Goal: Task Accomplishment & Management: Use online tool/utility

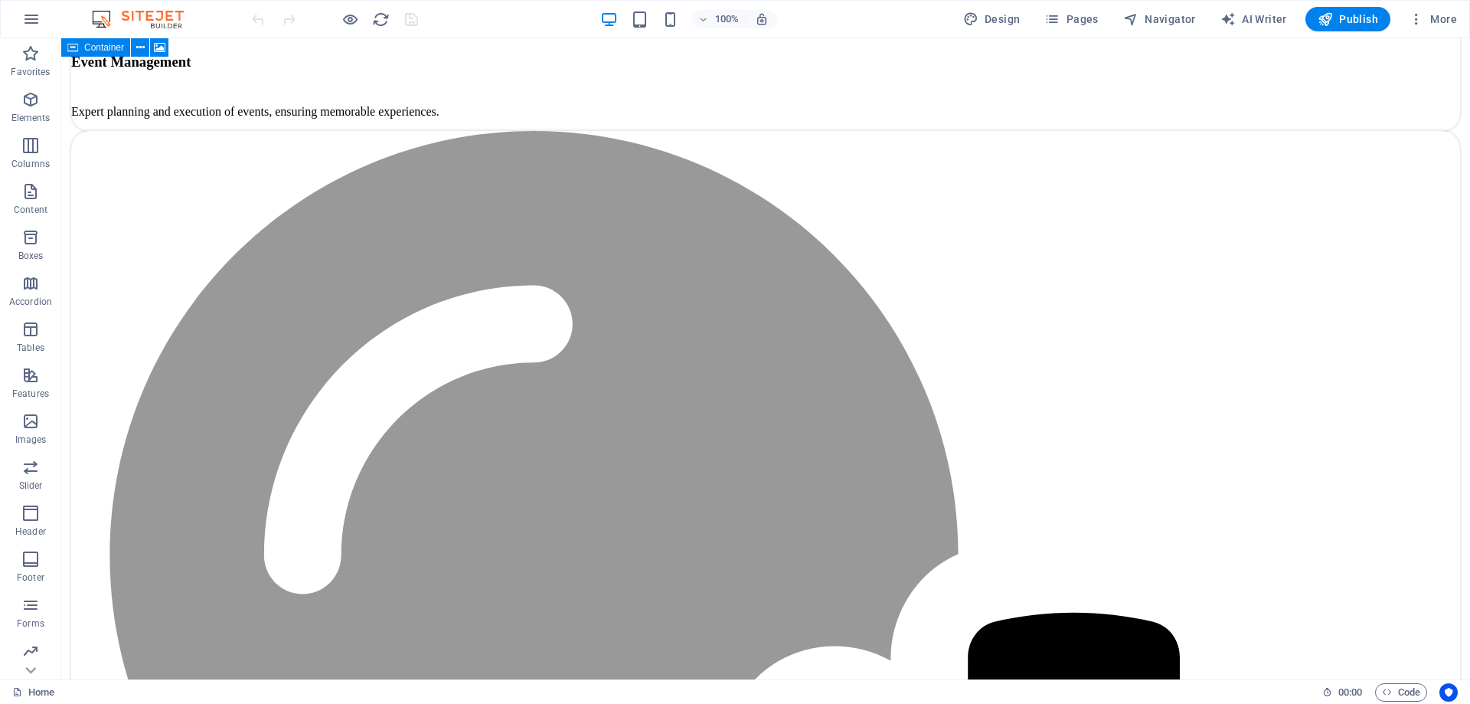
scroll to position [4180, 0]
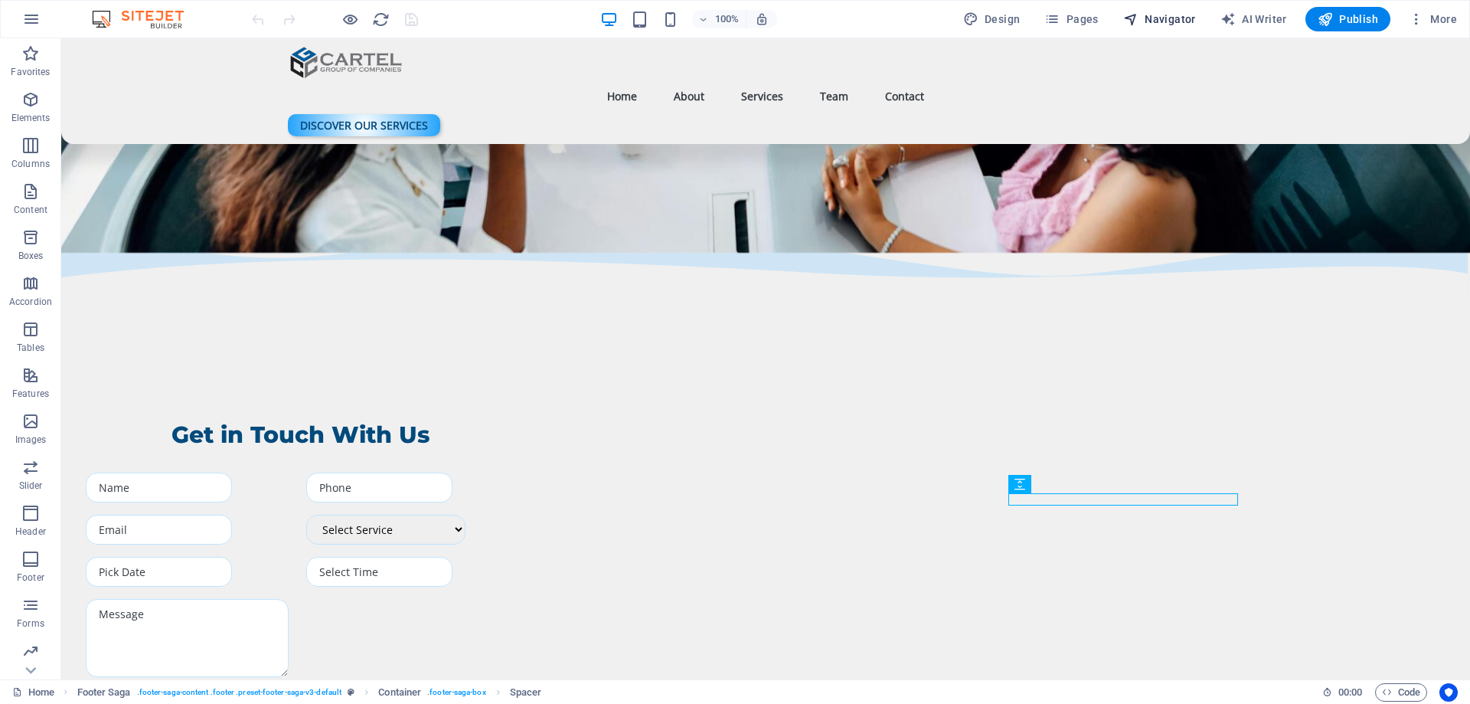
click at [1162, 18] on span "Navigator" at bounding box center [1159, 18] width 73 height 15
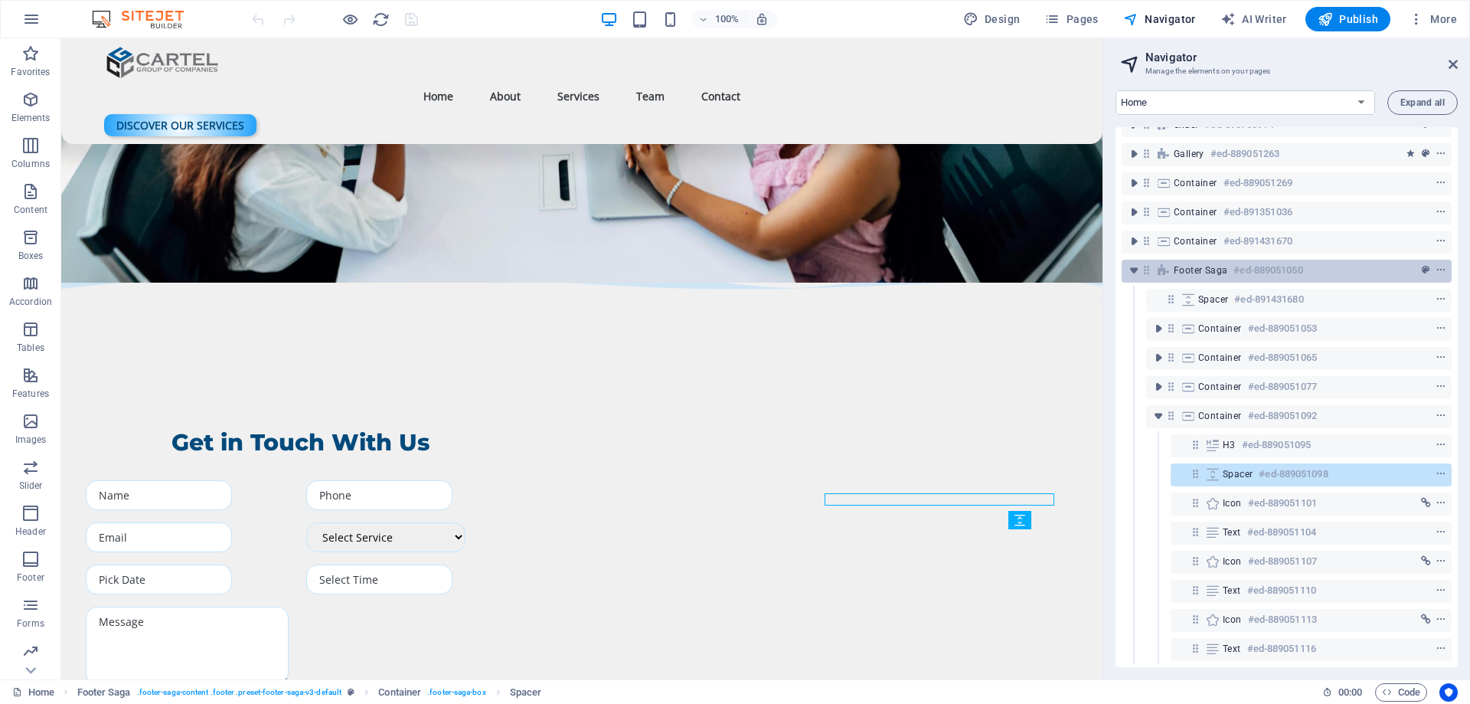
scroll to position [205, 0]
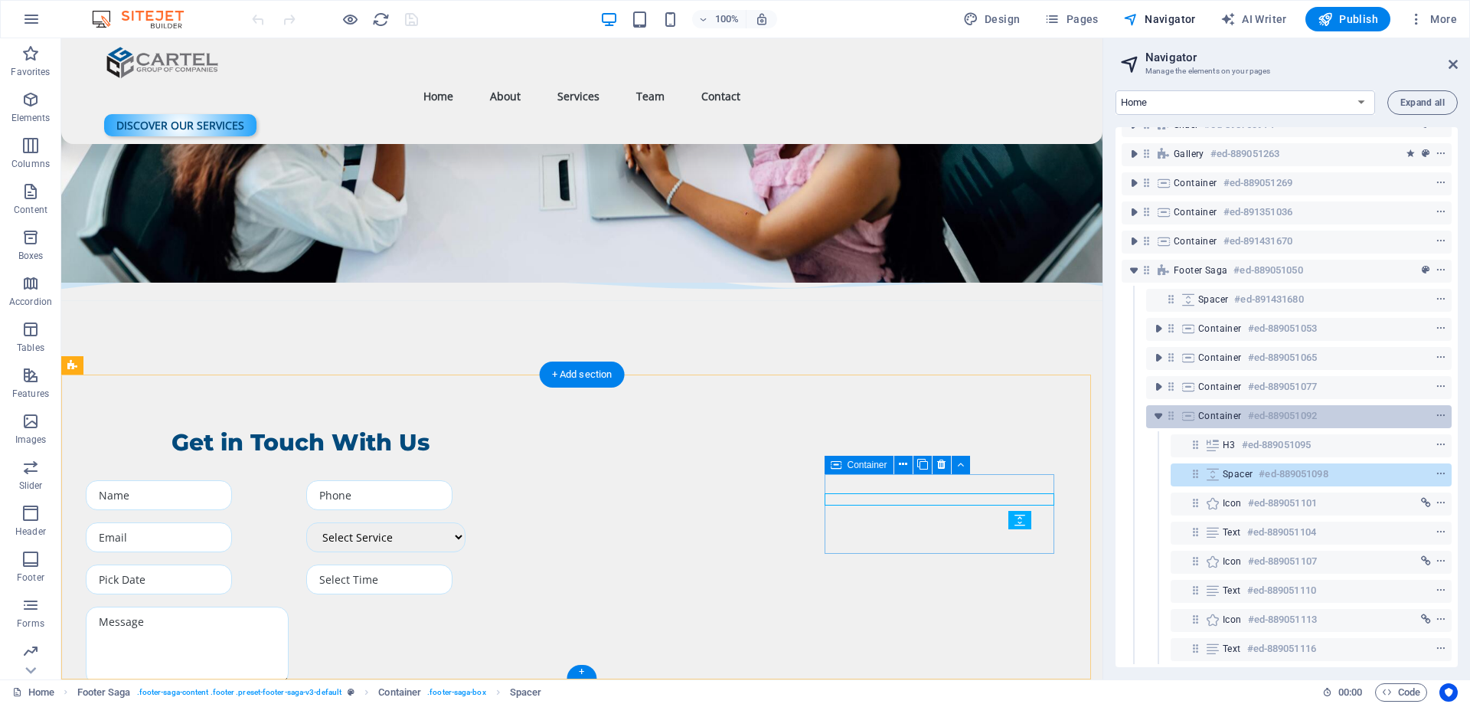
click at [1280, 409] on h6 "#ed-889051092" at bounding box center [1282, 416] width 69 height 18
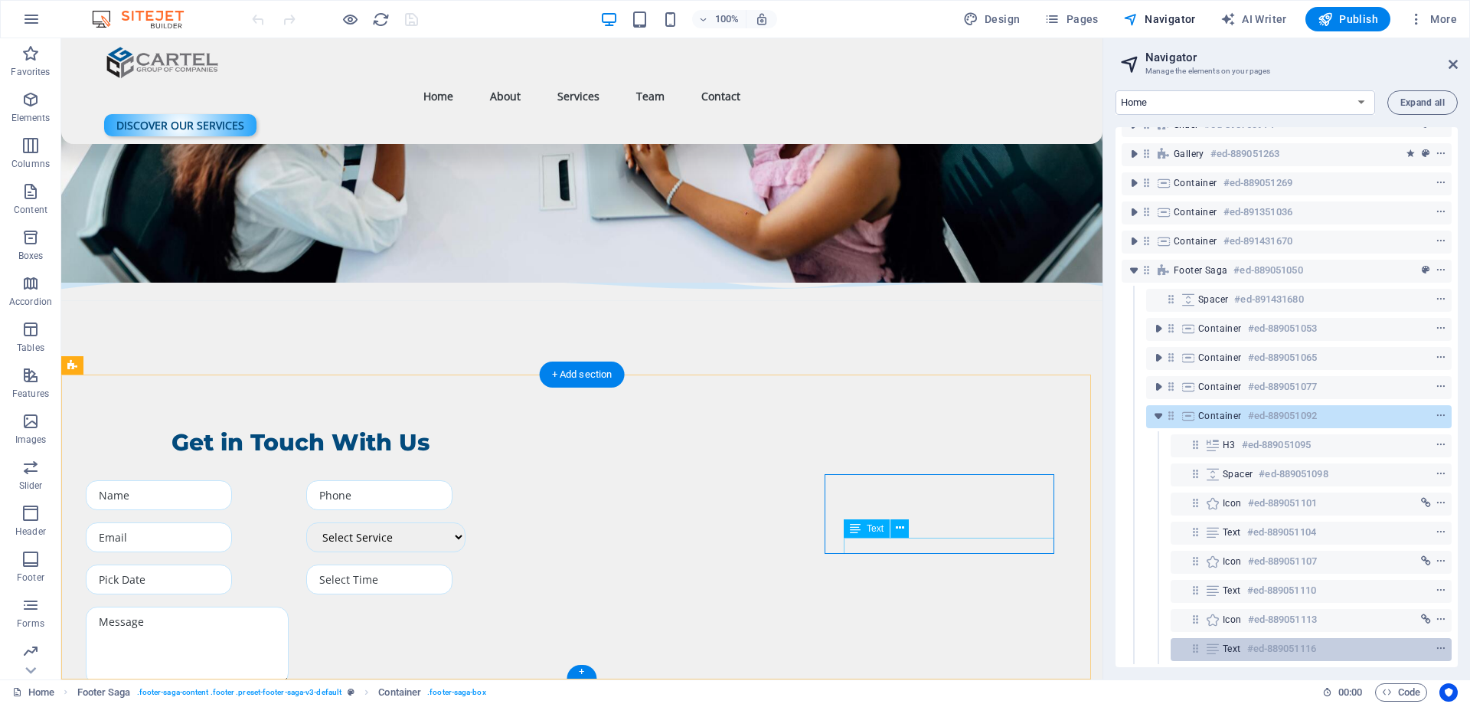
click at [1256, 639] on h6 "#ed-889051116" at bounding box center [1281, 648] width 69 height 18
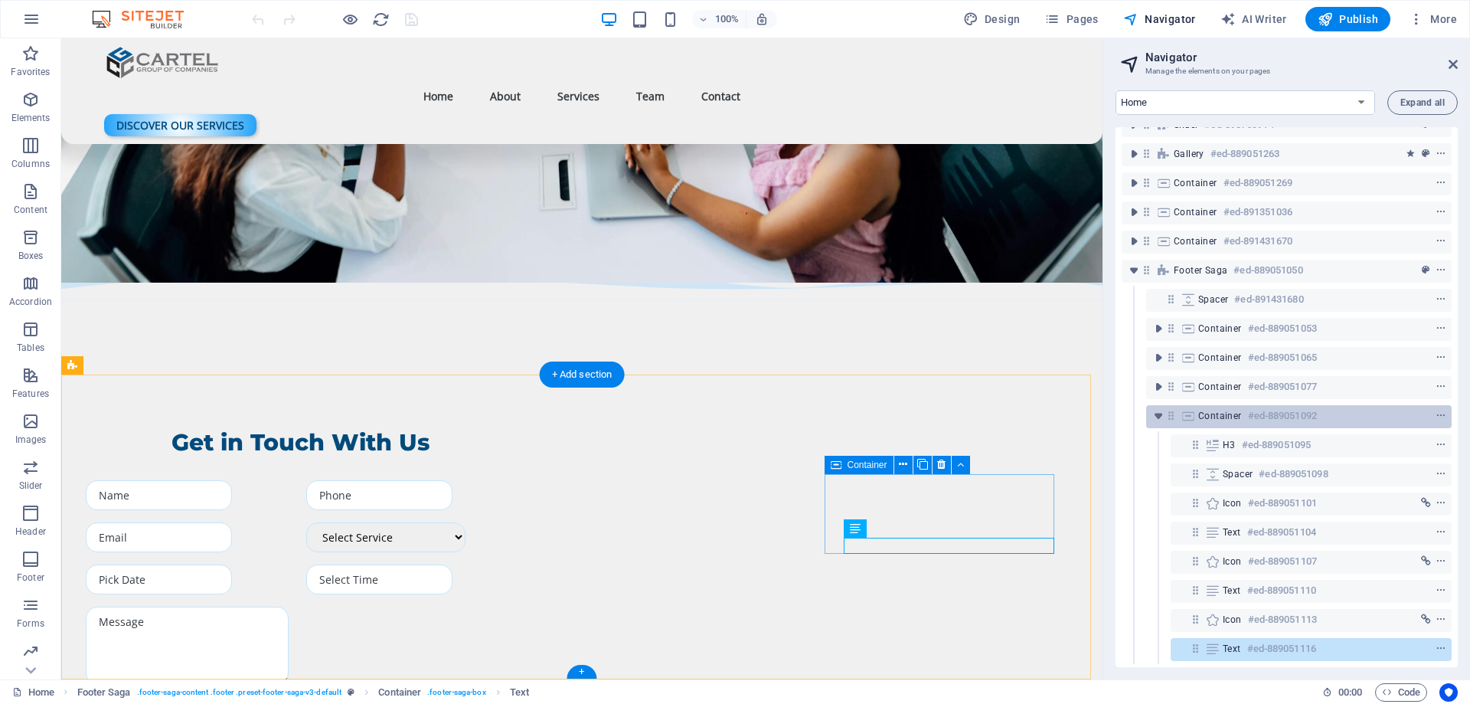
click at [1229, 413] on div "Container #ed-889051092" at bounding box center [1286, 416] width 177 height 18
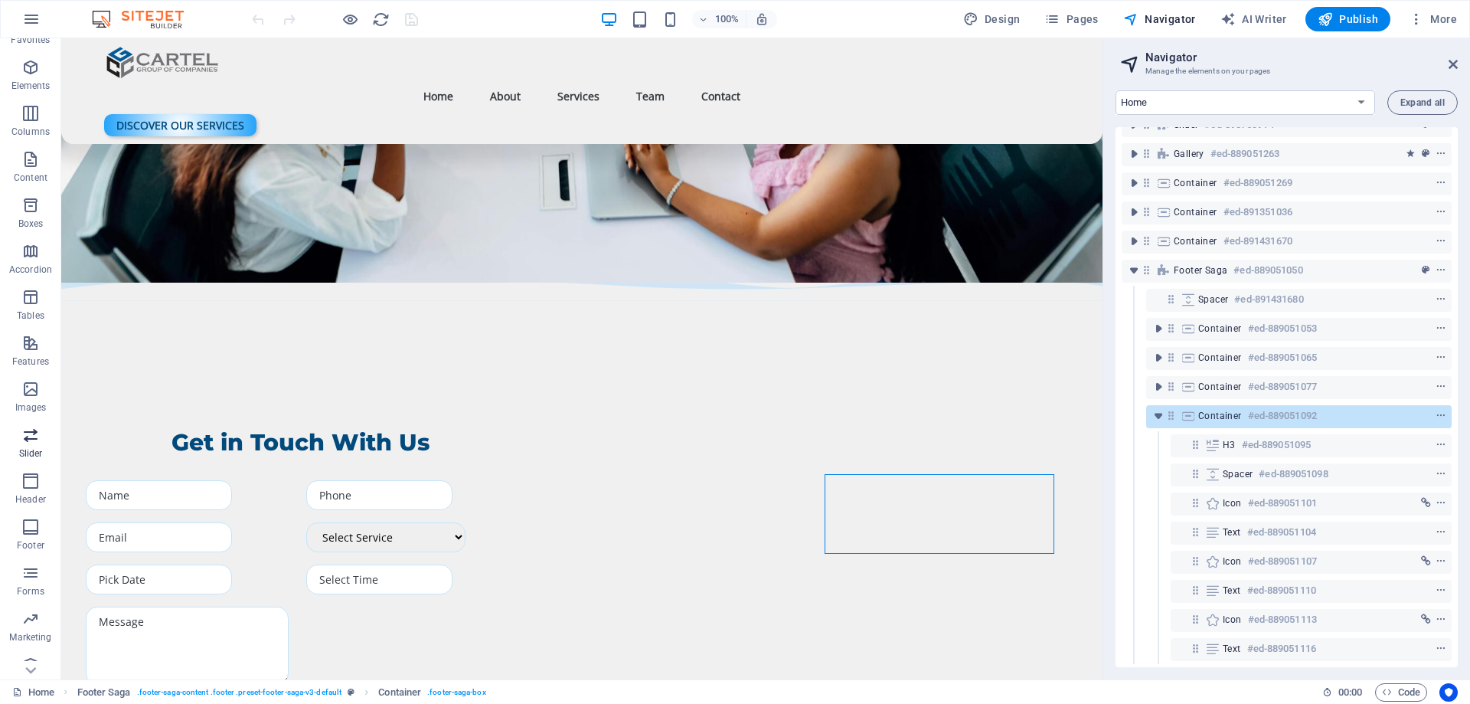
scroll to position [48, 0]
click at [30, 565] on icon "button" at bounding box center [30, 556] width 18 height 18
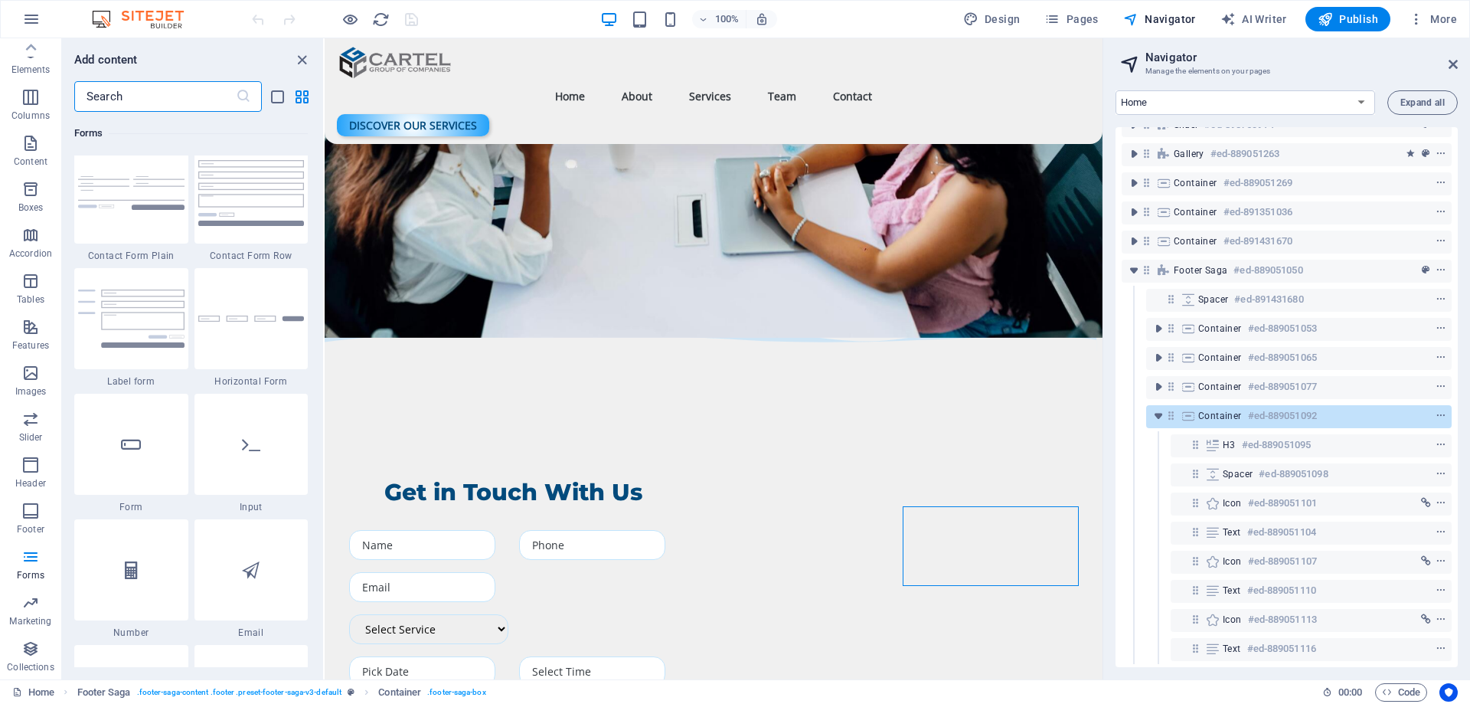
scroll to position [11457, 0]
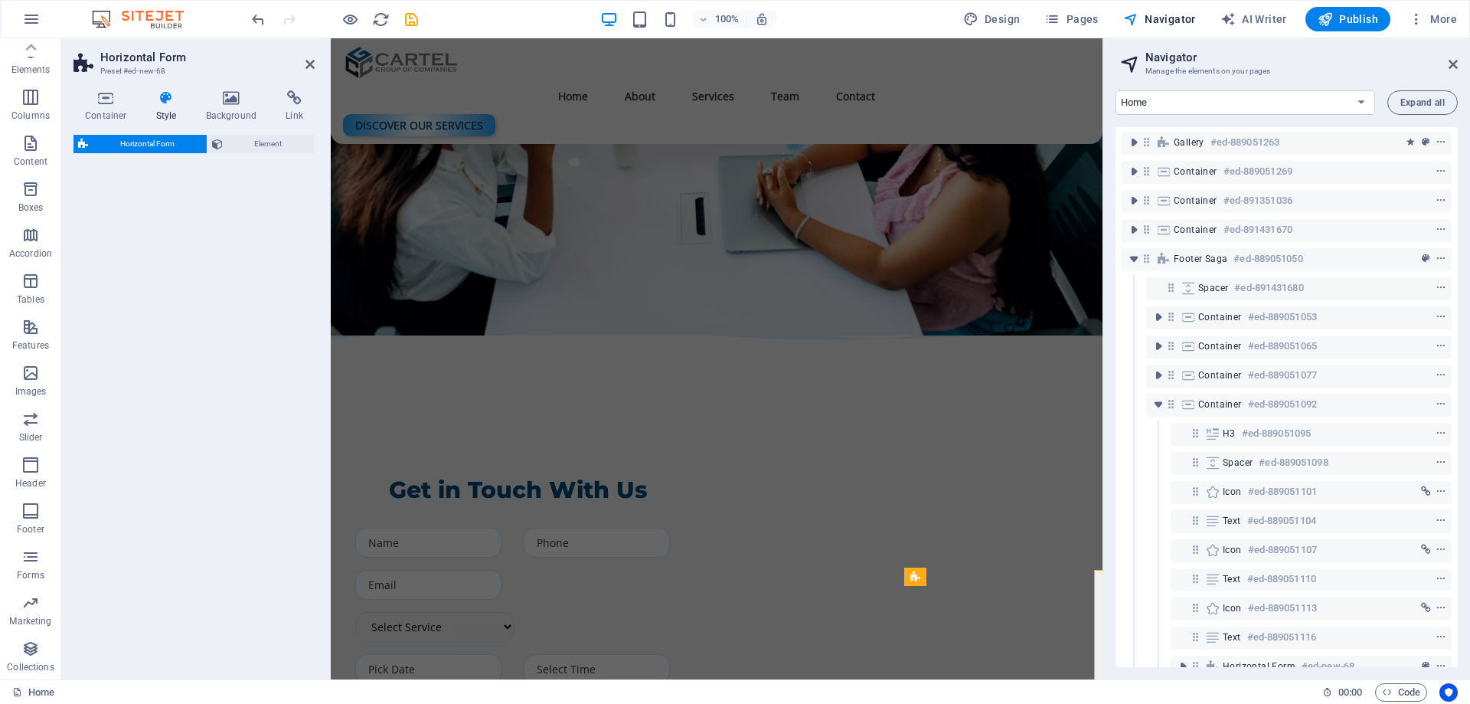
select select "rem"
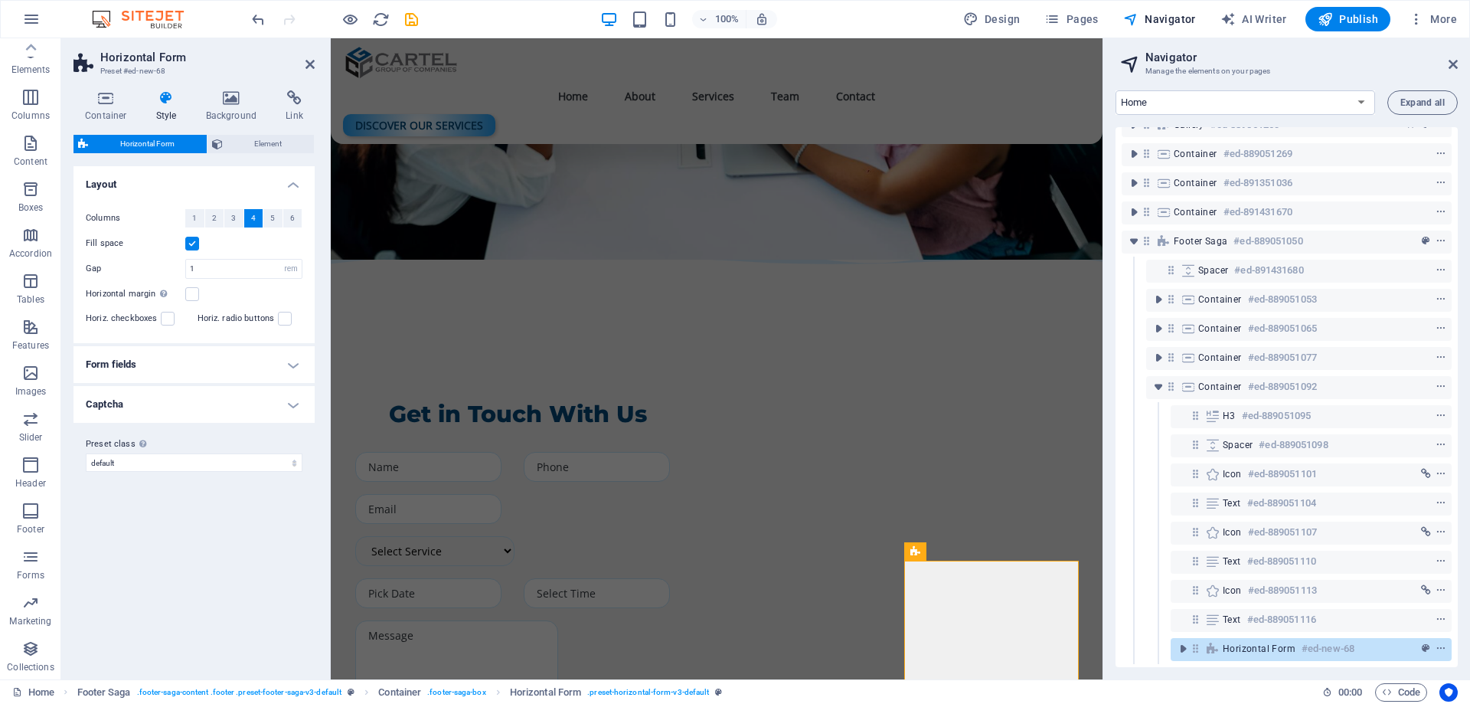
scroll to position [4259, 0]
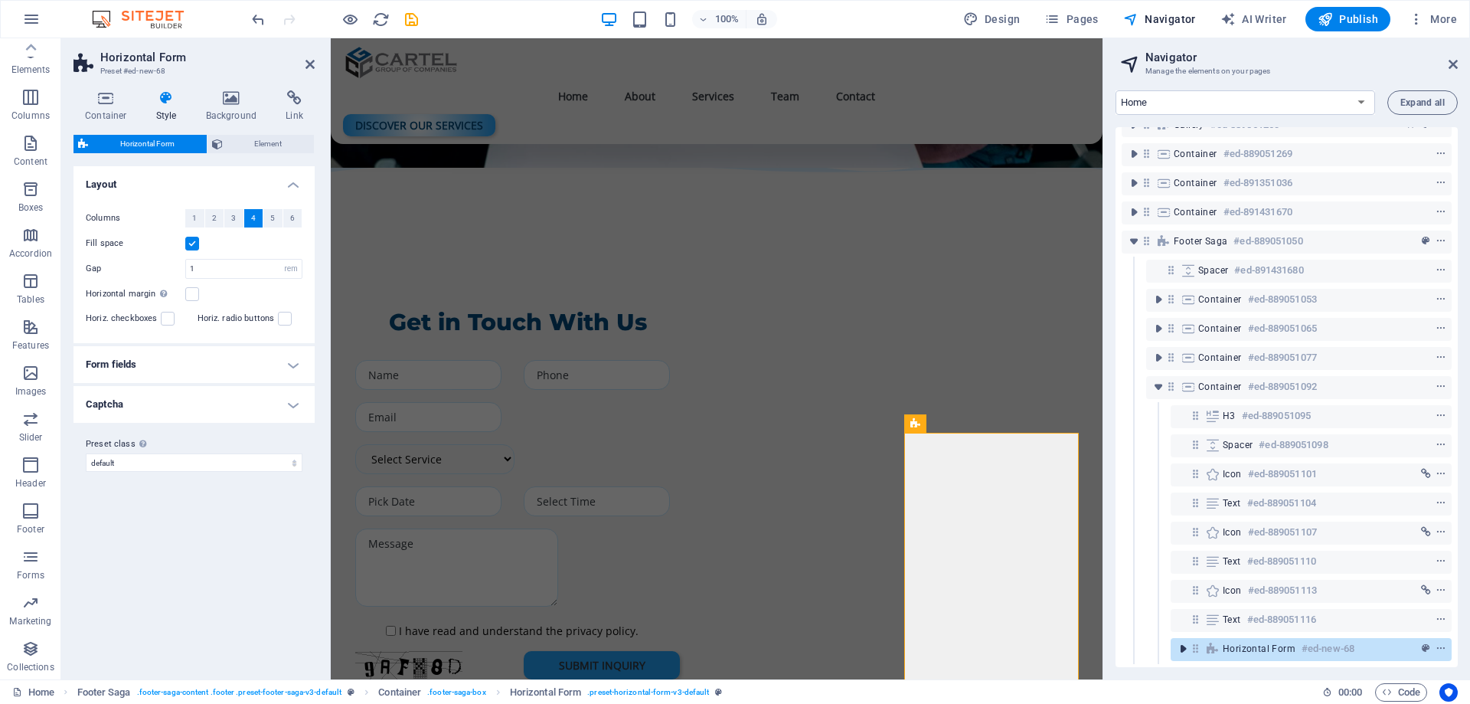
click at [1183, 641] on icon "toggle-expand" at bounding box center [1182, 648] width 15 height 15
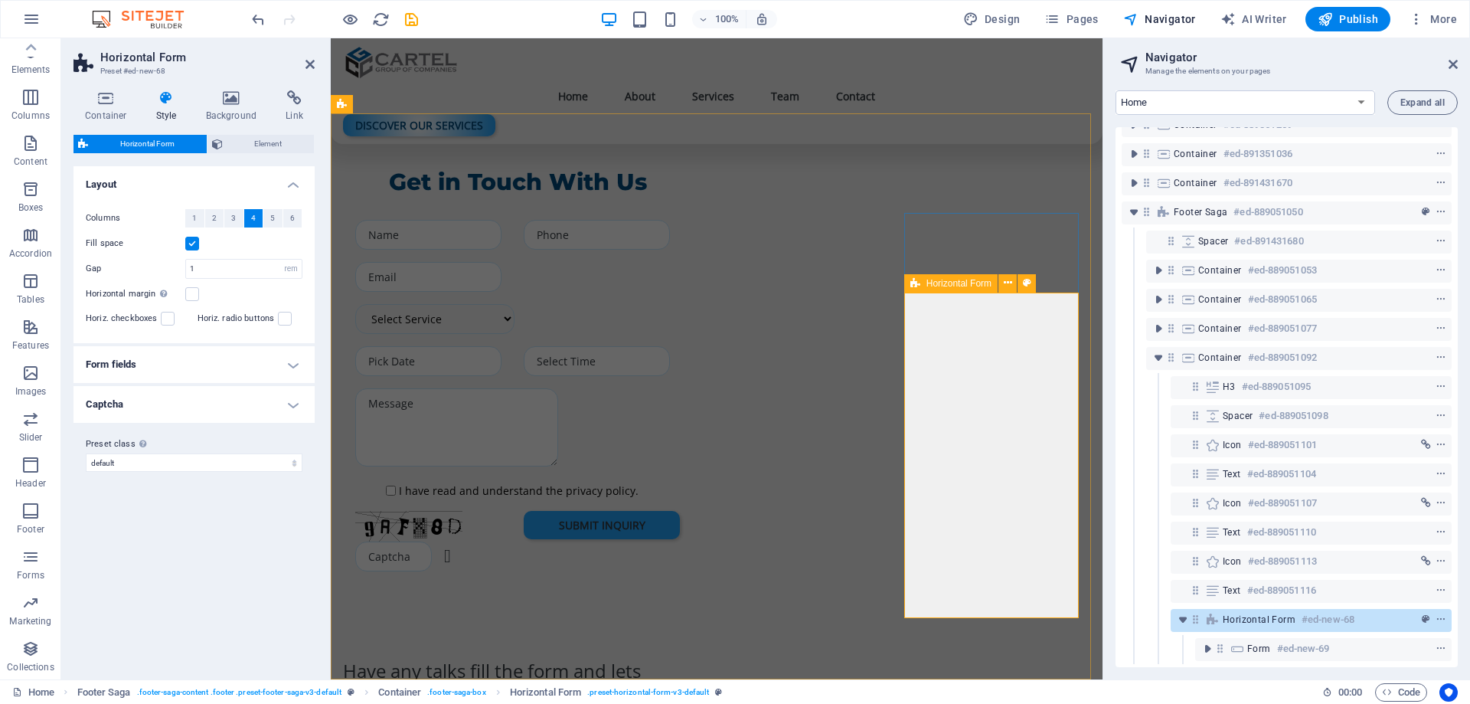
scroll to position [263, 0]
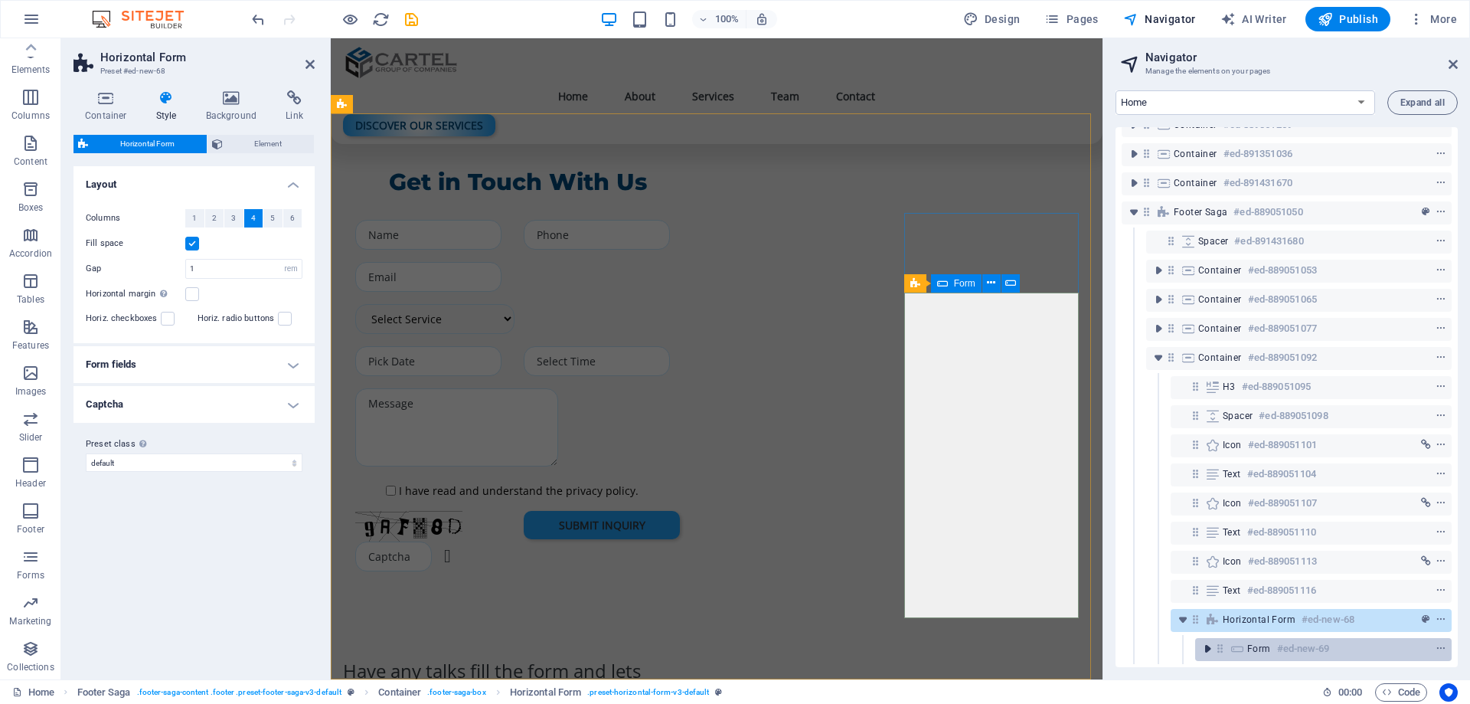
click at [1207, 641] on icon "toggle-expand" at bounding box center [1207, 648] width 15 height 15
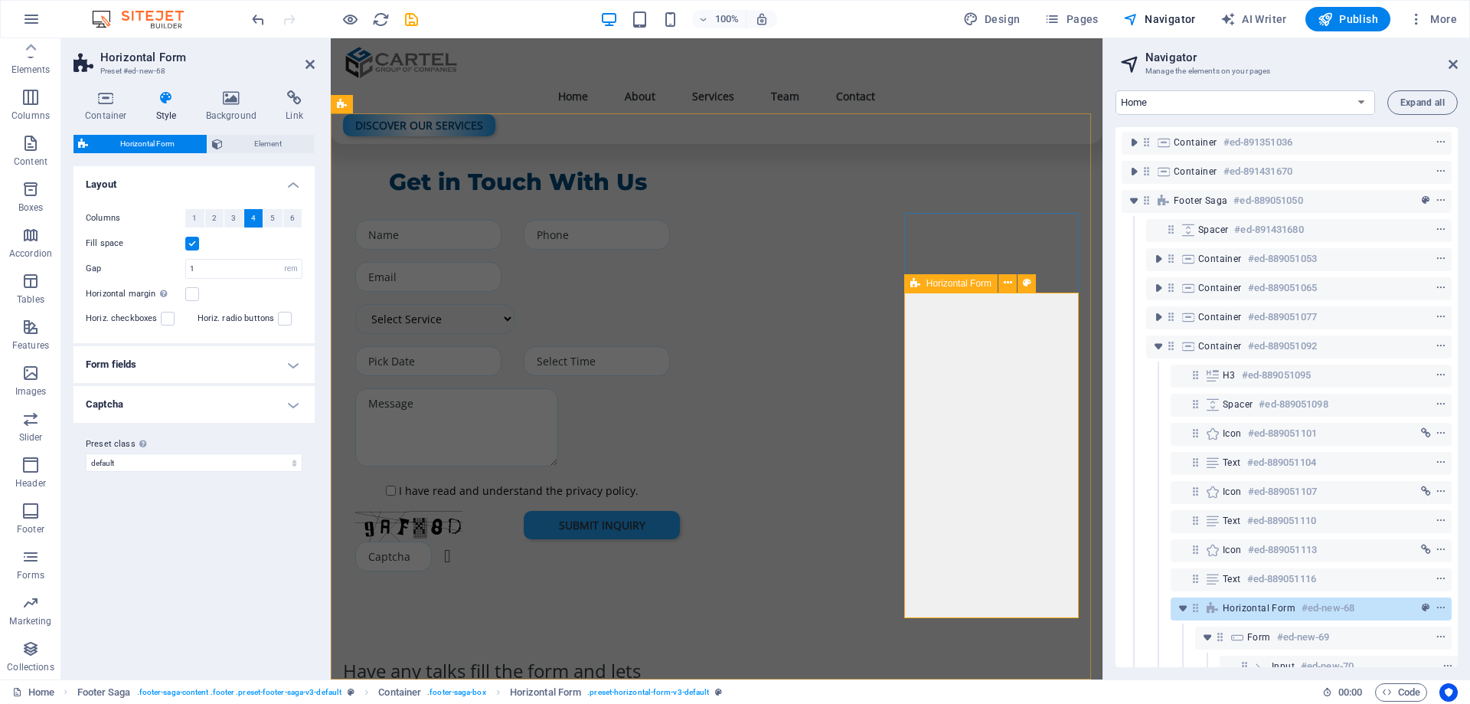
scroll to position [438, 0]
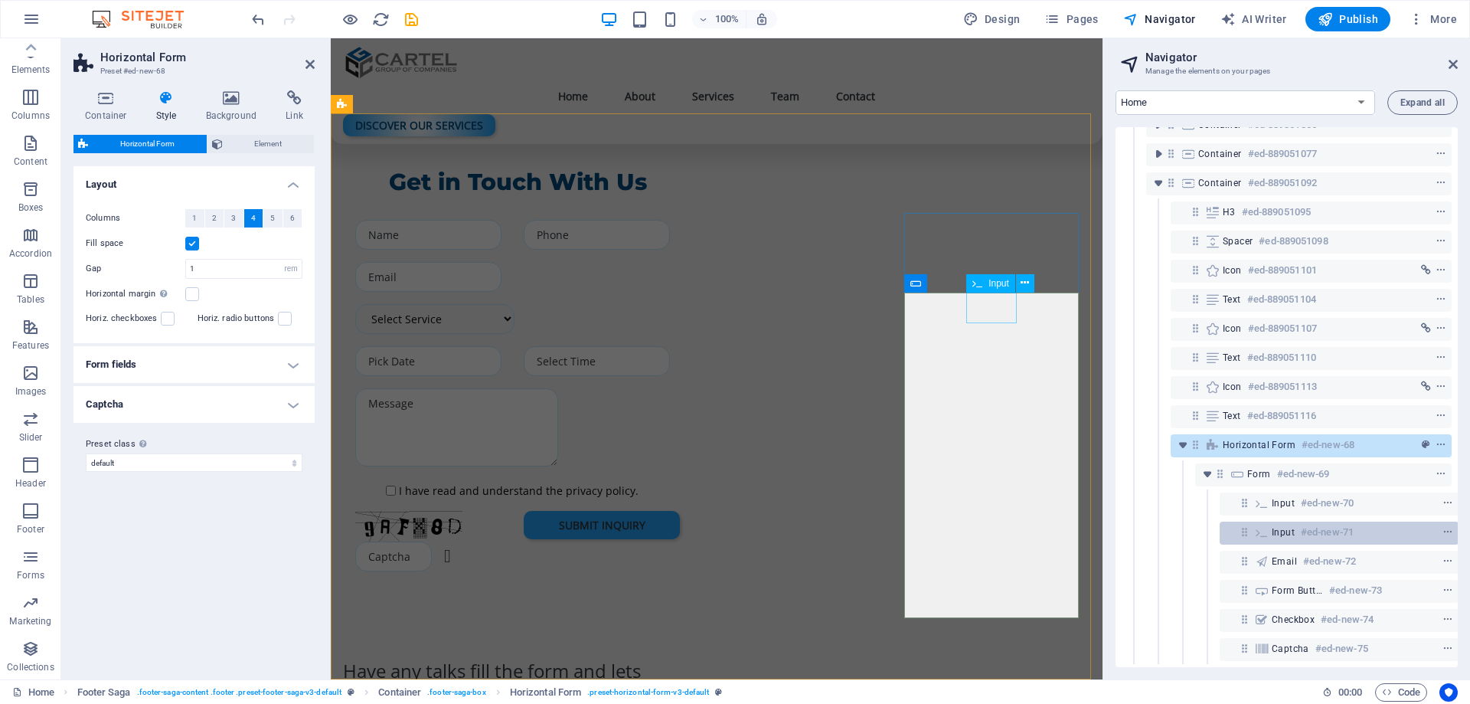
click at [1316, 523] on h6 "#ed-new-71" at bounding box center [1327, 532] width 53 height 18
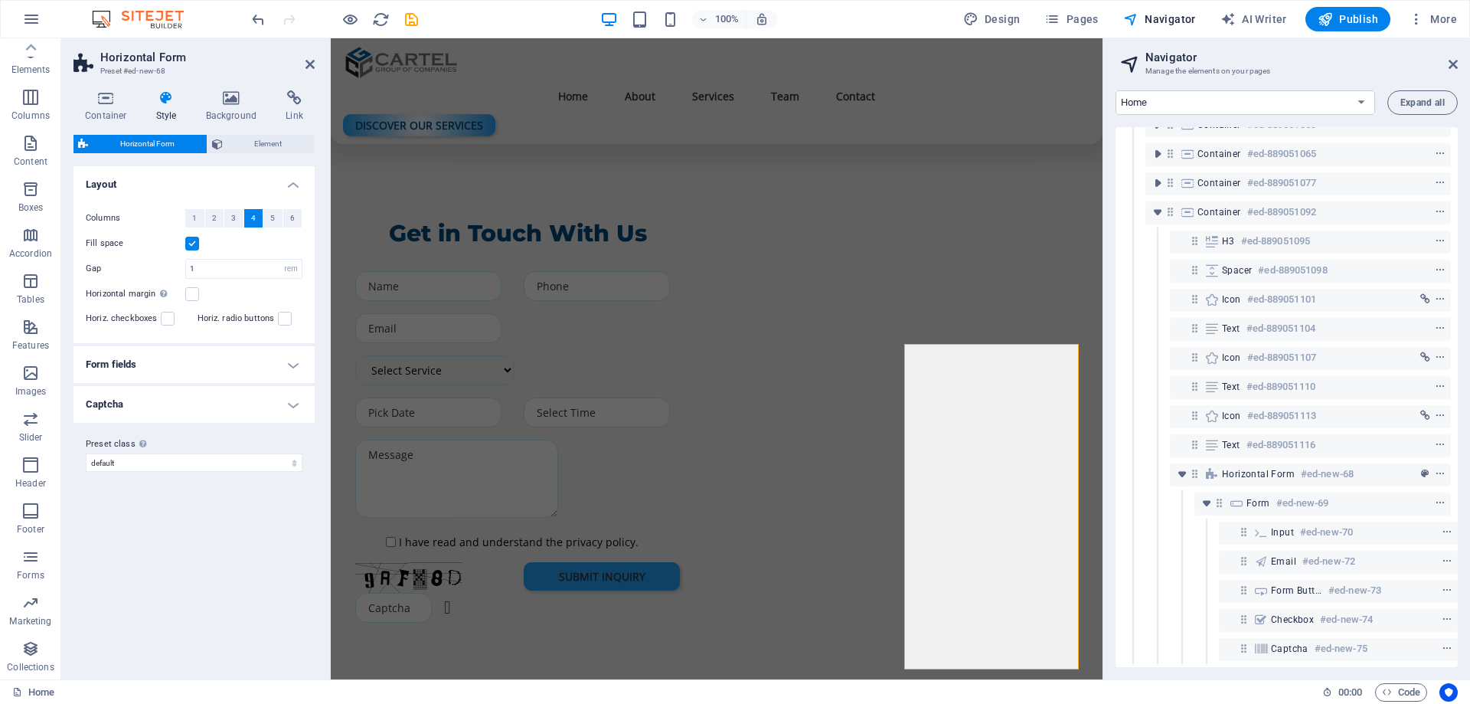
scroll to position [409, 4]
click at [1316, 523] on h6 "#ed-new-70" at bounding box center [1326, 532] width 53 height 18
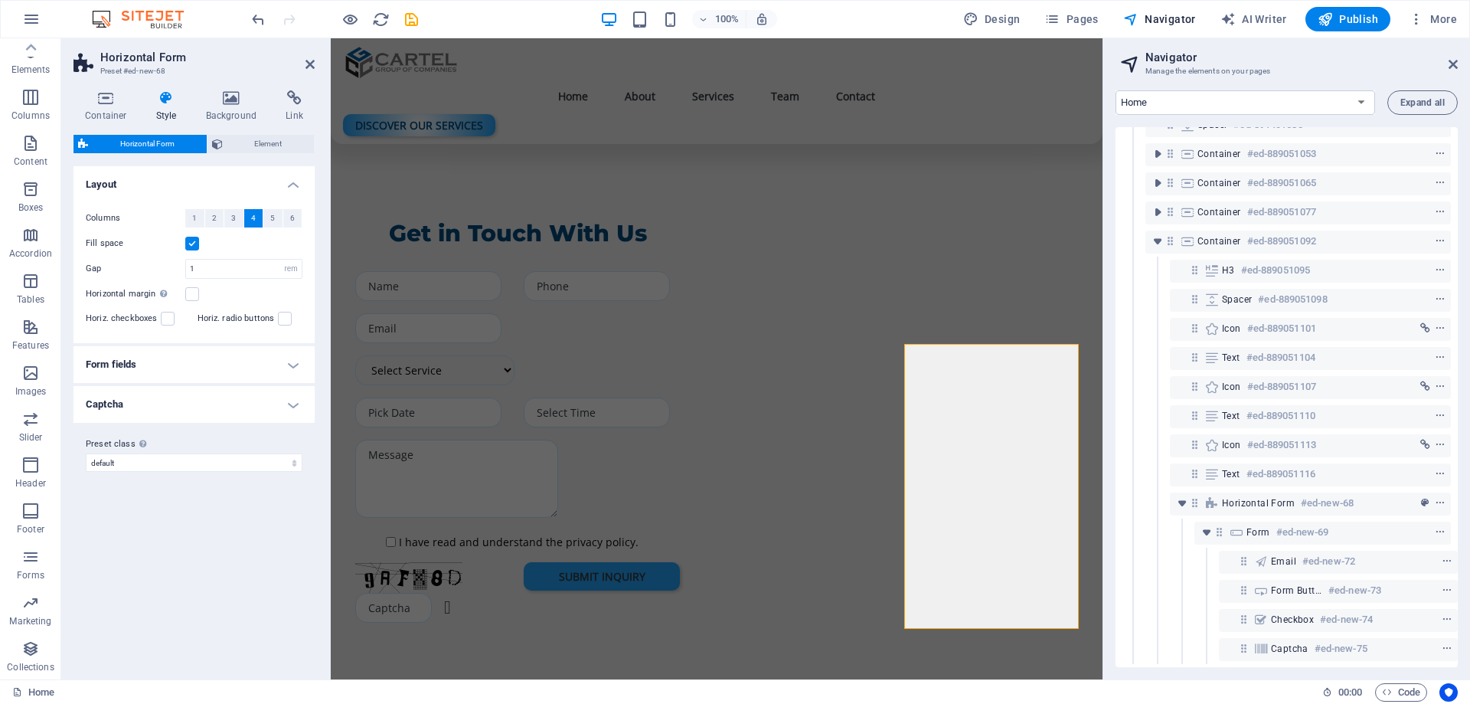
scroll to position [380, 4]
click at [199, 223] on button "1" at bounding box center [194, 218] width 19 height 18
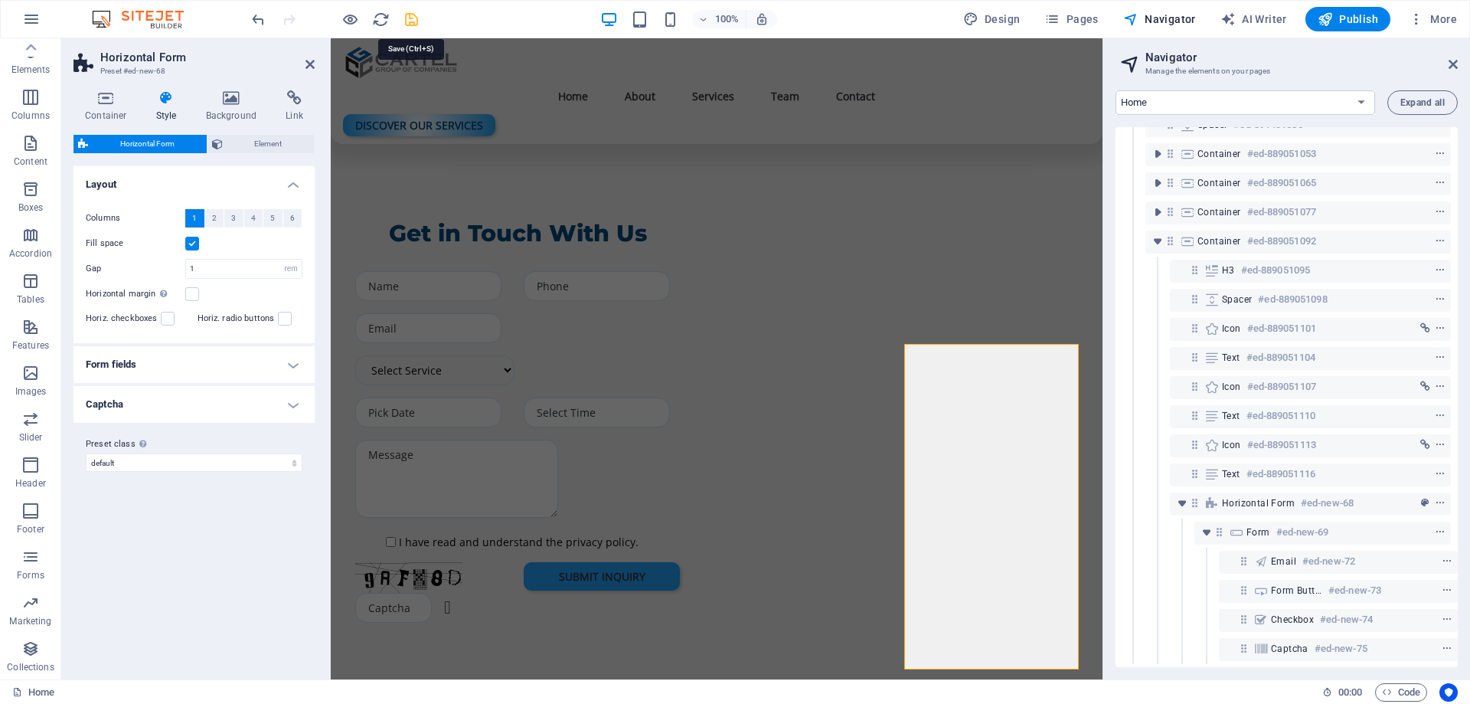
drag, startPoint x: 409, startPoint y: 17, endPoint x: 264, endPoint y: 30, distance: 145.3
click at [409, 17] on icon "save" at bounding box center [412, 20] width 18 height 18
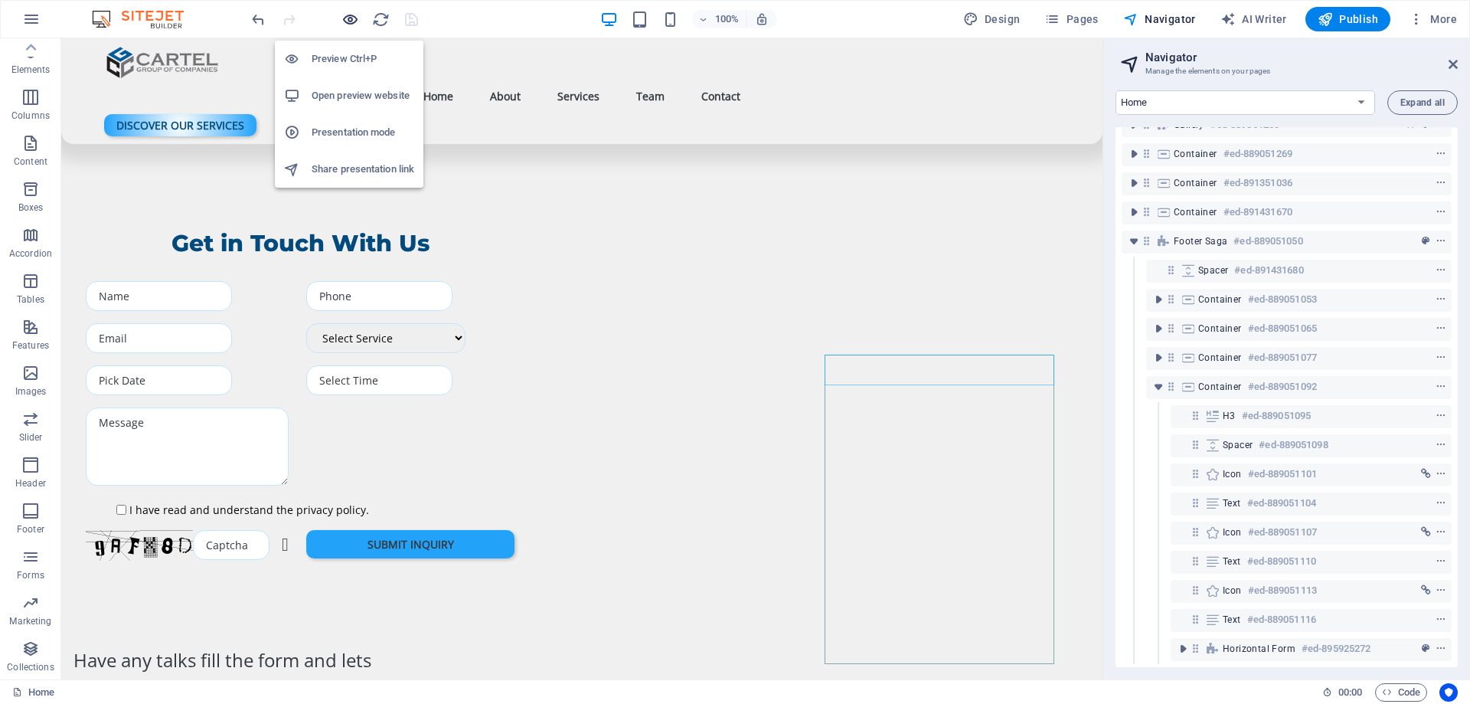
scroll to position [234, 0]
click at [351, 21] on icon "button" at bounding box center [350, 20] width 18 height 18
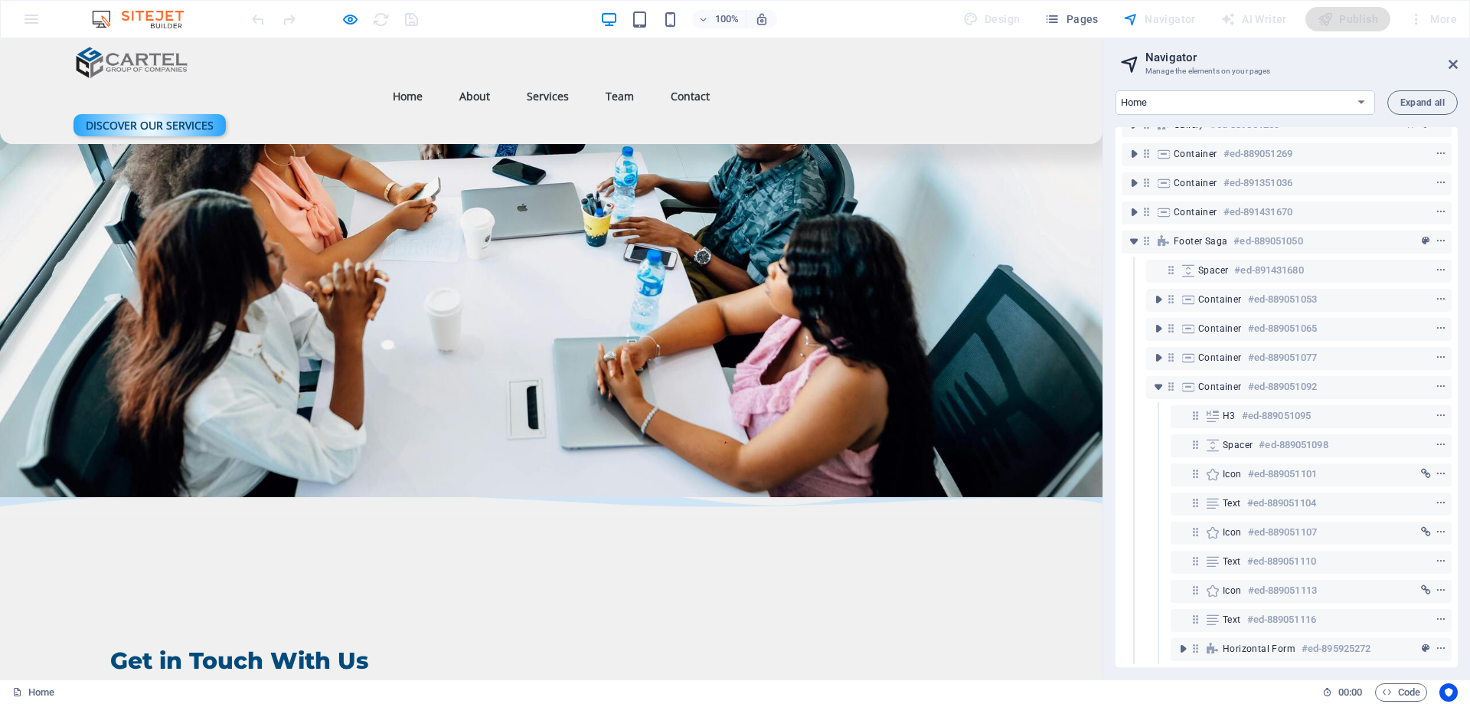
scroll to position [3912, 0]
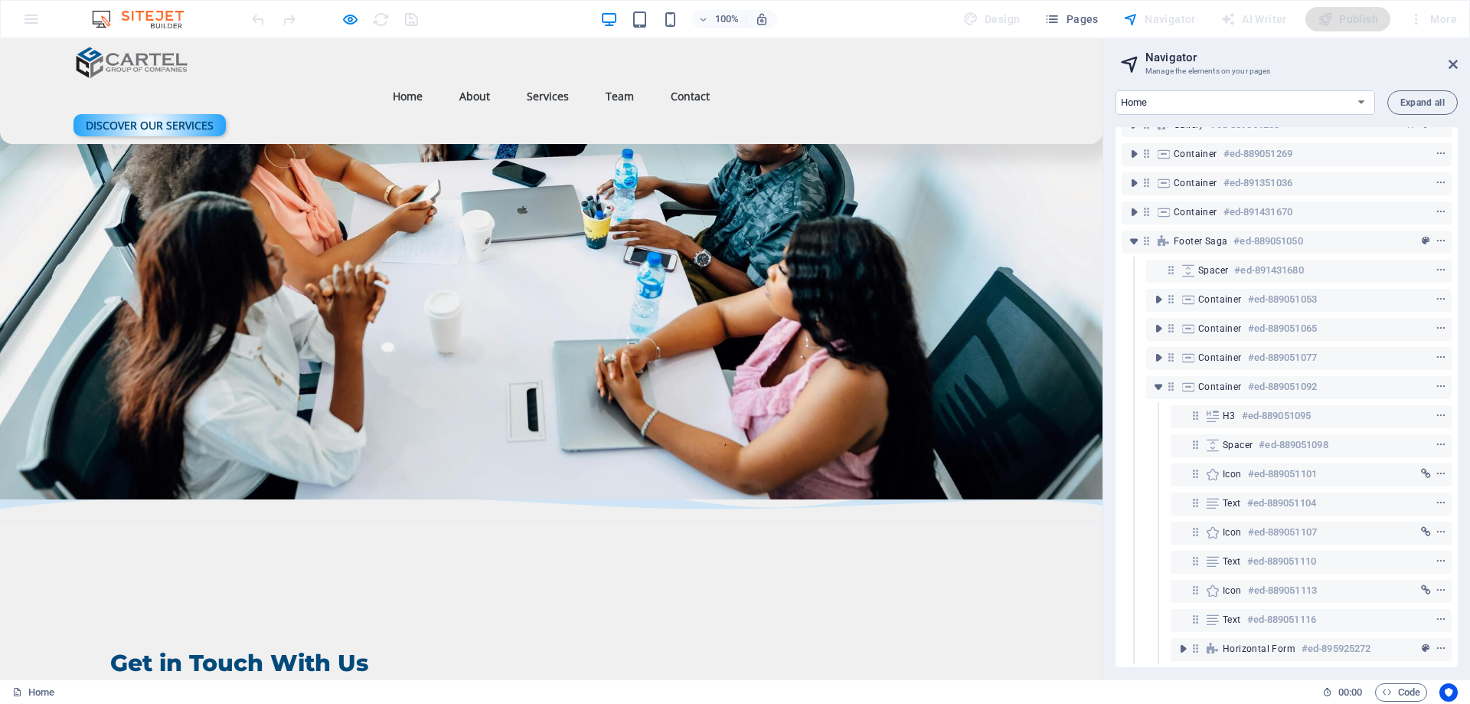
type input "h"
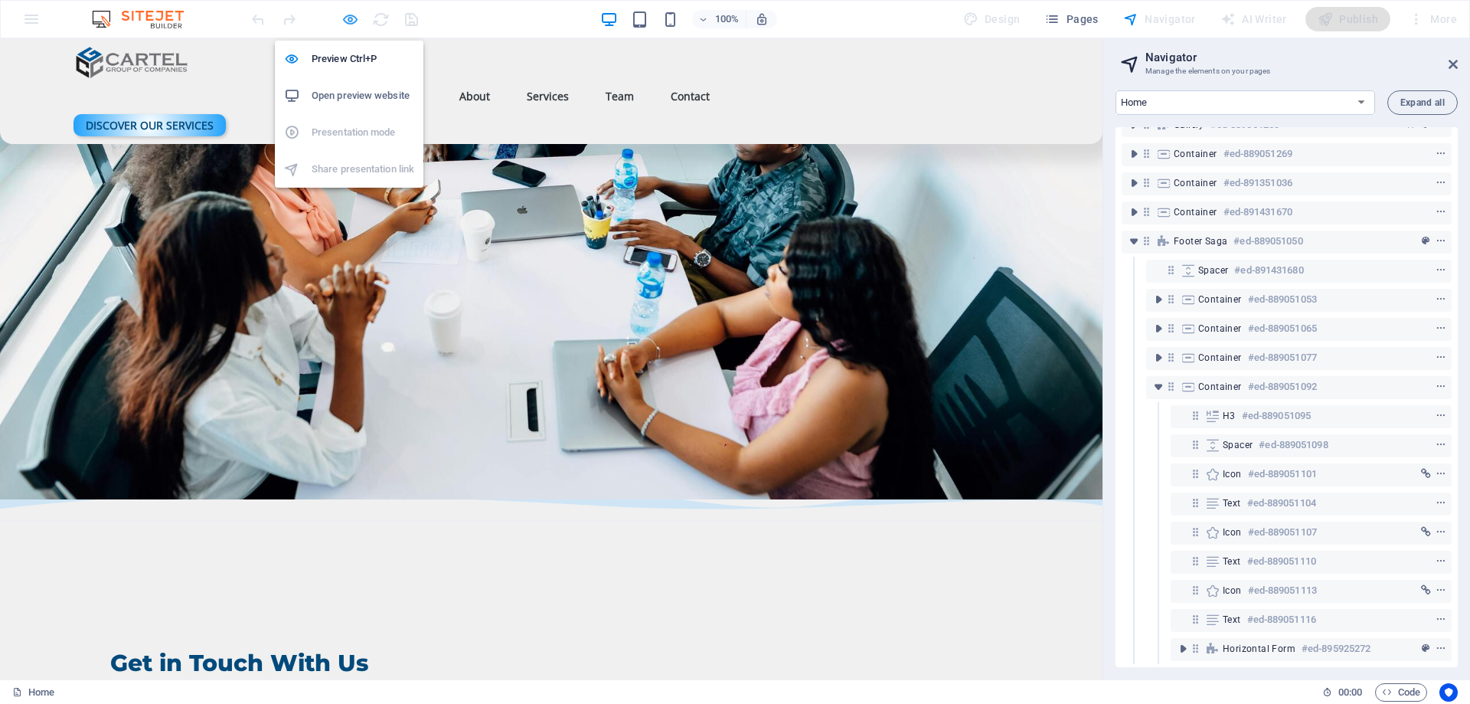
click at [353, 19] on icon "button" at bounding box center [350, 20] width 18 height 18
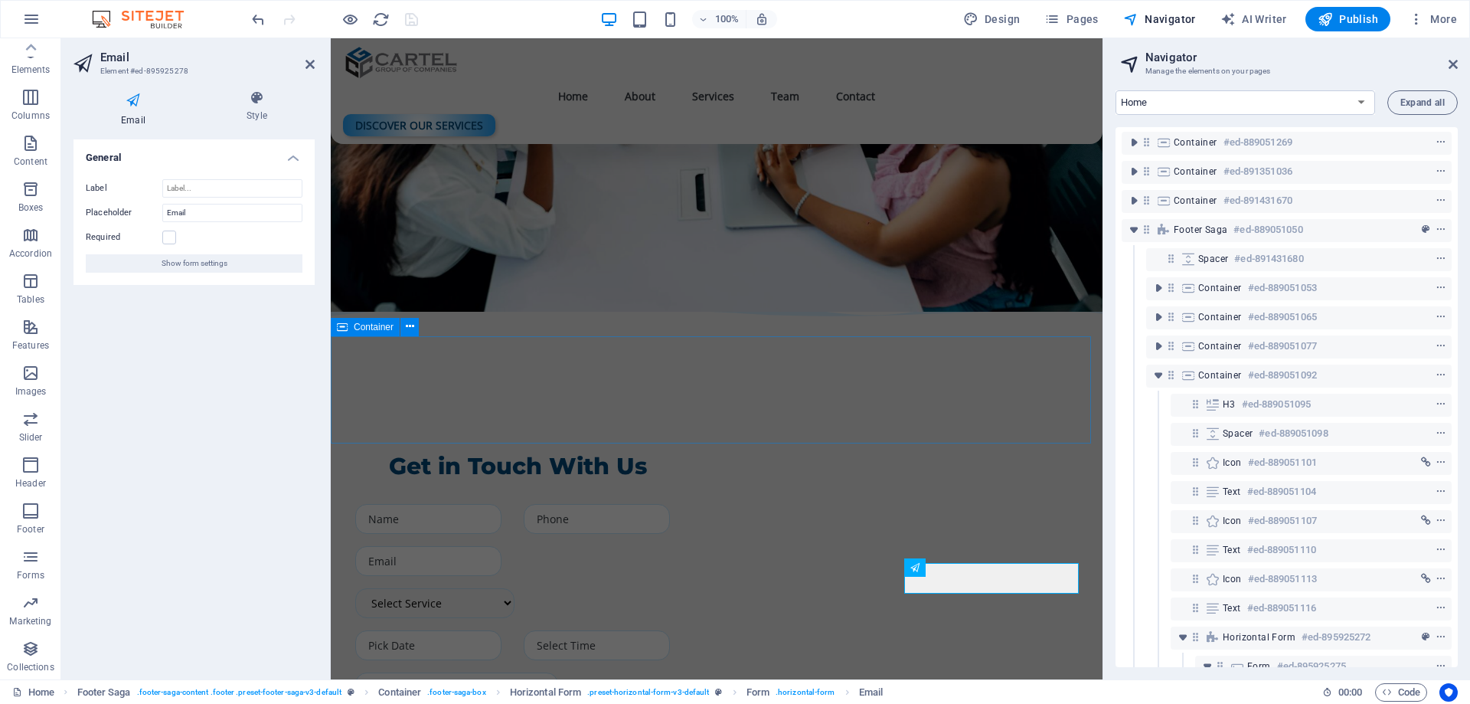
scroll to position [380, 4]
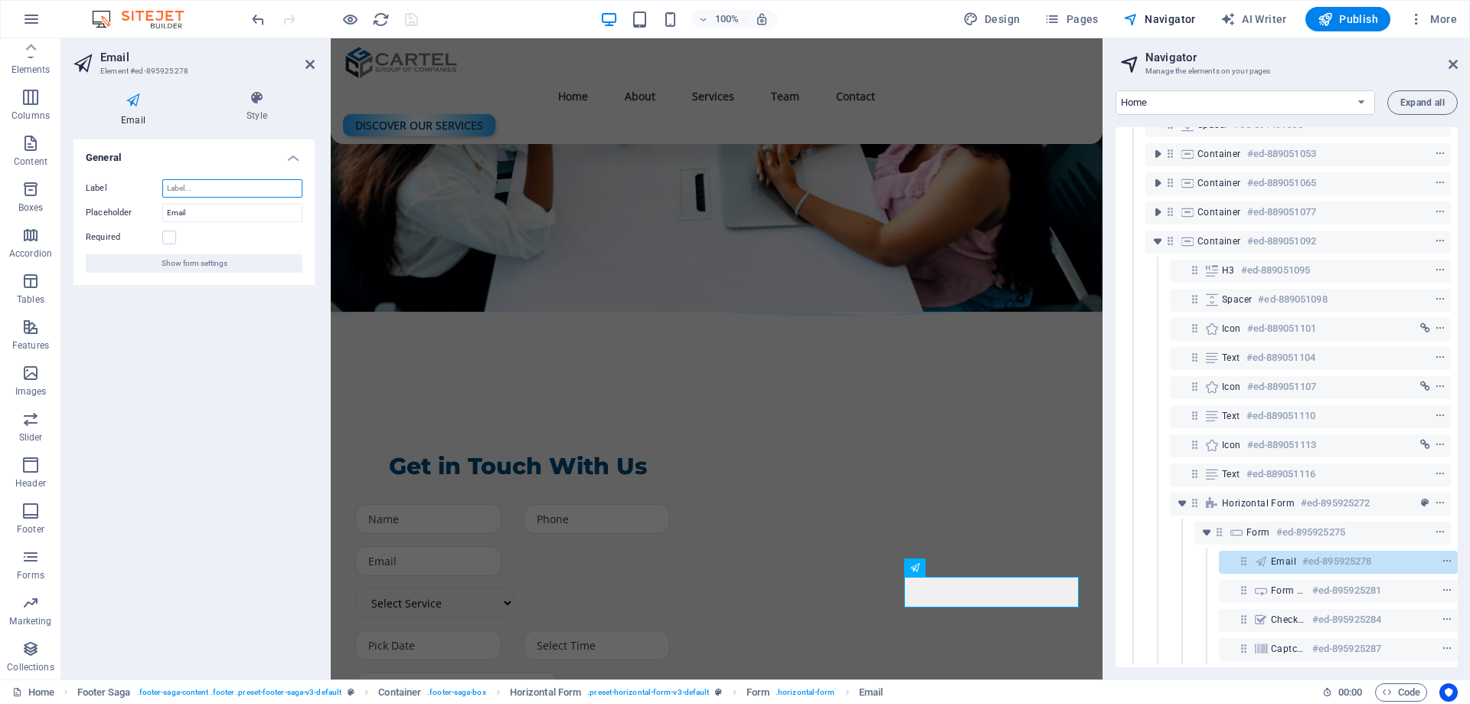
click at [200, 190] on input "Label" at bounding box center [232, 188] width 140 height 18
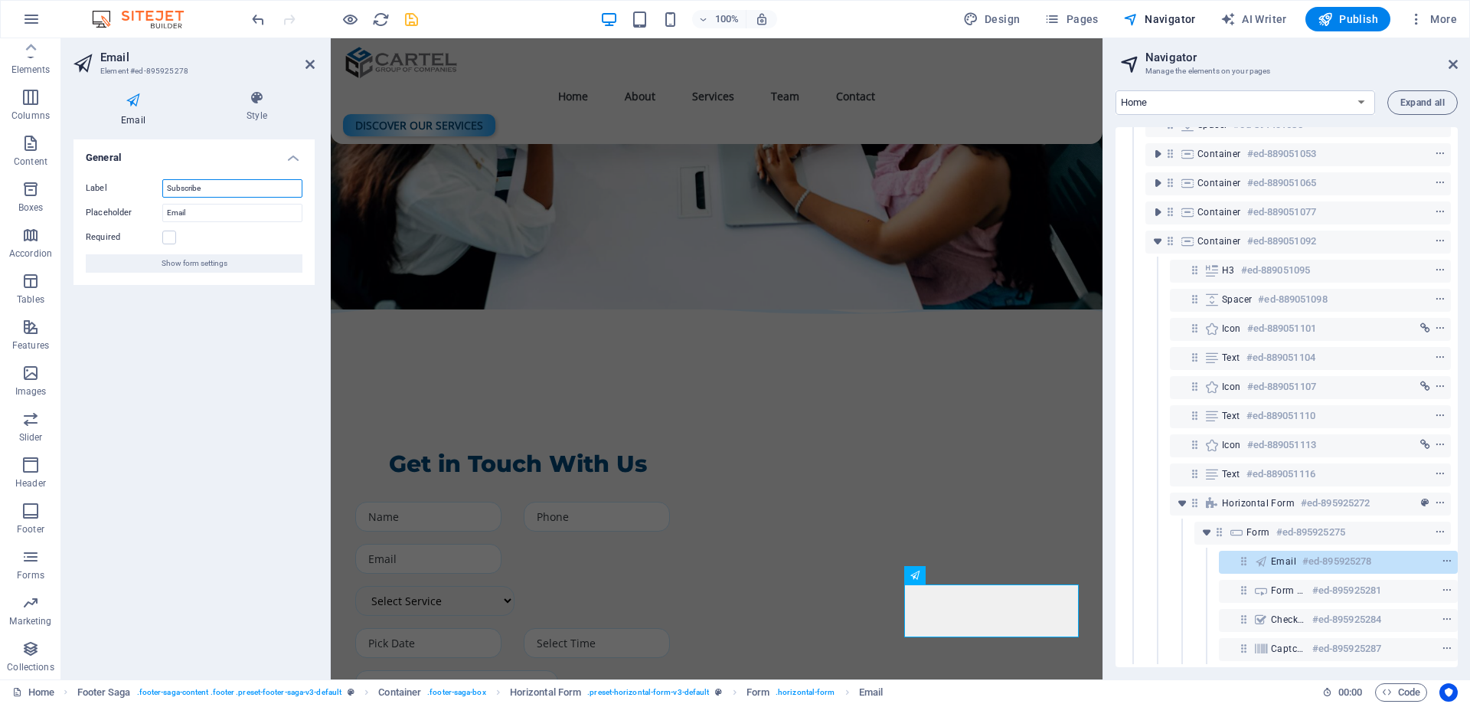
scroll to position [4115, 0]
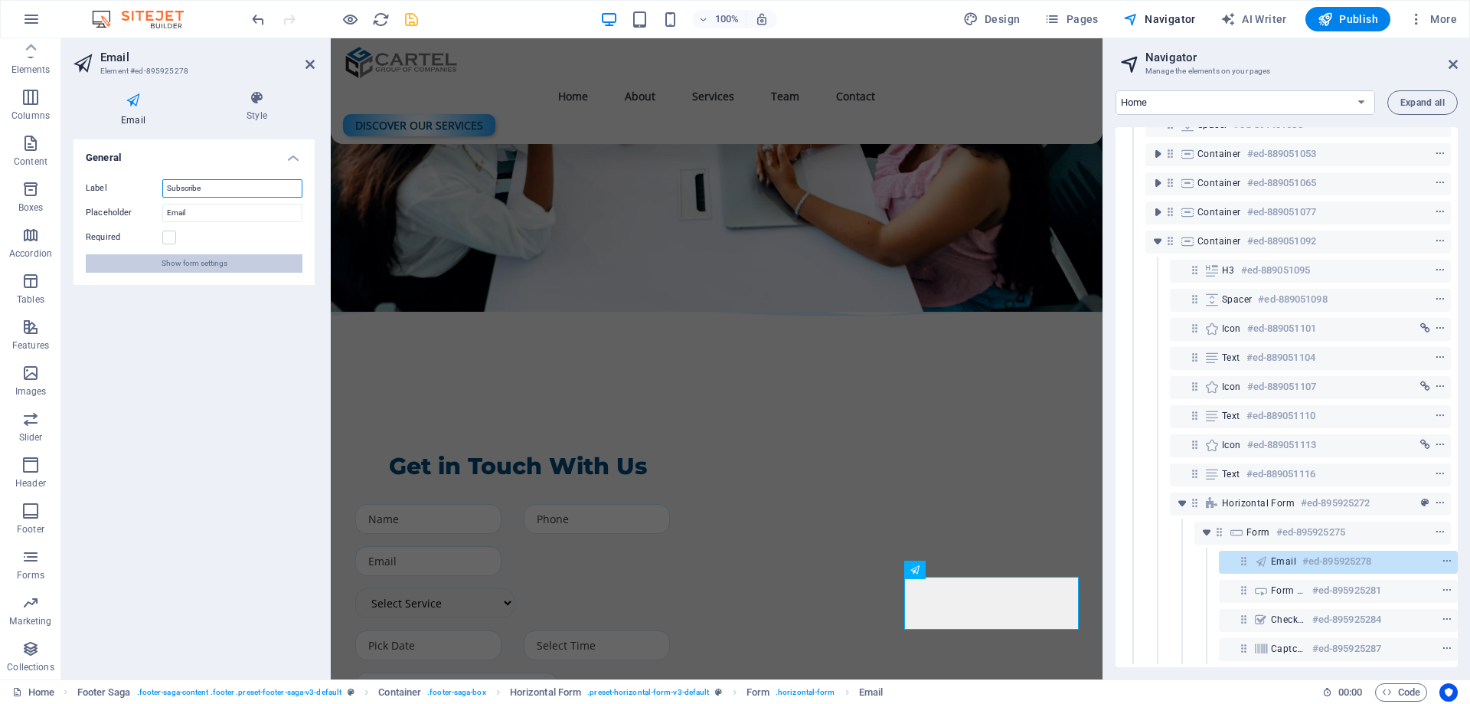
type input "Subscribe"
click at [218, 269] on span "Show form settings" at bounding box center [195, 263] width 66 height 18
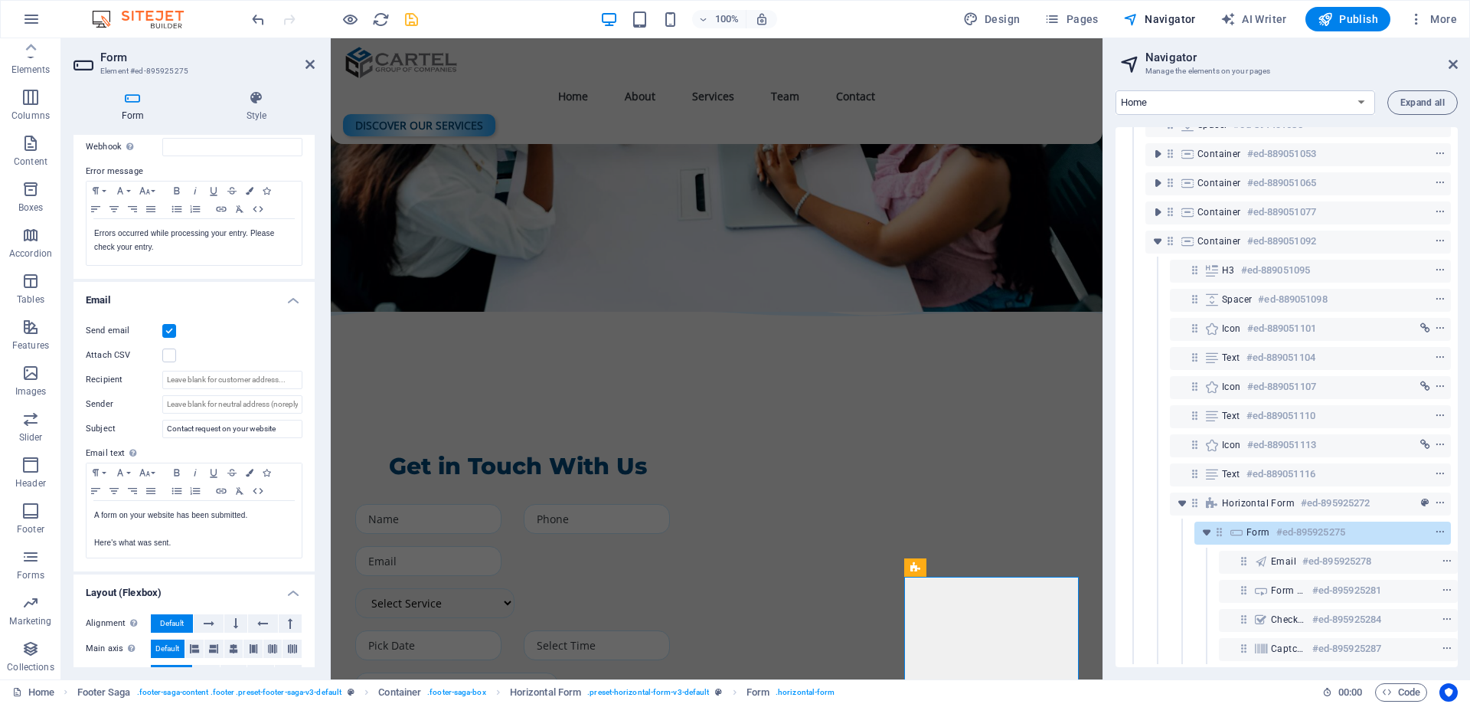
scroll to position [172, 0]
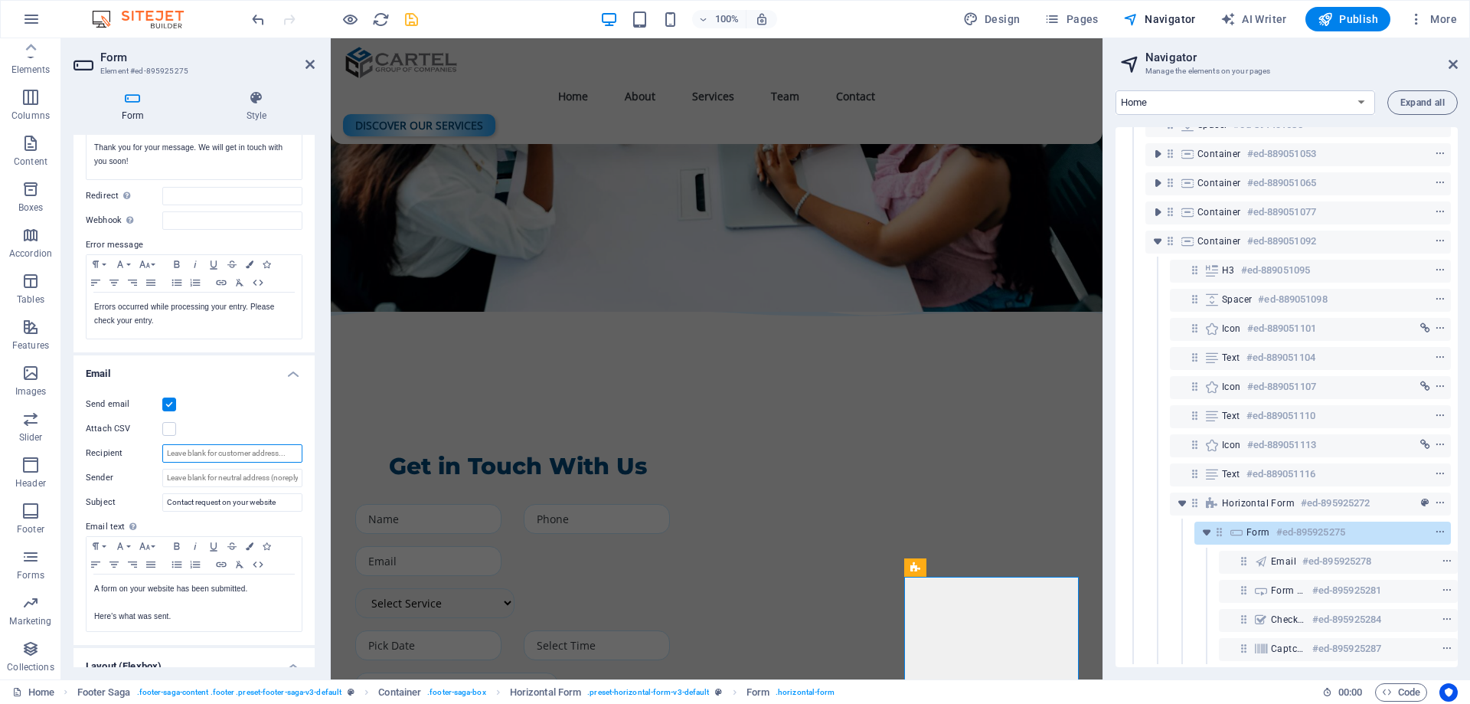
click at [194, 449] on input "Recipient" at bounding box center [232, 453] width 140 height 18
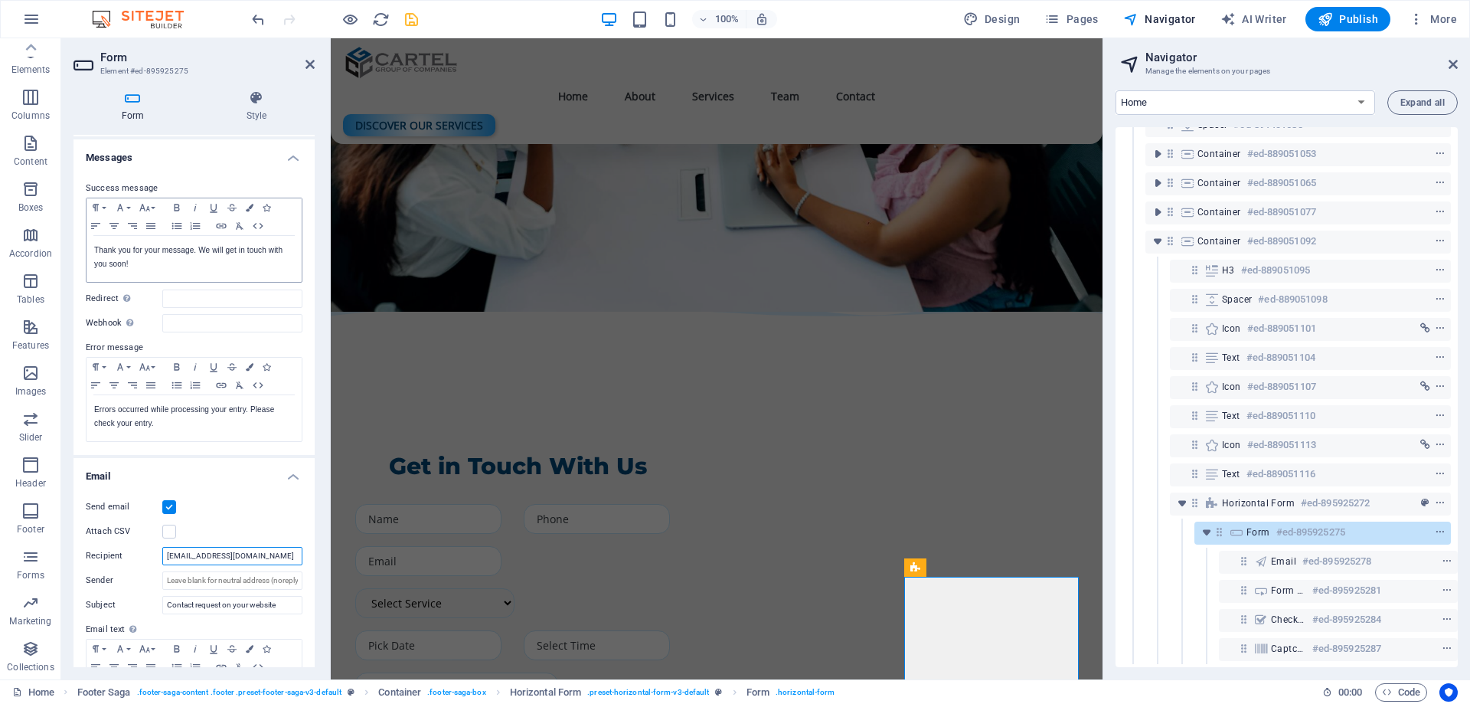
scroll to position [153, 0]
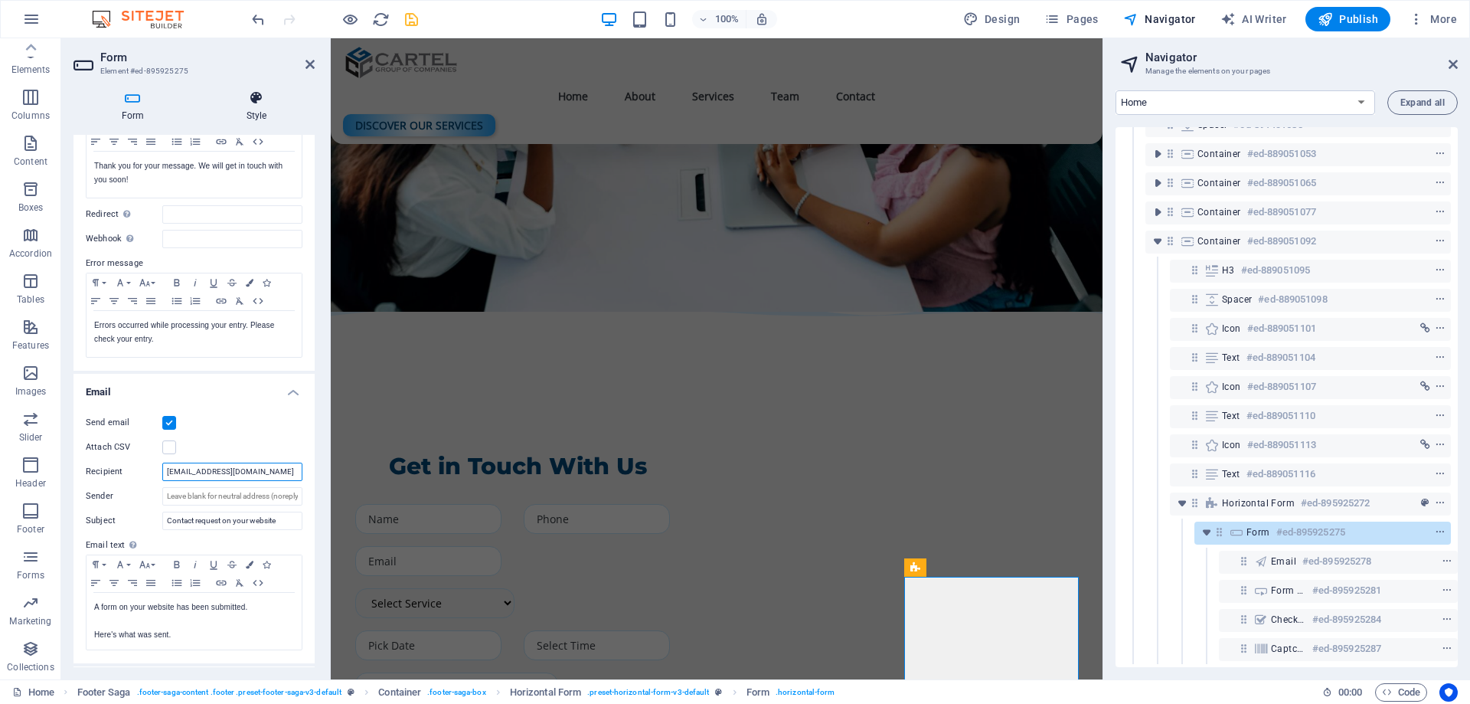
type input "[EMAIL_ADDRESS][DOMAIN_NAME]"
click at [251, 104] on icon at bounding box center [256, 97] width 116 height 15
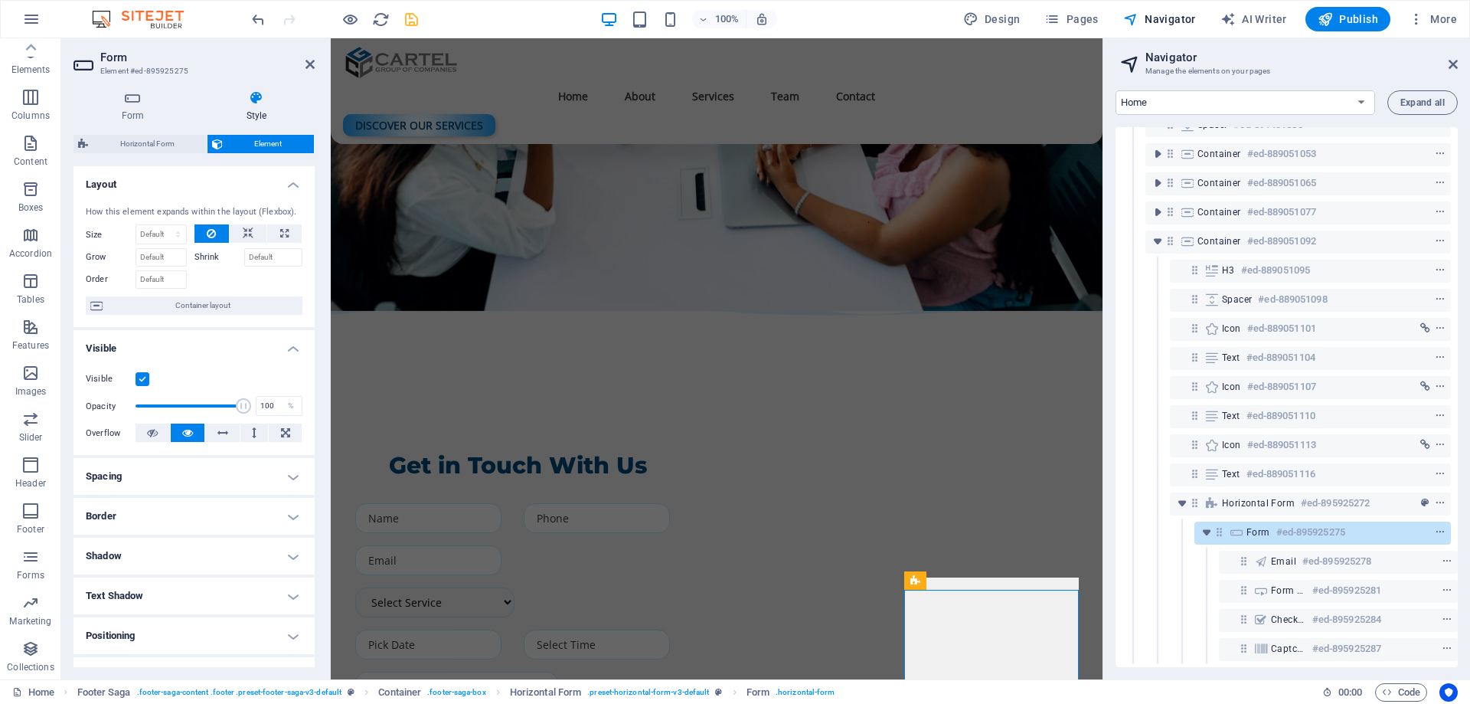
scroll to position [4115, 0]
click at [152, 146] on span "Horizontal Form" at bounding box center [147, 144] width 109 height 18
select select "rem"
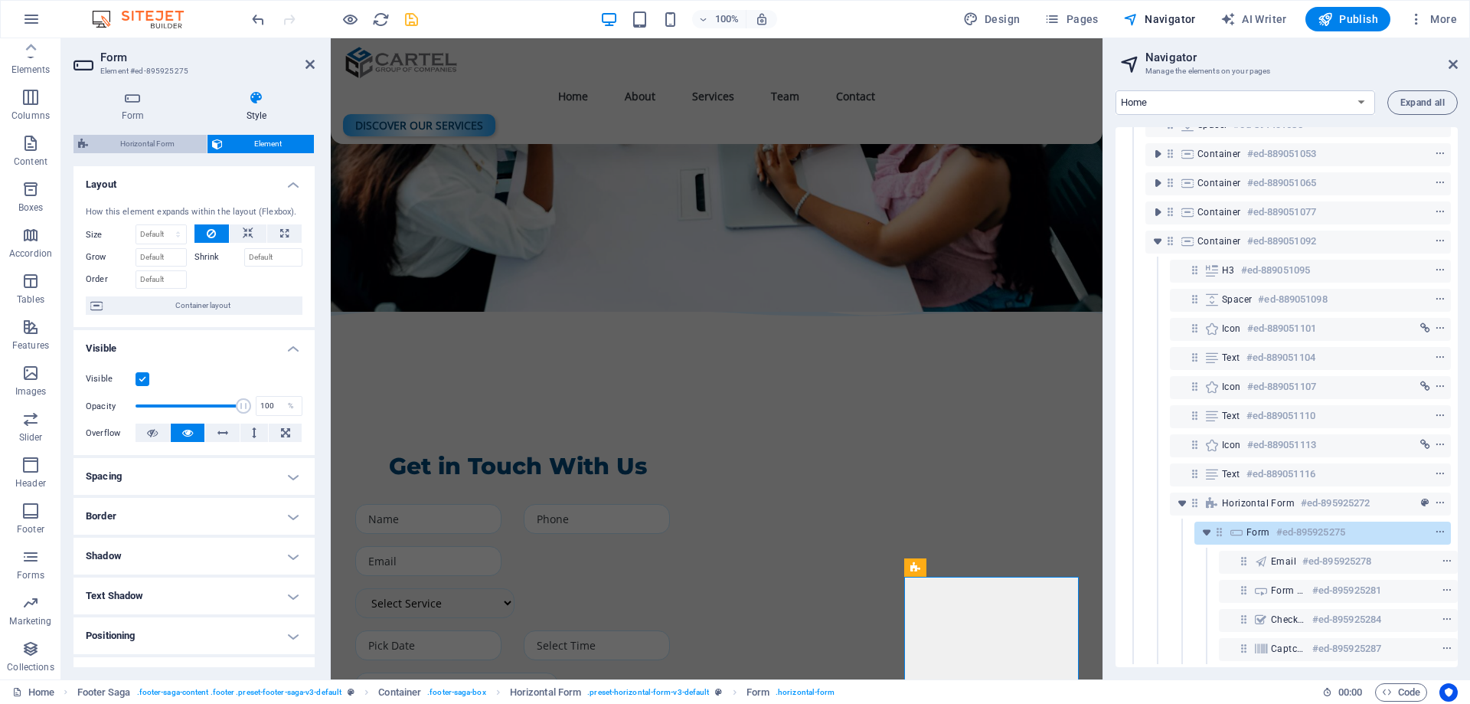
select select "rem"
select select "px"
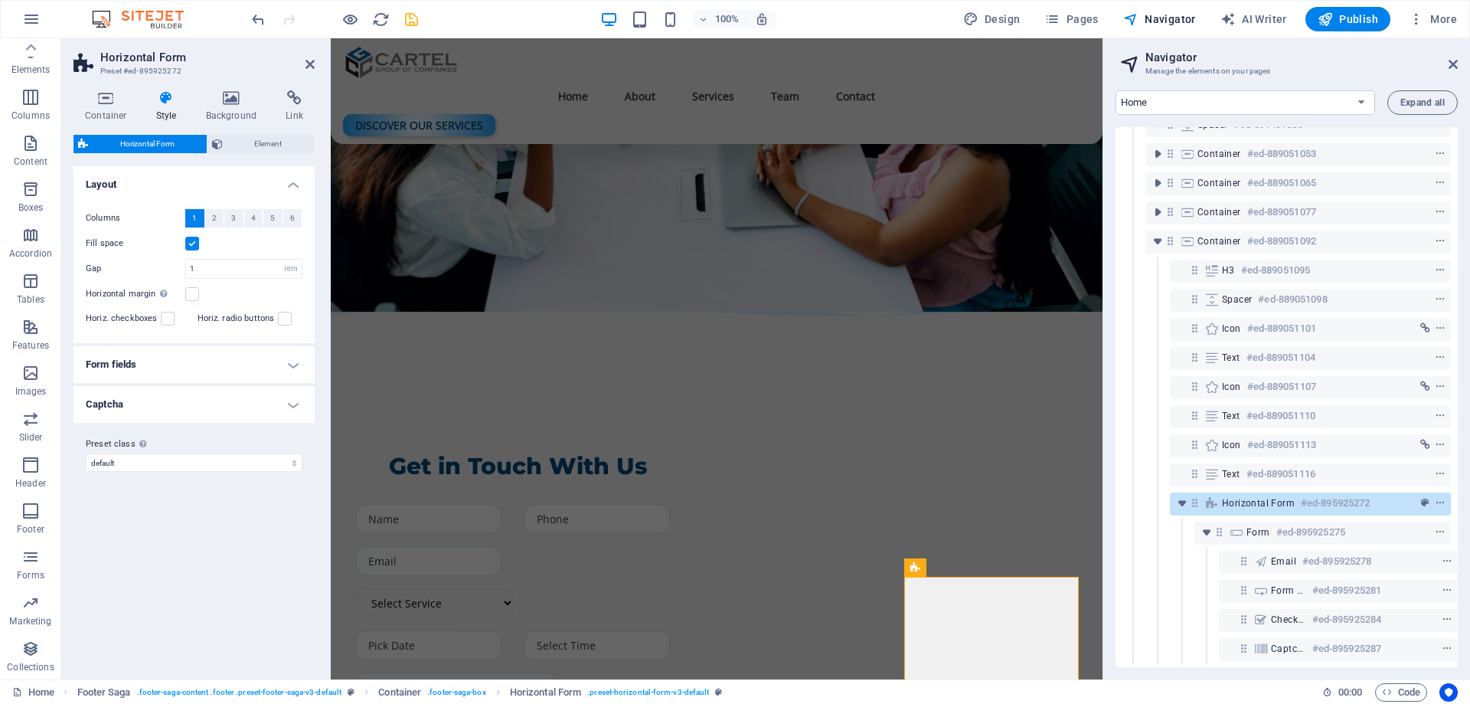
click at [178, 370] on h4 "Form fields" at bounding box center [194, 364] width 241 height 37
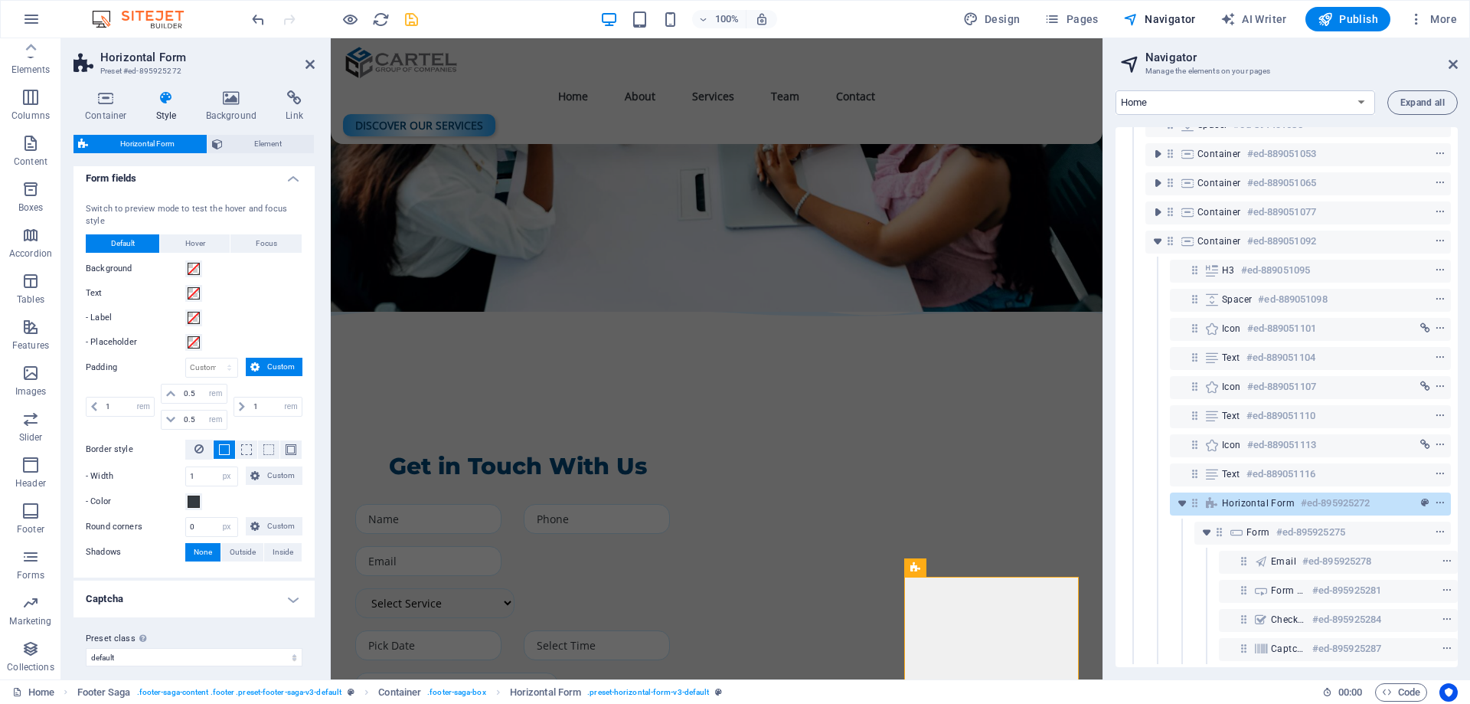
scroll to position [198, 0]
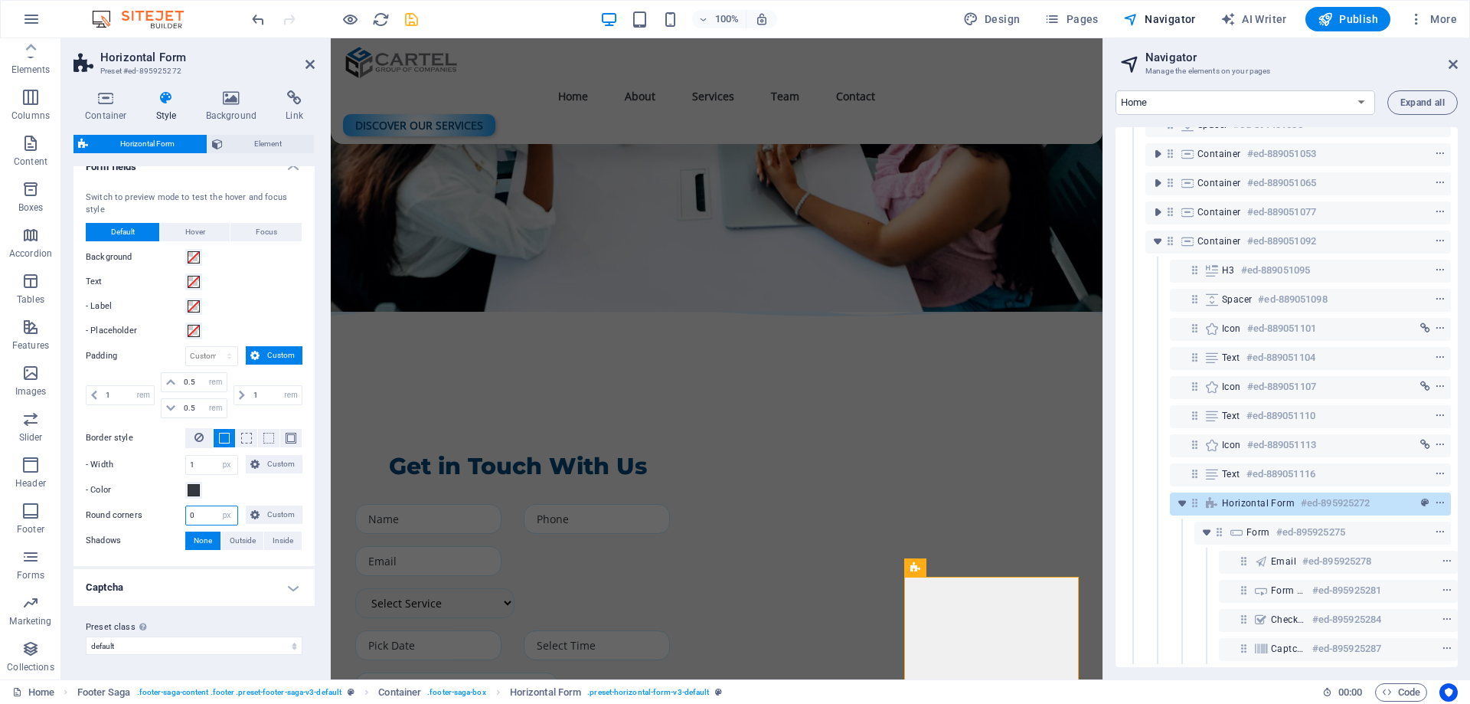
drag, startPoint x: 199, startPoint y: 517, endPoint x: 167, endPoint y: 521, distance: 32.5
click at [167, 521] on div "Round corners 0 px rem % vh vw Custom Custom" at bounding box center [194, 515] width 217 height 20
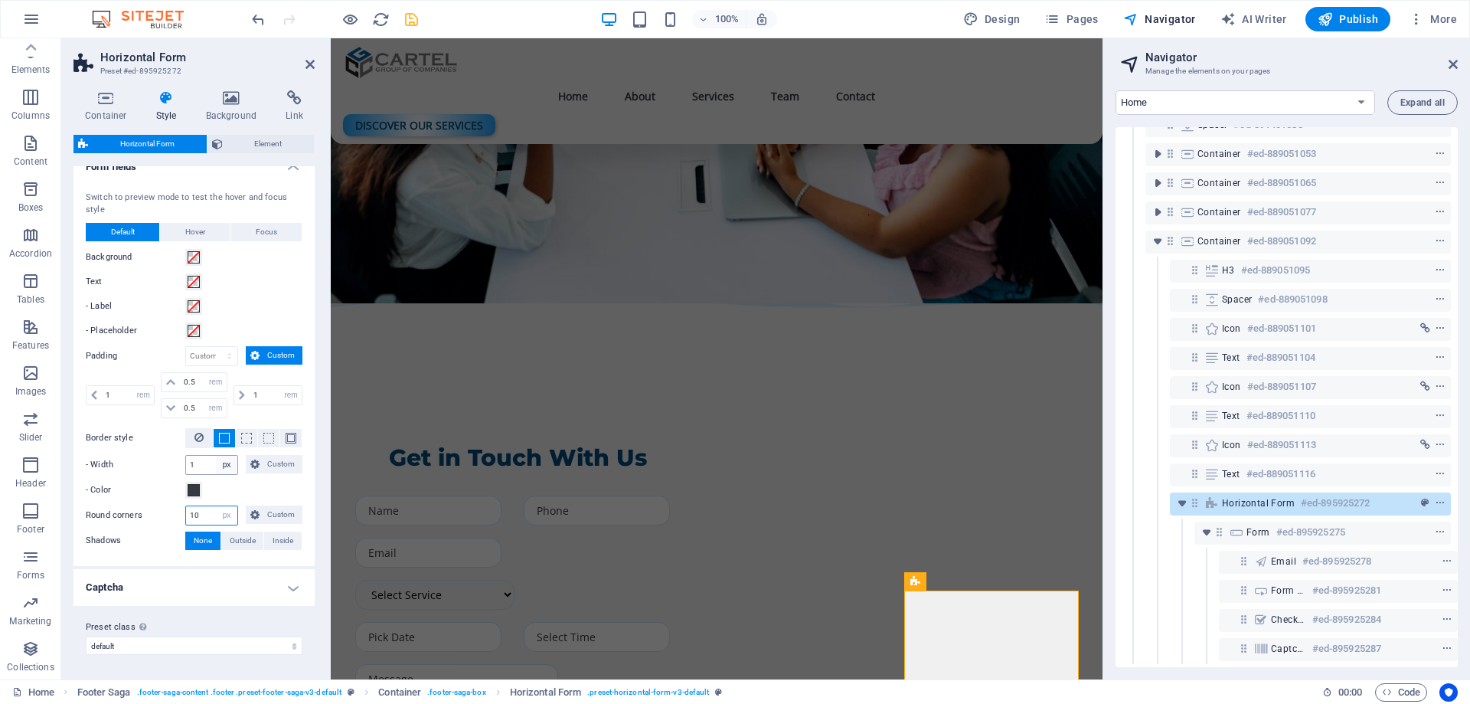
scroll to position [4115, 0]
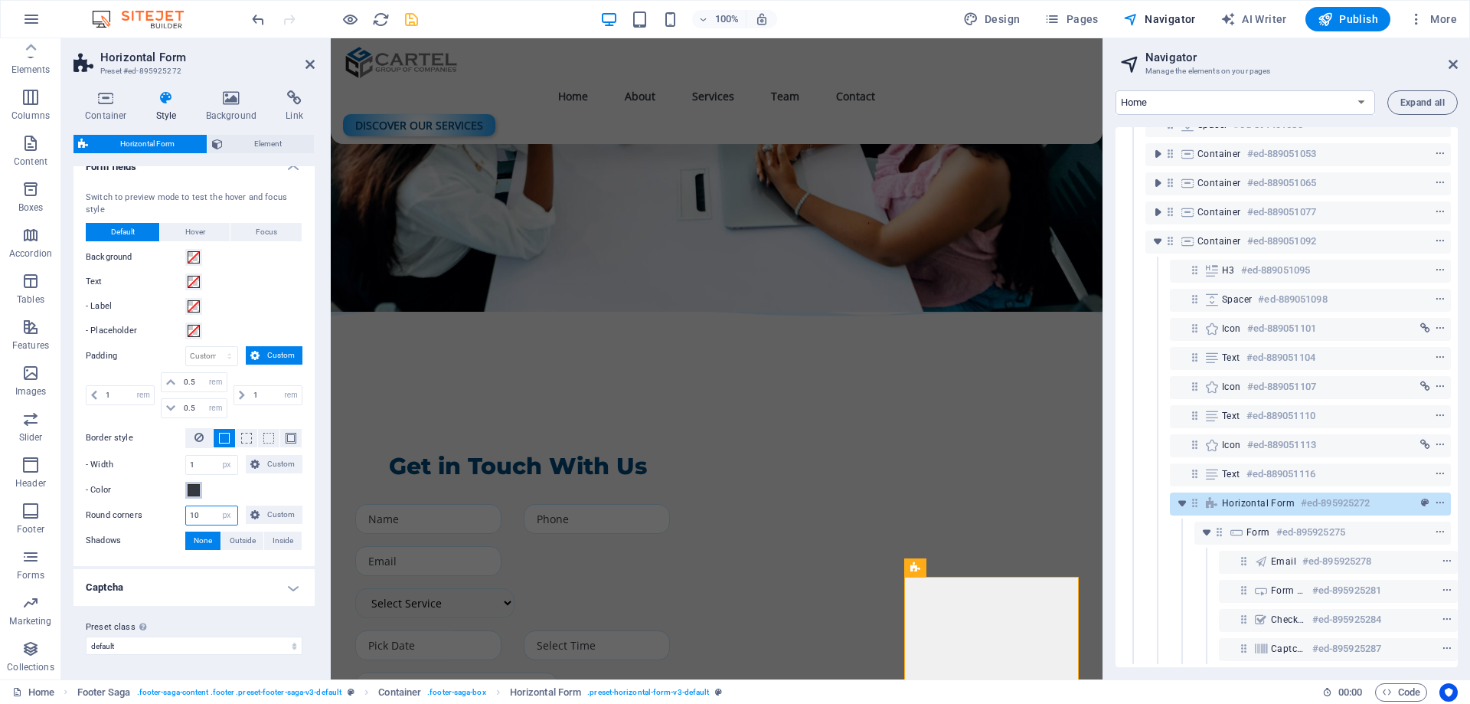
type input "10"
click at [191, 492] on span at bounding box center [194, 490] width 12 height 12
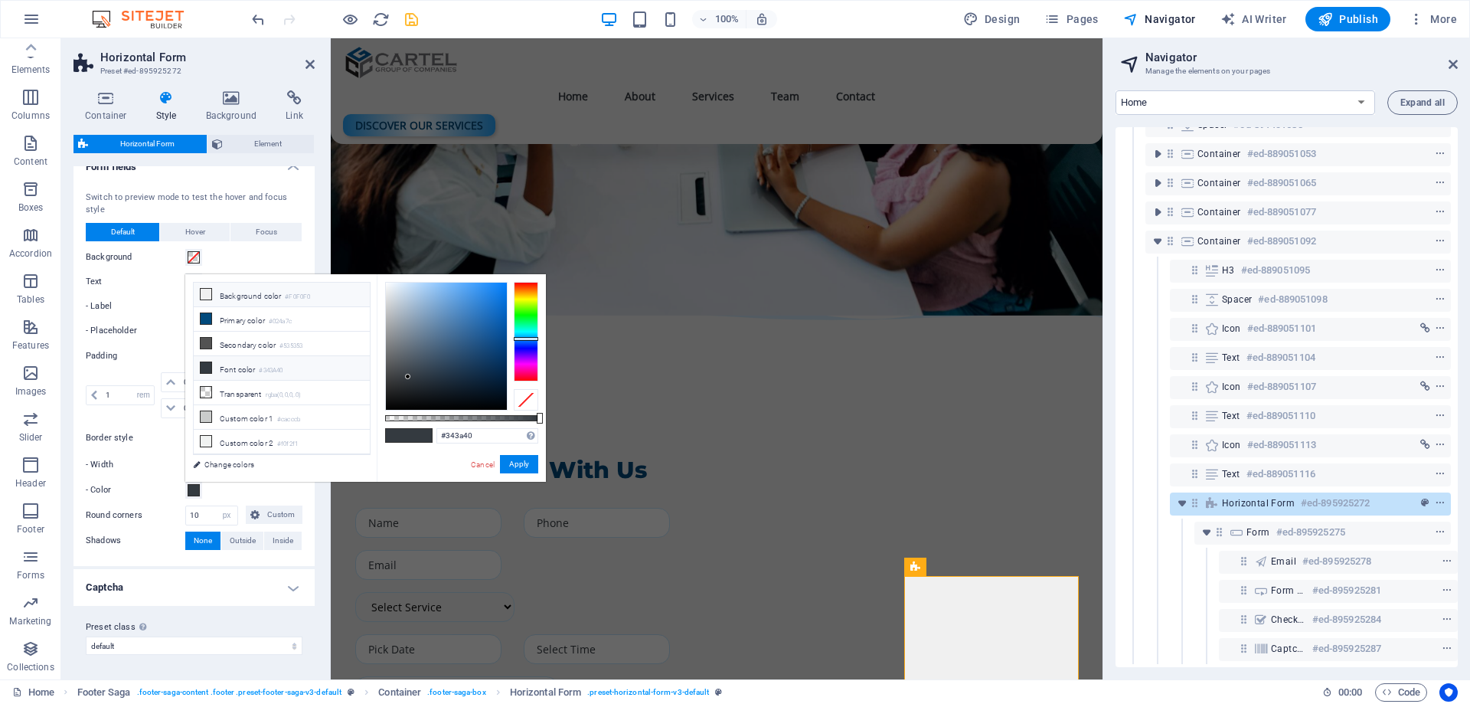
click at [238, 296] on li "Background color #F0F0F0" at bounding box center [282, 295] width 176 height 25
type input "#f0f0f0"
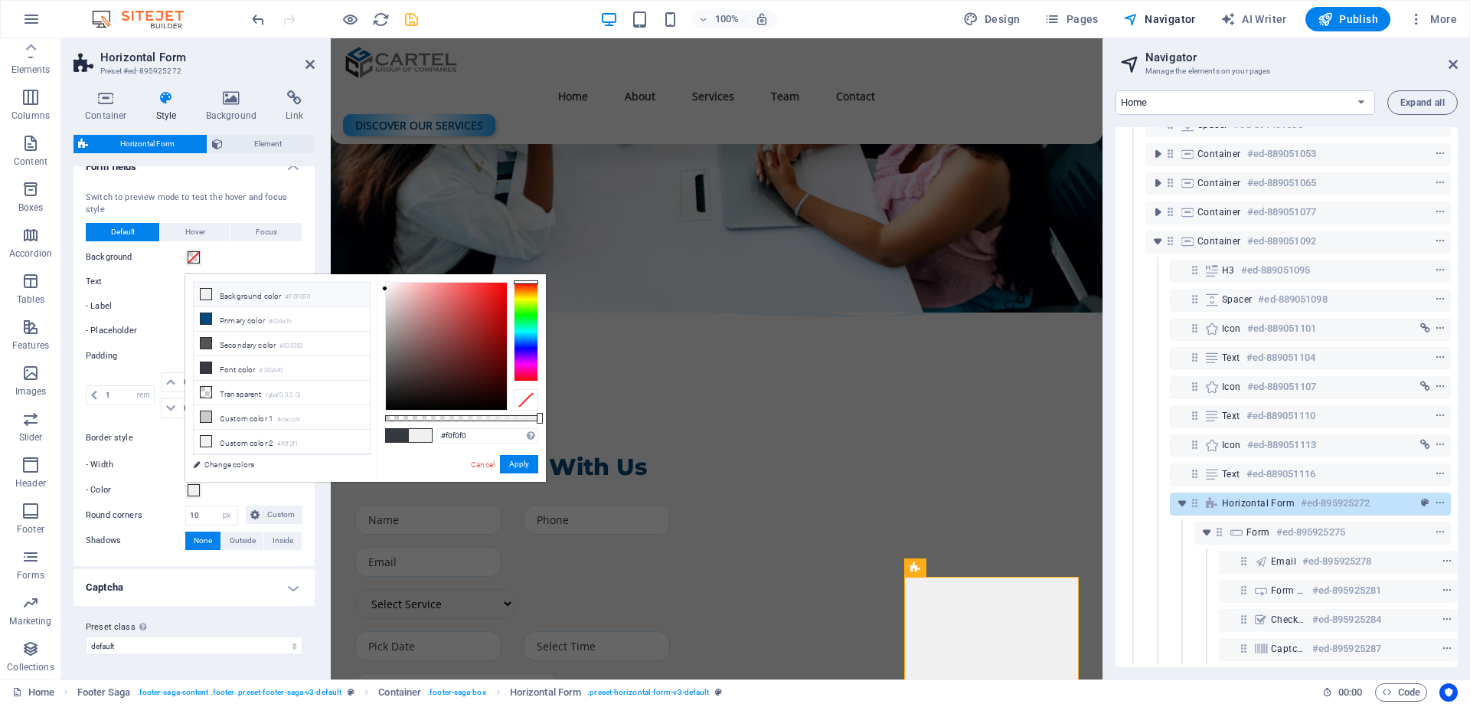
scroll to position [4131, 0]
click at [524, 469] on button "Apply" at bounding box center [519, 464] width 38 height 18
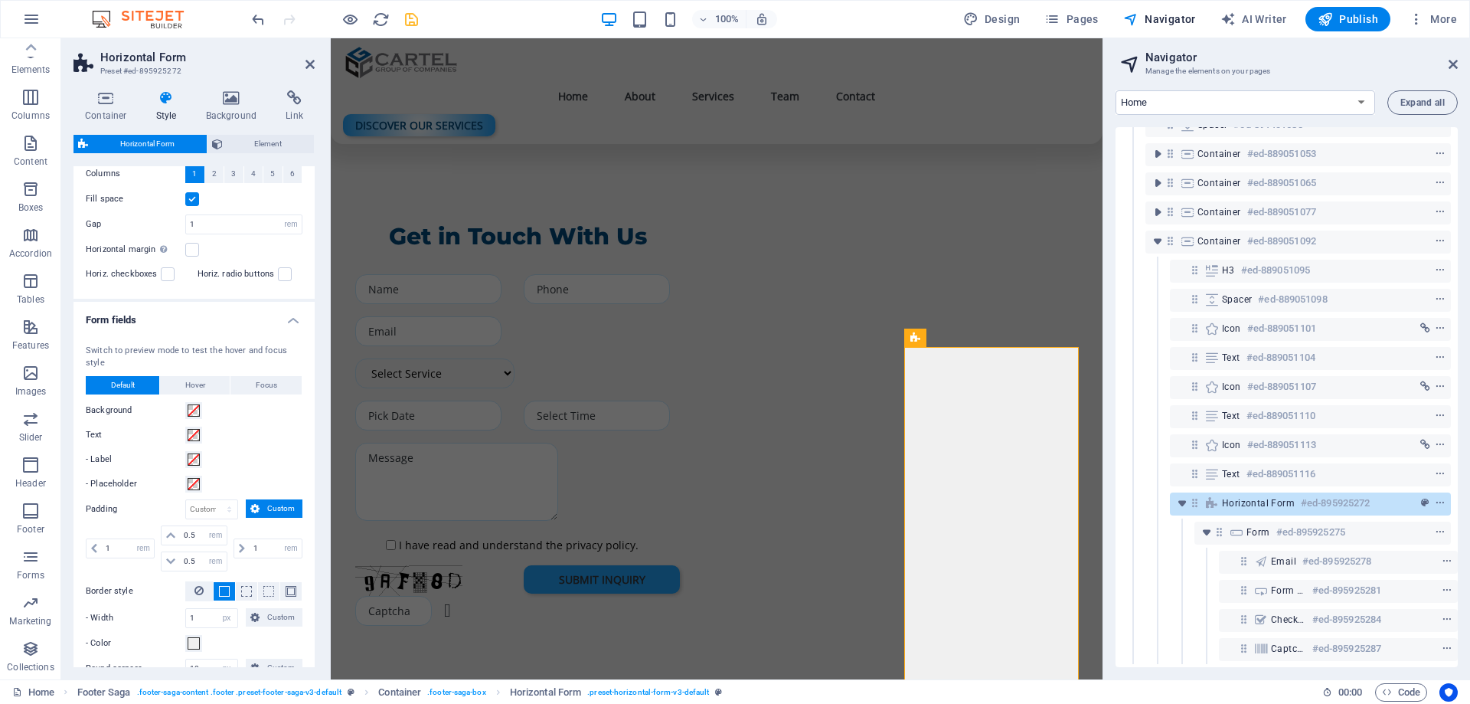
scroll to position [0, 0]
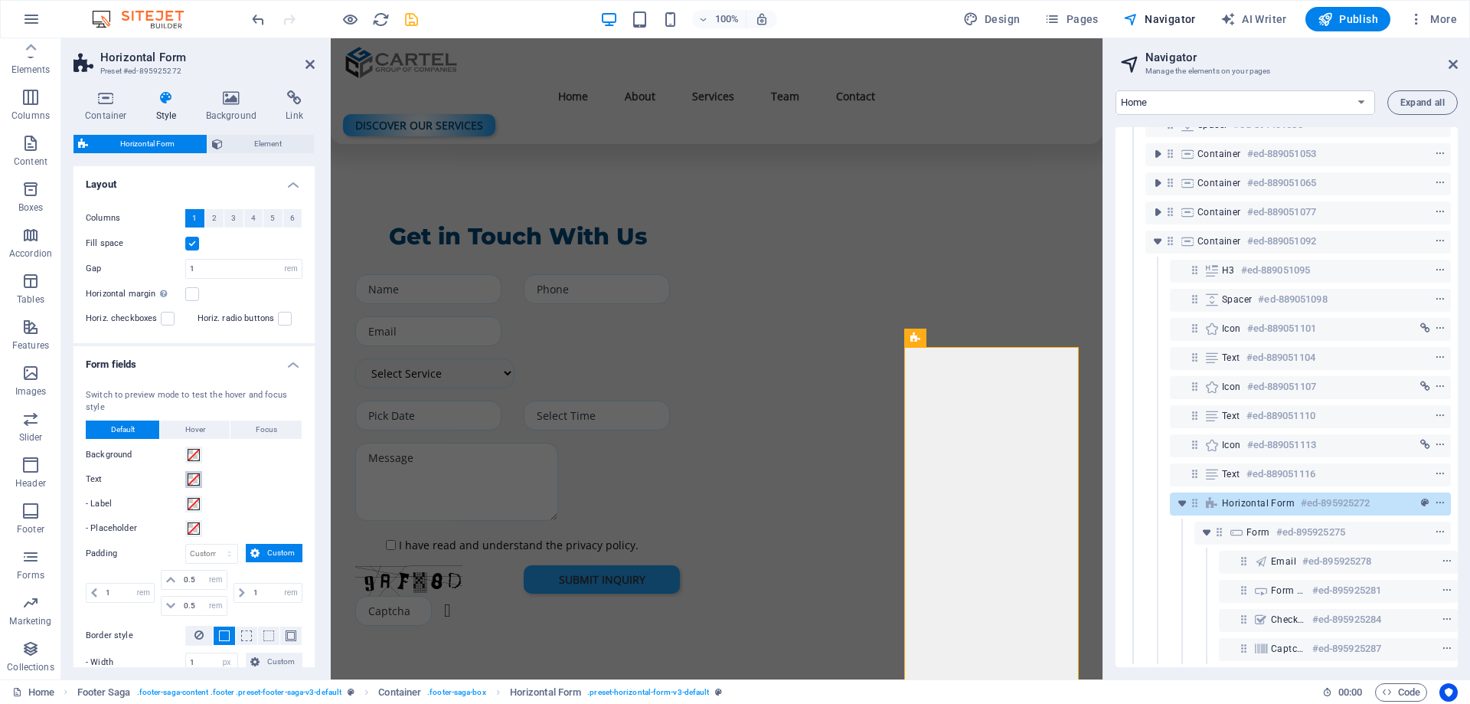
click at [191, 477] on span at bounding box center [194, 479] width 12 height 12
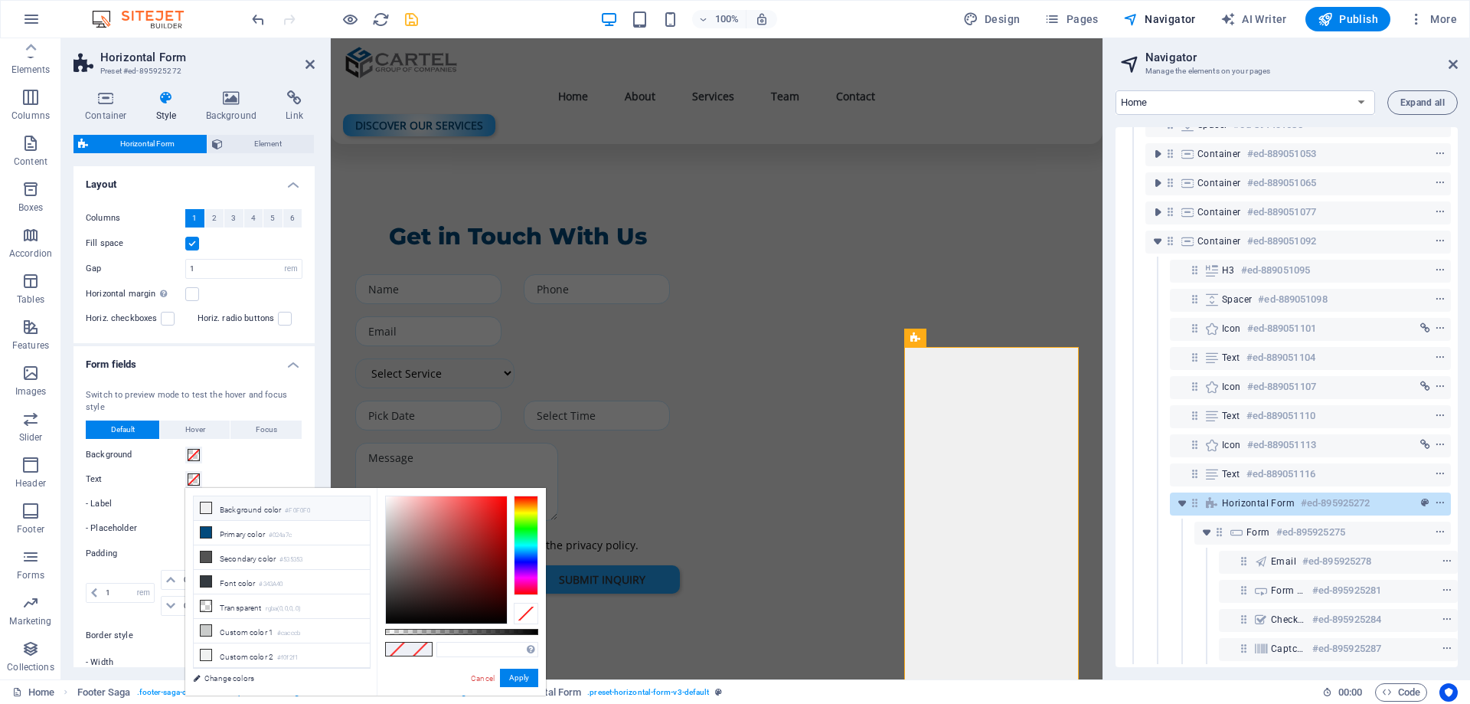
click at [227, 508] on li "Background color #F0F0F0" at bounding box center [282, 508] width 176 height 25
type input "#f0f0f0"
click at [244, 456] on div "Background" at bounding box center [194, 455] width 217 height 18
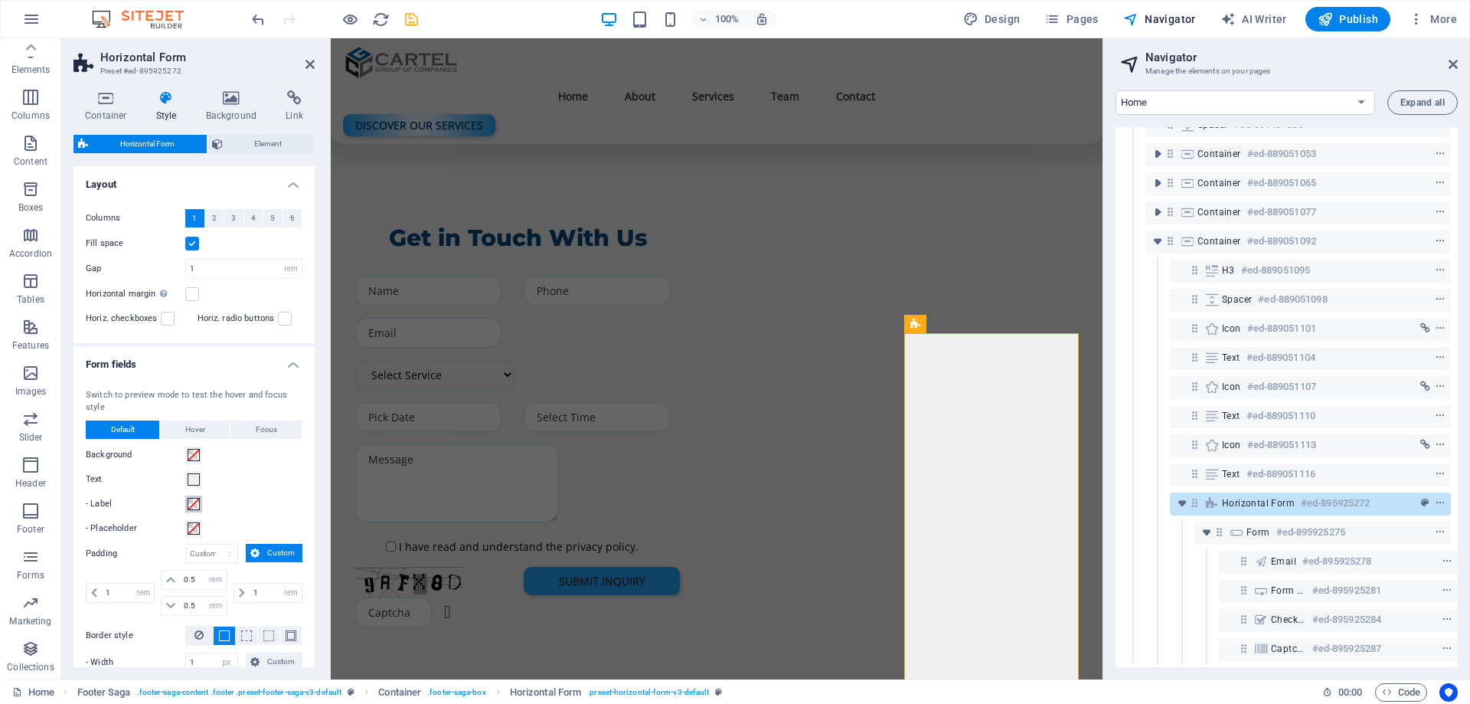
scroll to position [4361, 0]
click at [193, 502] on span at bounding box center [194, 504] width 12 height 12
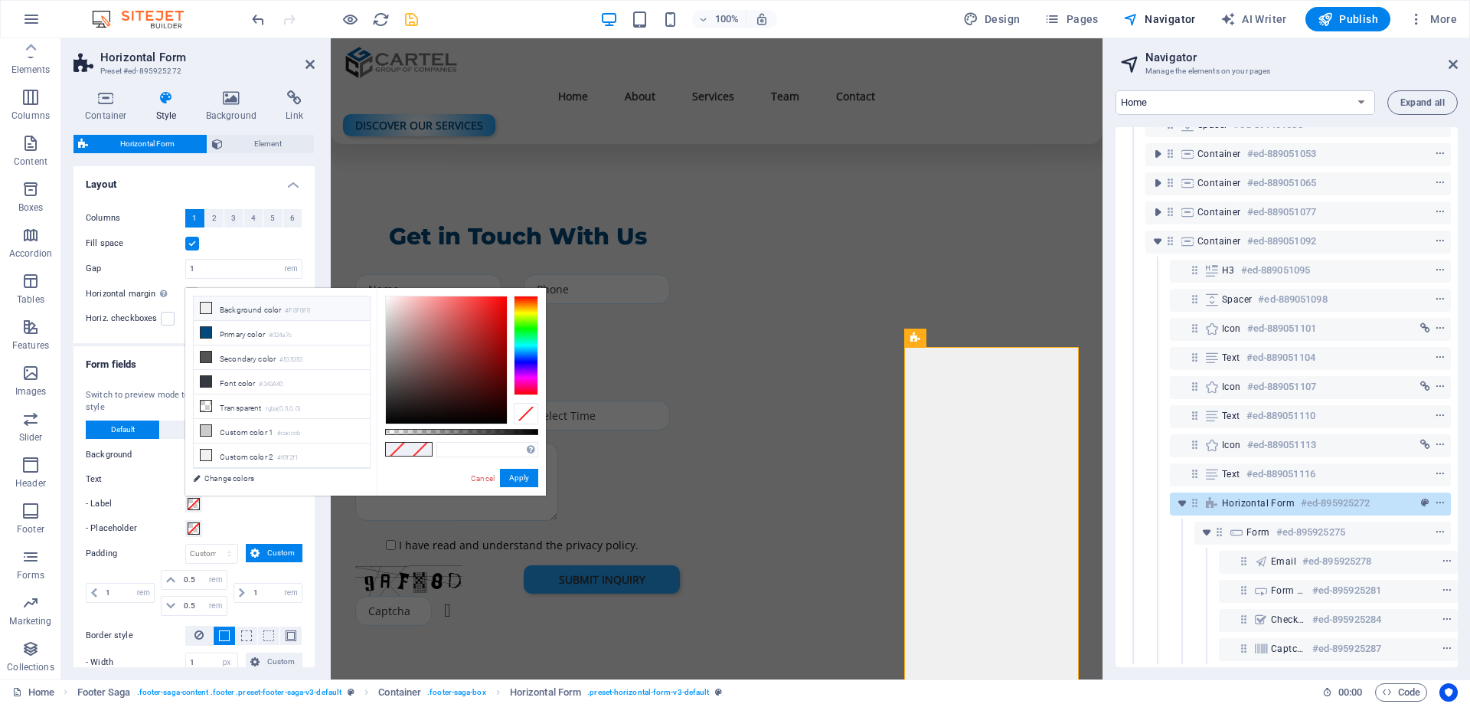
click at [253, 307] on li "Background color #F0F0F0" at bounding box center [282, 308] width 176 height 25
type input "#f0f0f0"
drag, startPoint x: 519, startPoint y: 478, endPoint x: 142, endPoint y: 435, distance: 379.1
click at [519, 478] on button "Apply" at bounding box center [519, 478] width 38 height 18
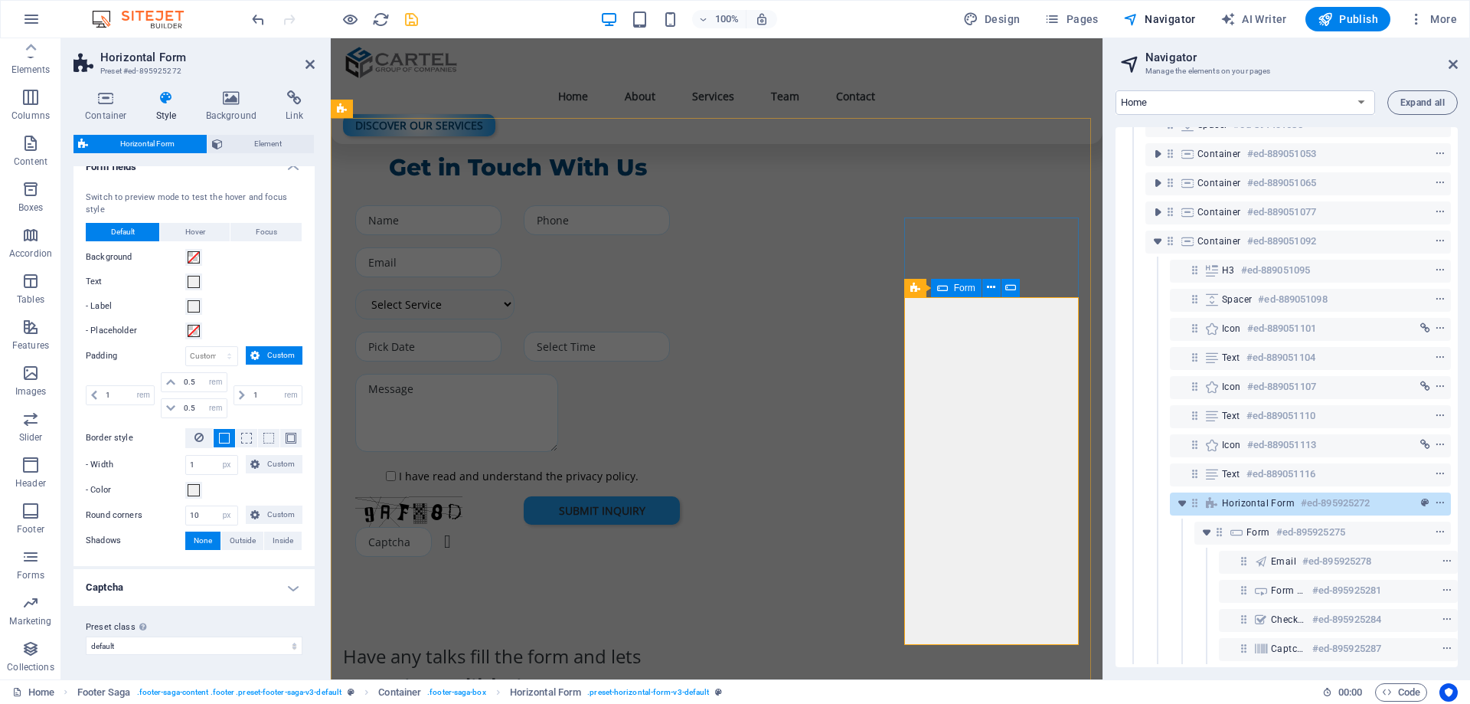
scroll to position [4422, 0]
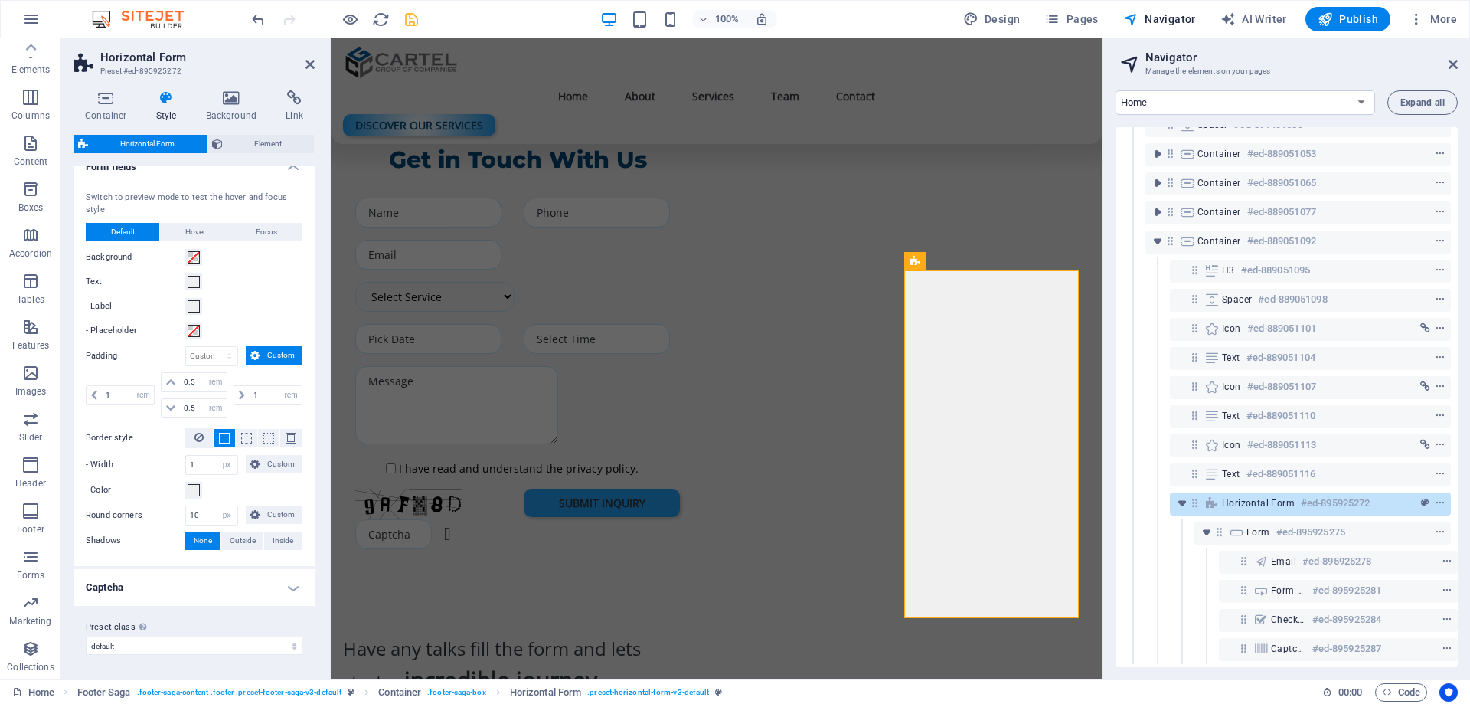
click at [144, 586] on h4 "Captcha" at bounding box center [194, 587] width 241 height 37
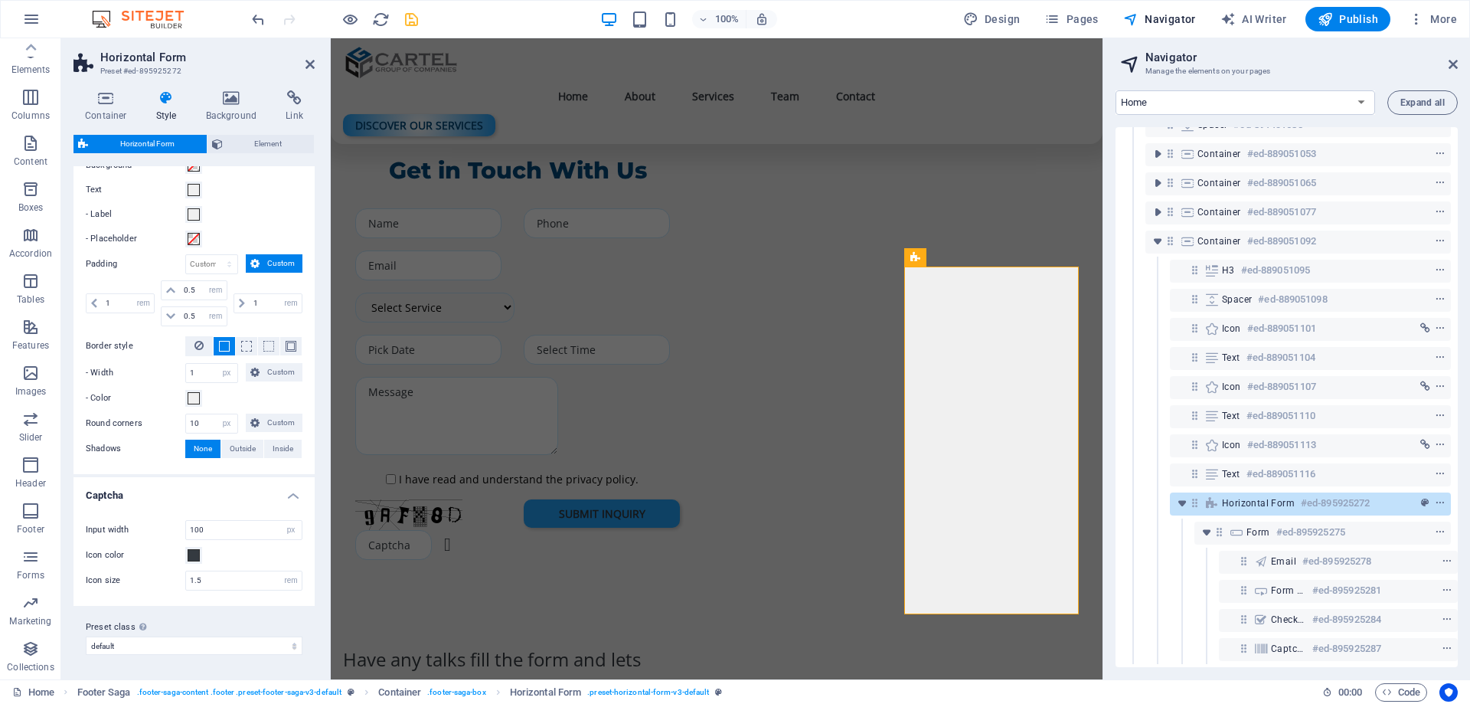
scroll to position [4429, 0]
click at [188, 555] on span at bounding box center [194, 555] width 12 height 12
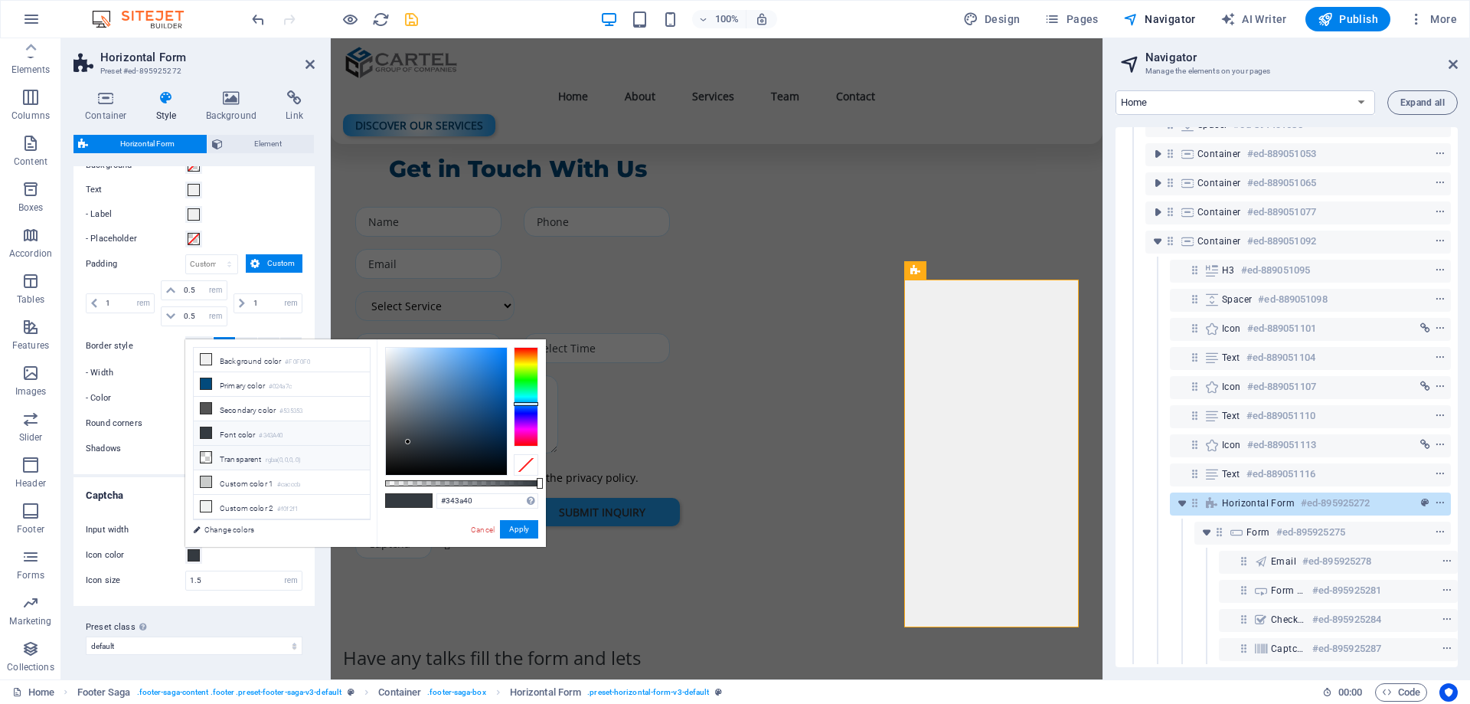
scroll to position [18, 0]
click at [248, 511] on li "Custom color 3 #23a2fa" at bounding box center [282, 513] width 176 height 25
type input "#23a2fa"
click at [524, 527] on button "Apply" at bounding box center [519, 529] width 38 height 18
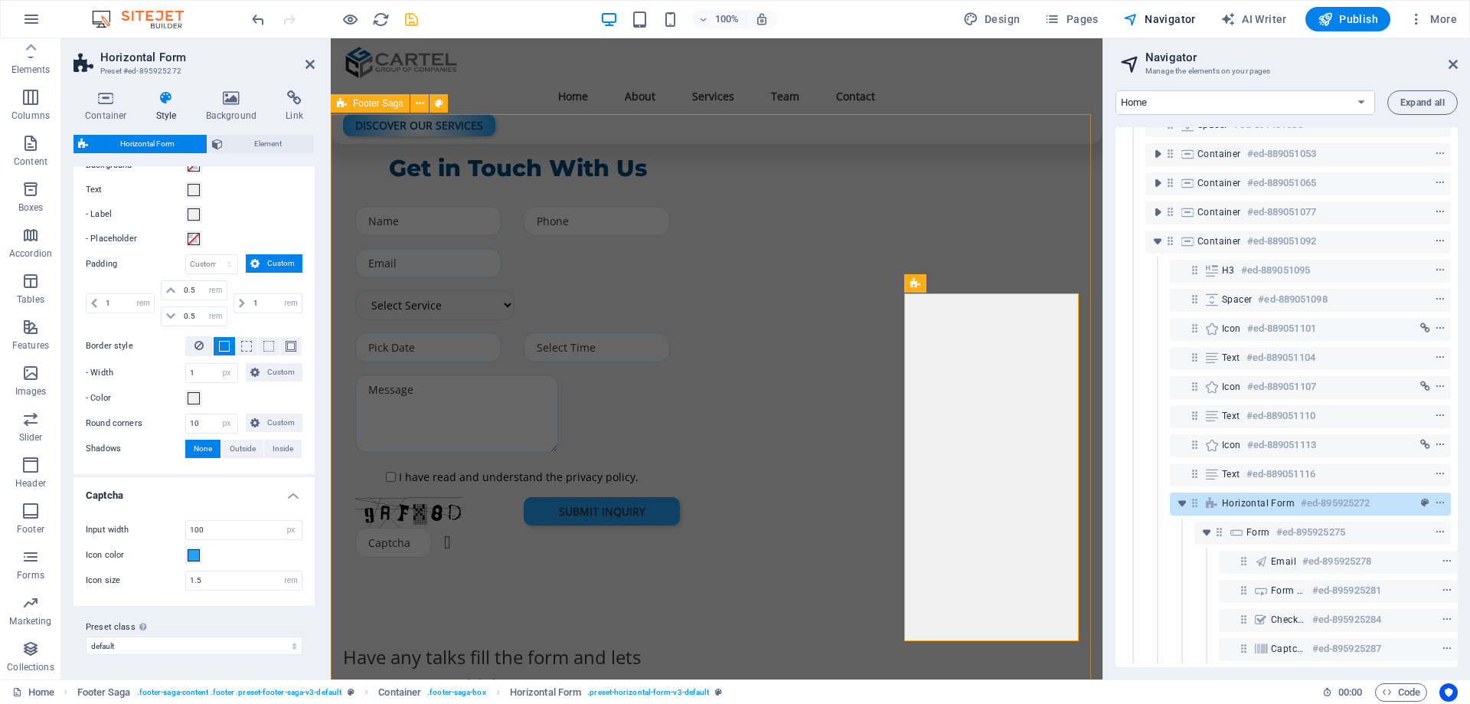
scroll to position [4412, 0]
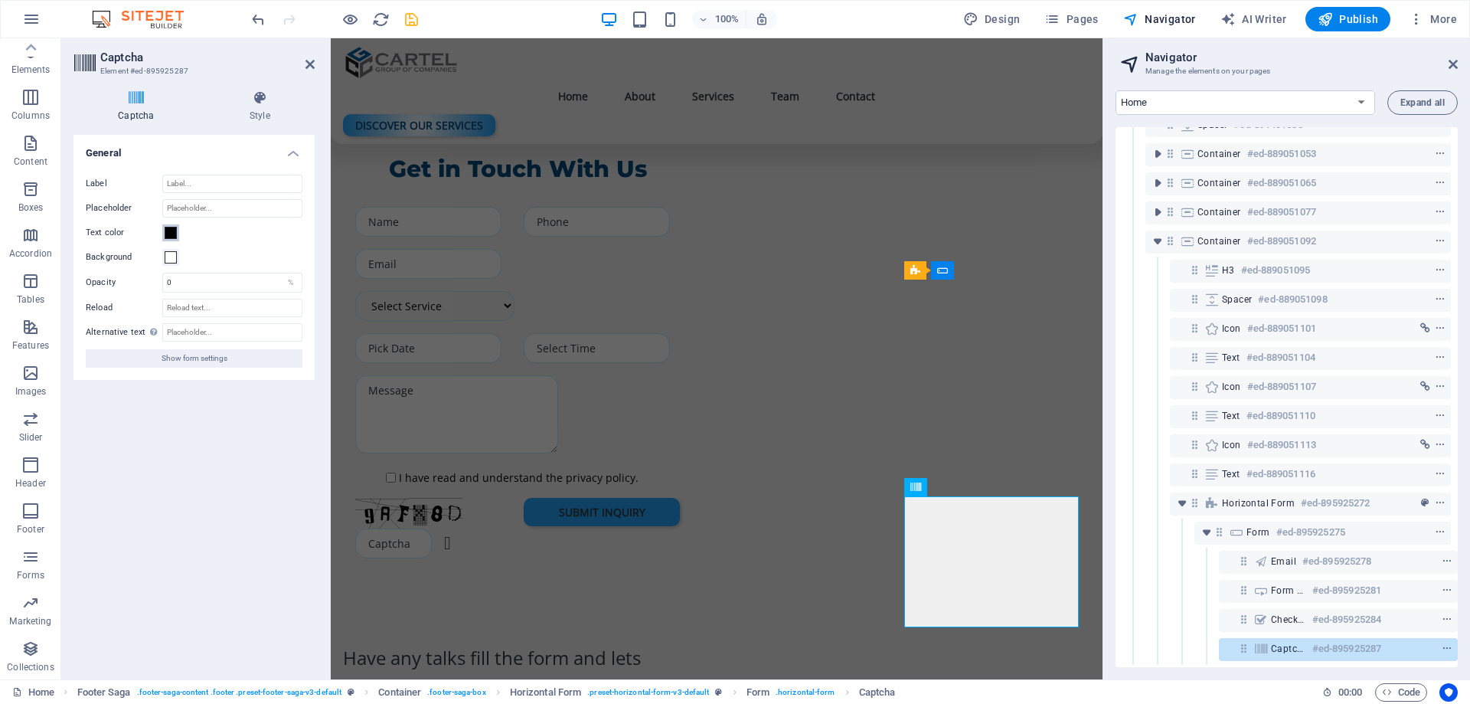
click at [175, 234] on span at bounding box center [171, 233] width 12 height 12
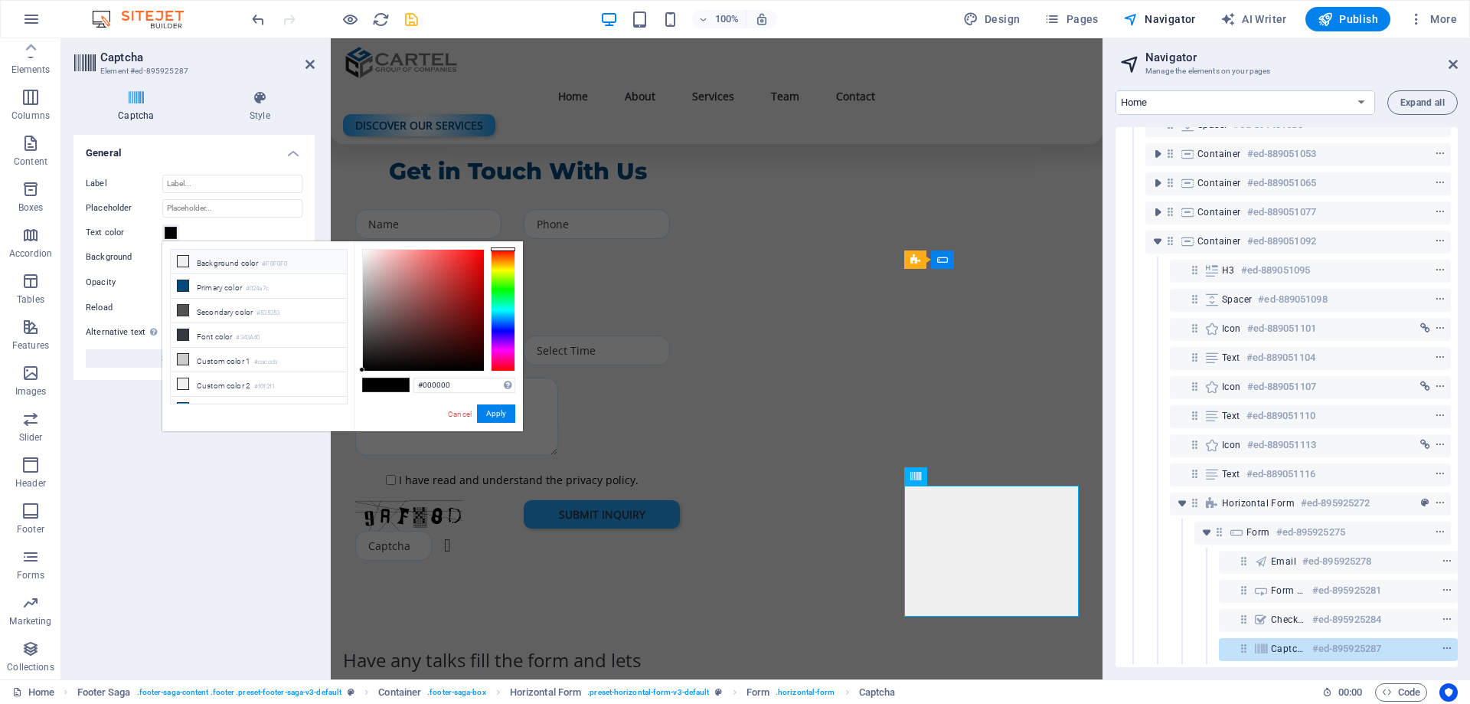
scroll to position [4429, 0]
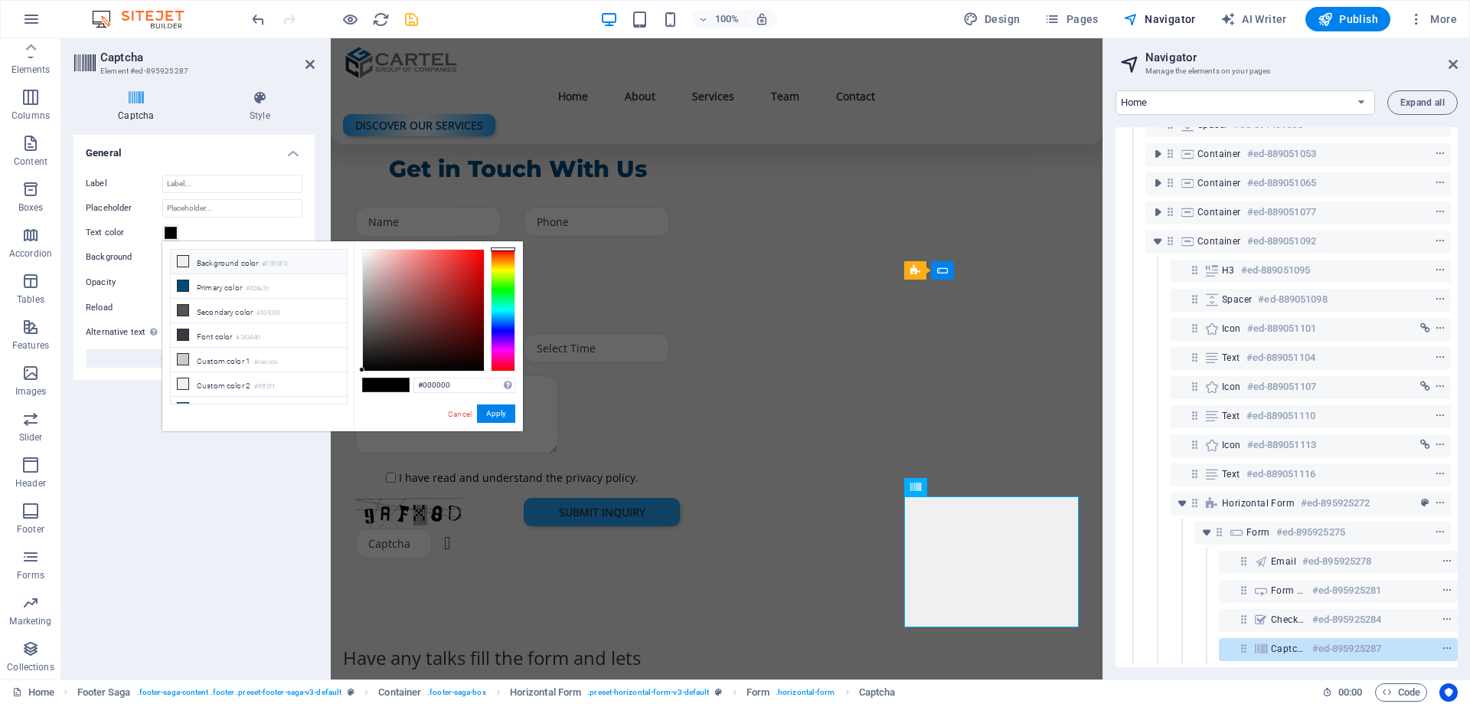
click at [191, 256] on li "Background color #F0F0F0" at bounding box center [259, 262] width 176 height 25
click at [492, 413] on button "Apply" at bounding box center [496, 413] width 38 height 18
click at [488, 408] on button "Apply" at bounding box center [496, 413] width 38 height 18
click at [491, 414] on button "Apply" at bounding box center [496, 413] width 38 height 18
click at [414, 29] on div at bounding box center [335, 19] width 172 height 25
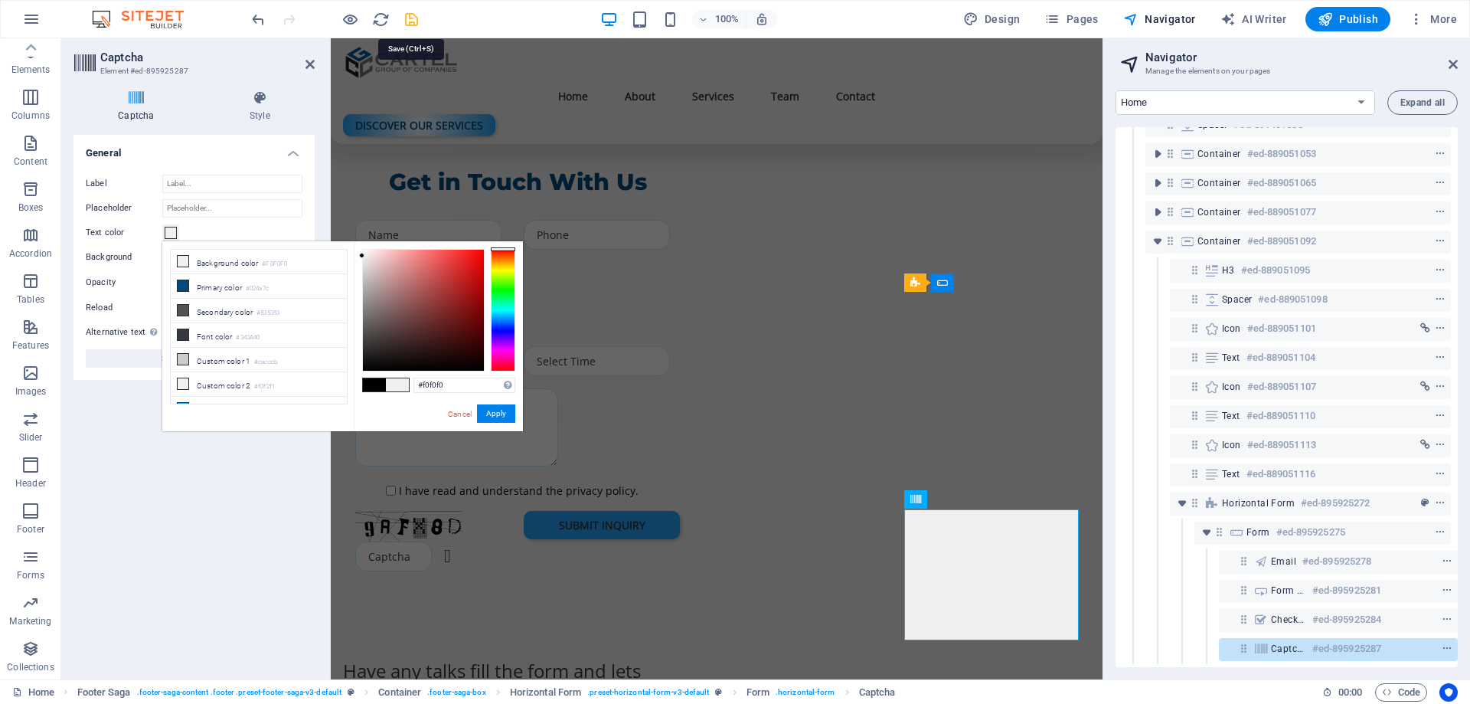
click at [407, 18] on icon "save" at bounding box center [412, 20] width 18 height 18
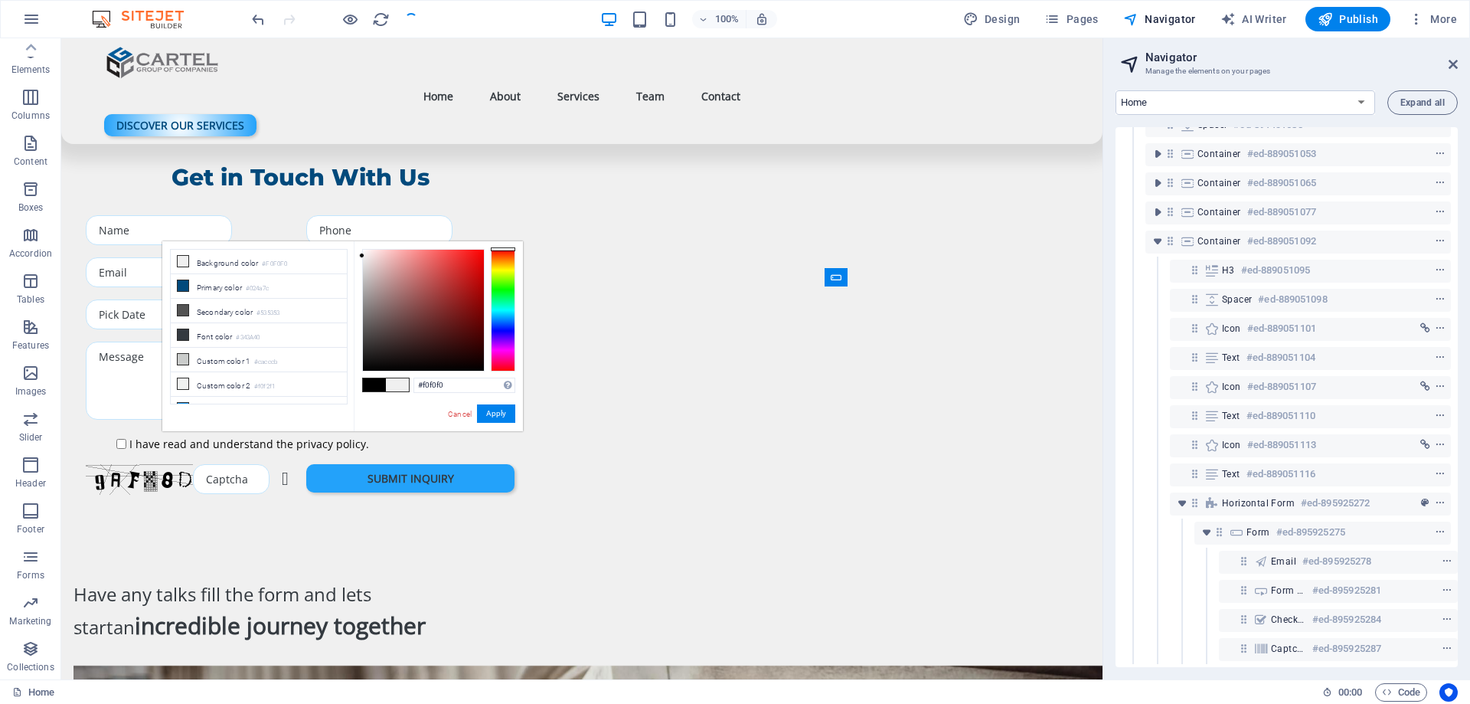
scroll to position [4392, 0]
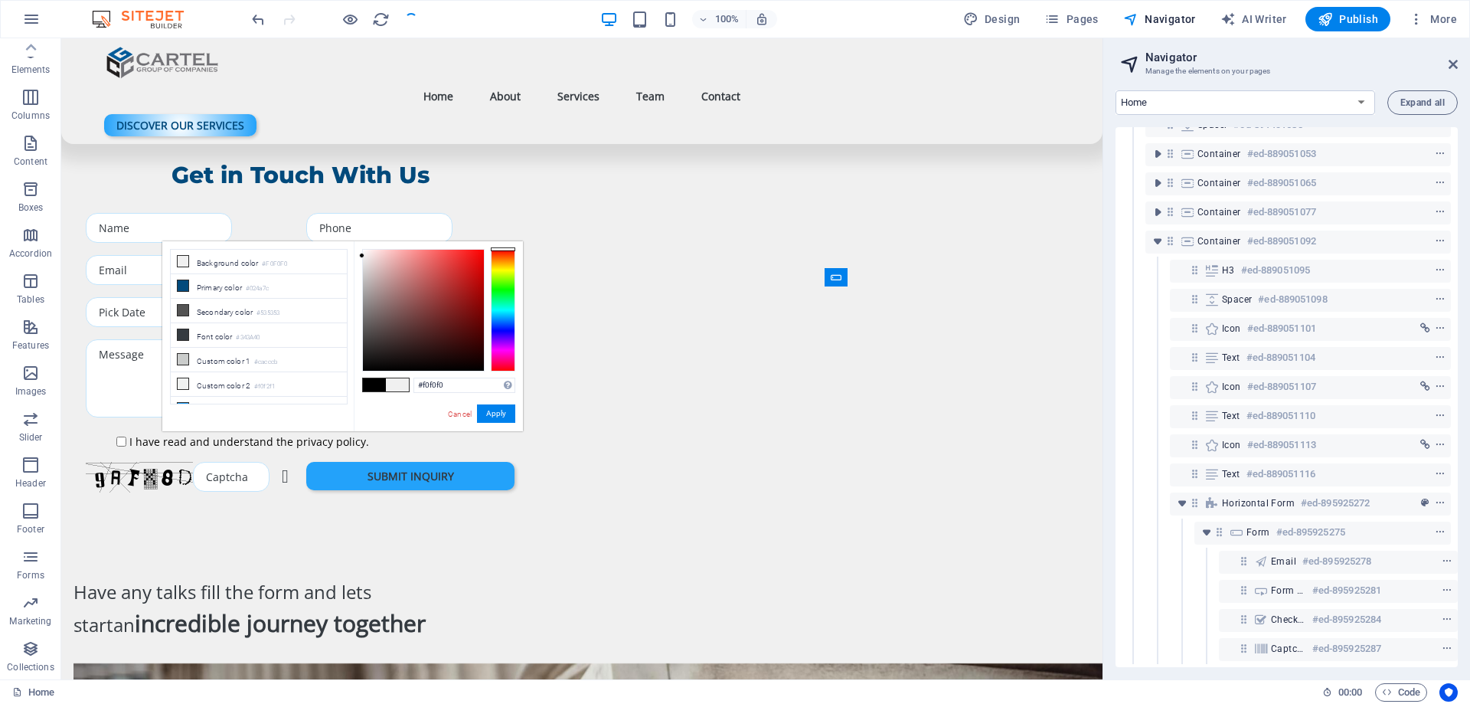
click at [407, 18] on div at bounding box center [335, 19] width 172 height 25
click at [491, 409] on button "Apply" at bounding box center [496, 413] width 38 height 18
click at [462, 413] on link "Cancel" at bounding box center [459, 413] width 27 height 11
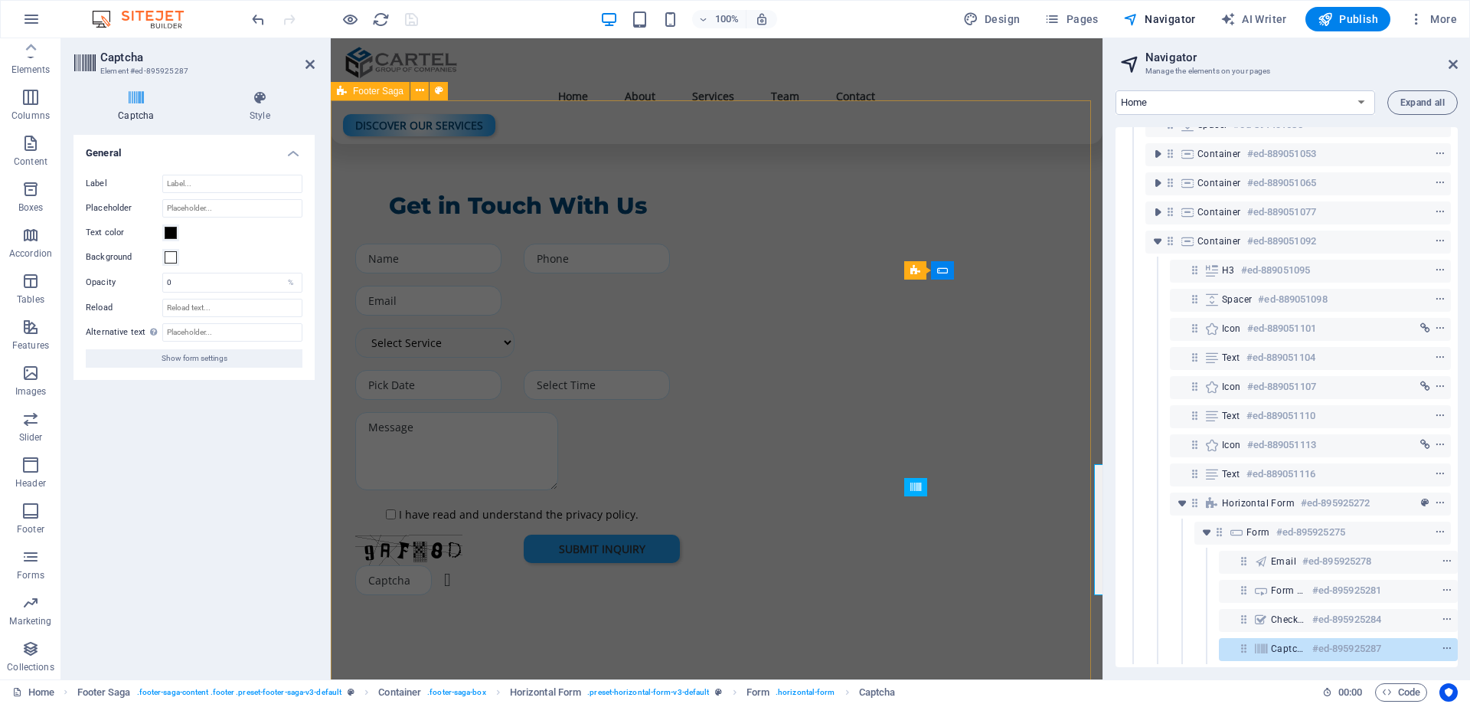
scroll to position [4429, 0]
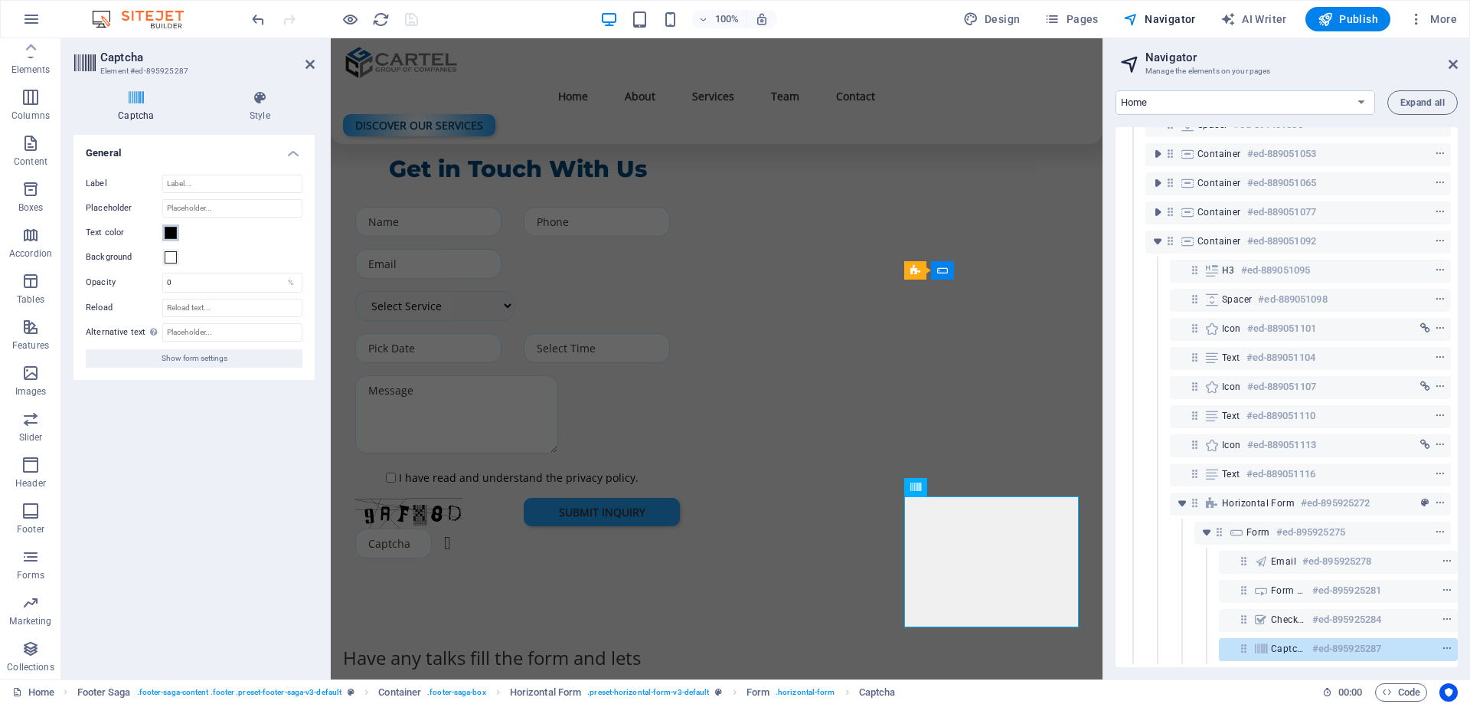
click at [169, 234] on span at bounding box center [171, 233] width 12 height 12
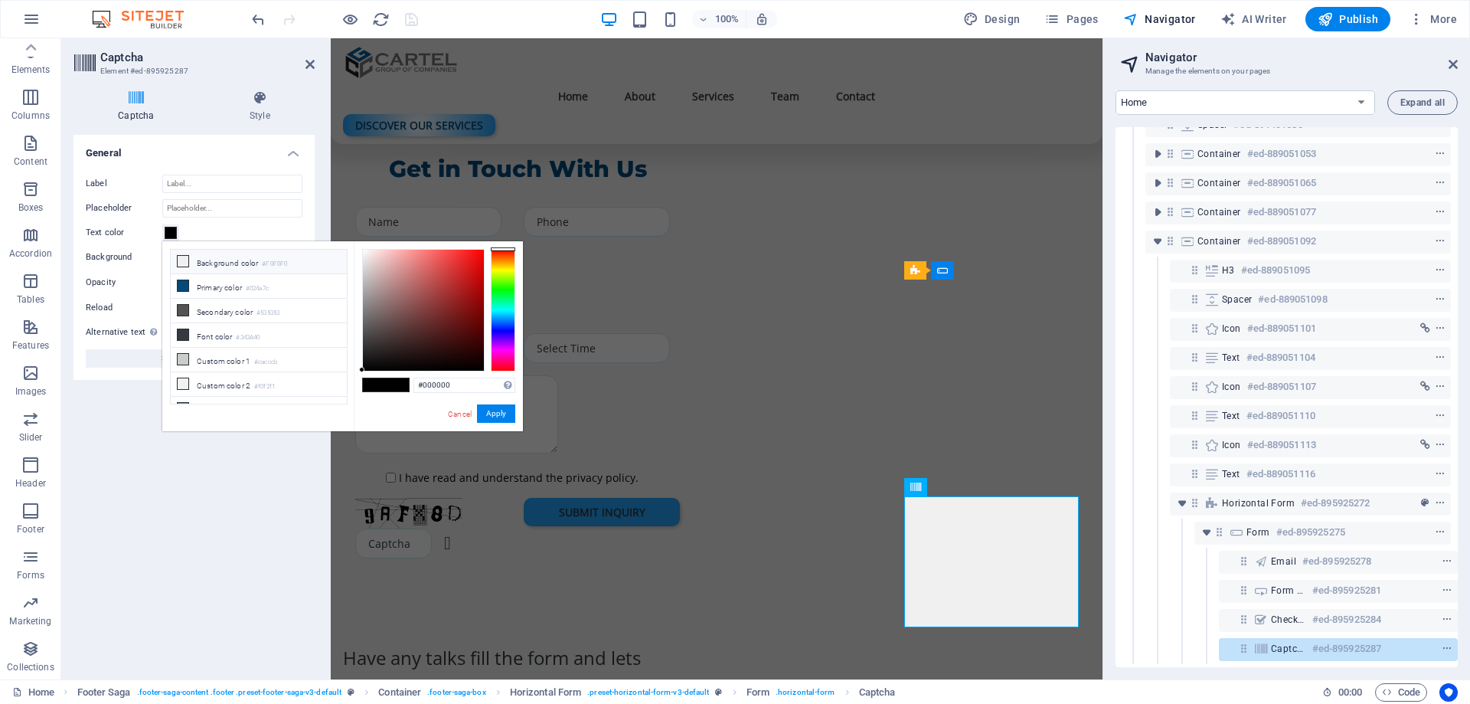
click at [222, 265] on li "Background color #F0F0F0" at bounding box center [259, 262] width 176 height 25
type input "#f0f0f0"
click at [492, 416] on button "Apply" at bounding box center [496, 413] width 38 height 18
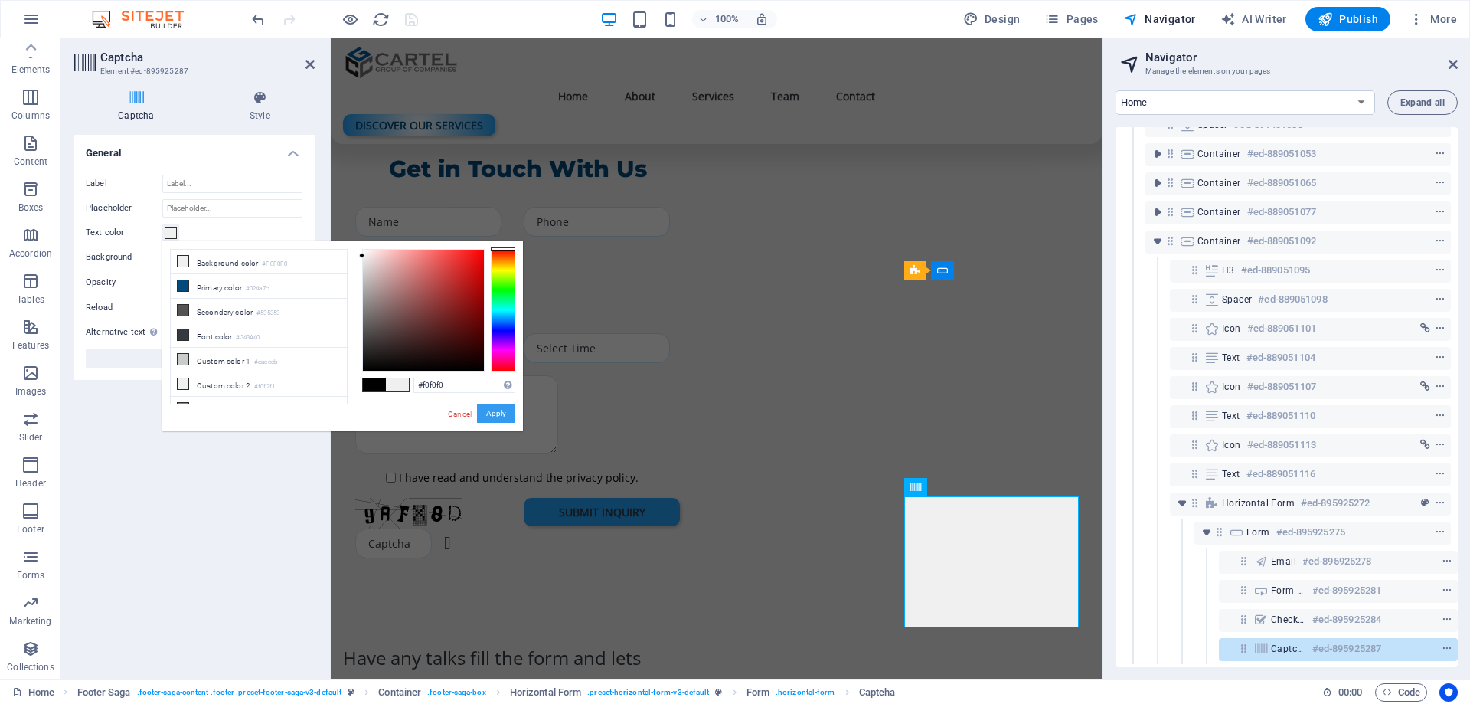
click at [492, 416] on button "Apply" at bounding box center [496, 413] width 38 height 18
click at [384, 21] on icon "reload" at bounding box center [381, 20] width 18 height 18
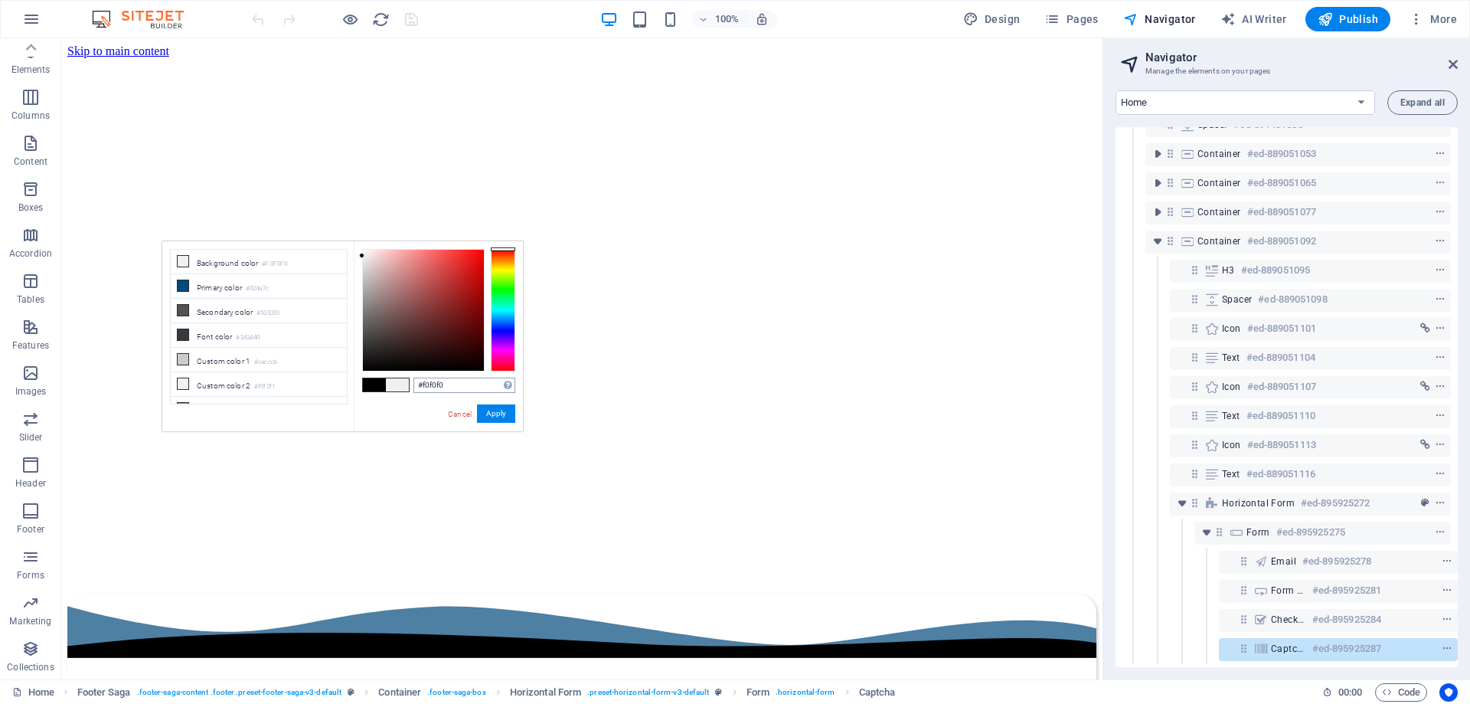
scroll to position [0, 0]
drag, startPoint x: 462, startPoint y: 418, endPoint x: 635, endPoint y: 433, distance: 174.4
click at [462, 418] on link "Cancel" at bounding box center [459, 413] width 27 height 11
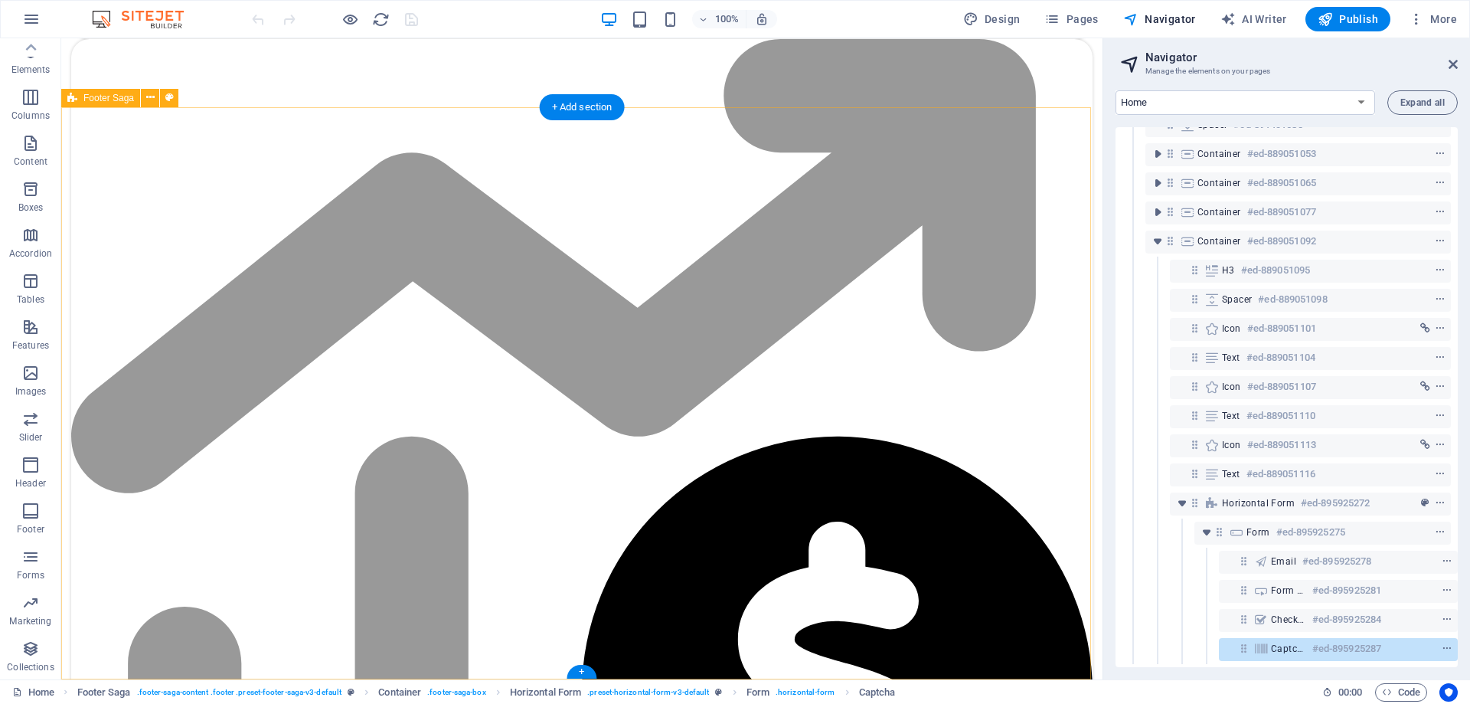
scroll to position [4392, 0]
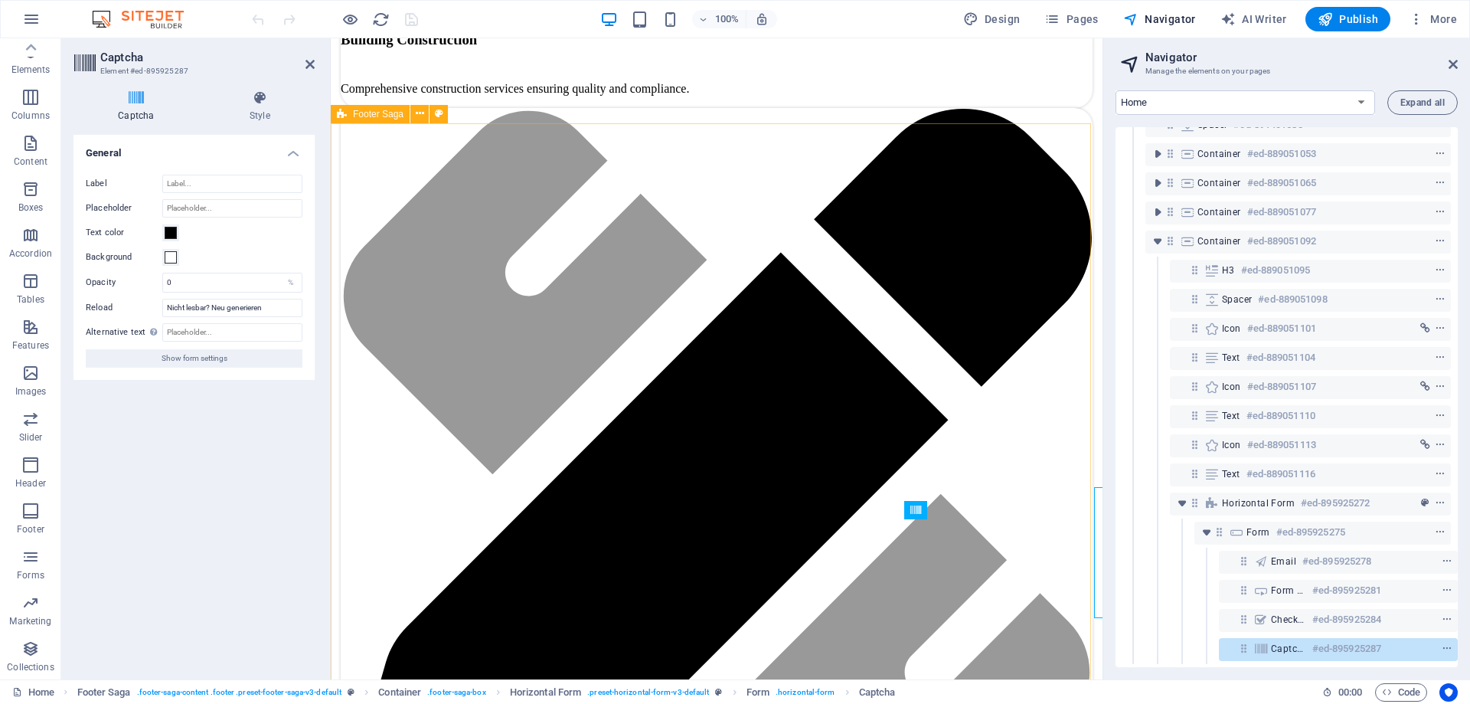
scroll to position [4389, 0]
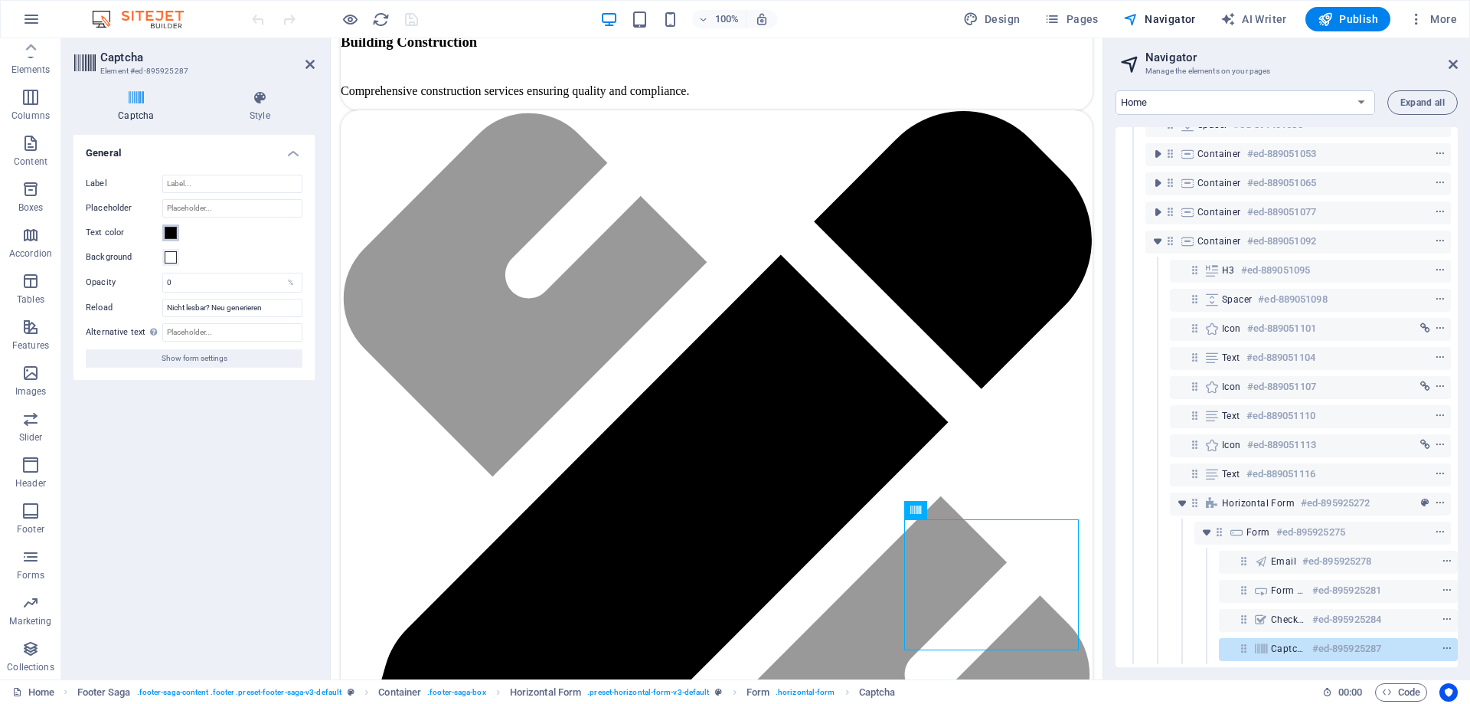
click at [170, 234] on span at bounding box center [171, 233] width 12 height 12
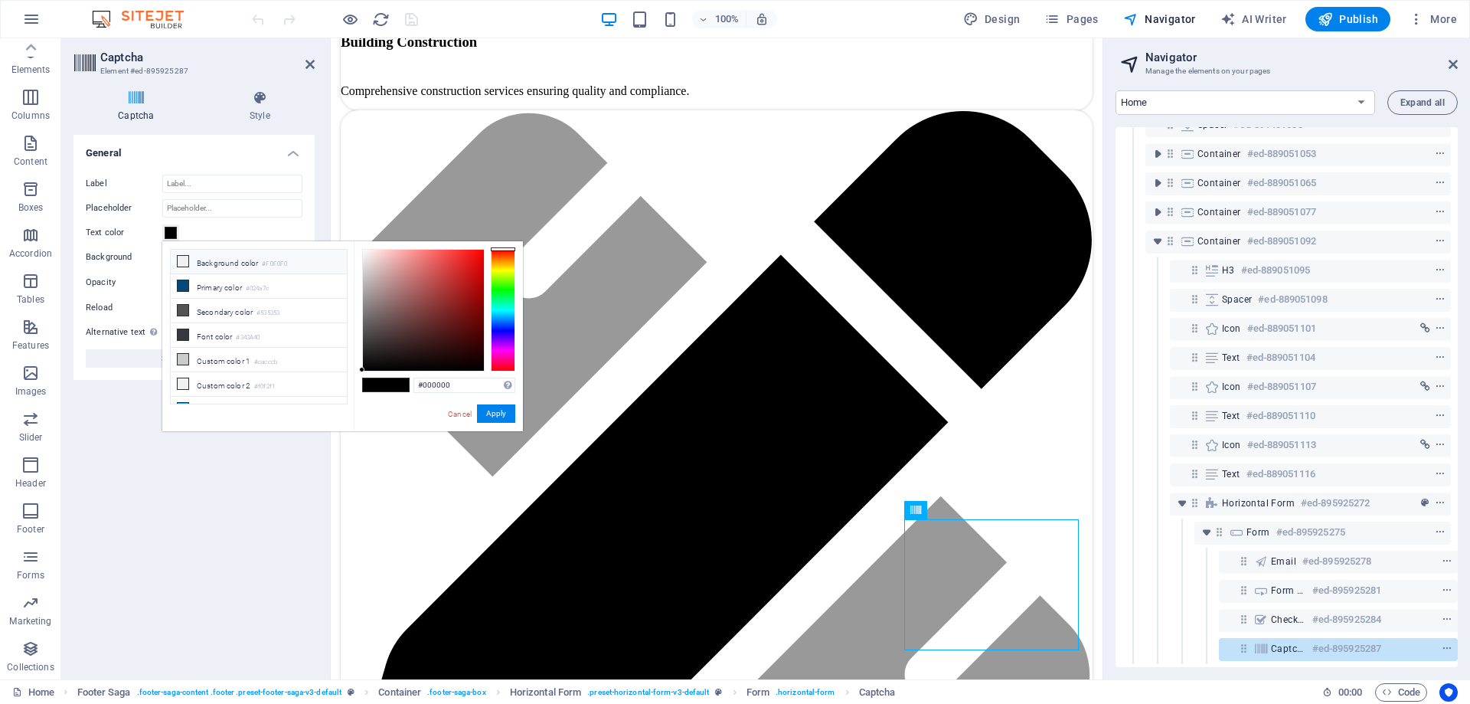
click at [199, 258] on li "Background color #F0F0F0" at bounding box center [259, 262] width 176 height 25
type input "#f0f0f0"
click at [505, 413] on button "Apply" at bounding box center [496, 413] width 38 height 18
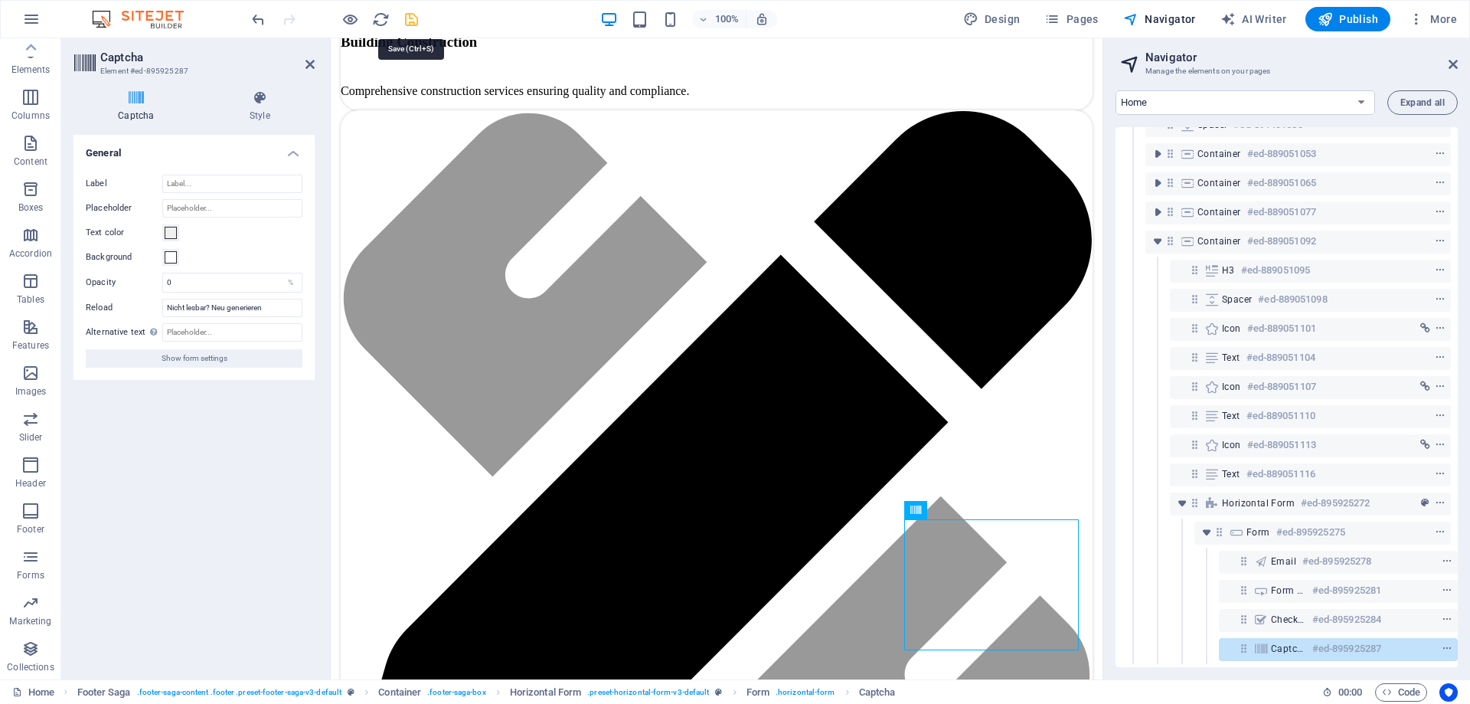
click at [415, 21] on icon "save" at bounding box center [412, 20] width 18 height 18
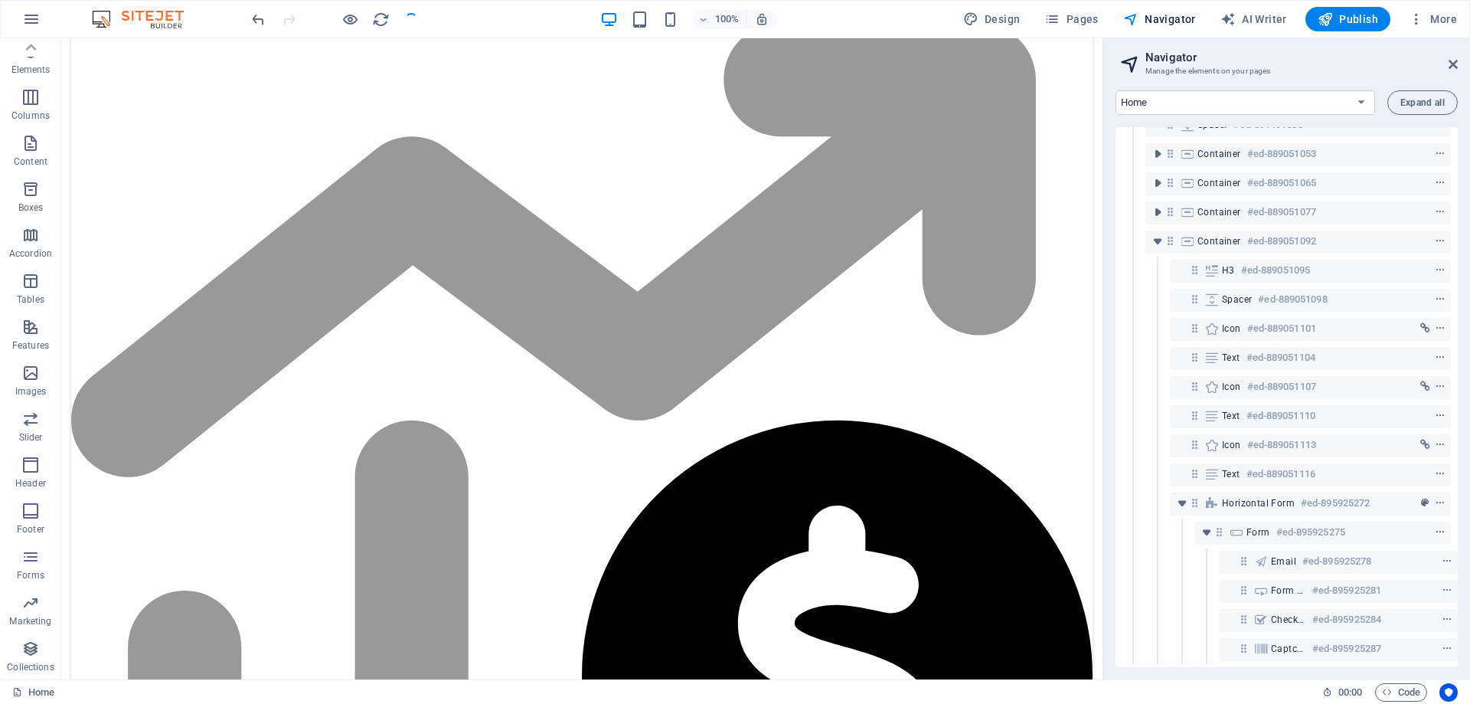
scroll to position [4376, 0]
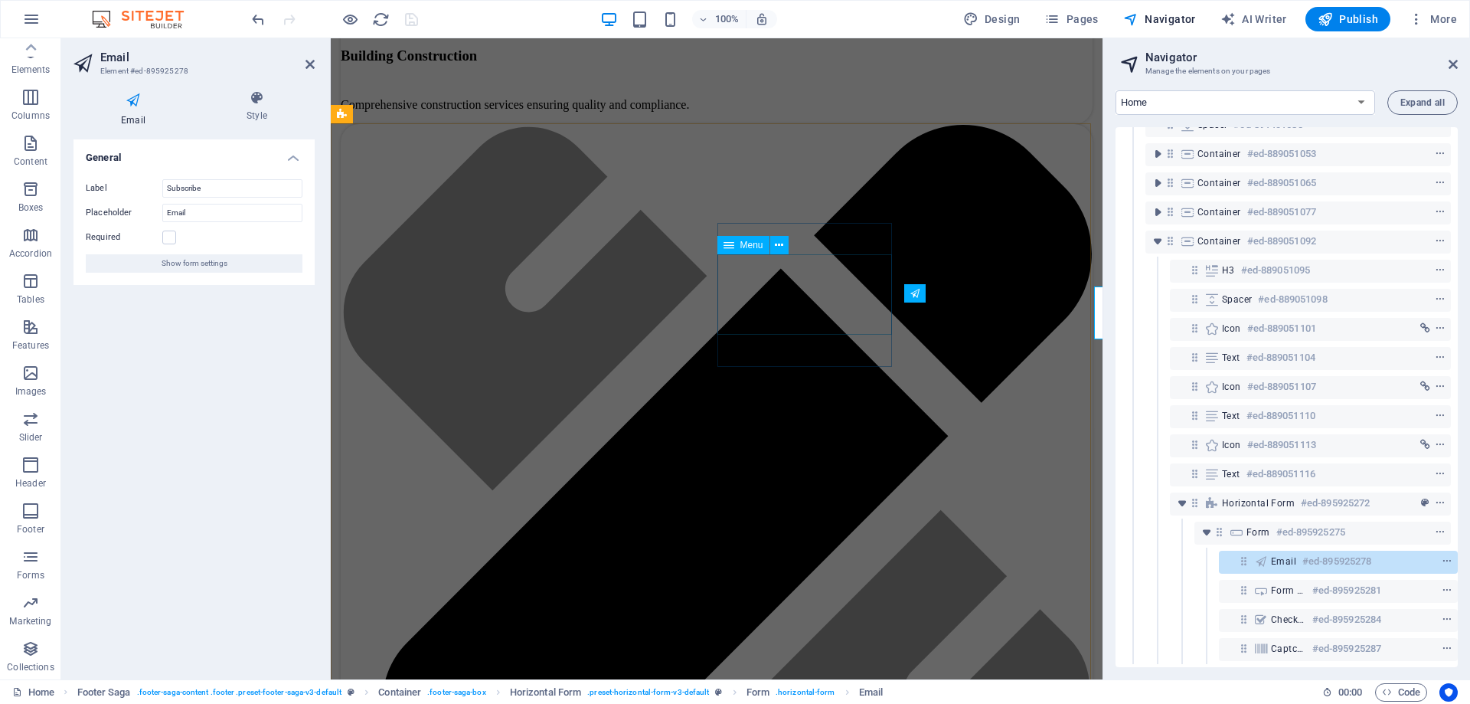
scroll to position [4389, 0]
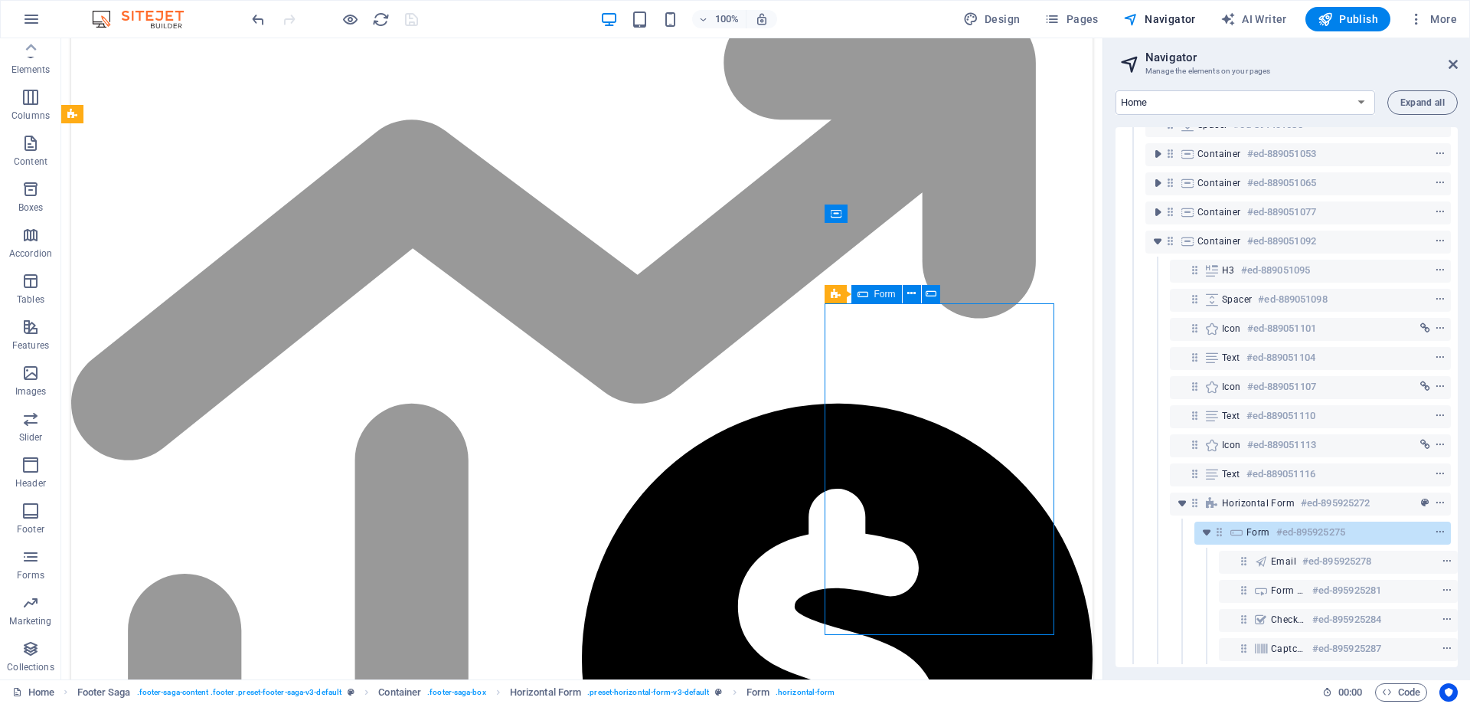
scroll to position [4376, 0]
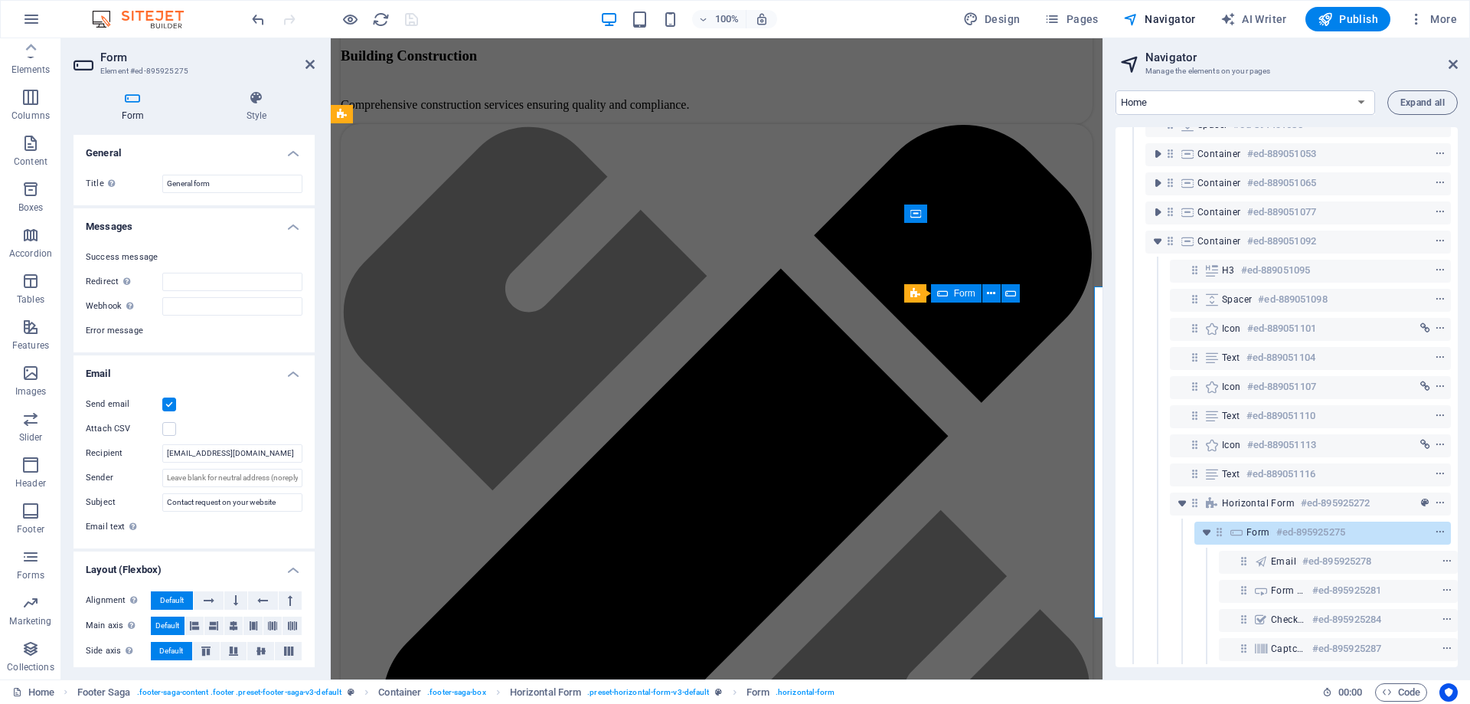
scroll to position [4389, 0]
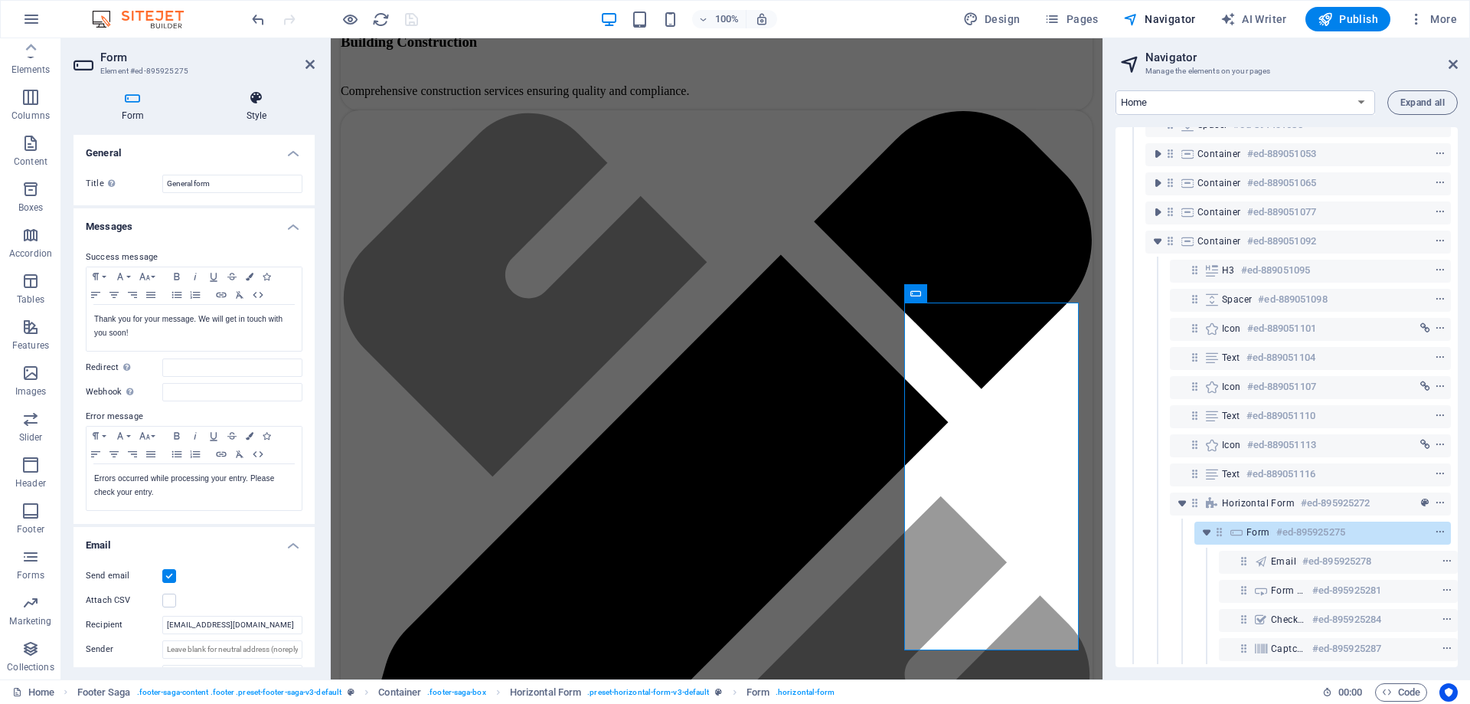
click at [251, 111] on h4 "Style" at bounding box center [256, 106] width 116 height 32
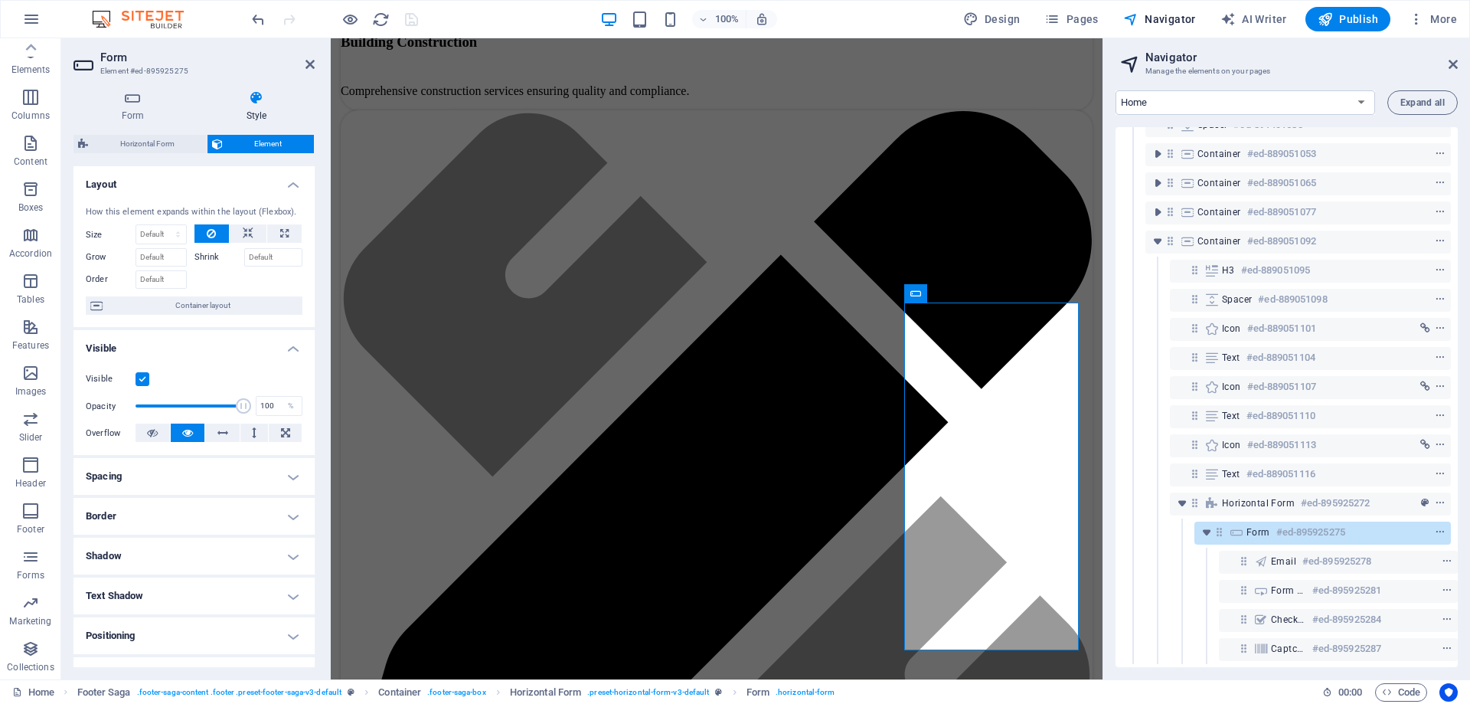
click at [145, 489] on h4 "Spacing" at bounding box center [194, 476] width 241 height 37
click at [263, 507] on span "Custom" at bounding box center [271, 507] width 53 height 18
drag, startPoint x: 193, startPoint y: 532, endPoint x: 193, endPoint y: 541, distance: 9.2
click at [193, 532] on select "auto px % rem vw vh" at bounding box center [194, 533] width 64 height 18
select select "px"
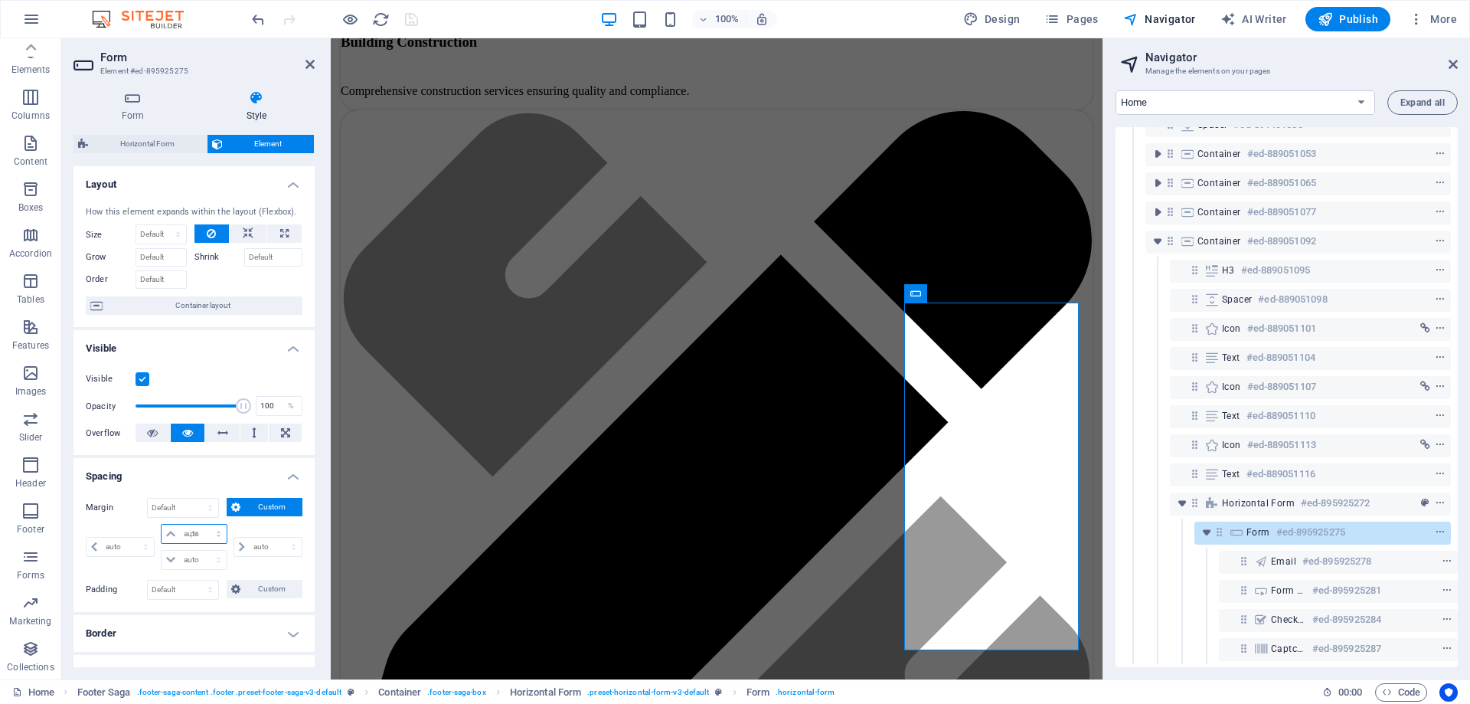
click at [203, 524] on select "auto px % rem vw vh" at bounding box center [194, 533] width 64 height 18
type input "0"
select select "px"
type input "0"
select select "px"
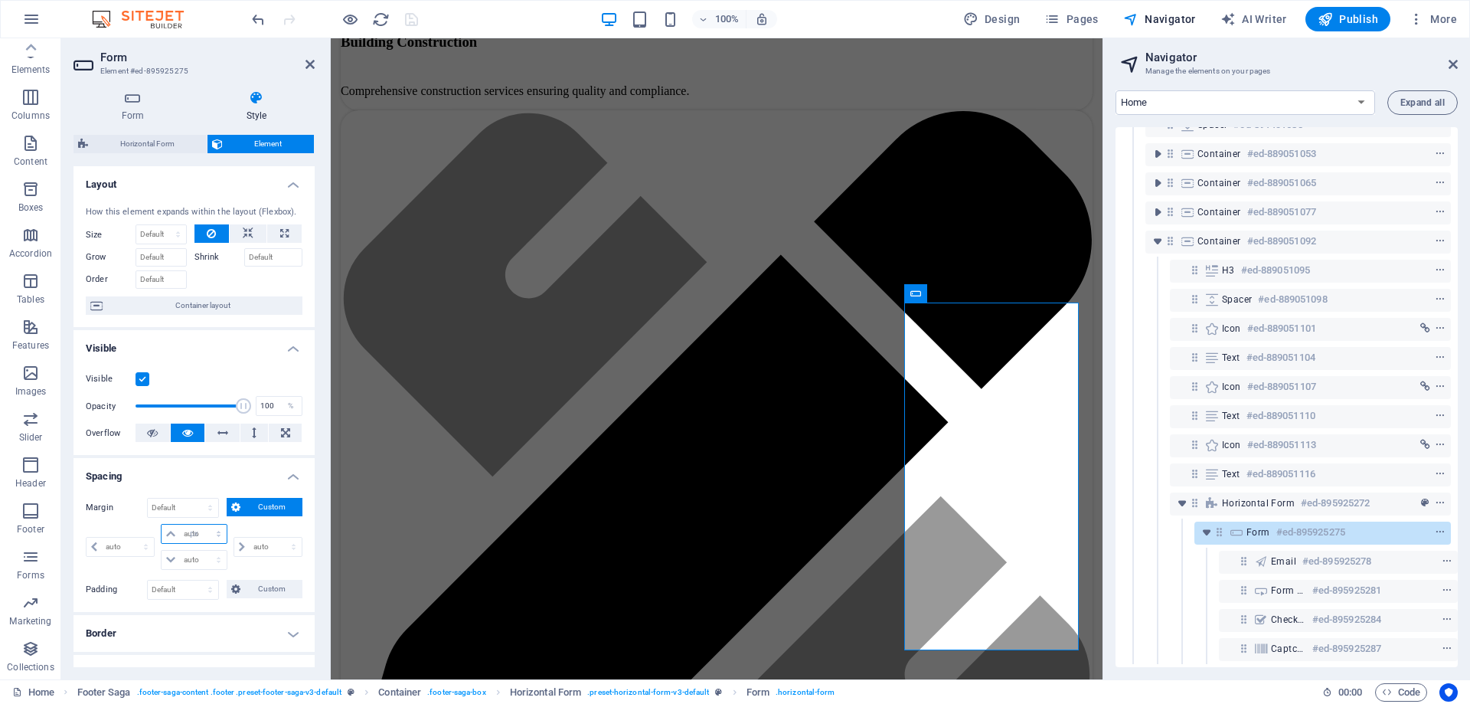
type input "0"
select select "px"
type input "0"
select select "px"
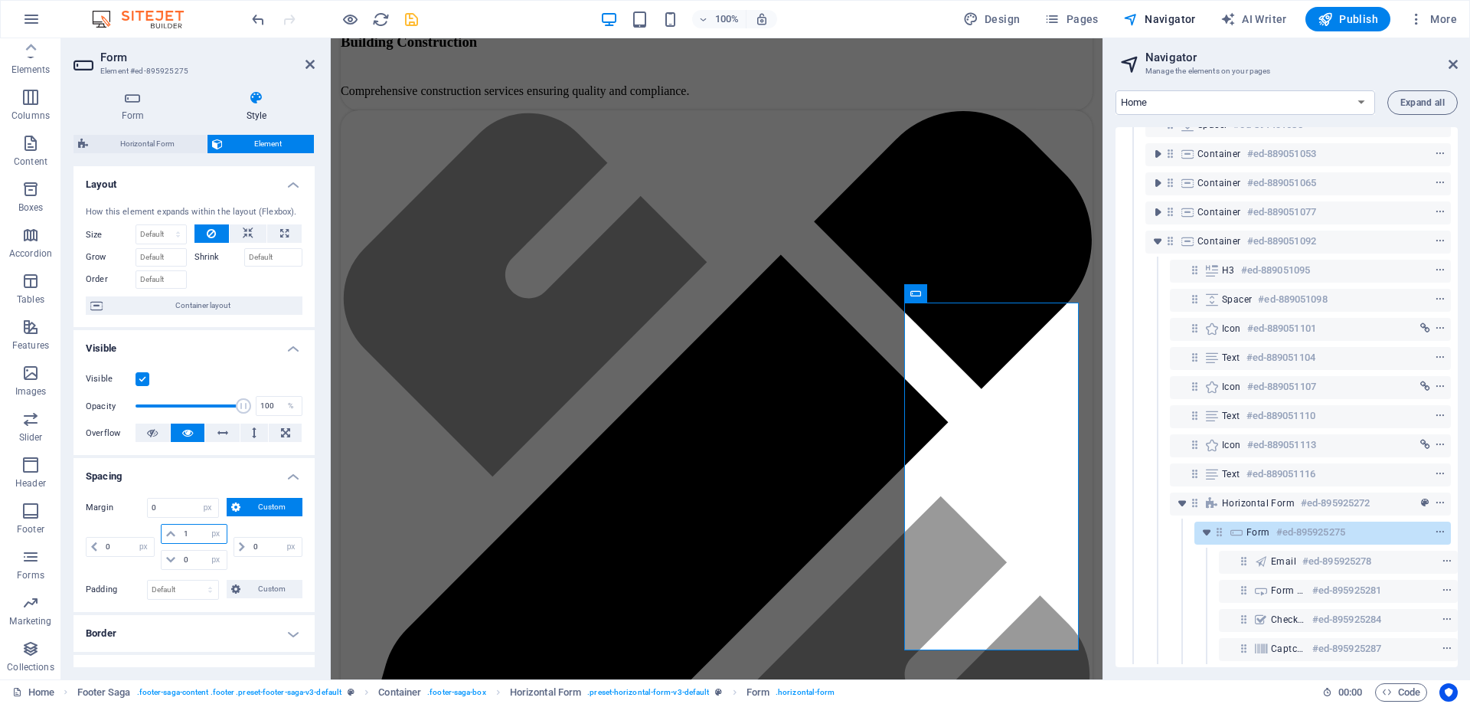
type input "10"
select select "DISABLED_OPTION_VALUE"
type input "15"
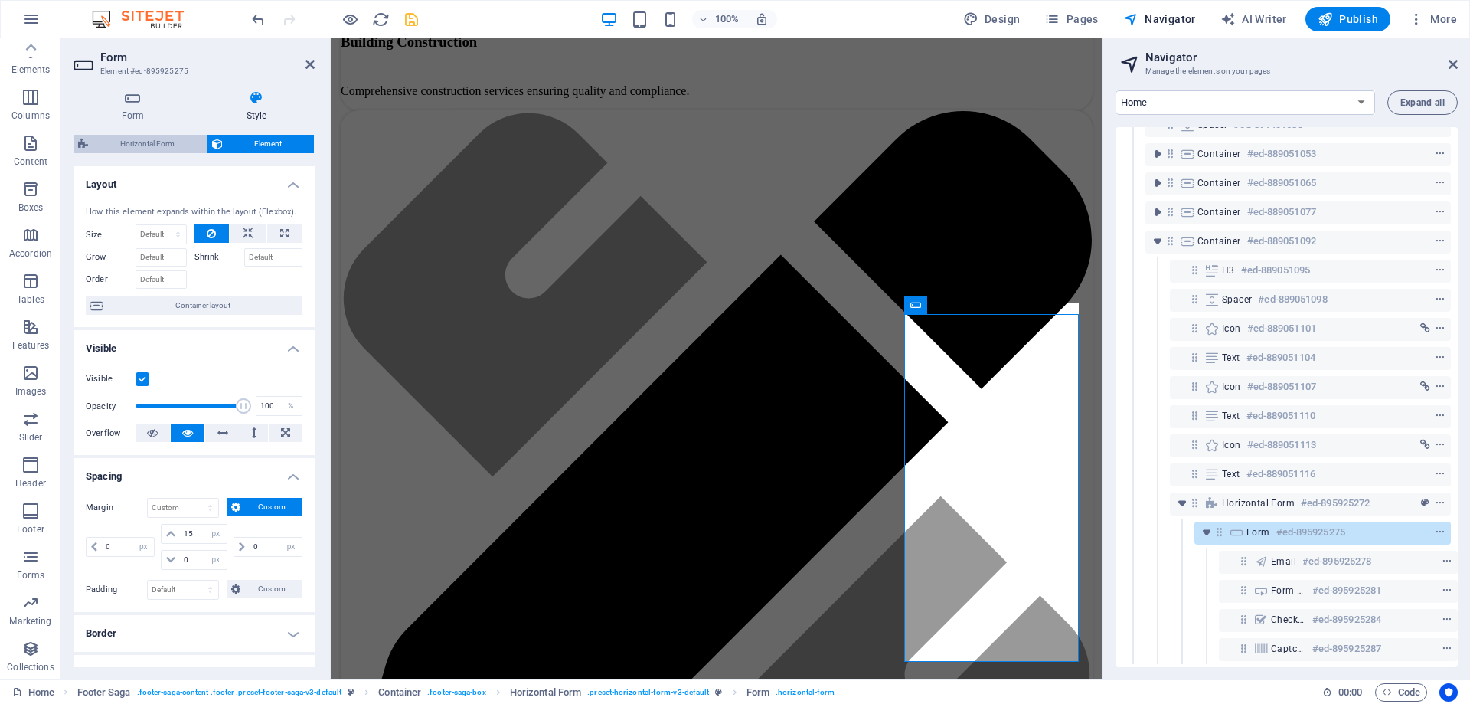
click at [155, 142] on span "Horizontal Form" at bounding box center [147, 144] width 109 height 18
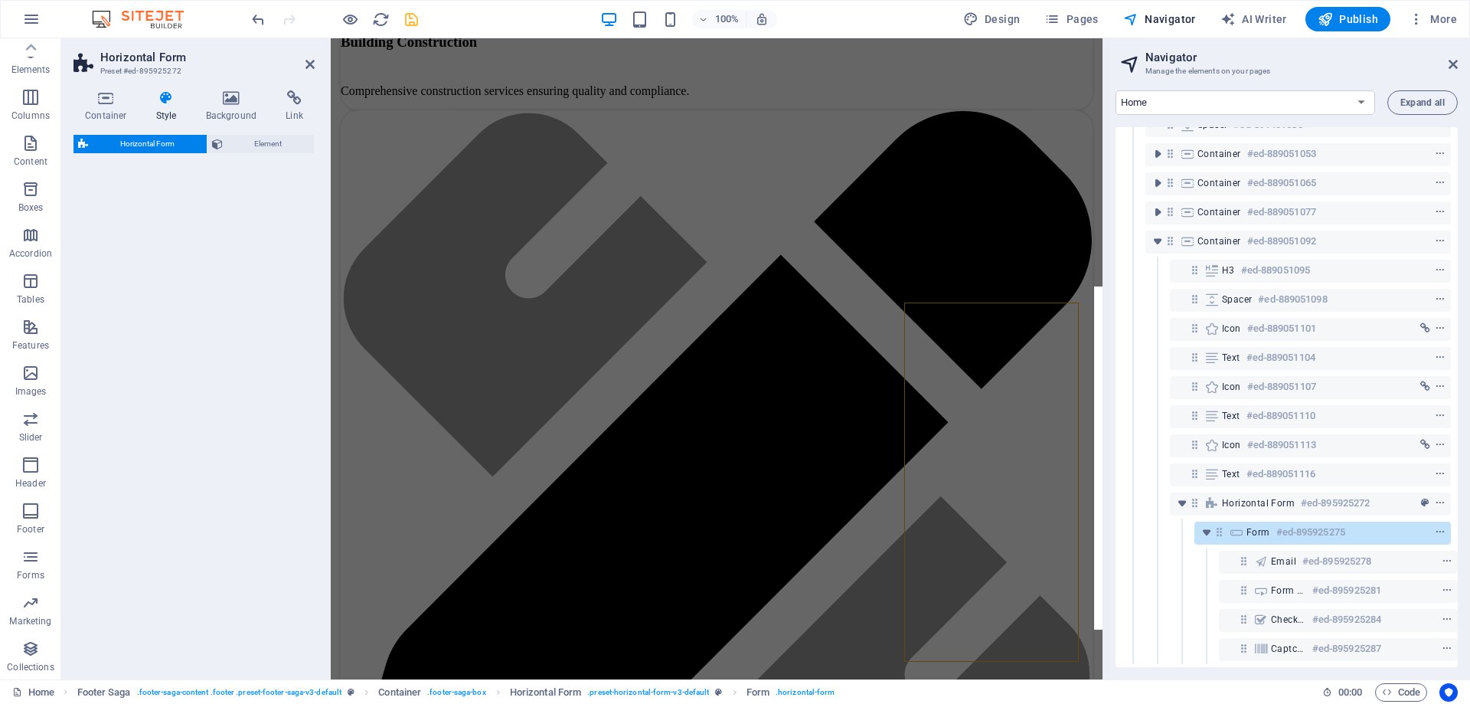
select select "rem"
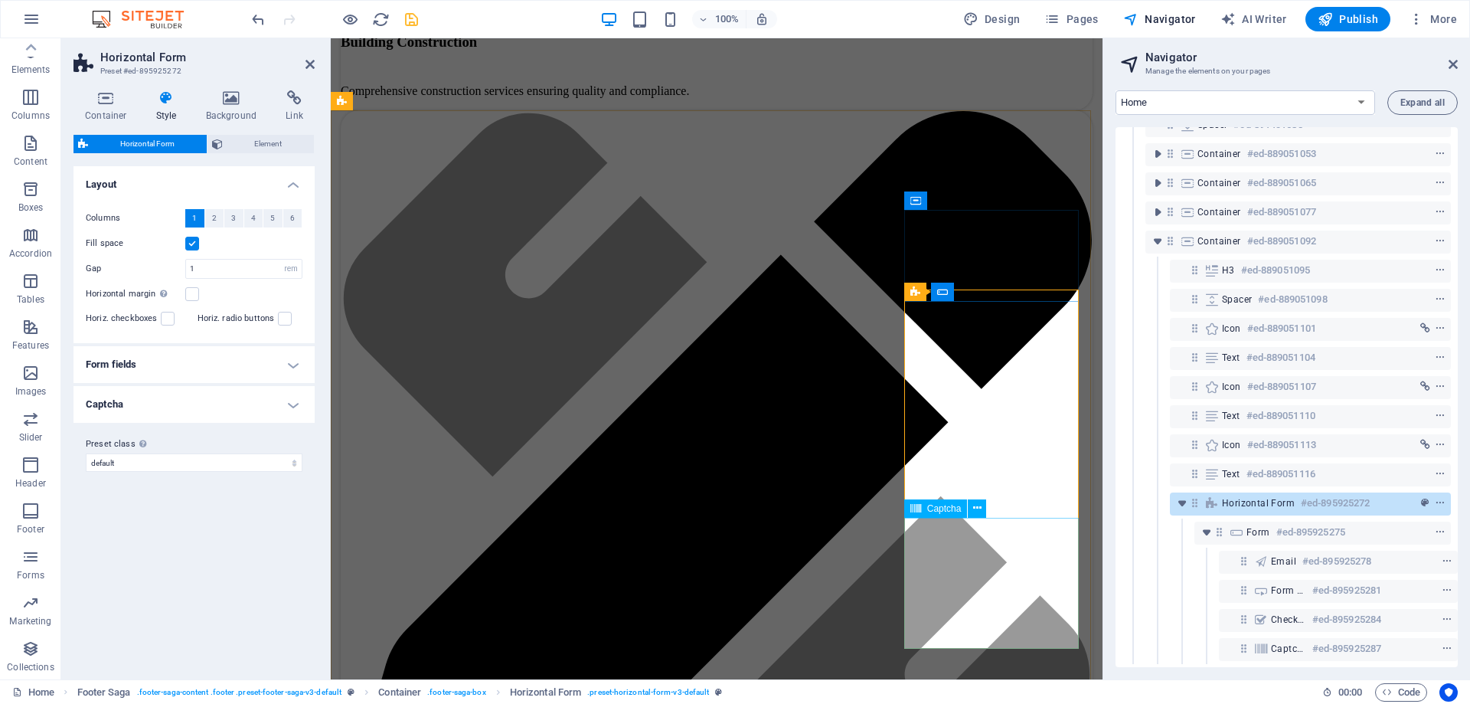
scroll to position [4433, 0]
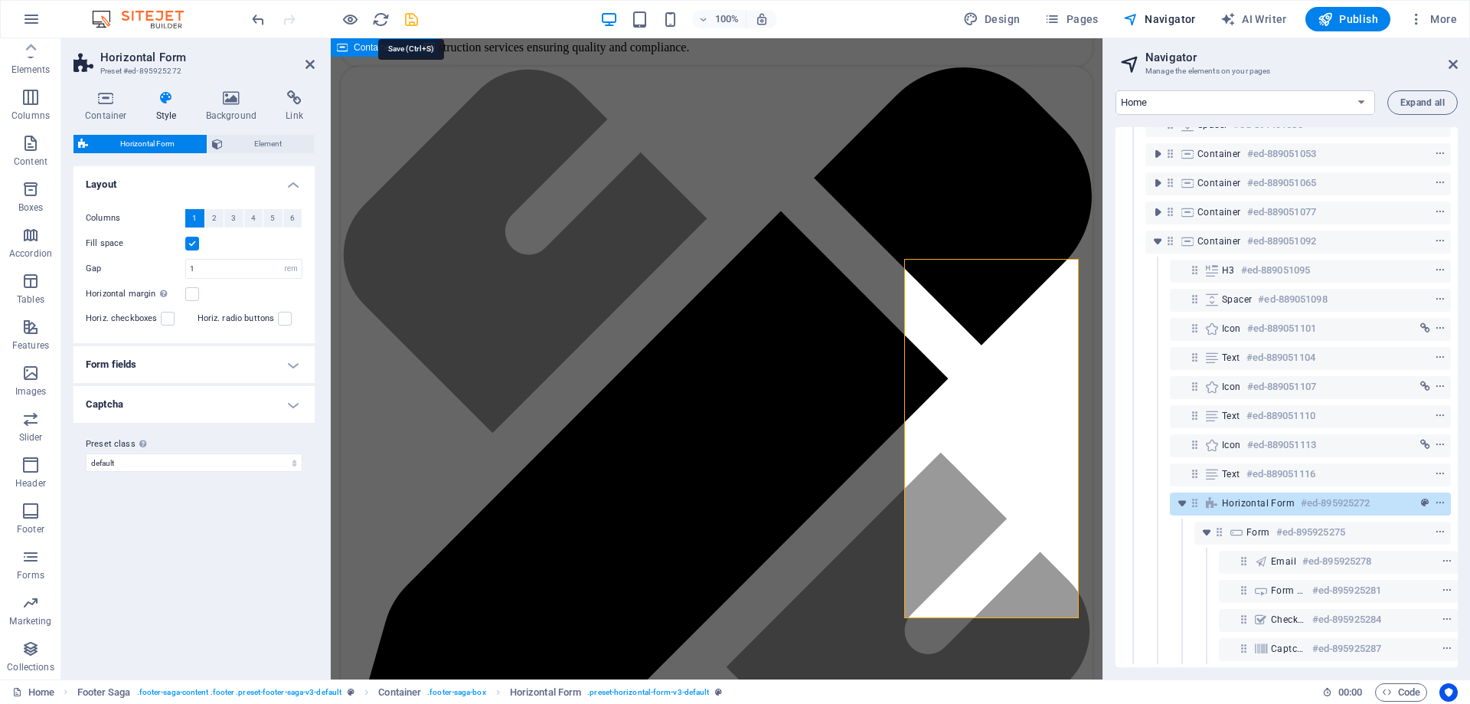
click at [411, 12] on icon "save" at bounding box center [412, 20] width 18 height 18
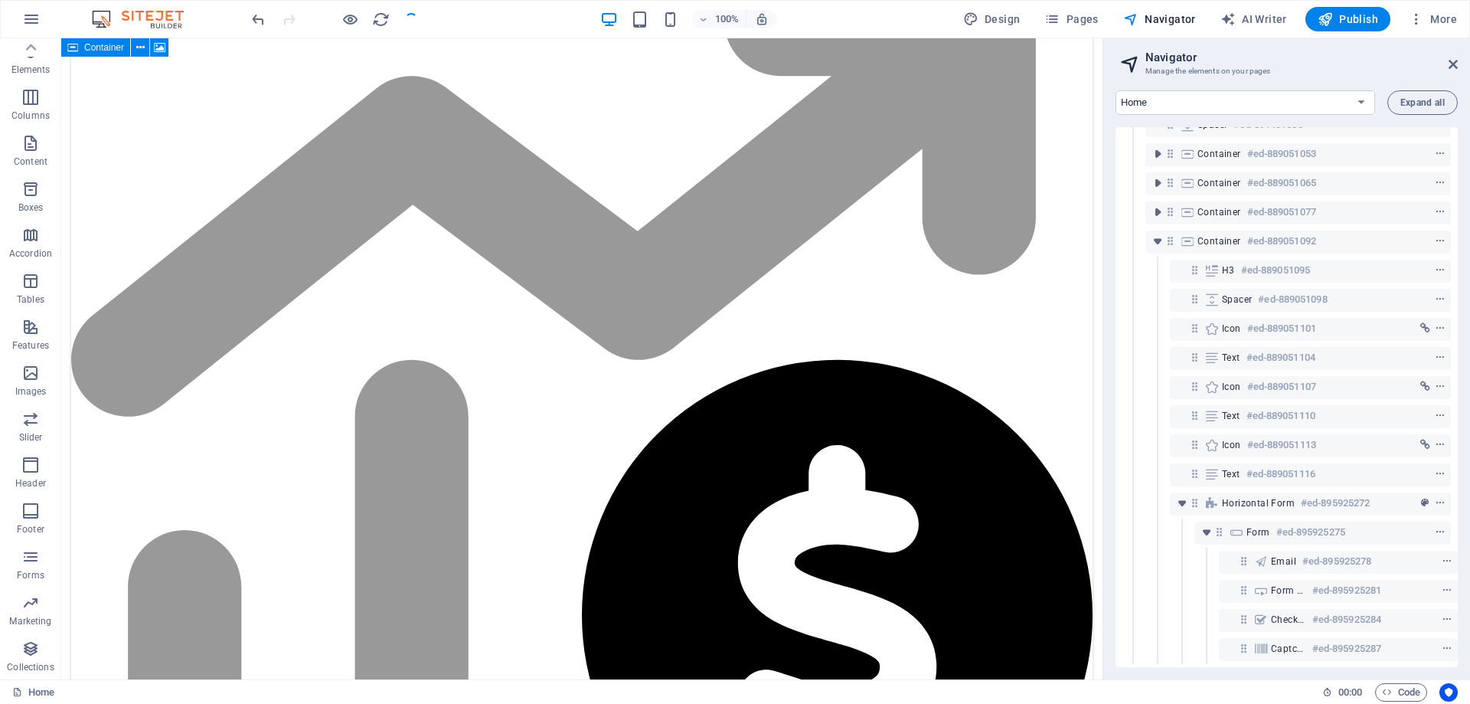
scroll to position [4401, 0]
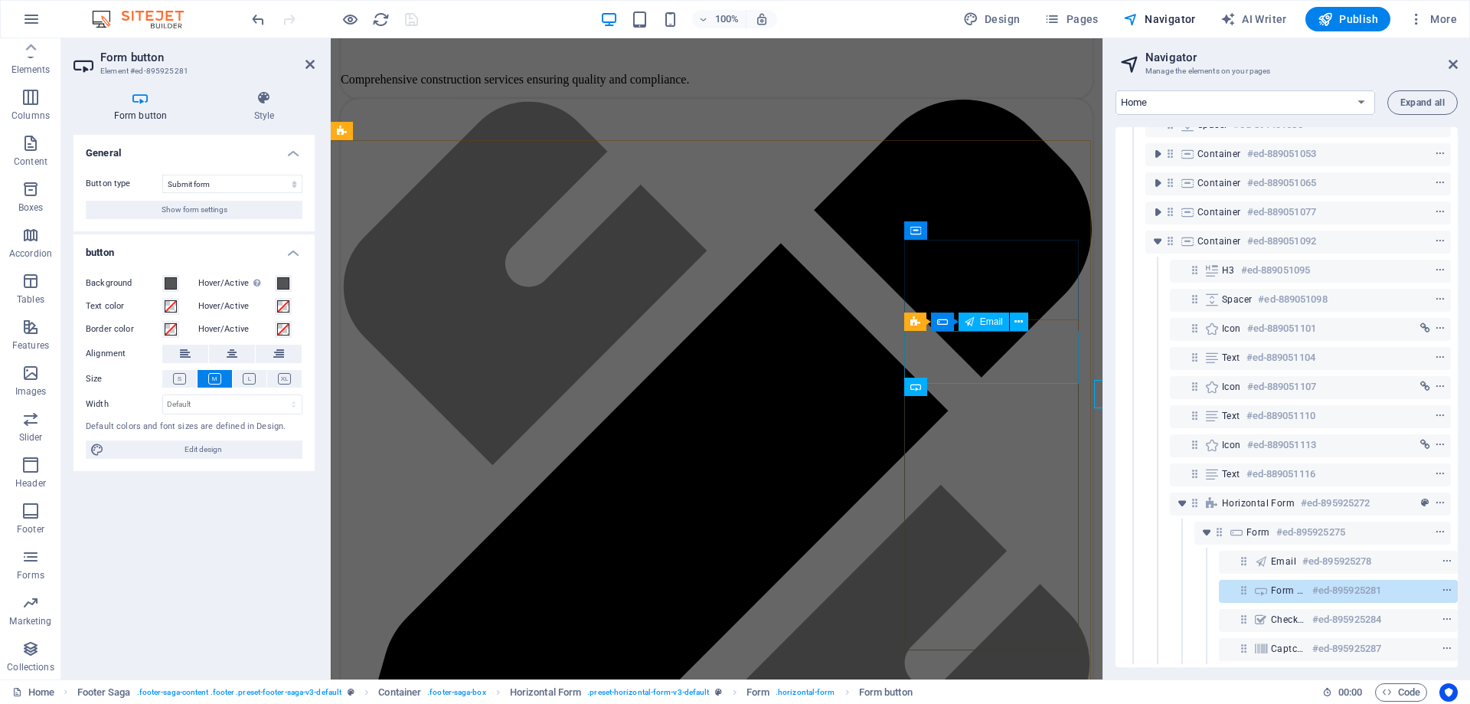
scroll to position [4373, 0]
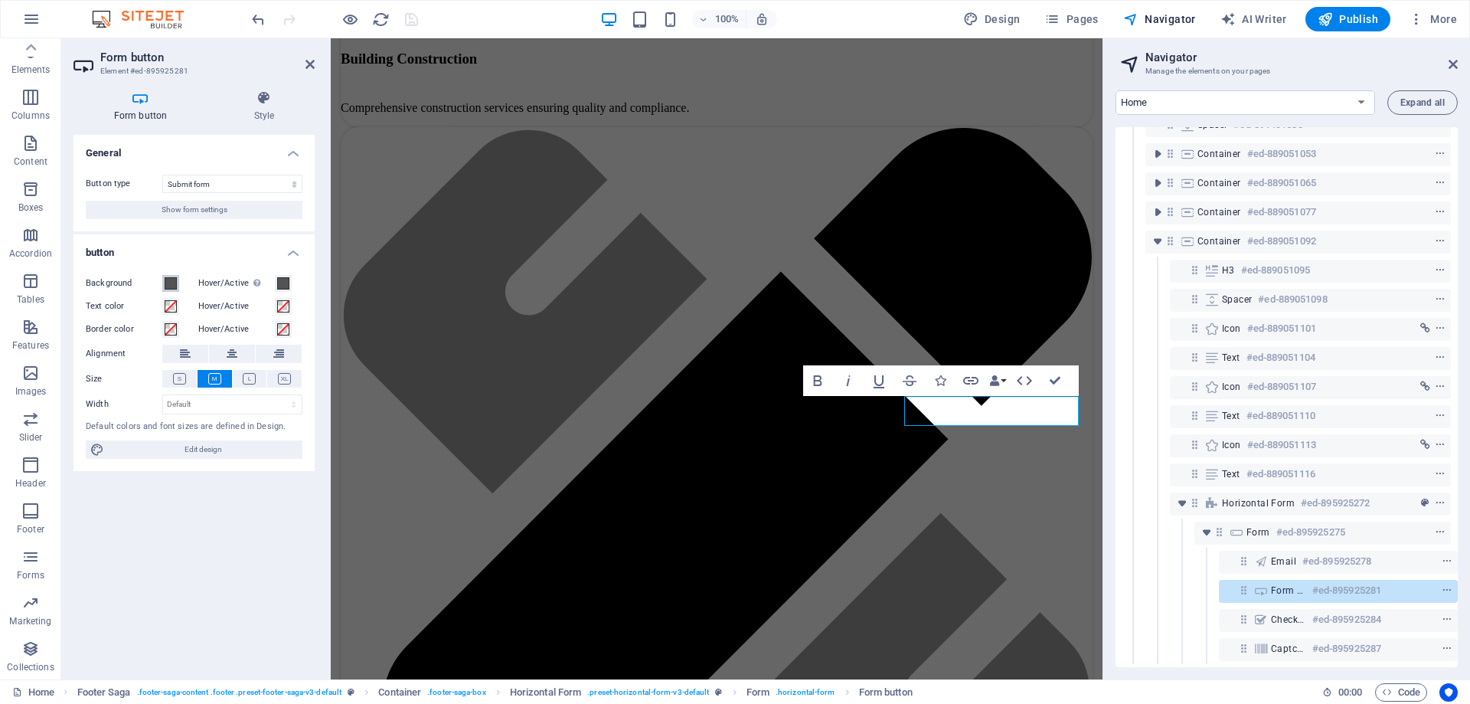
click at [170, 283] on span at bounding box center [171, 283] width 12 height 12
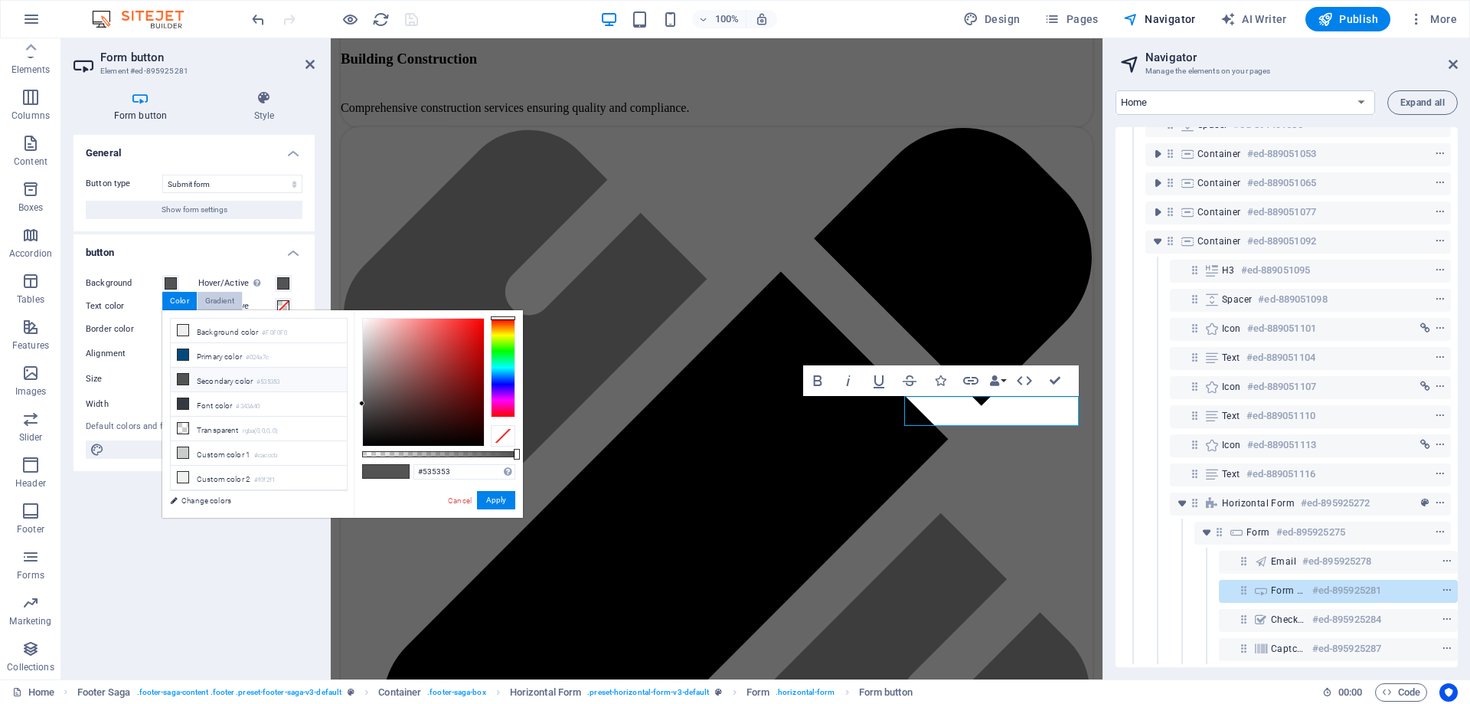
click at [227, 301] on div "Gradient" at bounding box center [220, 301] width 44 height 18
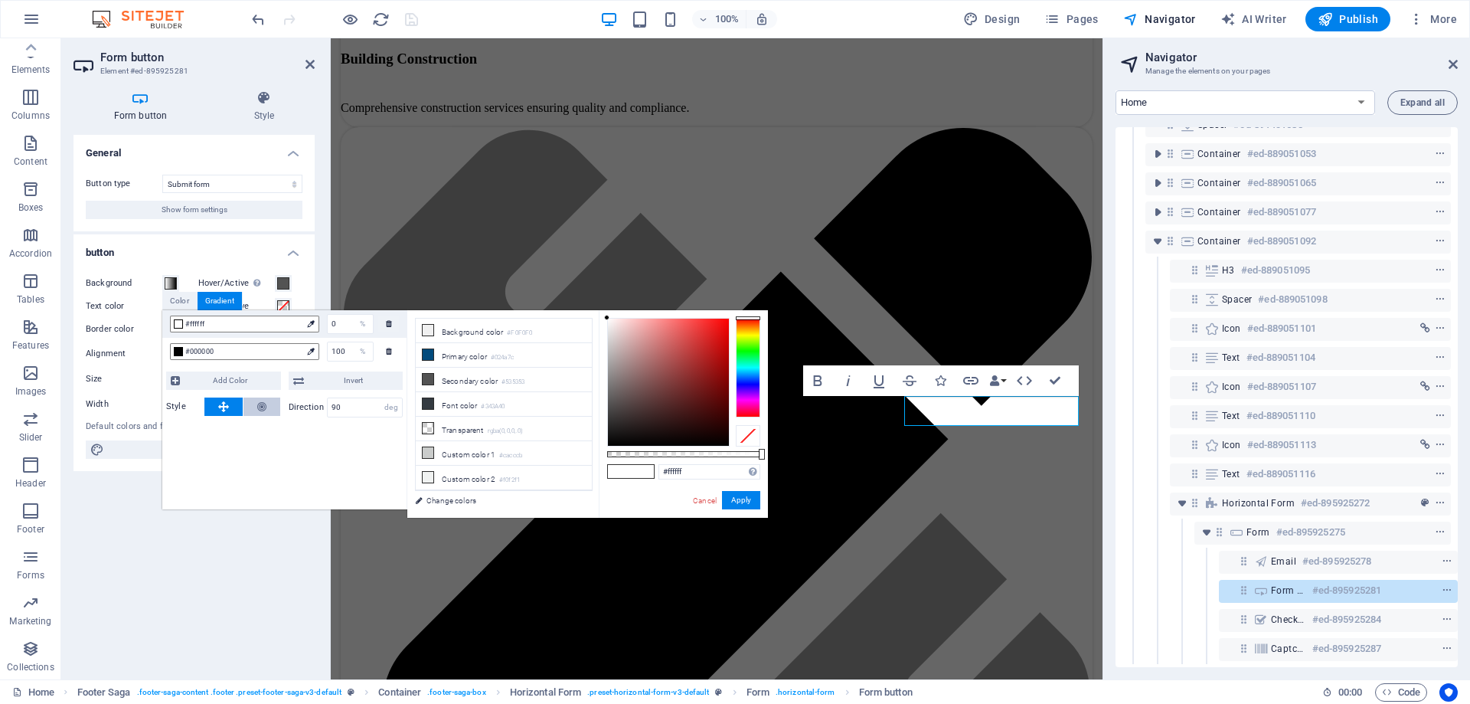
click at [263, 402] on icon at bounding box center [261, 406] width 9 height 18
click at [309, 351] on icon at bounding box center [310, 351] width 7 height 7
click at [178, 357] on div "#000000" at bounding box center [244, 351] width 149 height 17
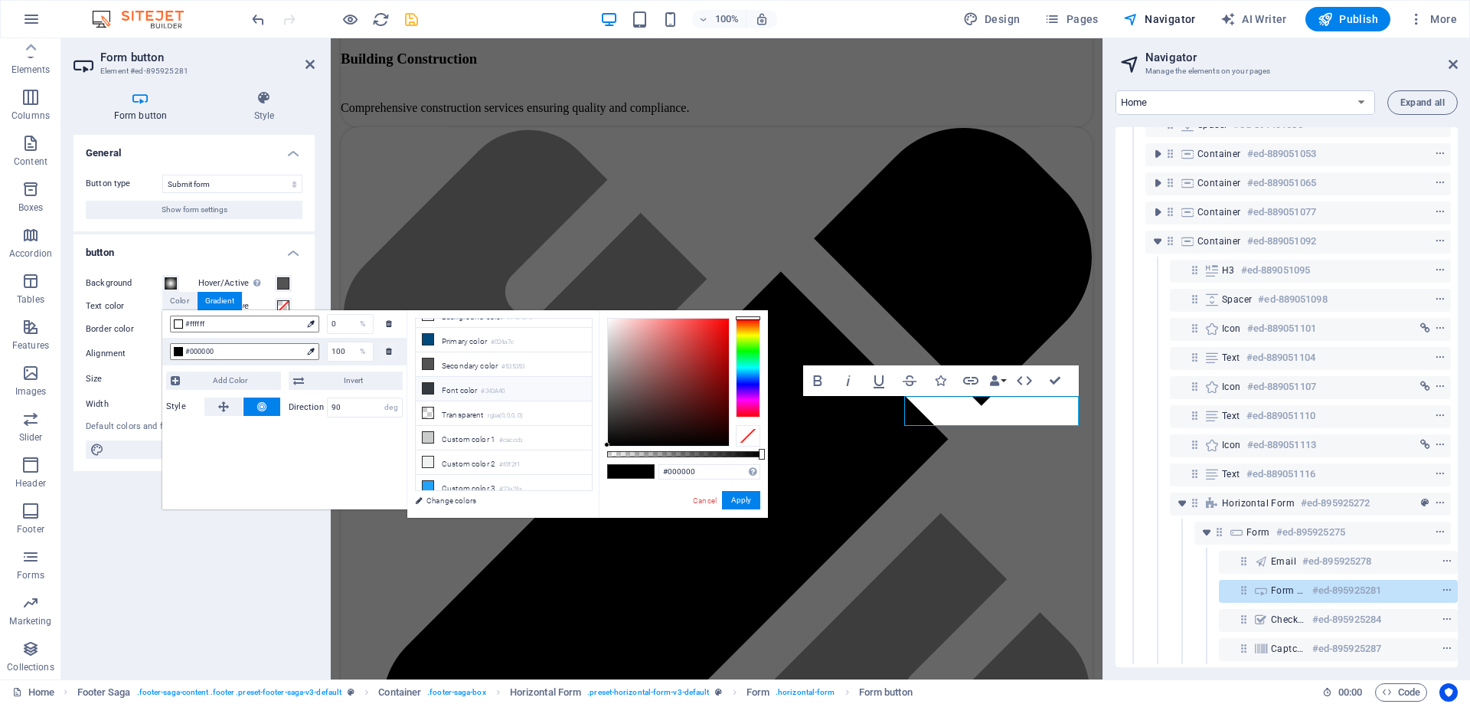
scroll to position [18, 0]
click at [449, 475] on li "Custom color 3 #23a2fa" at bounding box center [504, 484] width 176 height 25
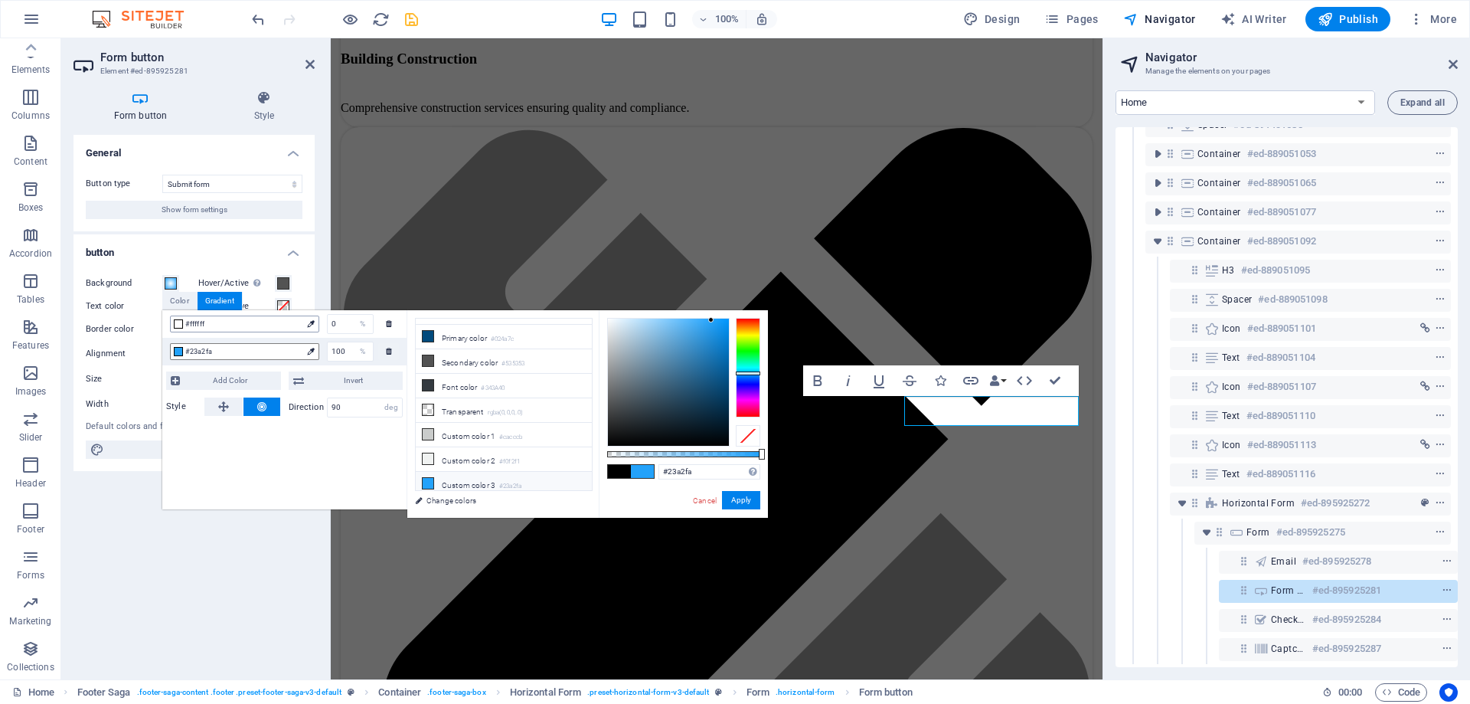
click at [192, 325] on span "#ffffff" at bounding box center [243, 324] width 116 height 14
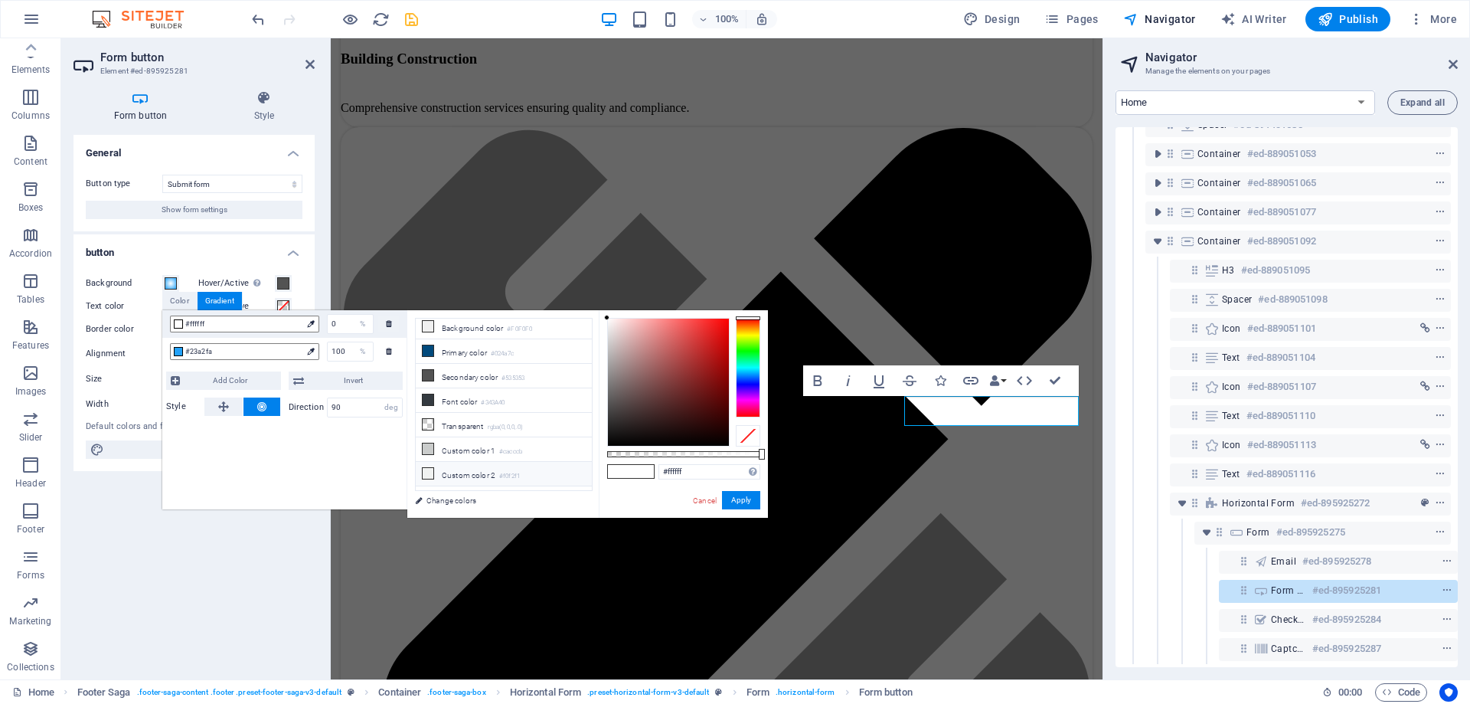
scroll to position [0, 0]
click at [439, 359] on li "Primary color #024a7c" at bounding box center [504, 355] width 176 height 25
type input "#024a7c"
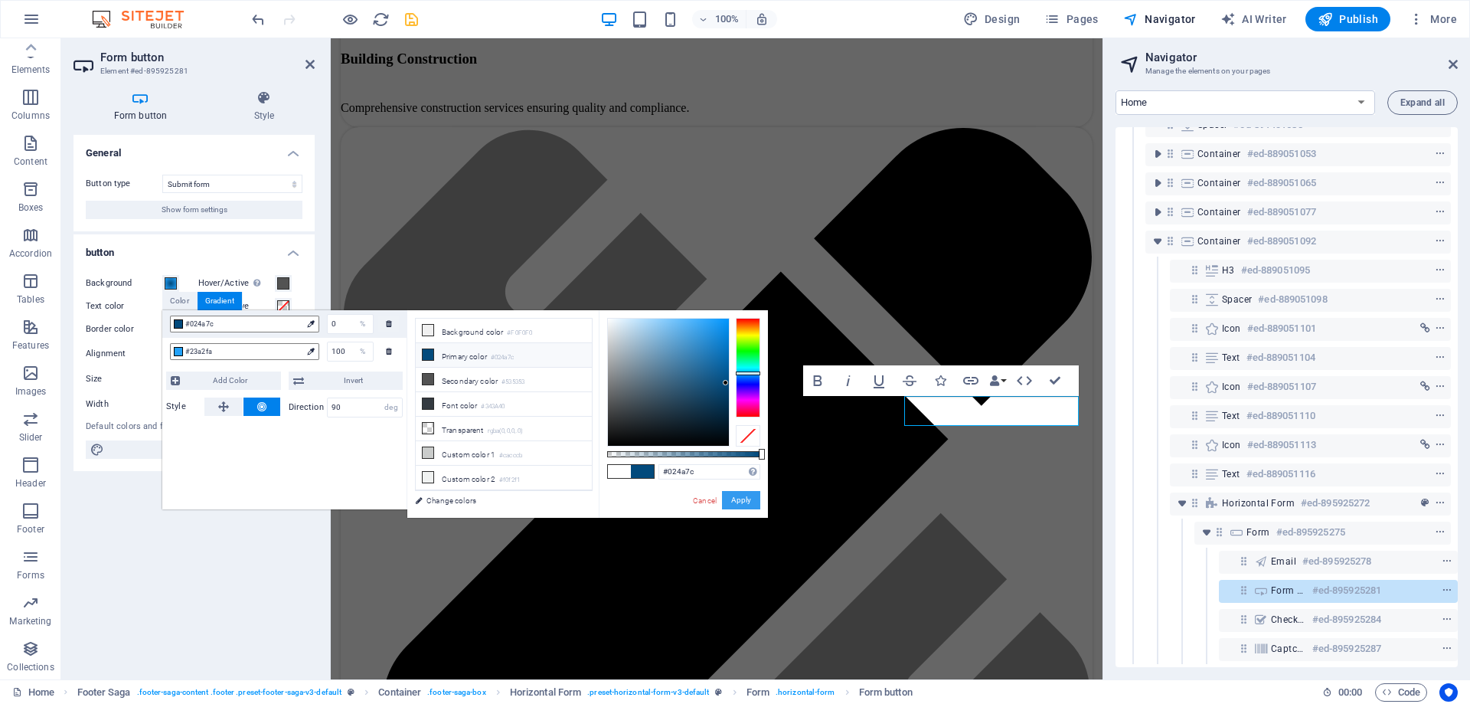
click at [740, 499] on button "Apply" at bounding box center [741, 500] width 38 height 18
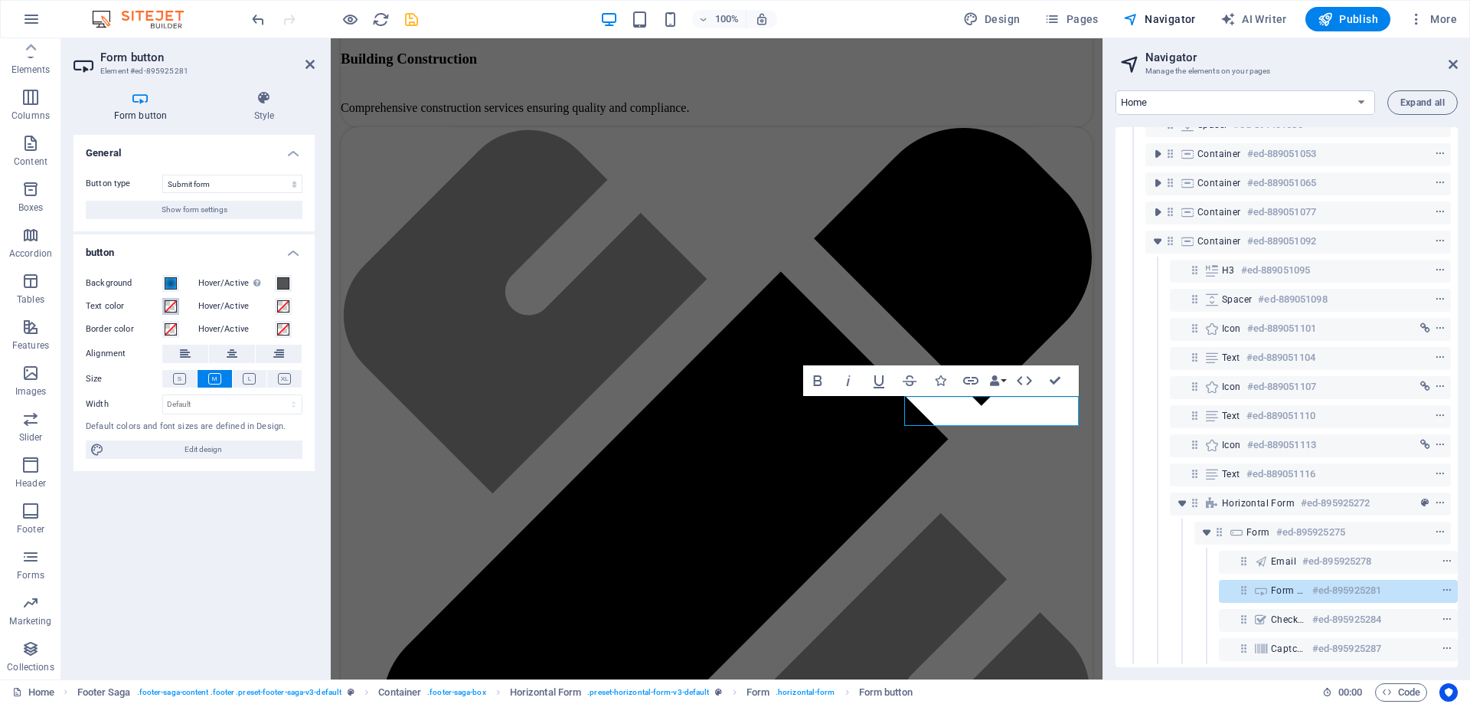
click at [169, 304] on span at bounding box center [171, 306] width 12 height 12
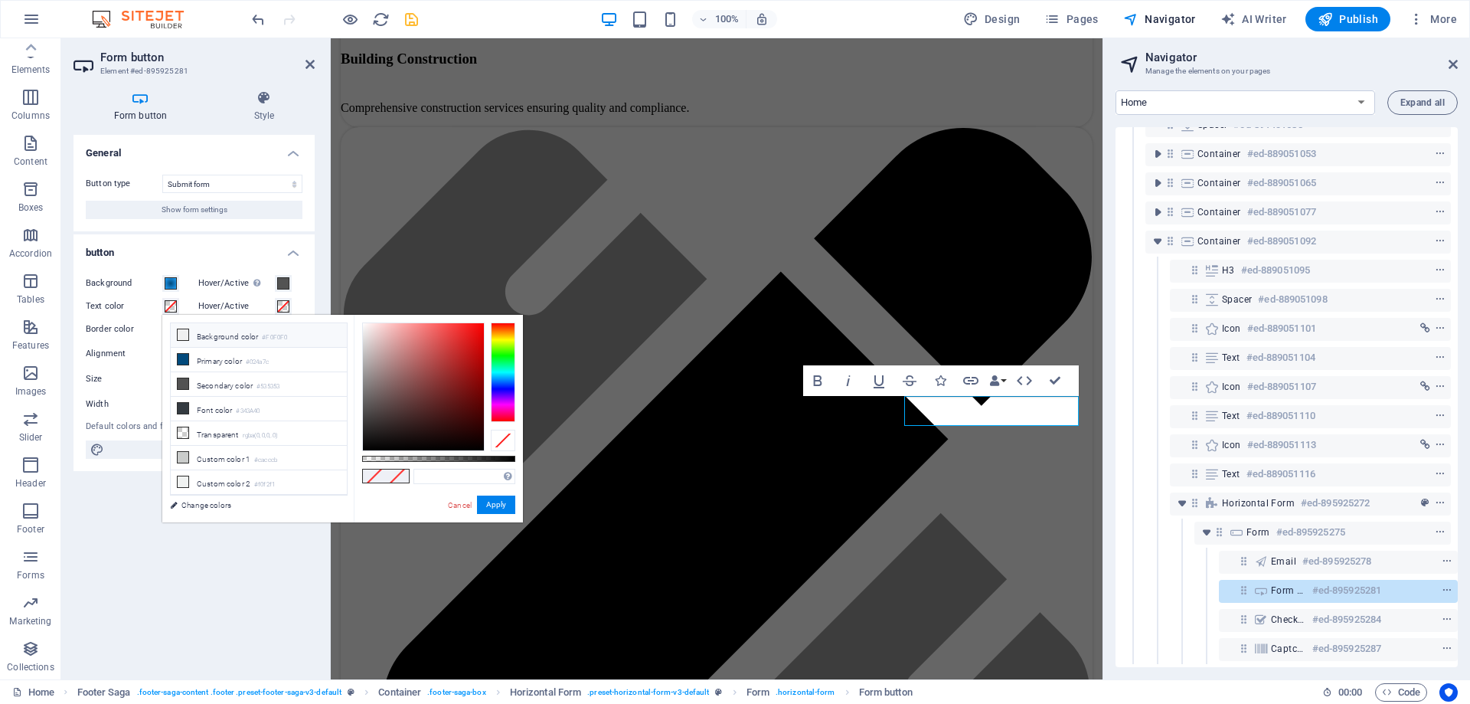
click at [220, 337] on li "Background color #F0F0F0" at bounding box center [259, 335] width 176 height 25
type input "#f0f0f0"
drag, startPoint x: 507, startPoint y: 503, endPoint x: 8, endPoint y: 250, distance: 558.8
click at [507, 503] on button "Apply" at bounding box center [496, 504] width 38 height 18
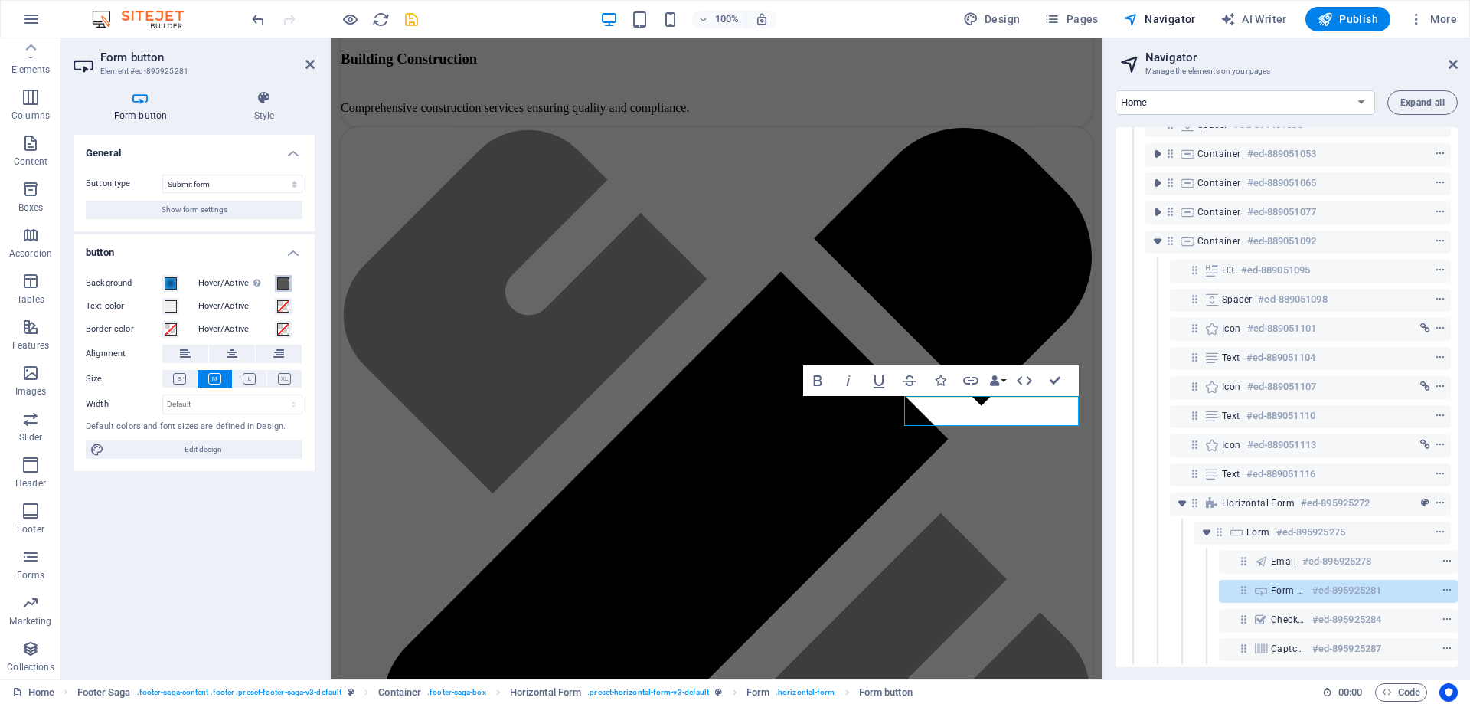
click at [283, 285] on span at bounding box center [283, 283] width 12 height 12
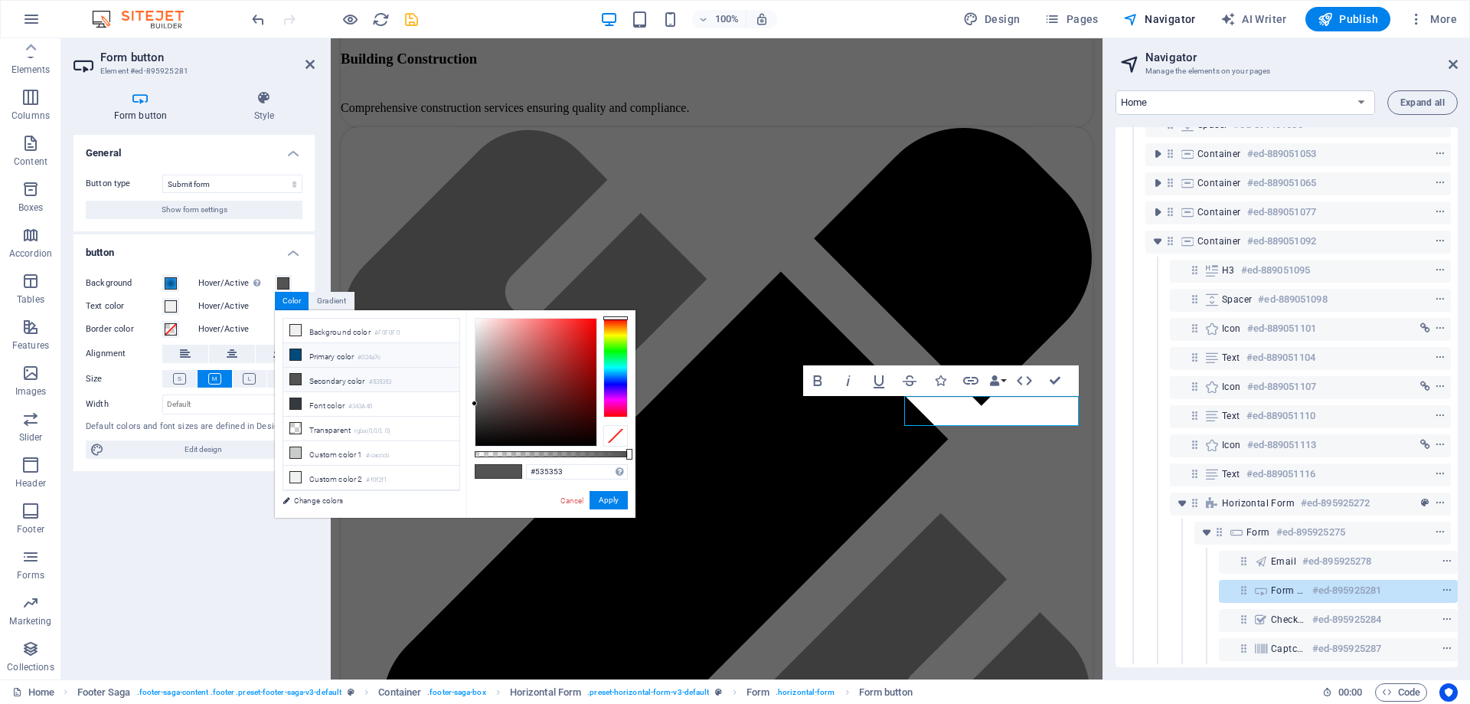
click at [303, 356] on li "Primary color #024a7c" at bounding box center [371, 355] width 176 height 25
type input "#024a7c"
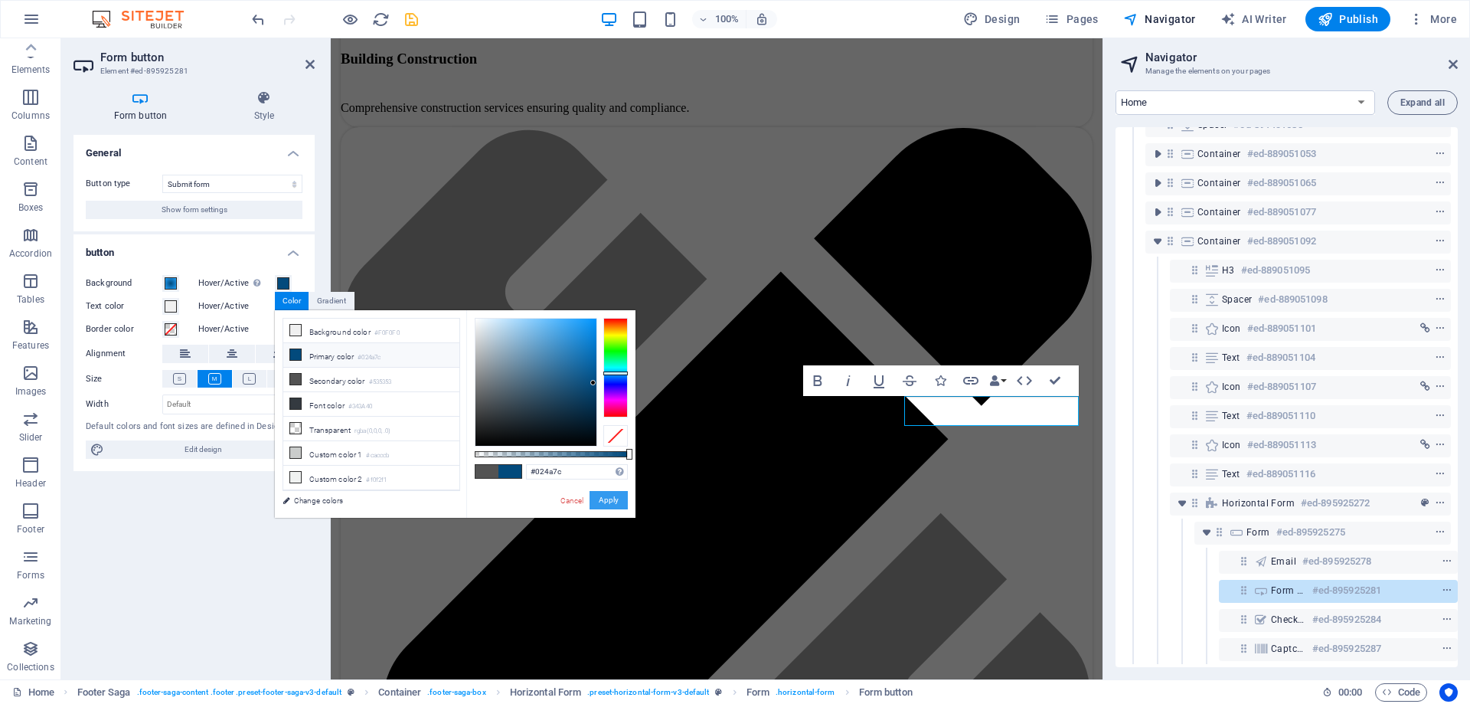
drag, startPoint x: 609, startPoint y: 501, endPoint x: 8, endPoint y: 337, distance: 623.0
click at [609, 501] on button "Apply" at bounding box center [609, 500] width 38 height 18
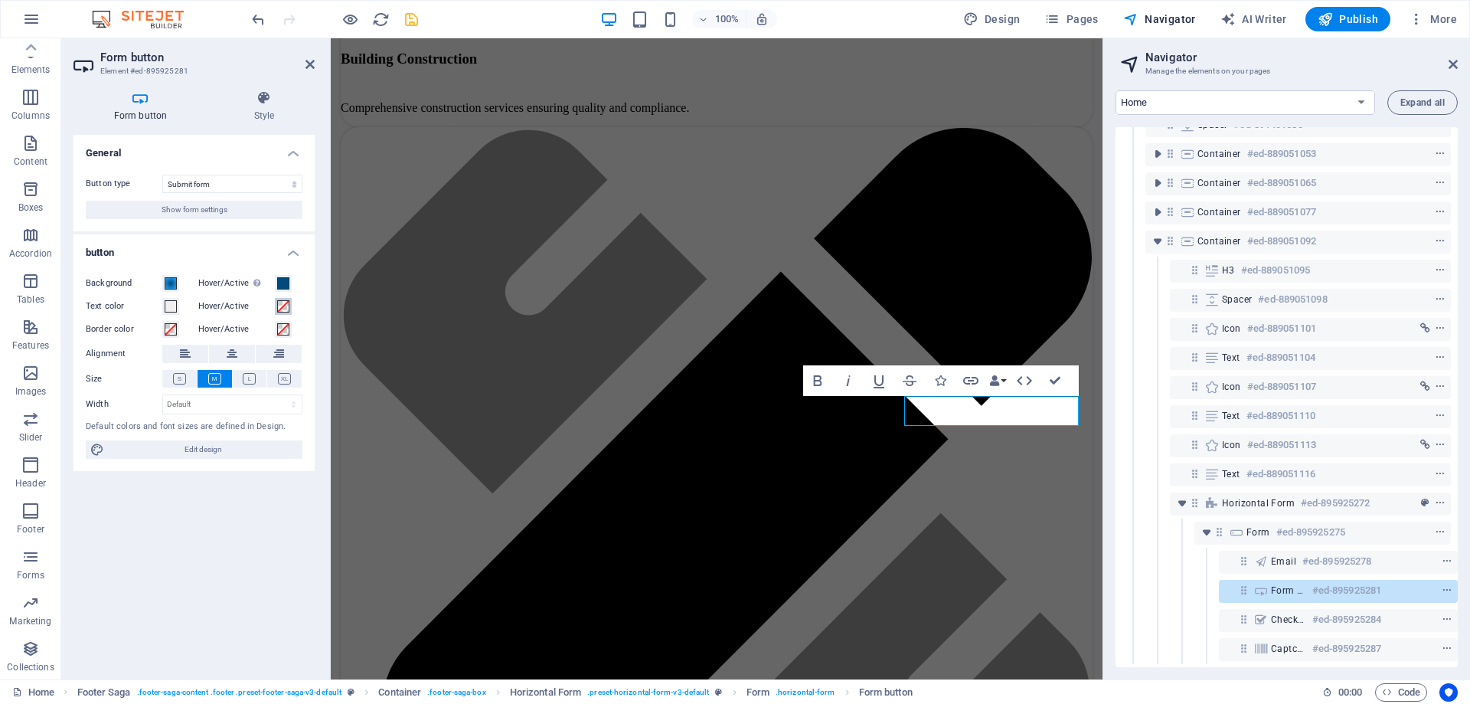
click at [281, 305] on span at bounding box center [283, 306] width 12 height 12
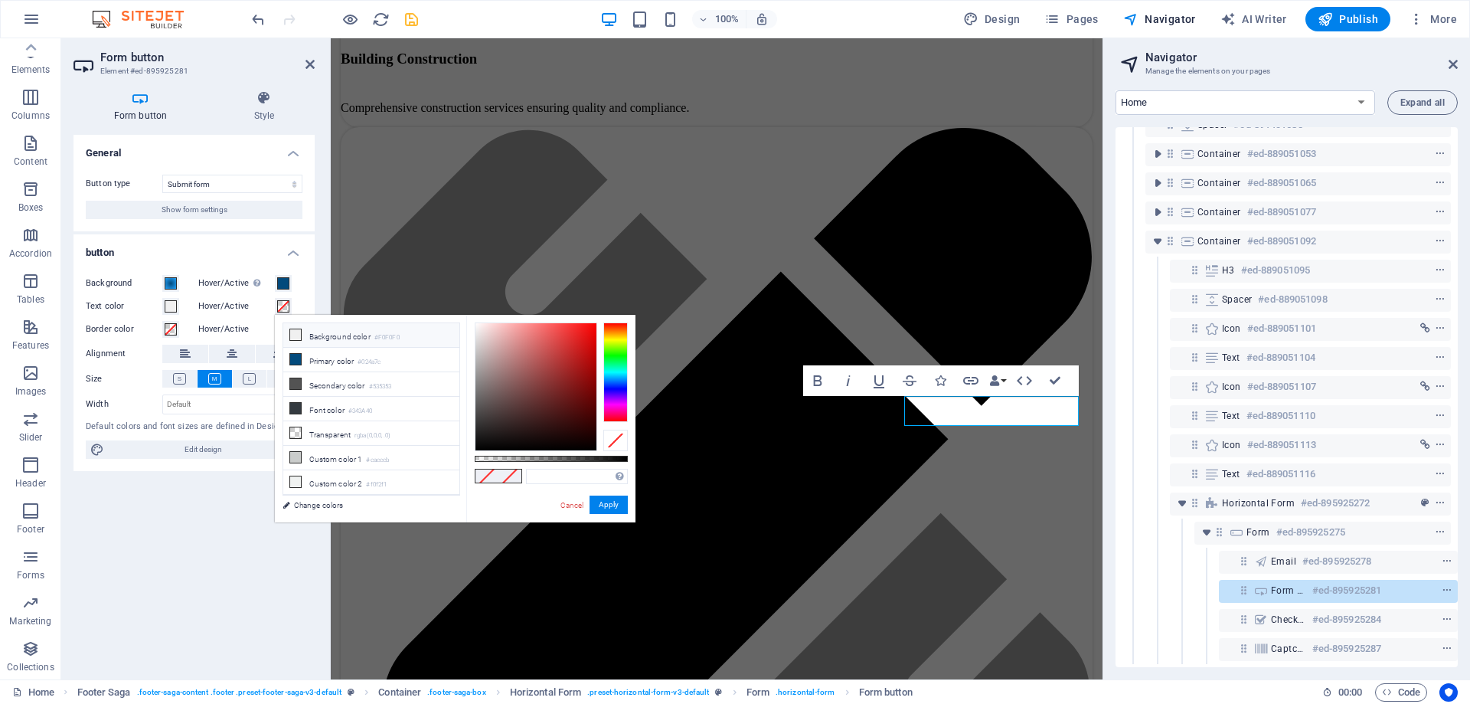
click at [353, 336] on li "Background color #F0F0F0" at bounding box center [371, 335] width 176 height 25
type input "#f0f0f0"
drag, startPoint x: 607, startPoint y: 506, endPoint x: 514, endPoint y: 409, distance: 134.8
click at [607, 506] on button "Apply" at bounding box center [609, 504] width 38 height 18
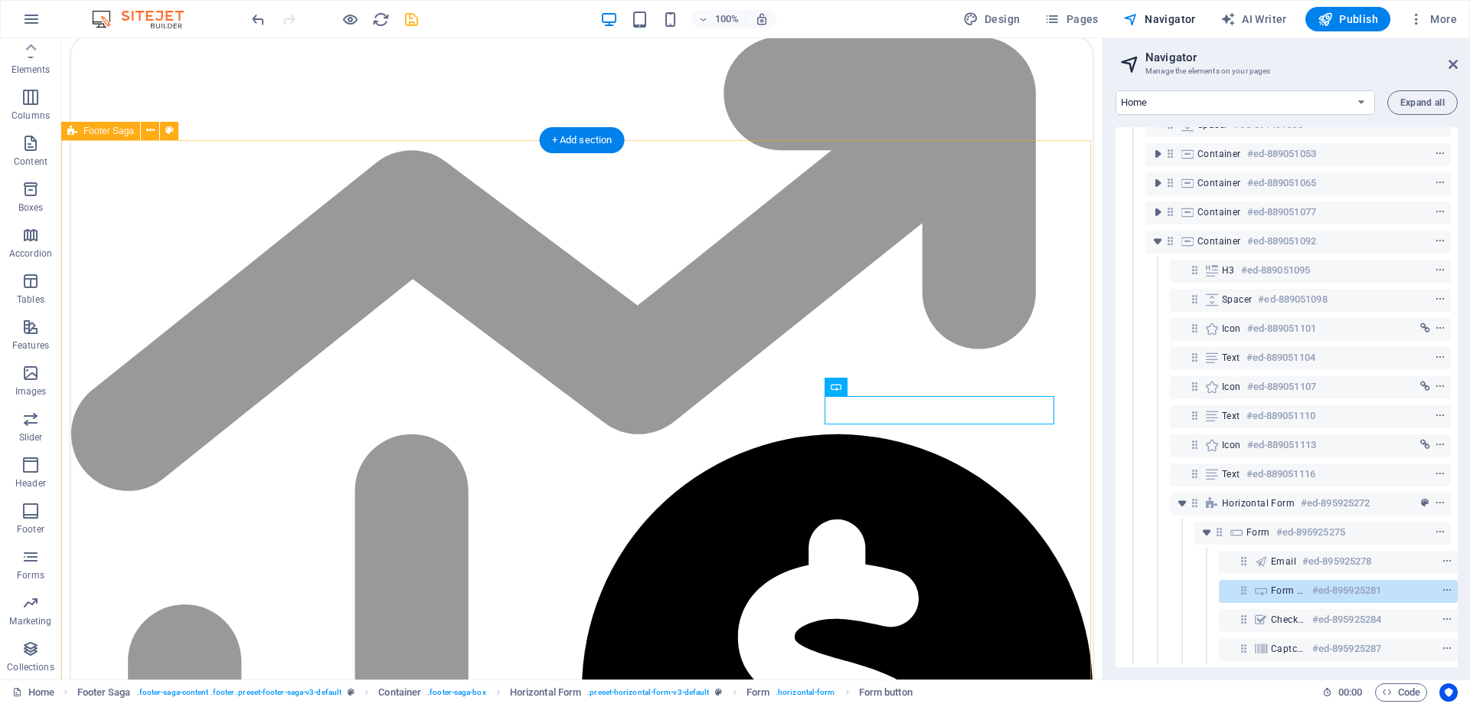
scroll to position [4129, 0]
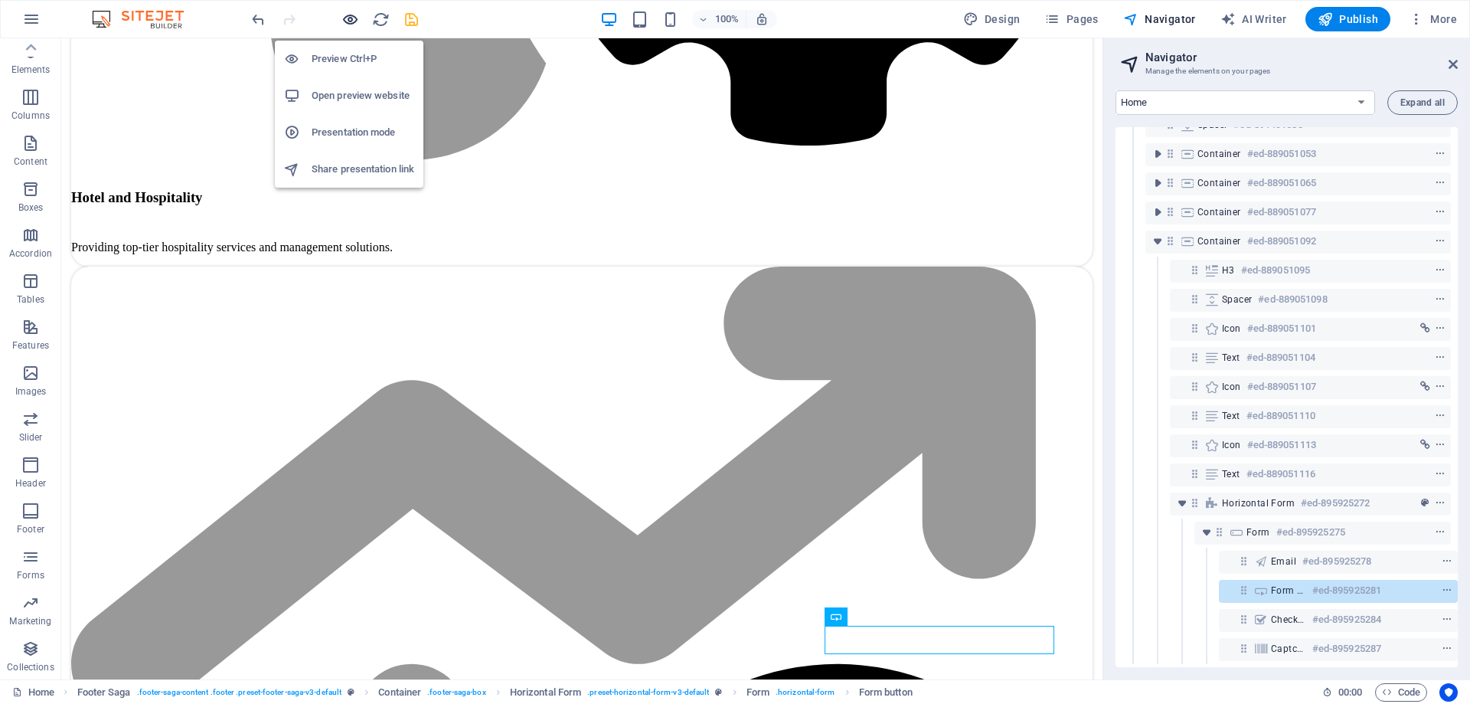
click at [348, 18] on icon "button" at bounding box center [350, 20] width 18 height 18
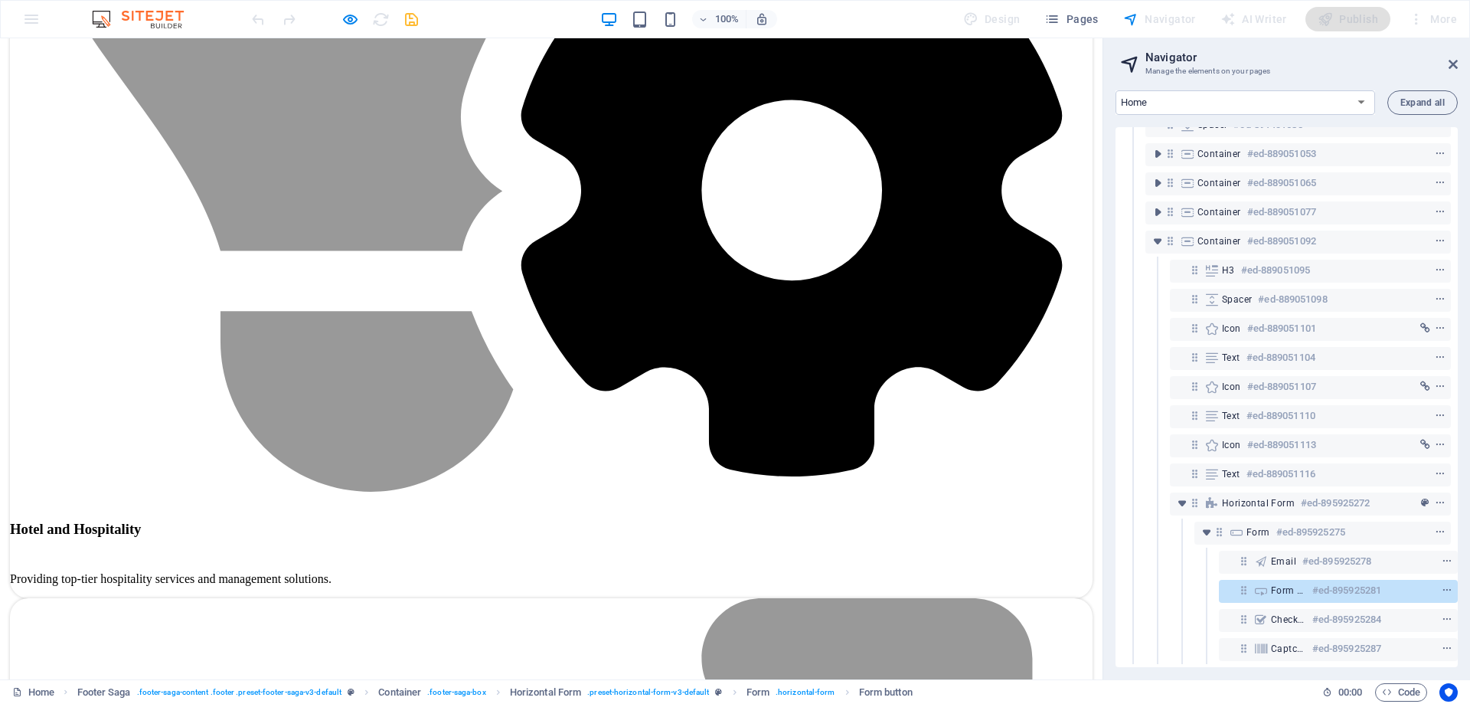
scroll to position [3945, 0]
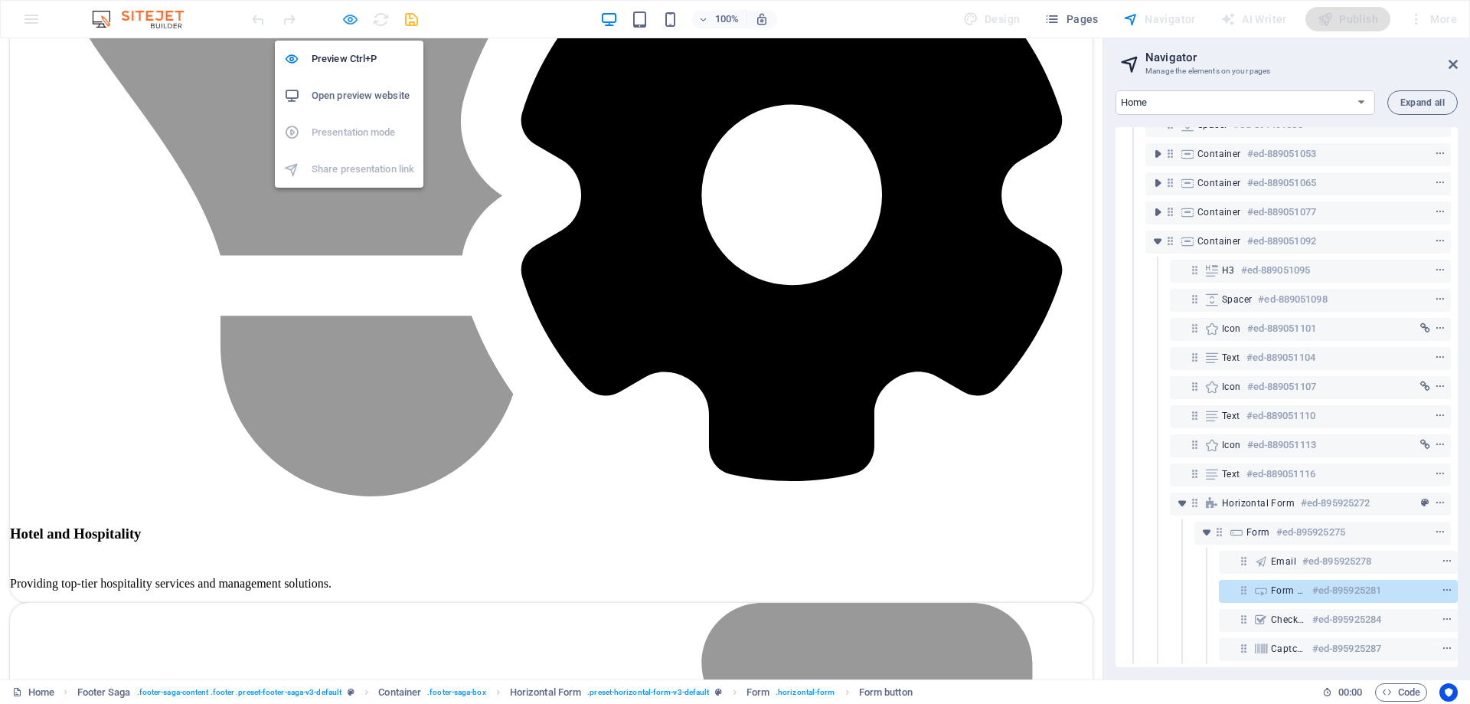
click at [355, 20] on icon "button" at bounding box center [350, 20] width 18 height 18
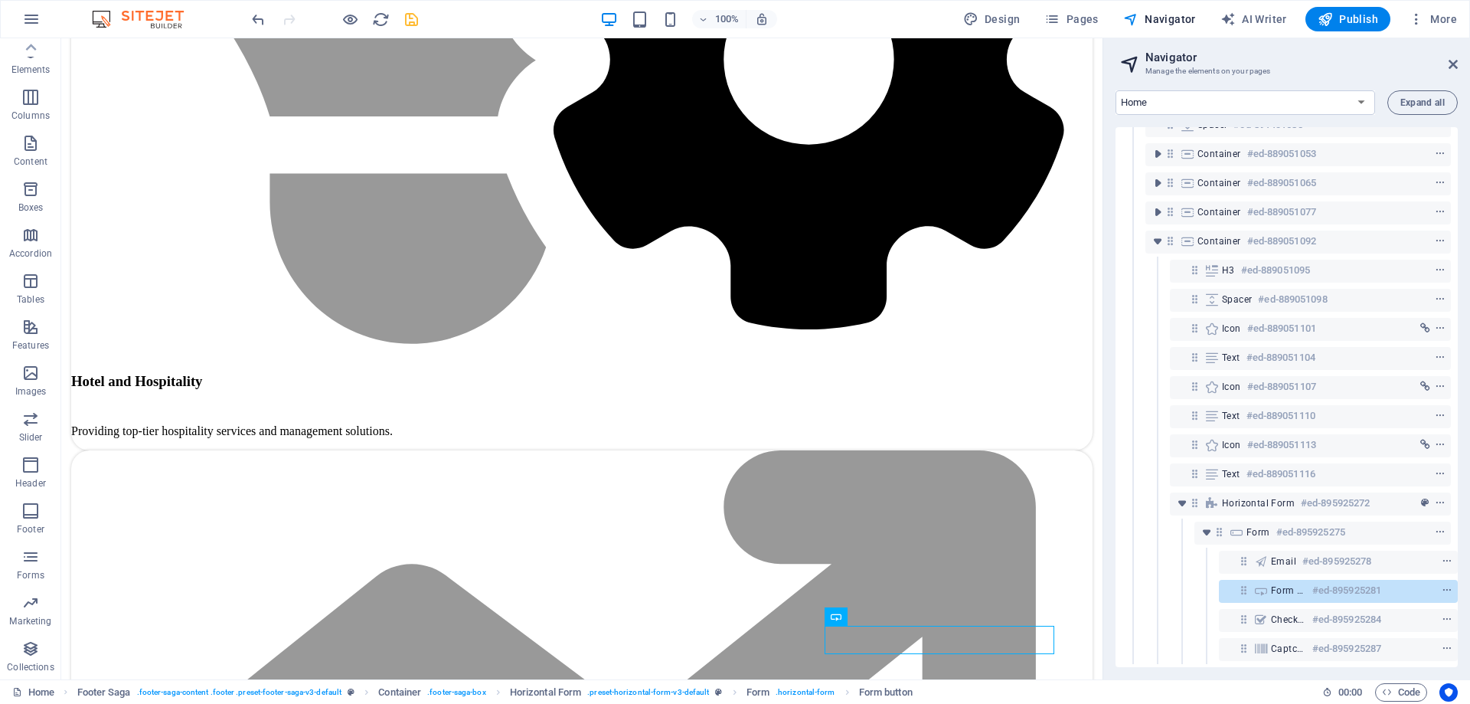
scroll to position [4129, 0]
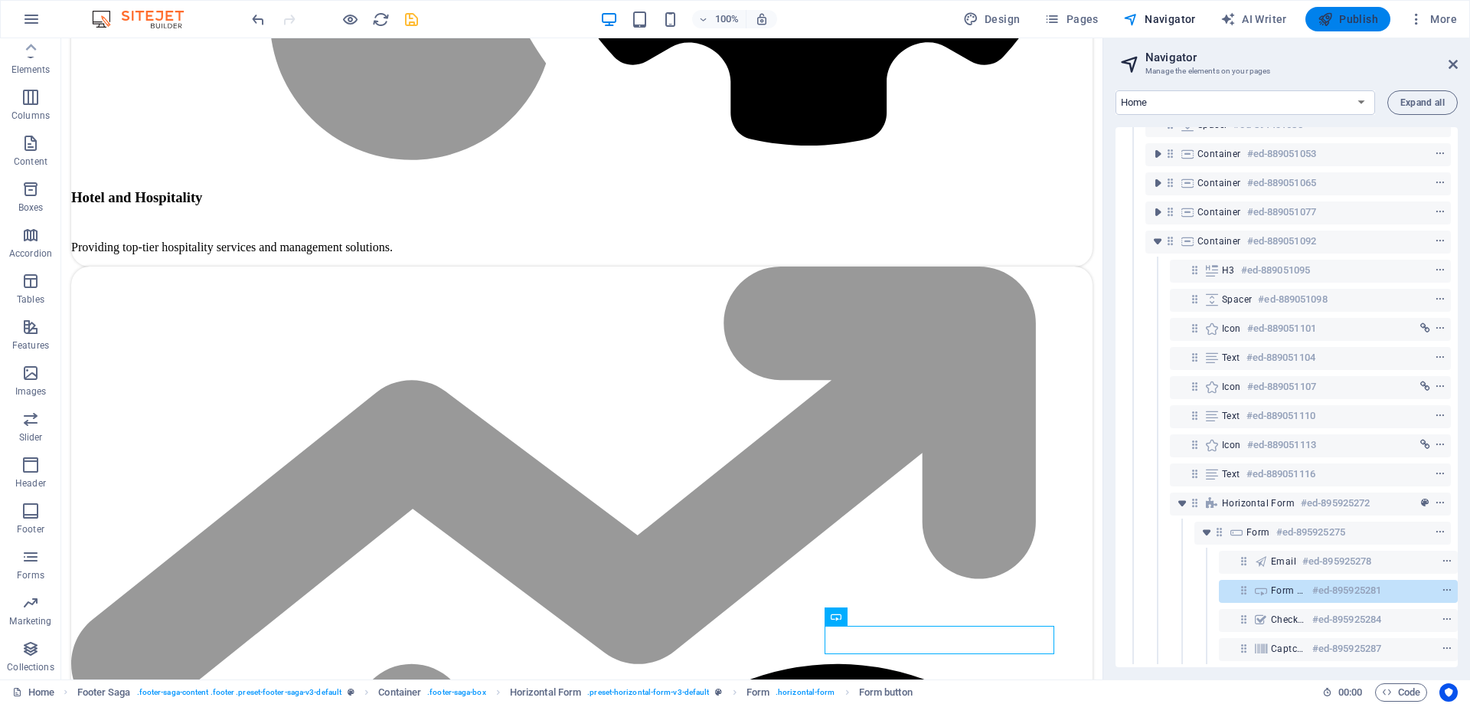
click at [1351, 13] on span "Publish" at bounding box center [1348, 18] width 60 height 15
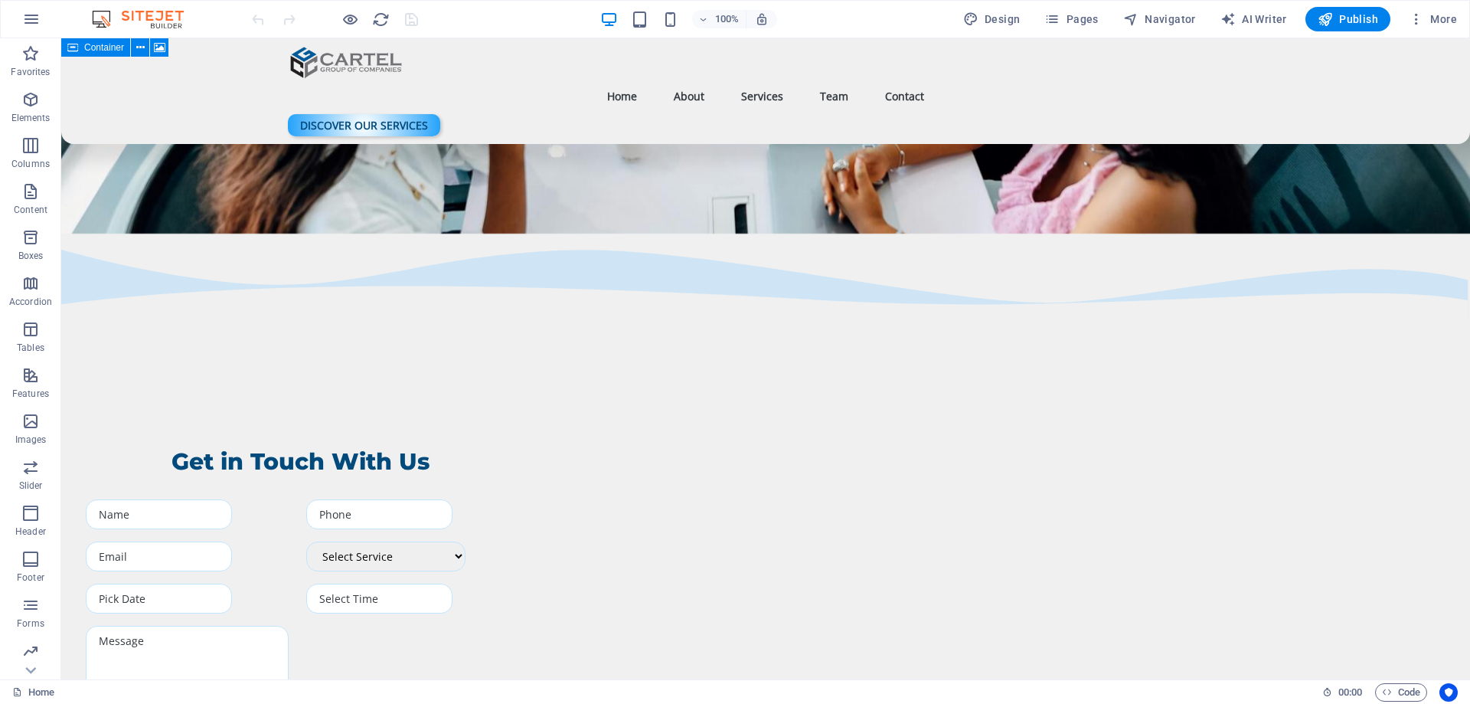
scroll to position [4458, 0]
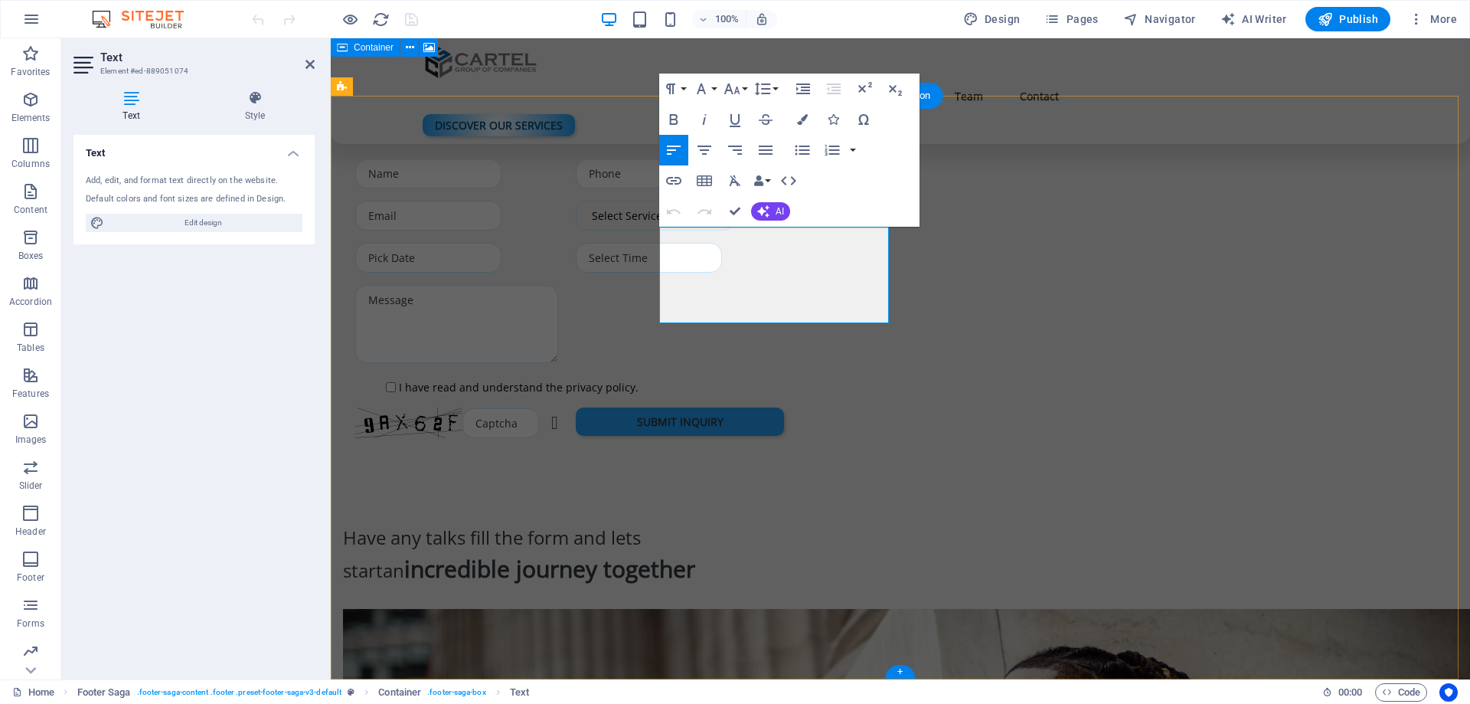
scroll to position [4418, 0]
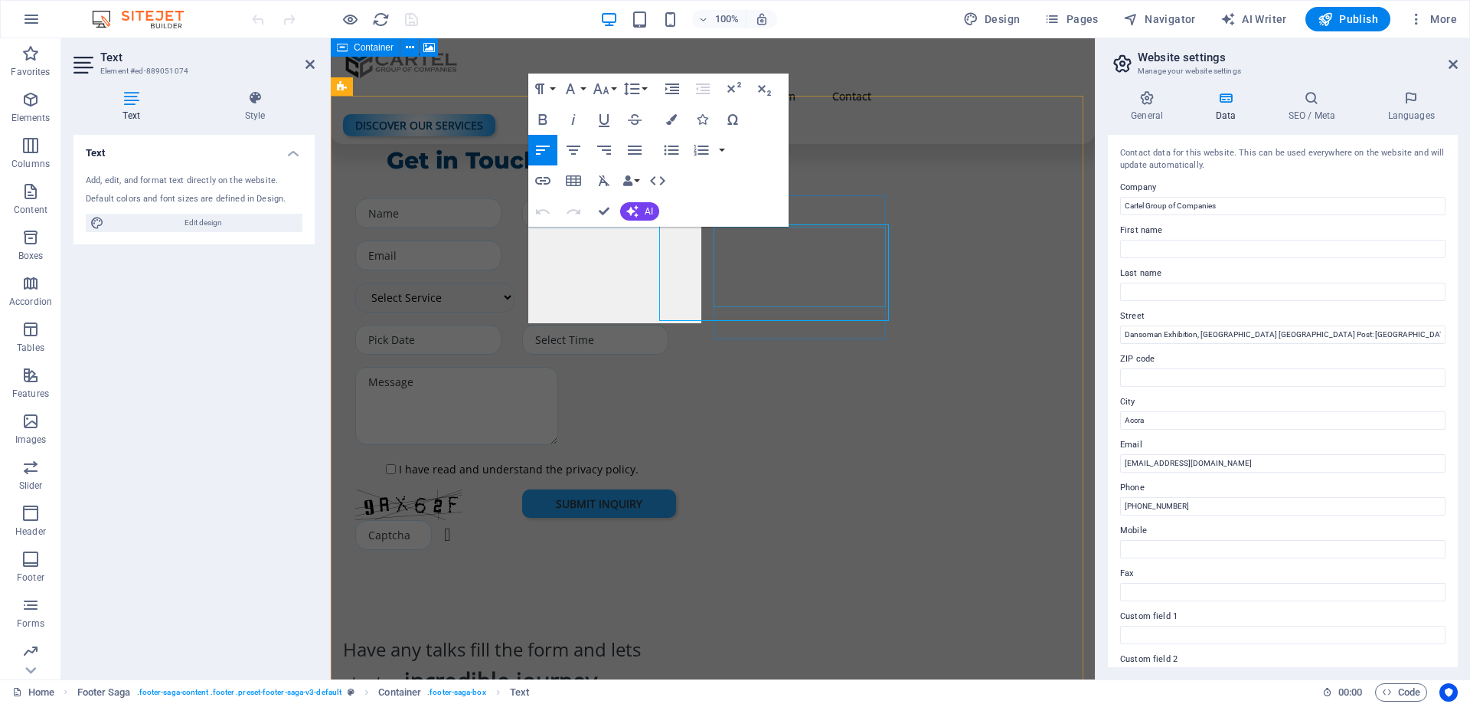
scroll to position [4433, 0]
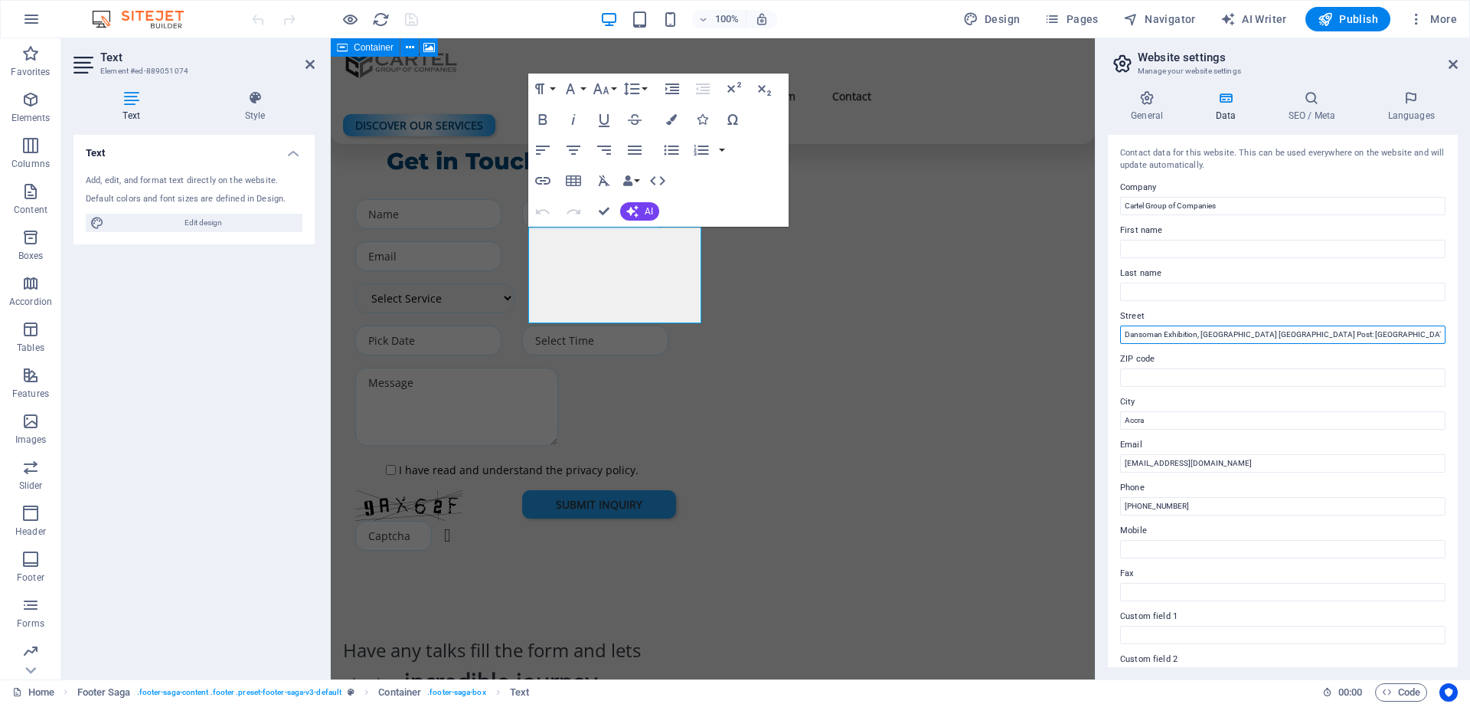
drag, startPoint x: 1322, startPoint y: 336, endPoint x: 1221, endPoint y: 348, distance: 101.0
click at [1221, 348] on div "Contact data for this website. This can be used everywhere on the website and w…" at bounding box center [1283, 401] width 350 height 532
type input "Dansoman Exhibition, Accra"
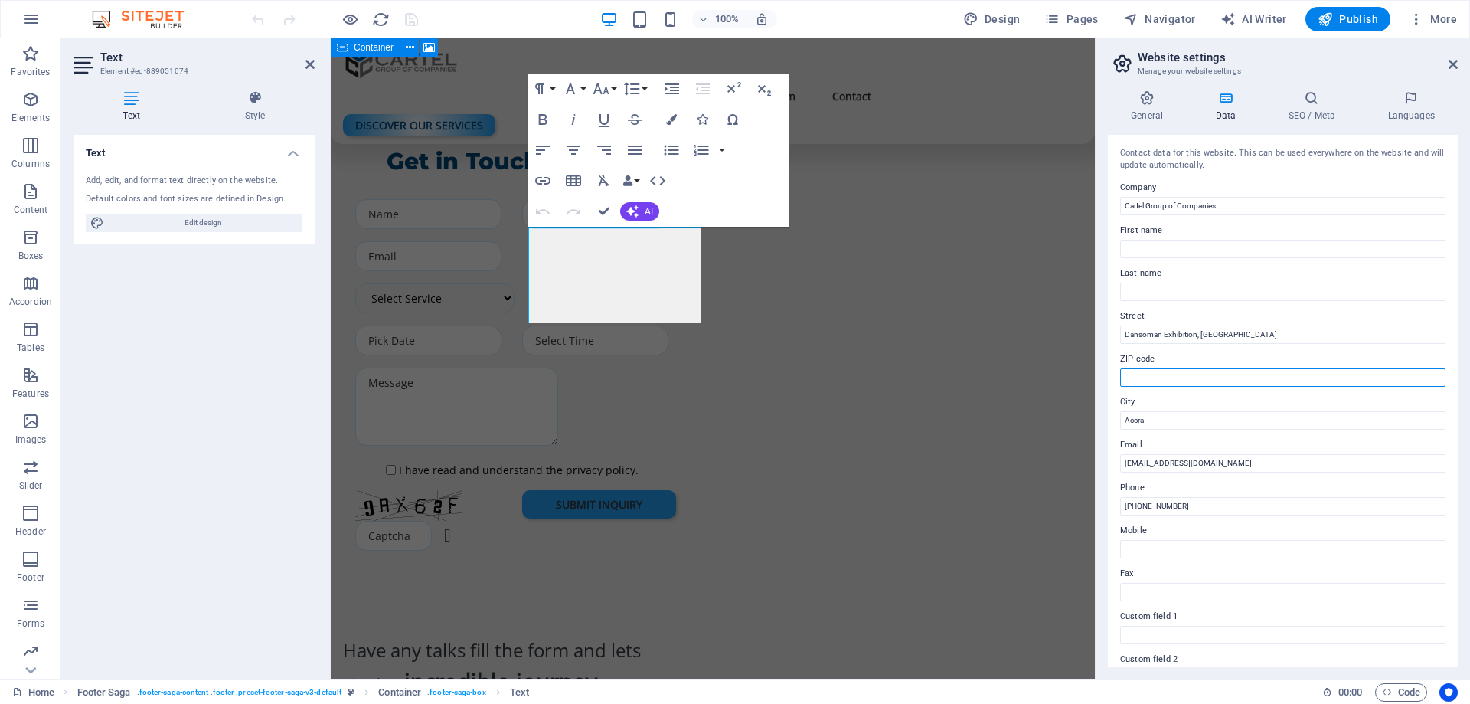
click at [1167, 378] on input "ZIP code" at bounding box center [1282, 377] width 325 height 18
paste input "Ghana Post: GA-510-8392"
type input "Ghana Post: GA-510-8392"
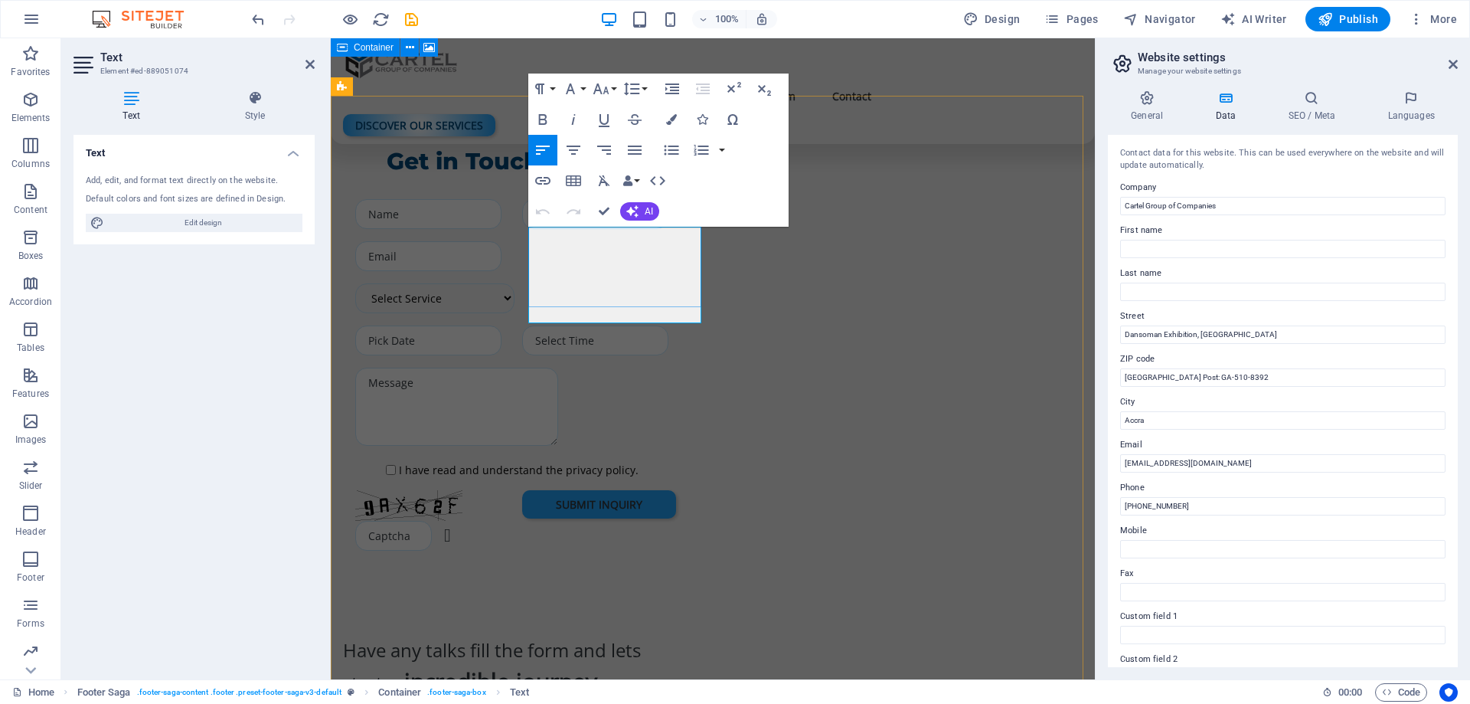
drag, startPoint x: 577, startPoint y: 282, endPoint x: 531, endPoint y: 282, distance: 45.9
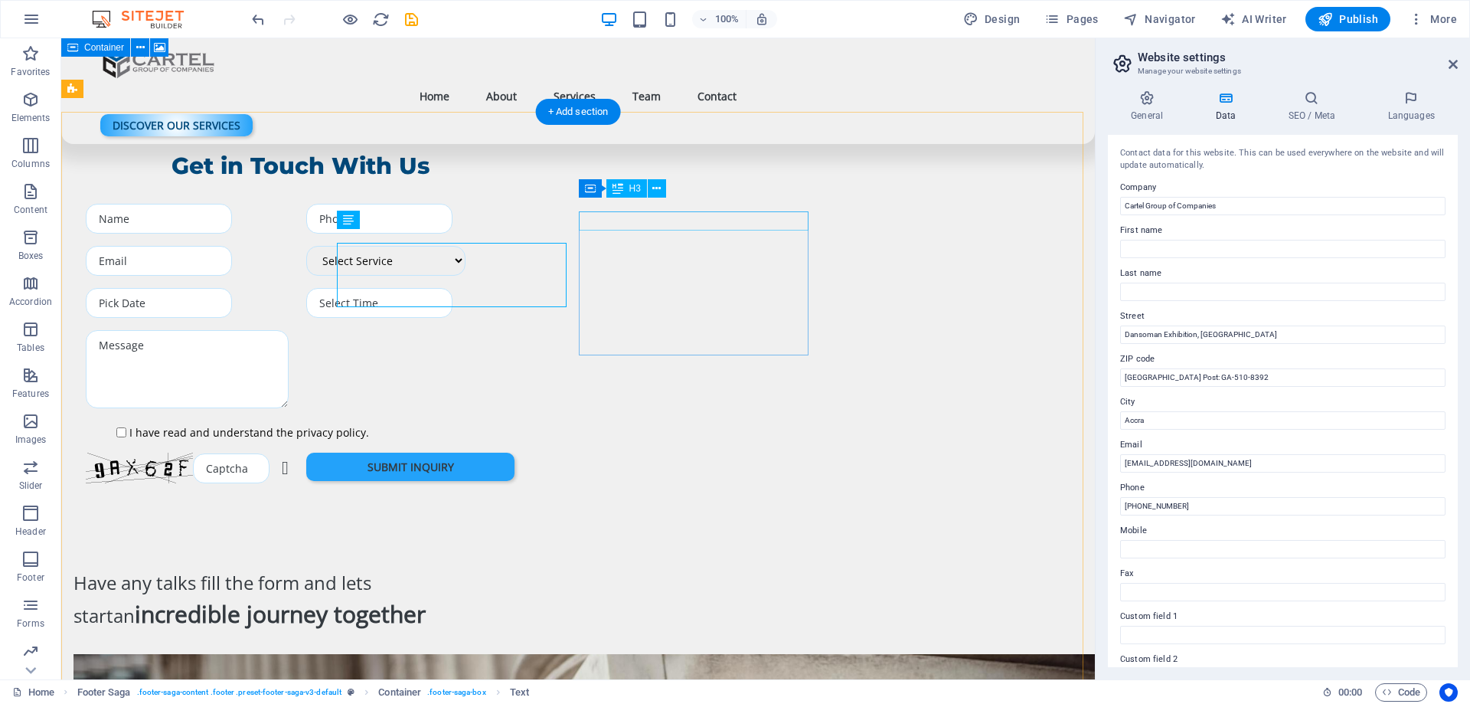
scroll to position [4399, 0]
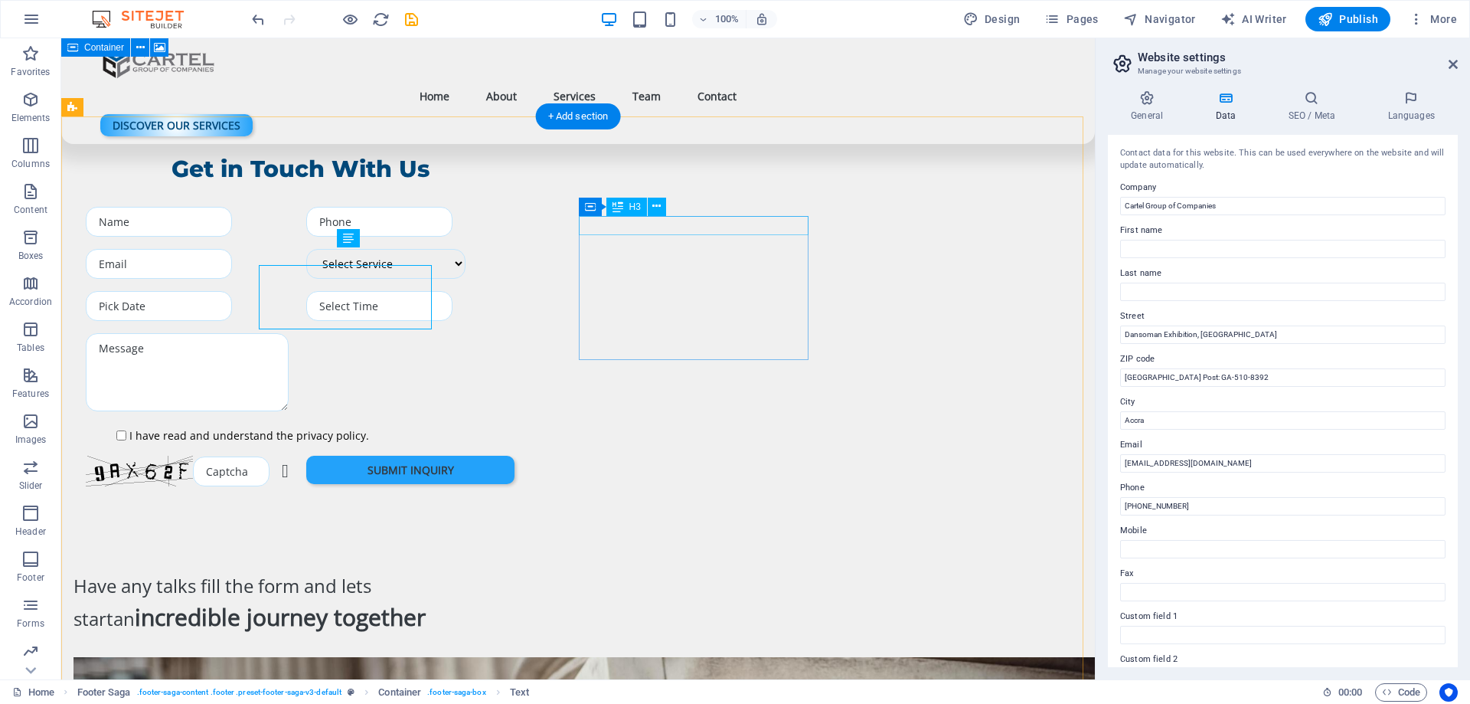
scroll to position [4381, 0]
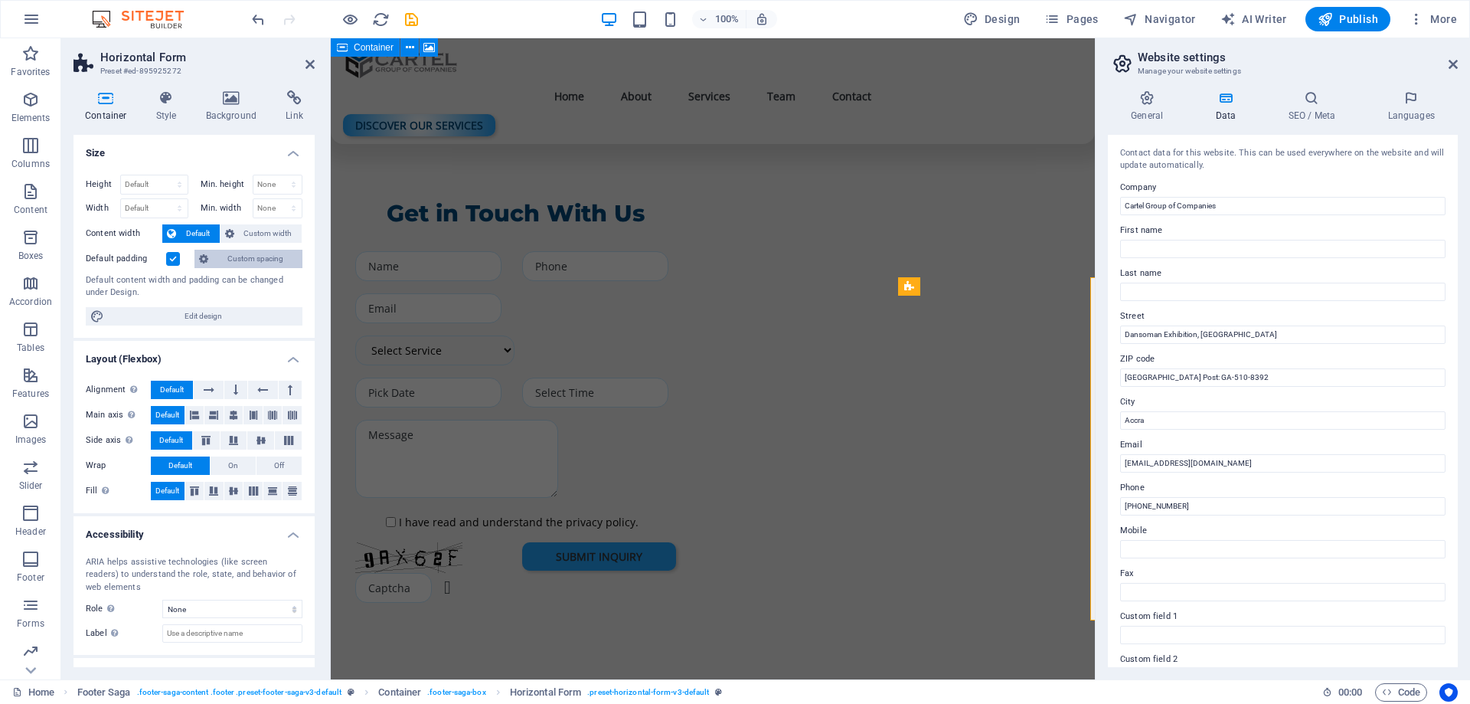
select select "rem"
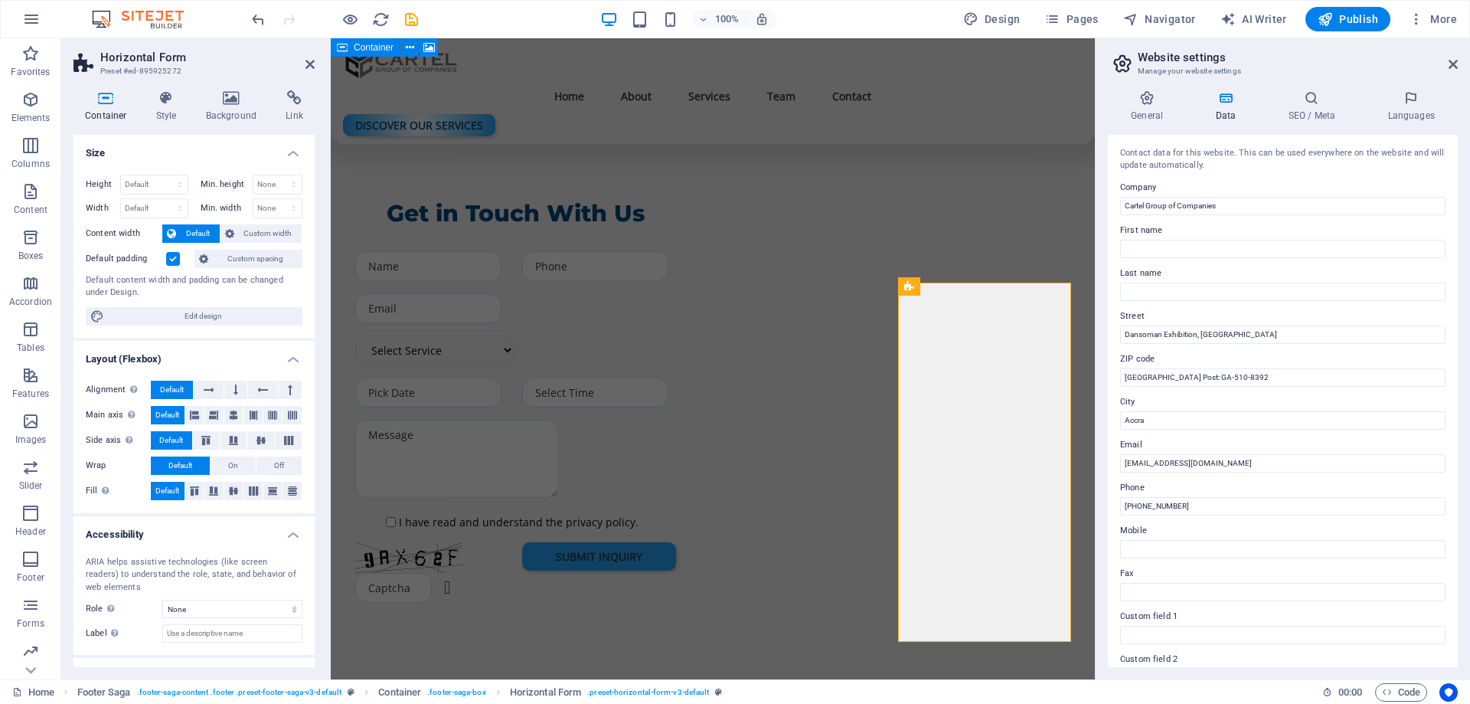
scroll to position [4412, 0]
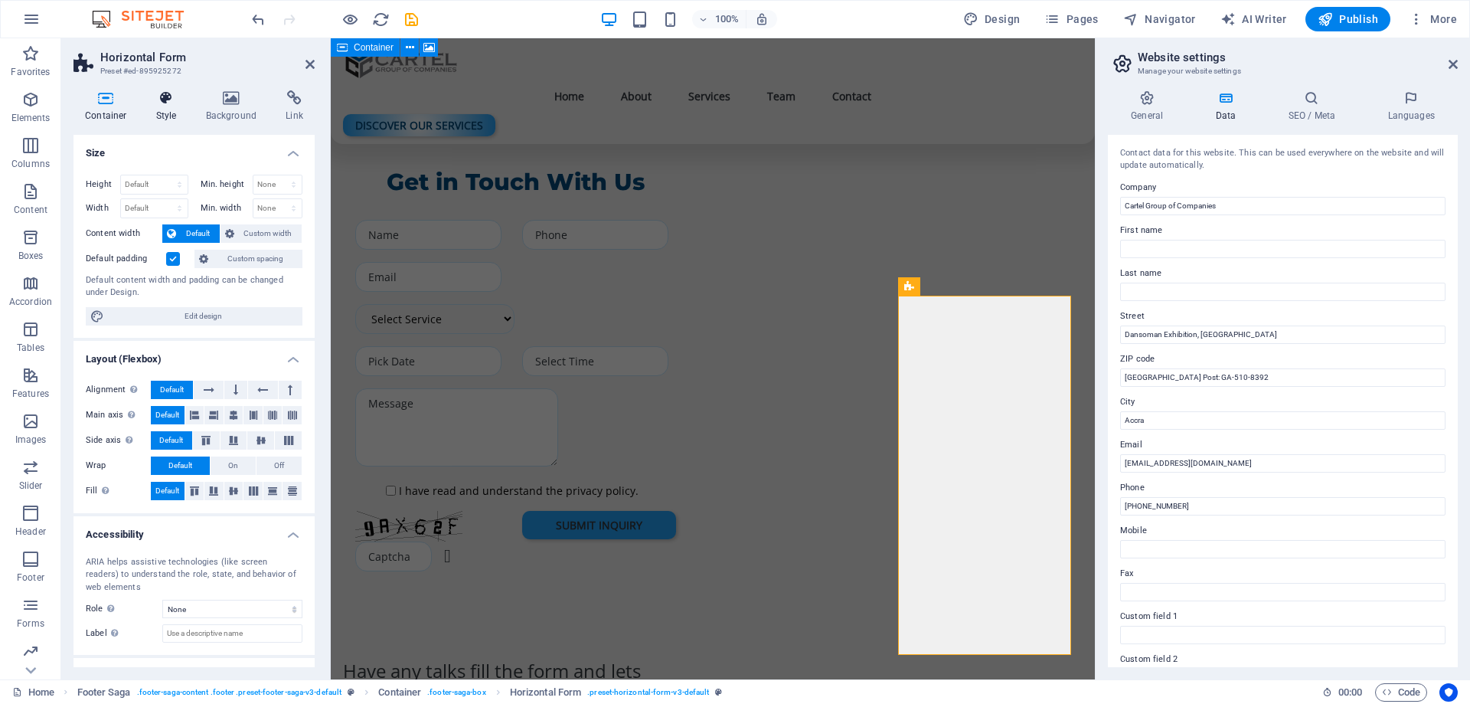
click at [165, 91] on icon at bounding box center [167, 97] width 44 height 15
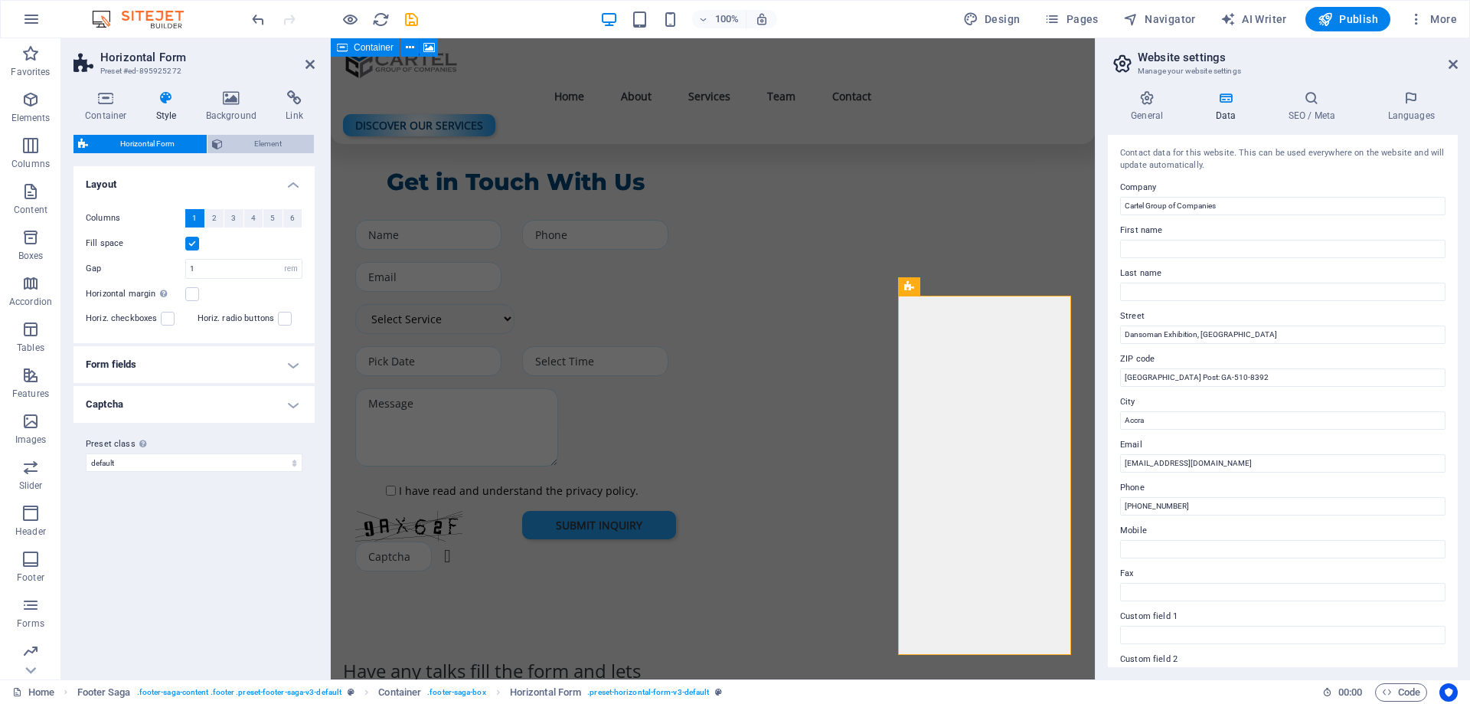
click at [270, 143] on span "Element" at bounding box center [268, 144] width 83 height 18
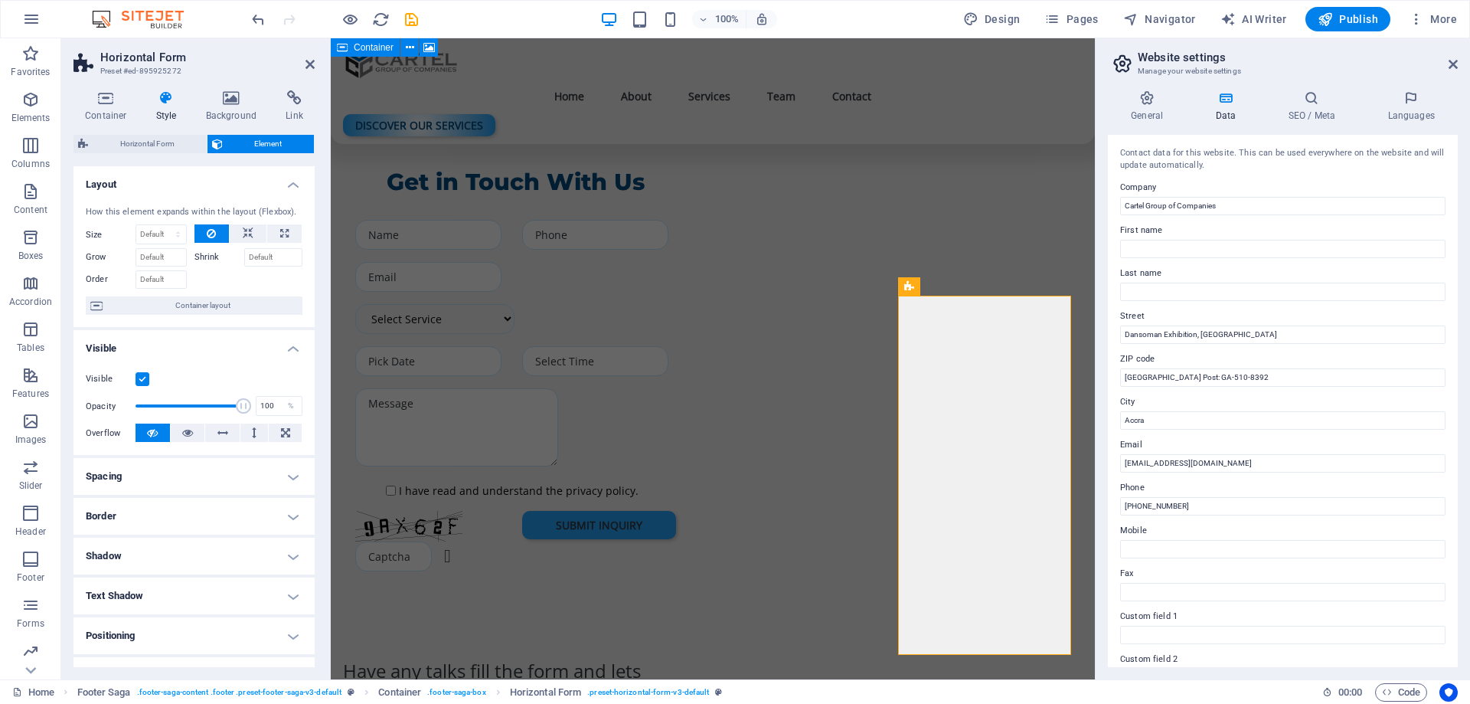
click at [200, 485] on h4 "Spacing" at bounding box center [194, 476] width 241 height 37
click at [1166, 27] on button "Navigator" at bounding box center [1159, 19] width 85 height 25
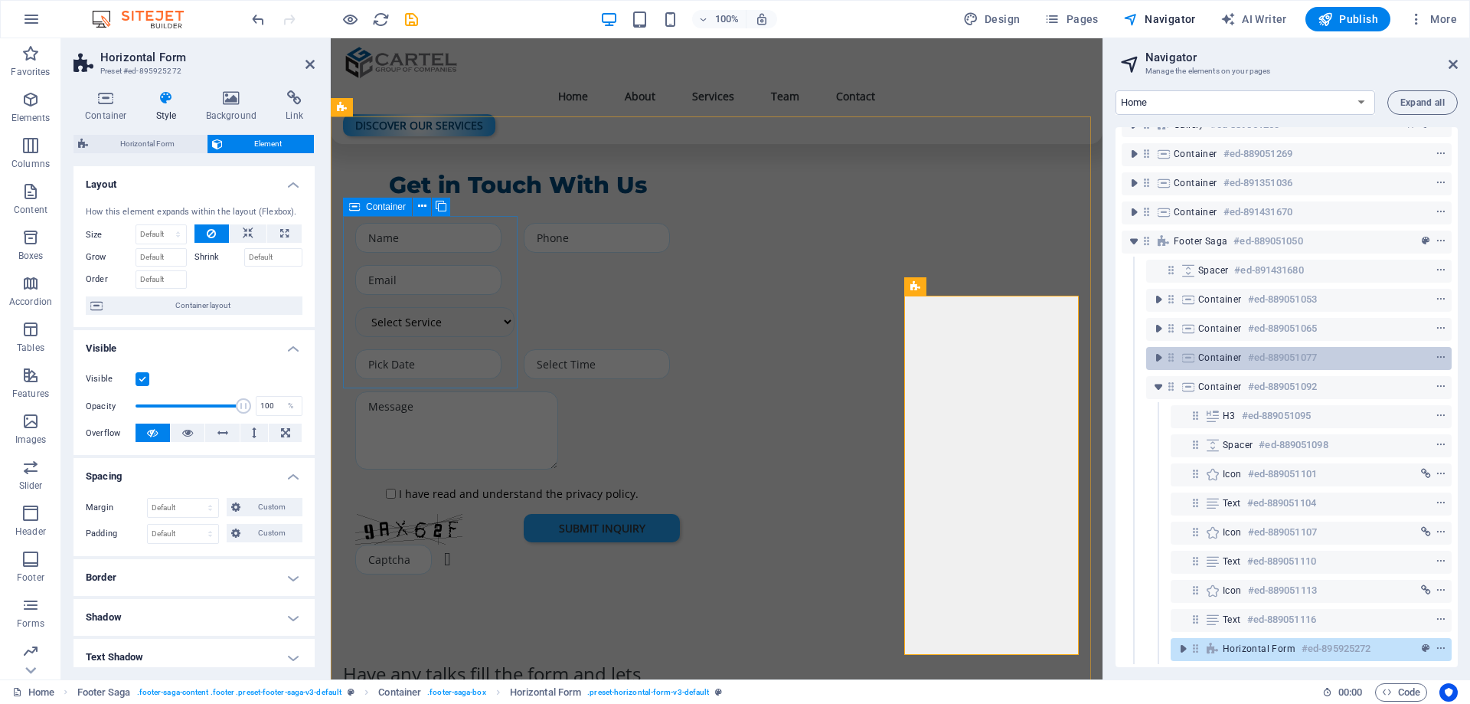
scroll to position [234, 0]
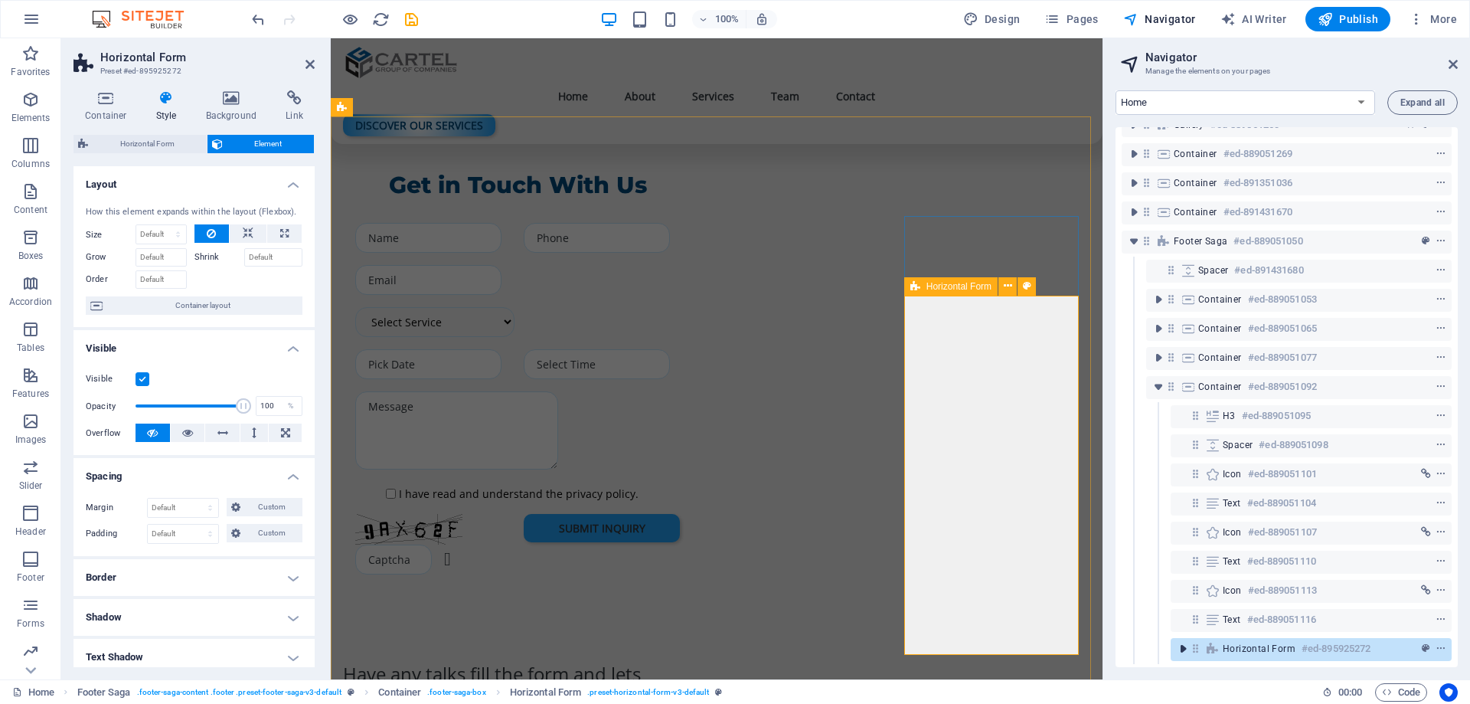
click at [1185, 641] on icon "toggle-expand" at bounding box center [1182, 648] width 15 height 15
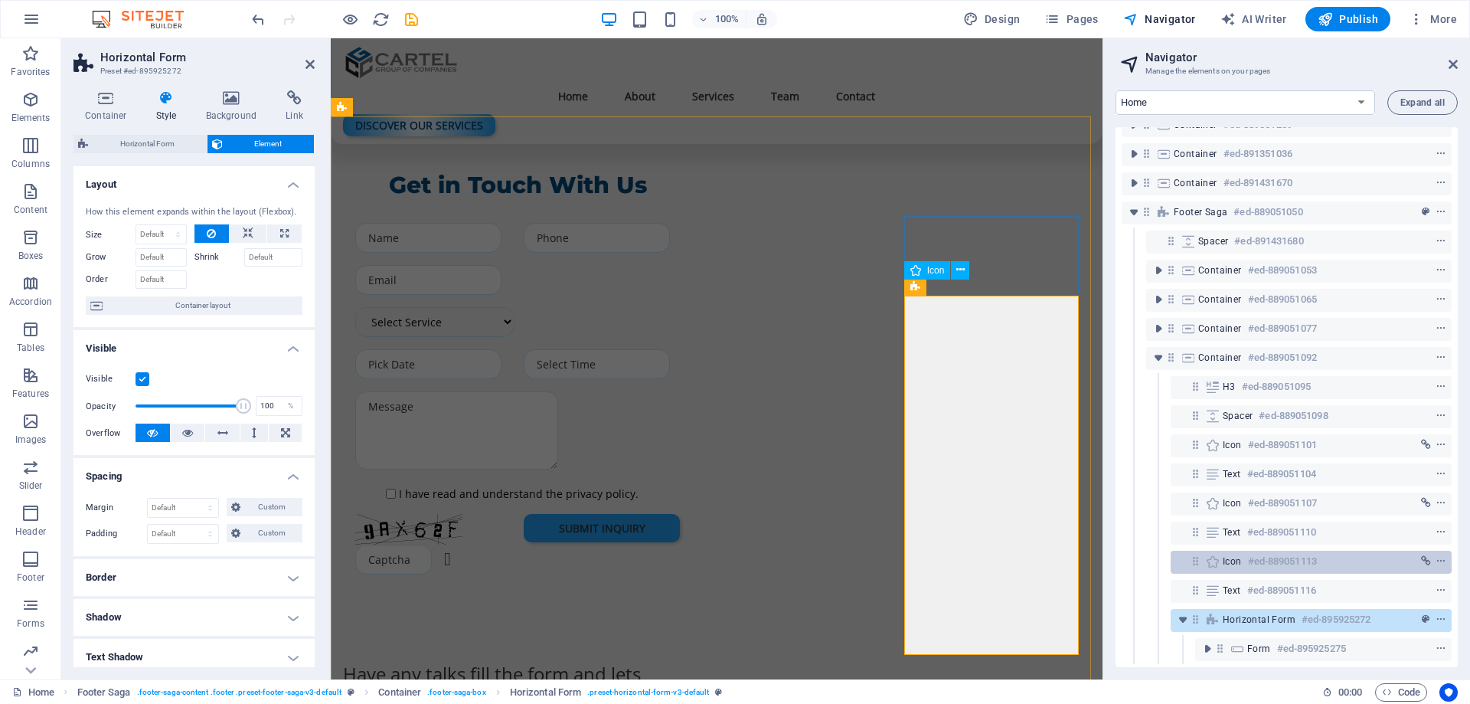
scroll to position [263, 0]
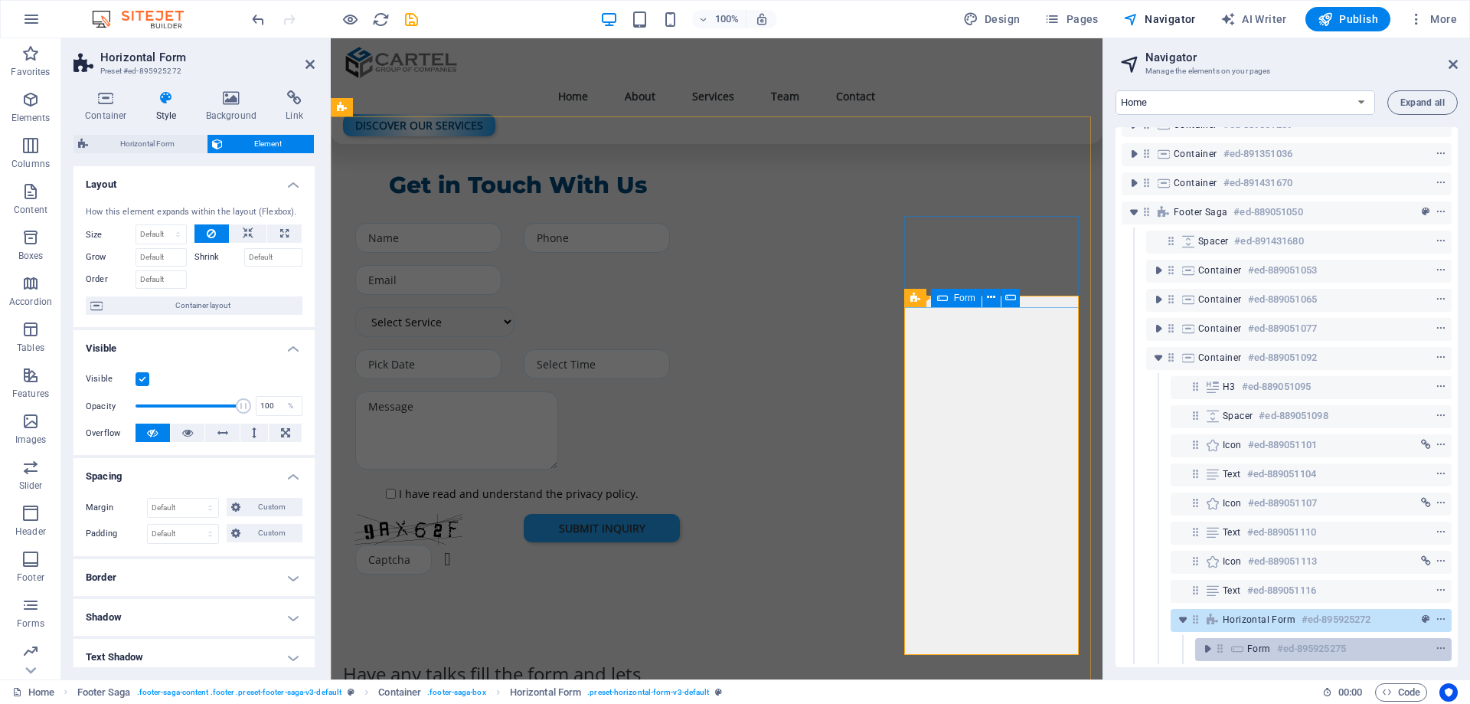
click at [1272, 639] on div "Form #ed-895925275" at bounding box center [1311, 648] width 128 height 18
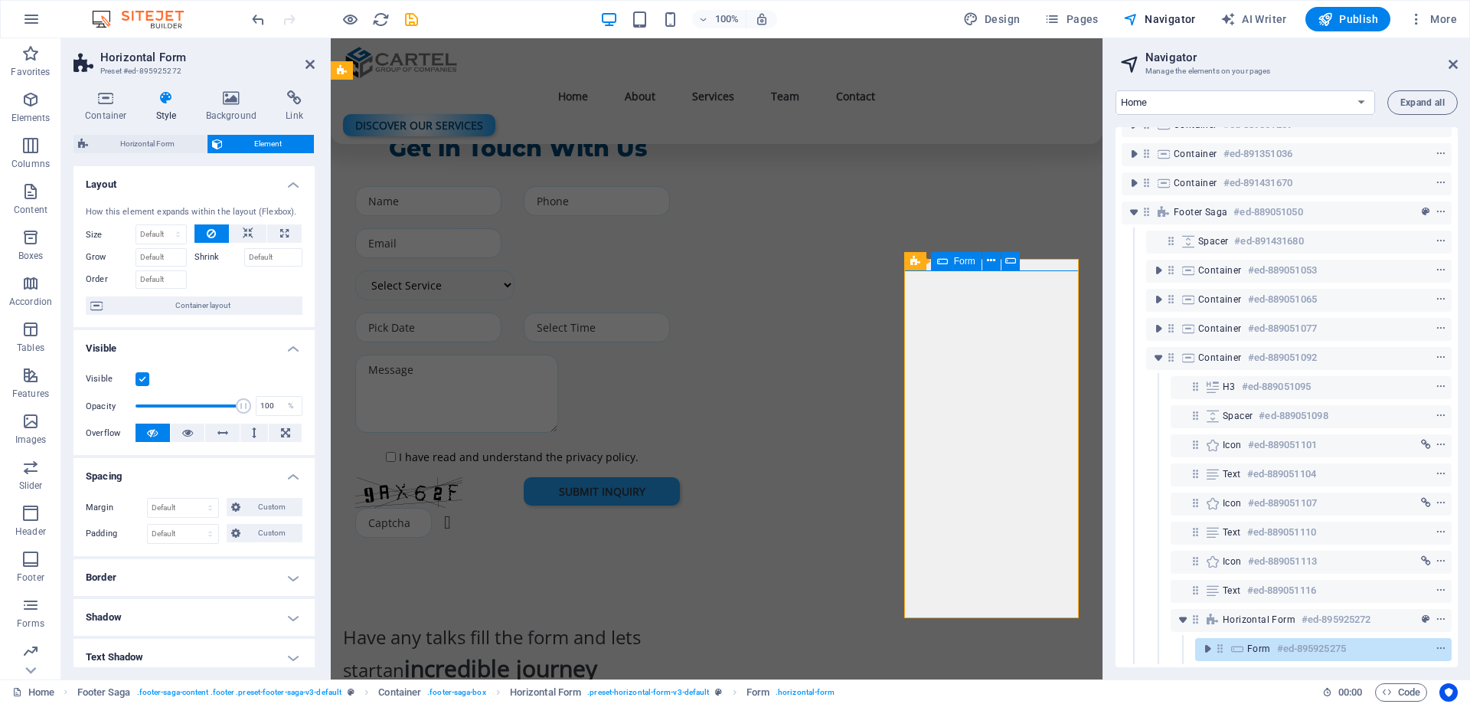
click at [1272, 639] on div "Form #ed-895925275" at bounding box center [1311, 648] width 128 height 18
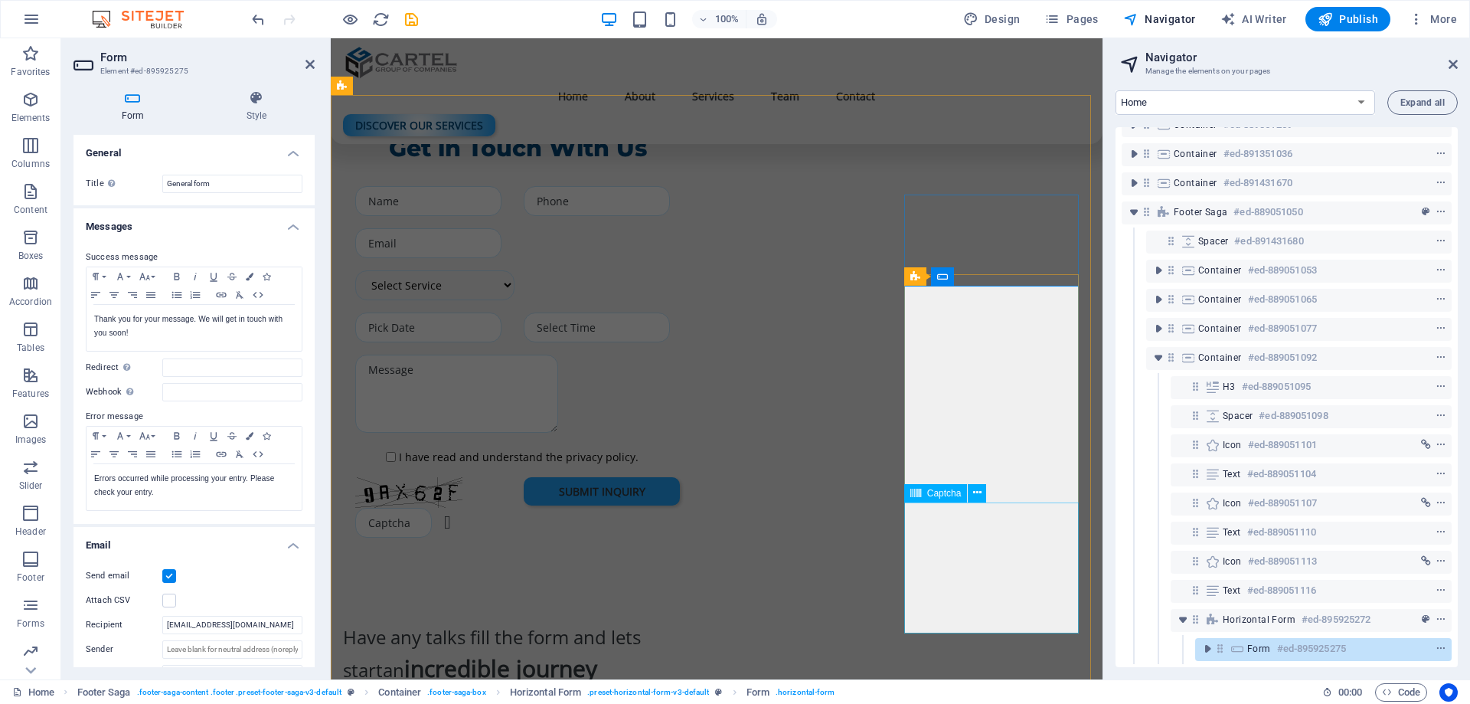
scroll to position [4418, 0]
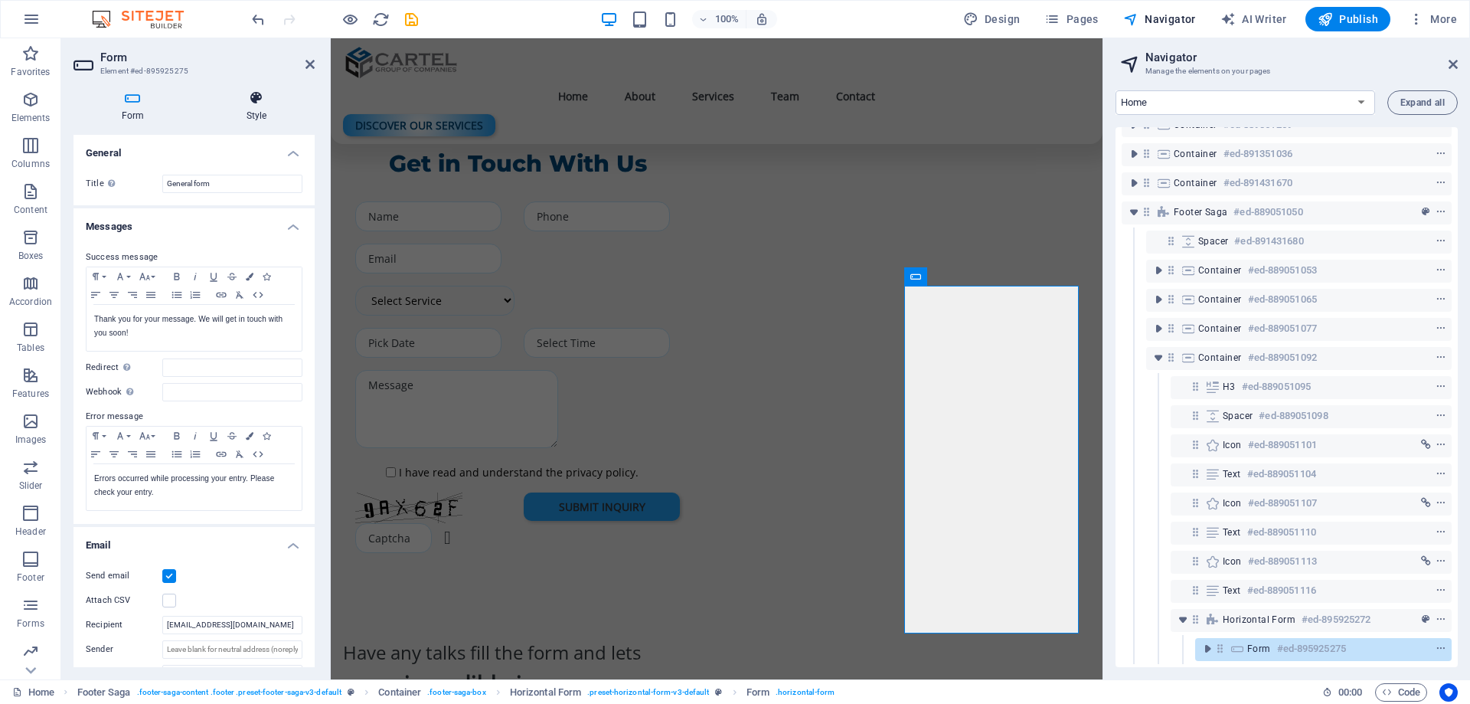
click at [260, 116] on h4 "Style" at bounding box center [256, 106] width 116 height 32
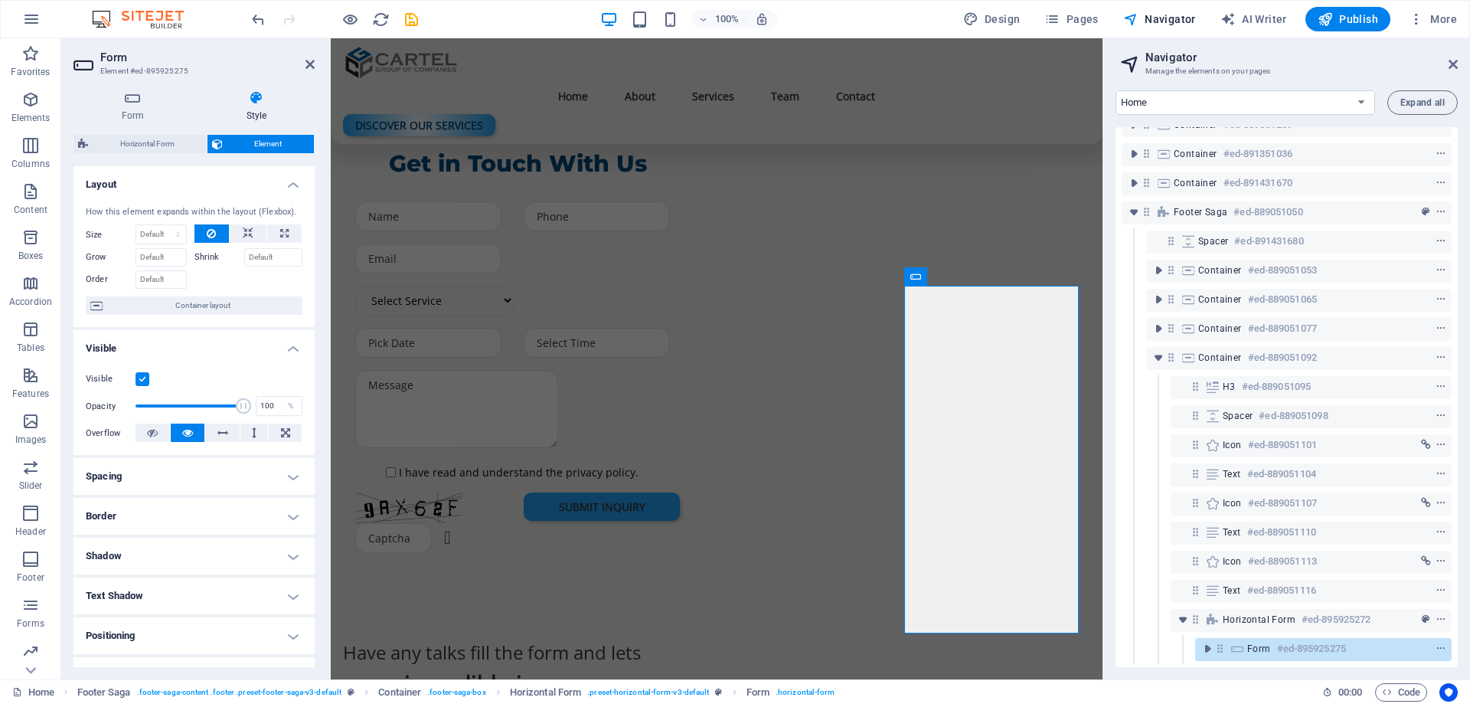
click at [136, 467] on h4 "Spacing" at bounding box center [194, 476] width 241 height 37
click at [190, 528] on input "15" at bounding box center [203, 533] width 46 height 18
click at [191, 529] on input "15" at bounding box center [203, 533] width 46 height 18
click at [214, 509] on select "Default auto px % rem vw vh Custom" at bounding box center [183, 507] width 70 height 18
click at [148, 498] on select "Default auto px % rem vw vh Custom" at bounding box center [183, 507] width 70 height 18
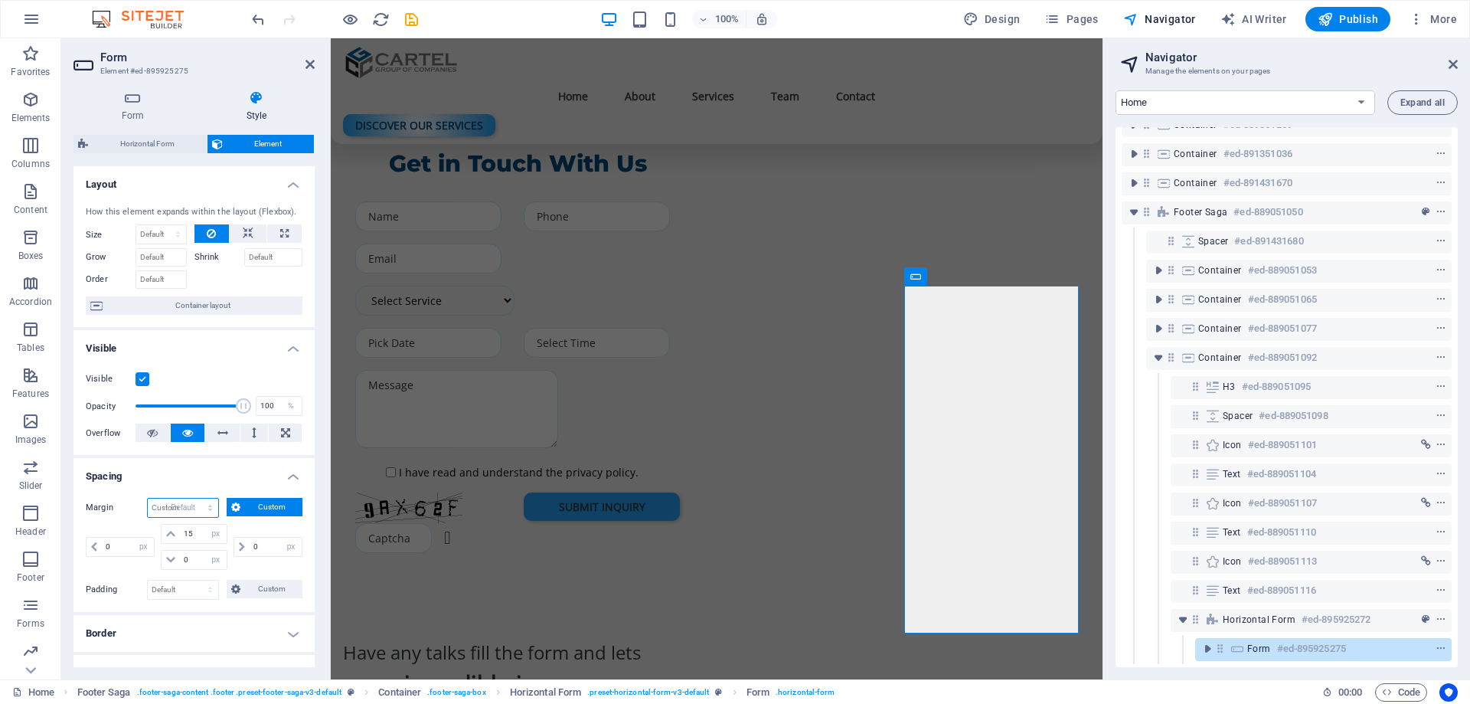
select select "DISABLED_OPTION_VALUE"
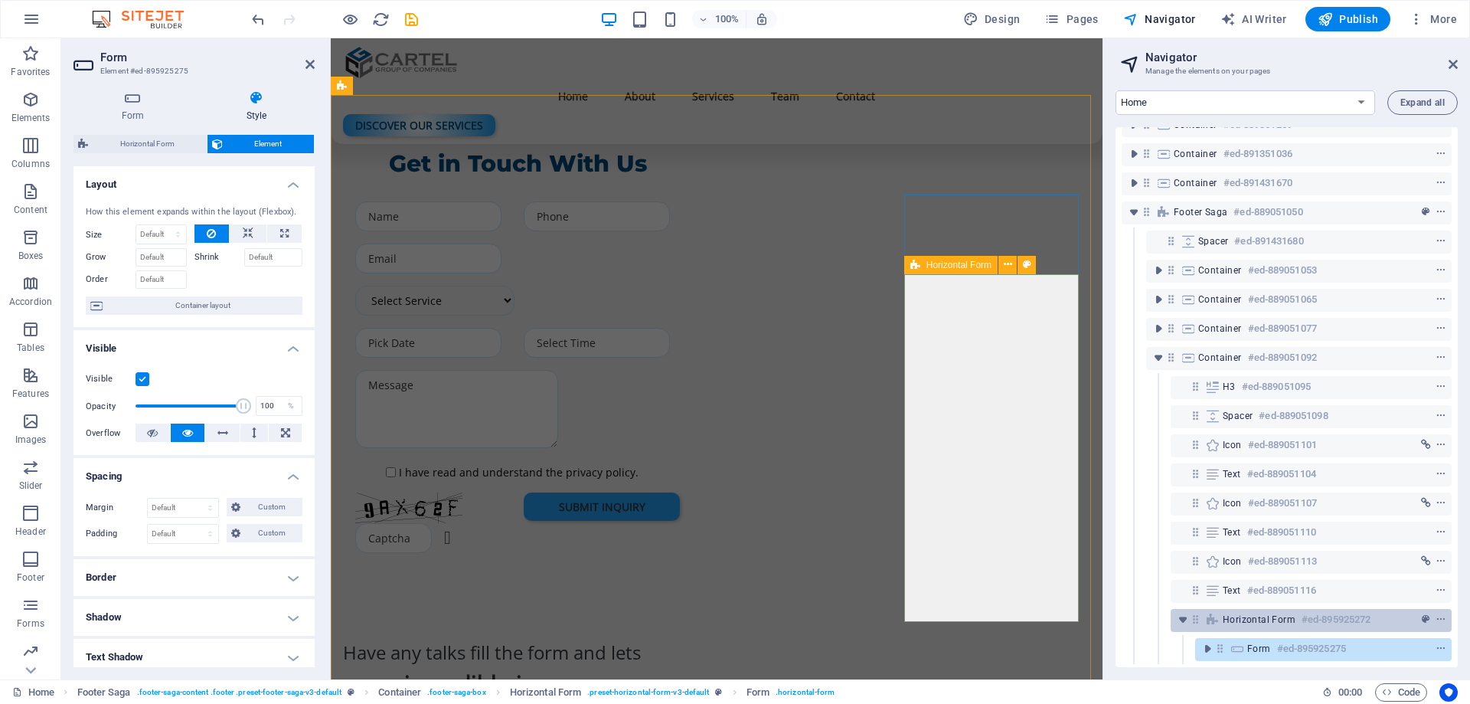
click at [1259, 615] on div "Horizontal Form #ed-895925272" at bounding box center [1299, 619] width 152 height 18
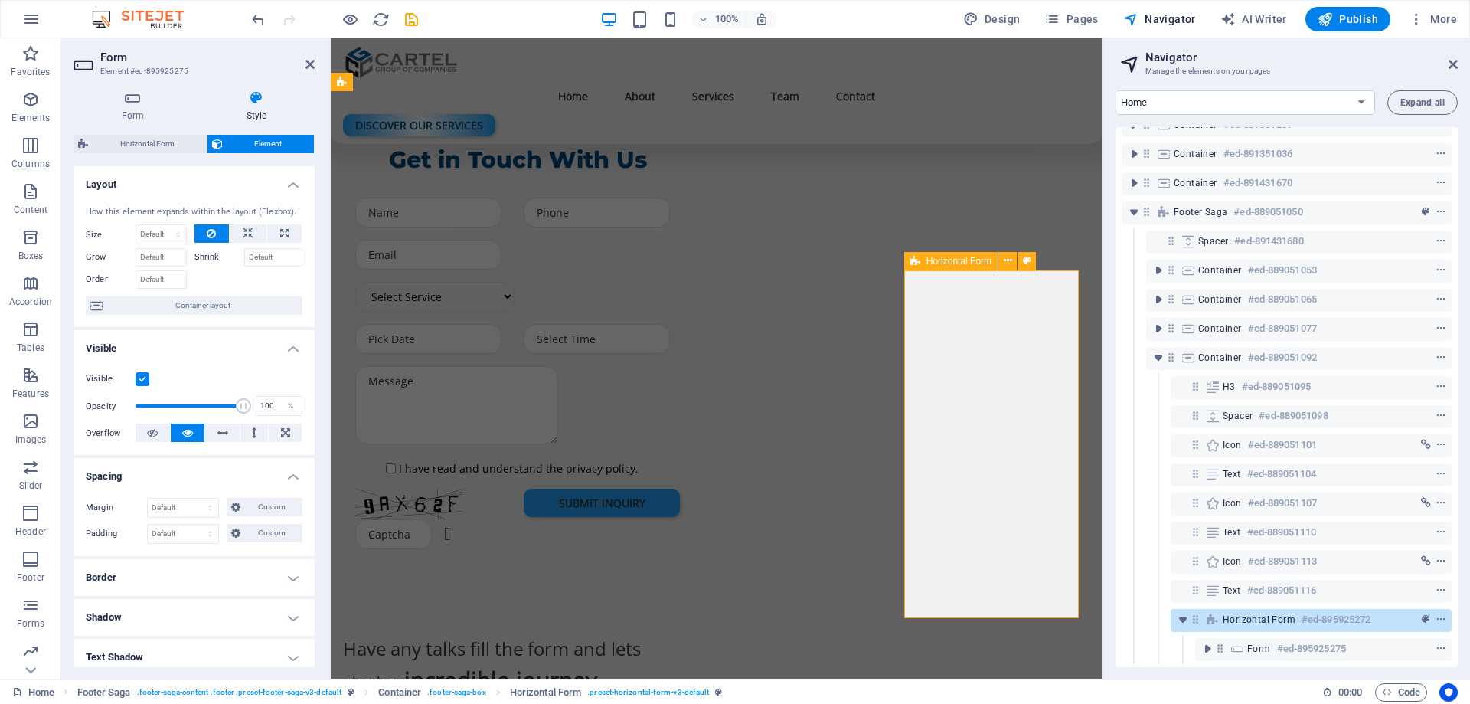
click at [1259, 615] on div "Horizontal Form #ed-895925272" at bounding box center [1299, 619] width 152 height 18
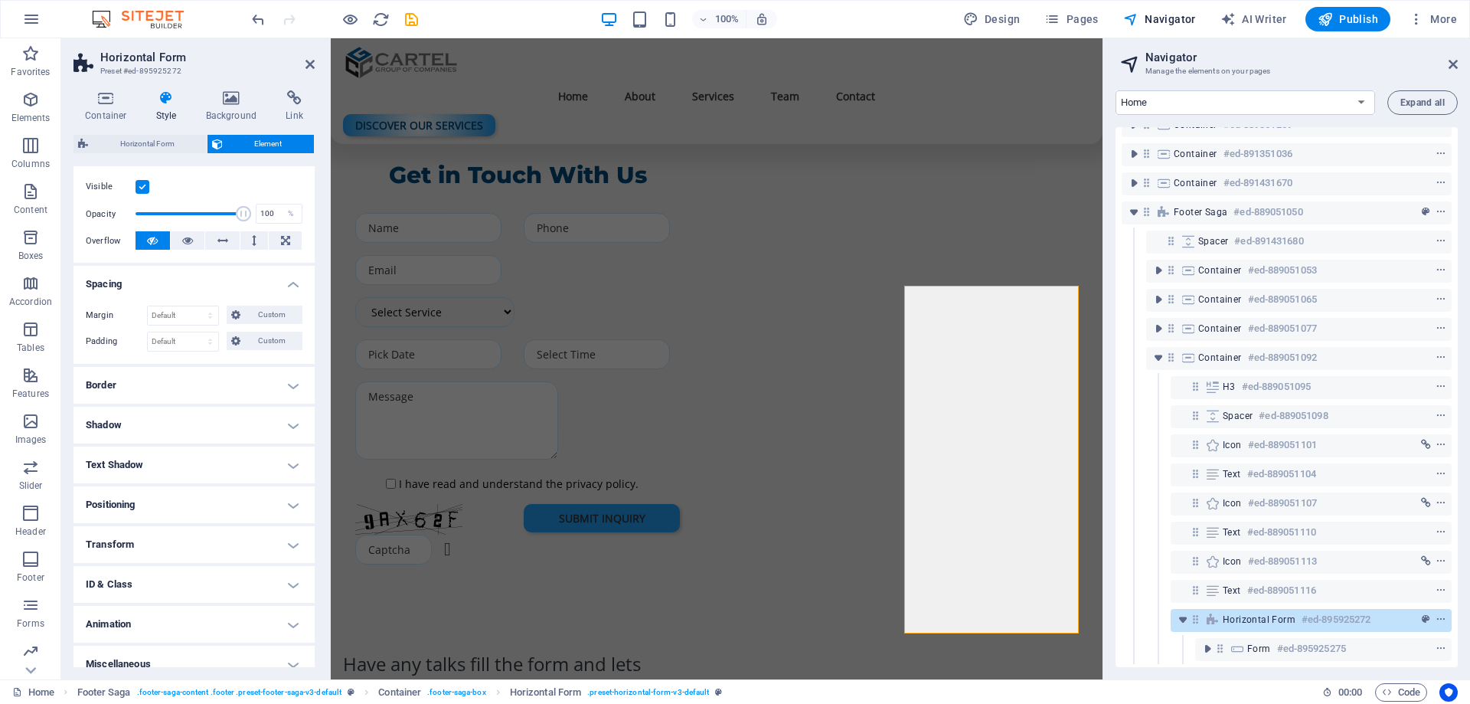
scroll to position [207, 0]
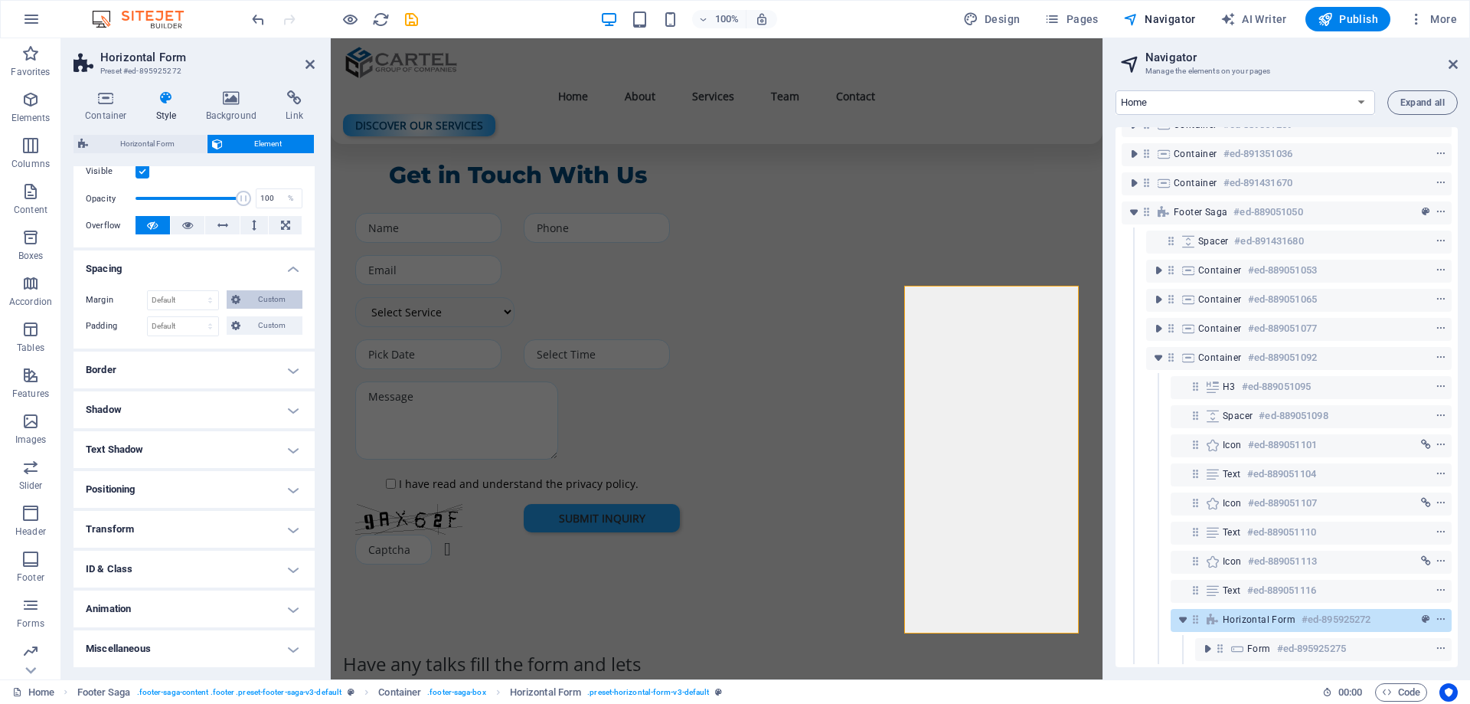
click at [261, 291] on span "Custom" at bounding box center [271, 299] width 53 height 18
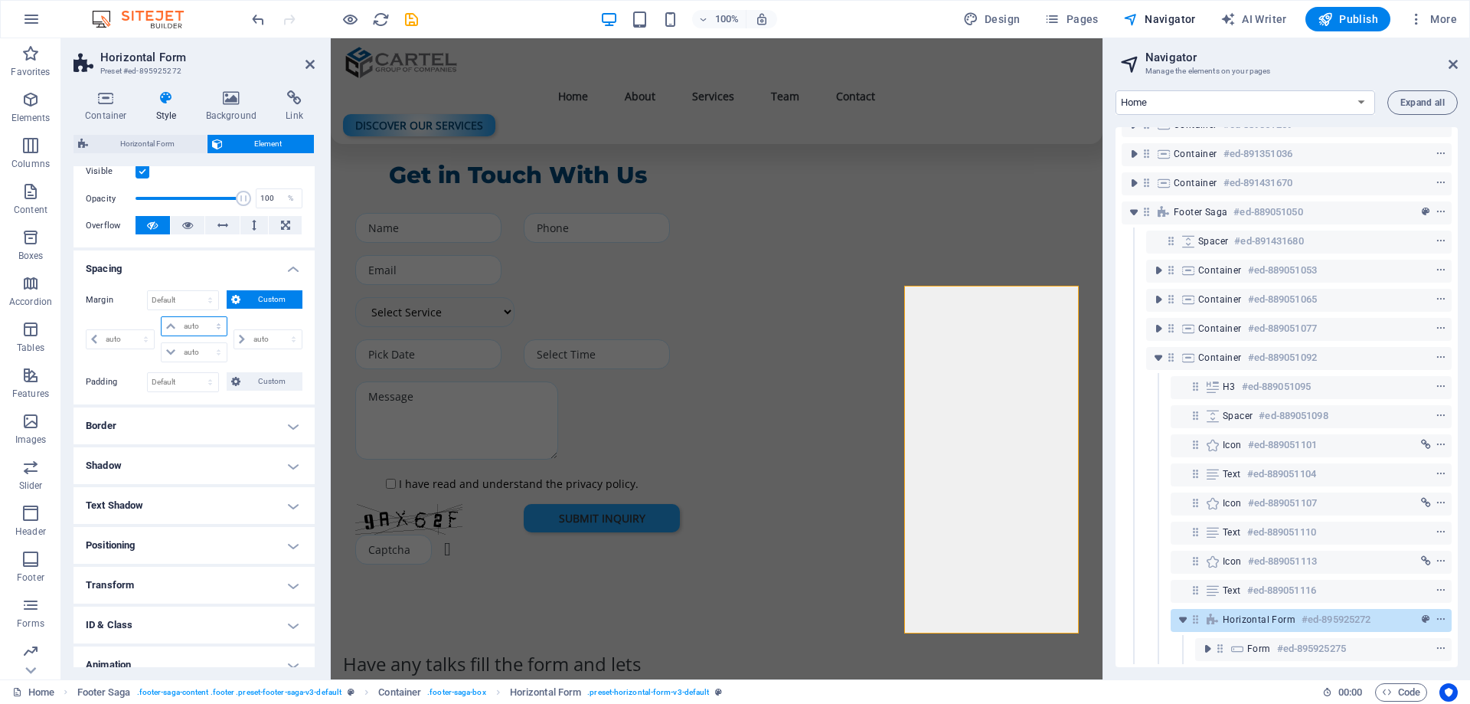
click at [187, 323] on select "auto px % rem vw vh" at bounding box center [194, 326] width 64 height 18
select select "px"
click at [203, 317] on select "auto px % rem vw vh" at bounding box center [194, 326] width 64 height 18
type input "0"
select select "px"
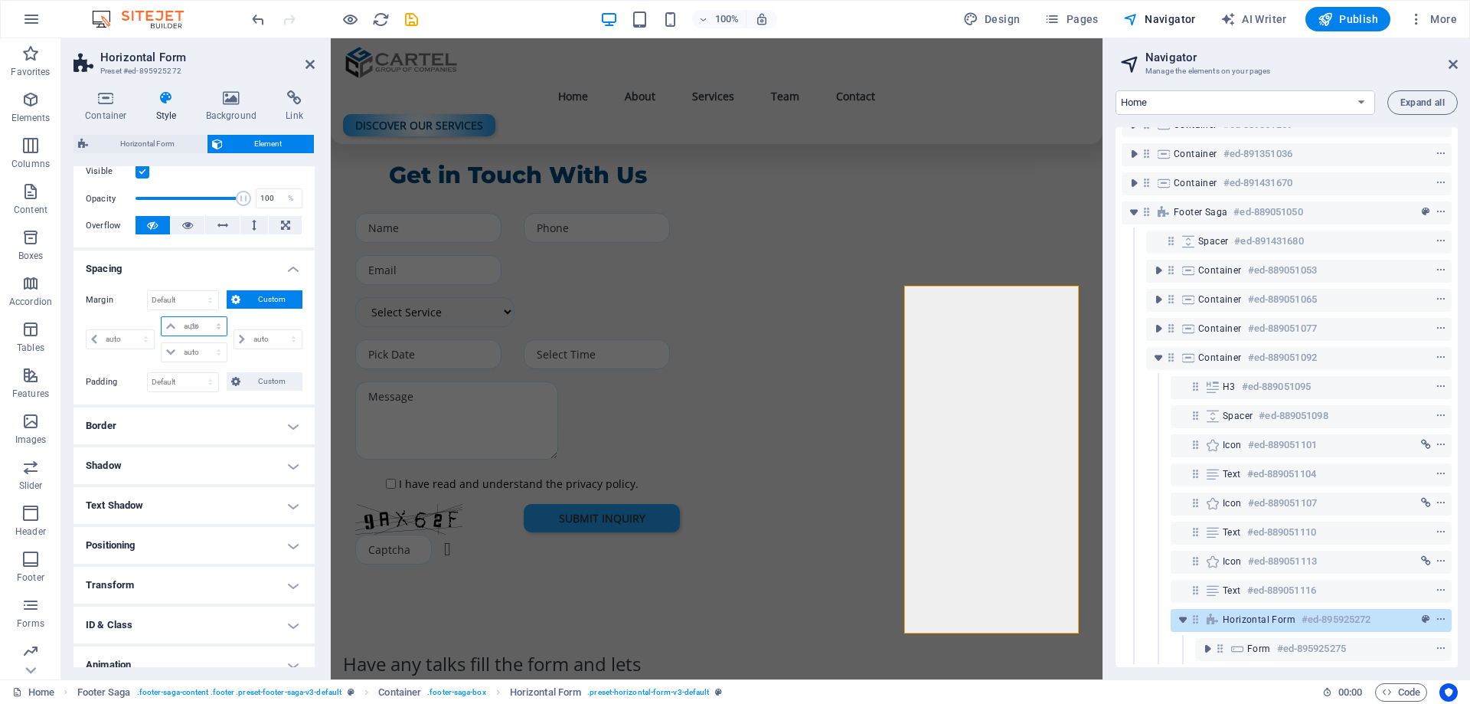
type input "0"
select select "px"
type input "0"
select select "px"
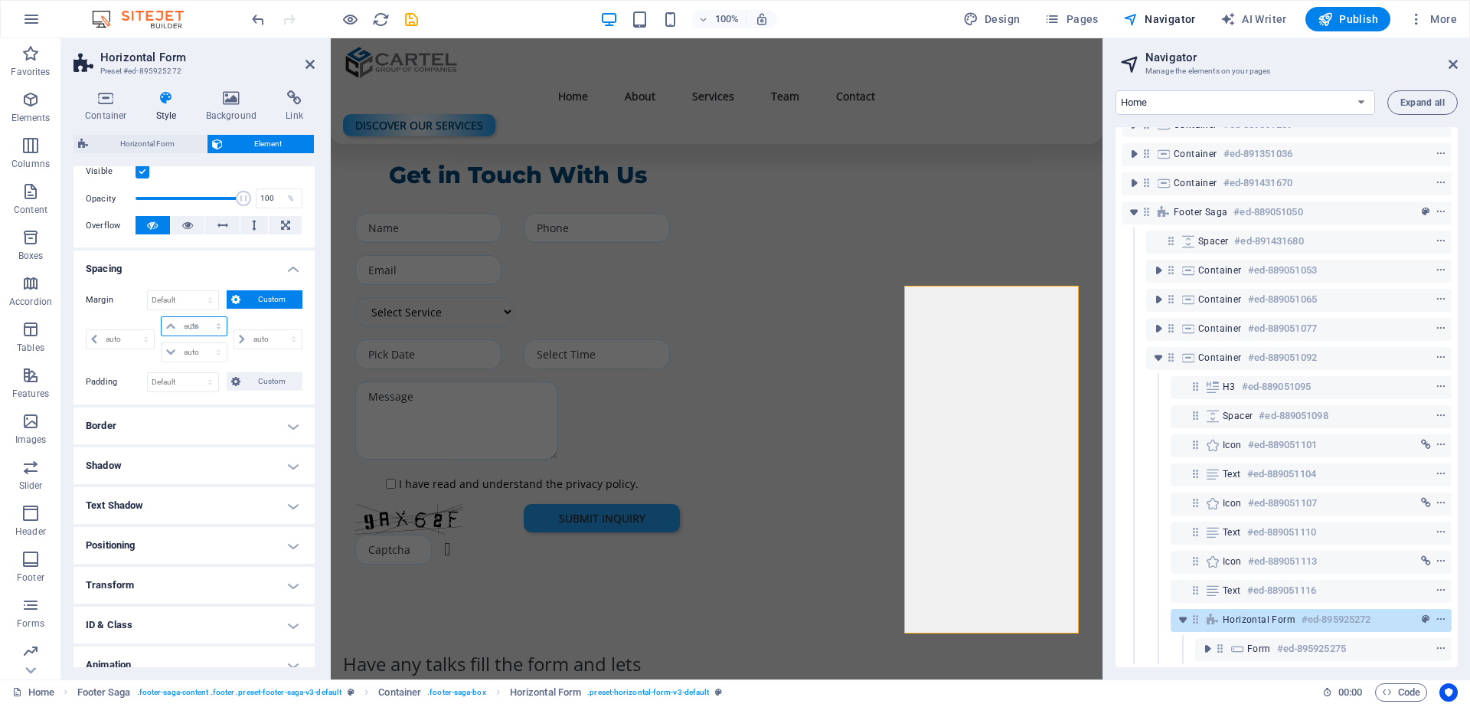
type input "0"
select select "px"
type input "10"
select select "DISABLED_OPTION_VALUE"
type input "10"
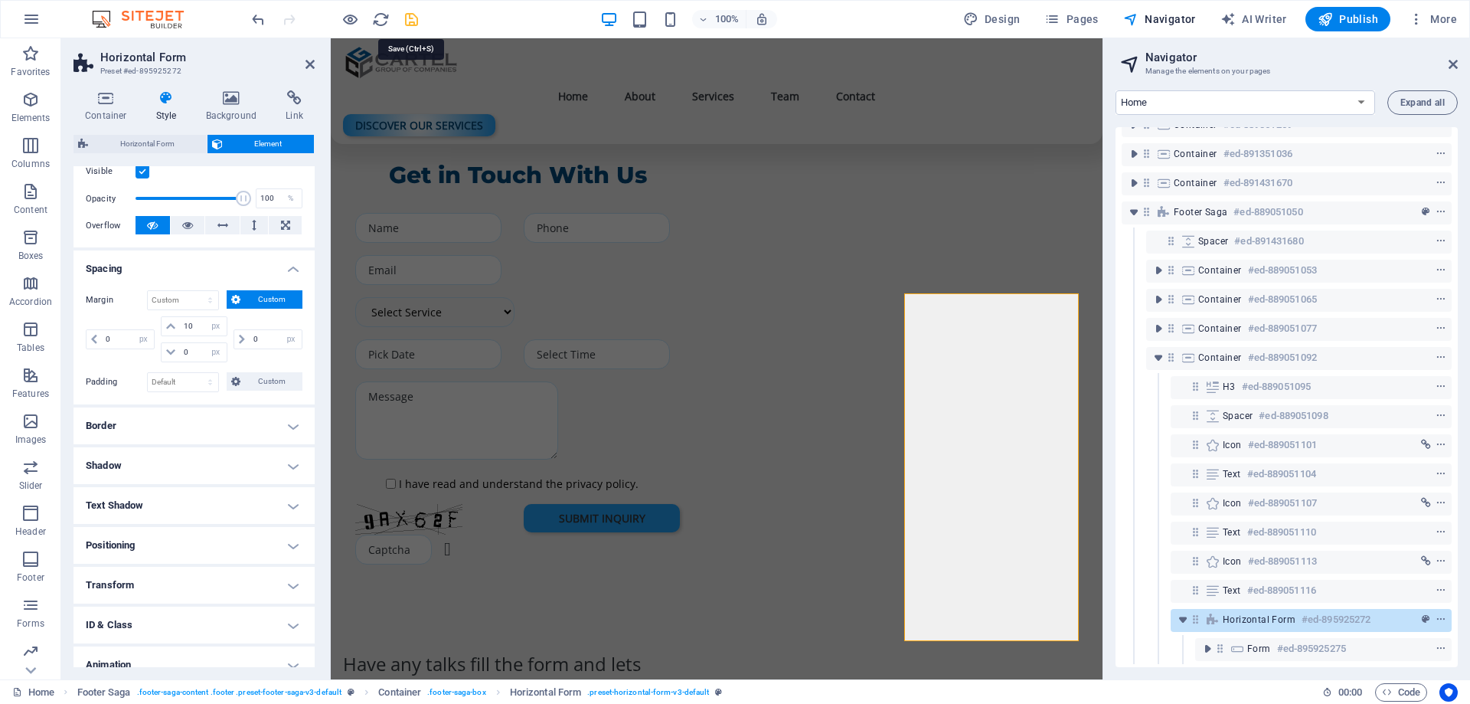
click at [414, 21] on icon "save" at bounding box center [412, 20] width 18 height 18
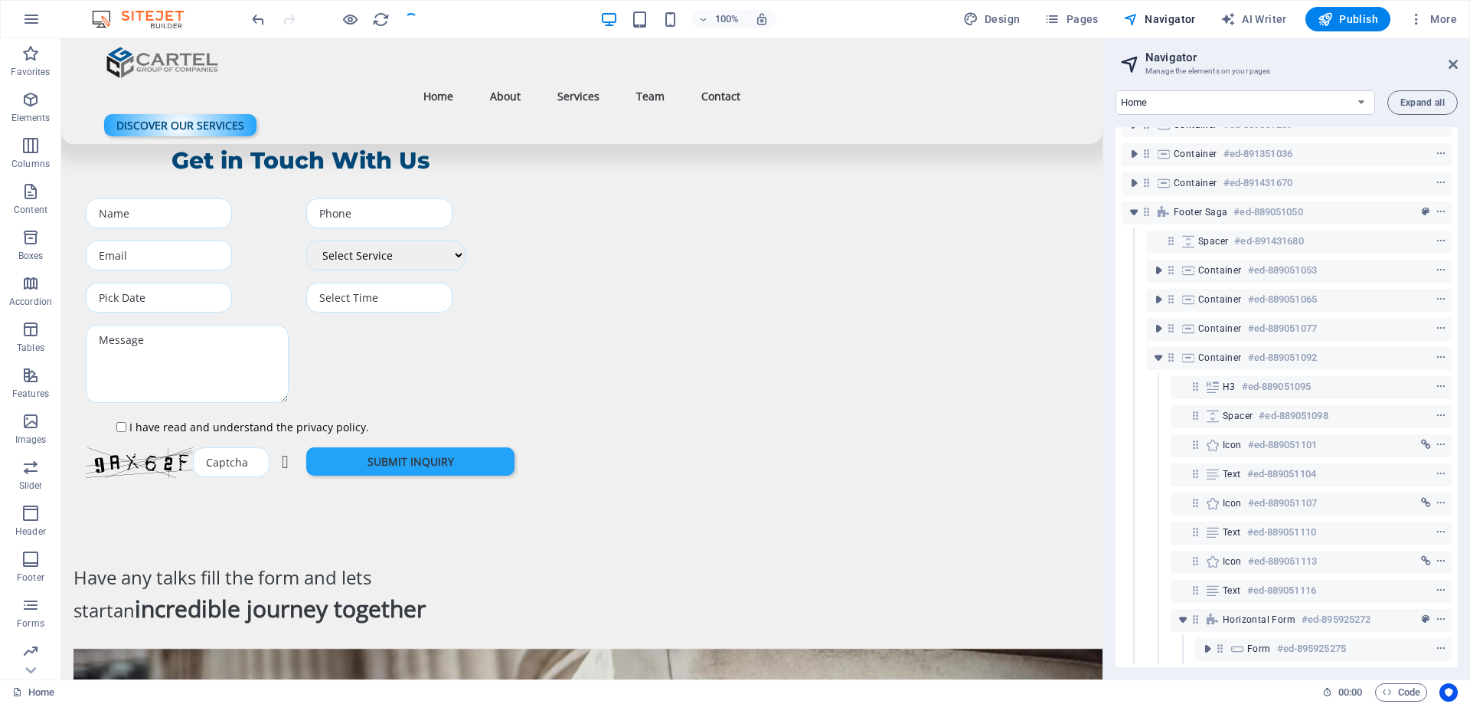
scroll to position [4397, 0]
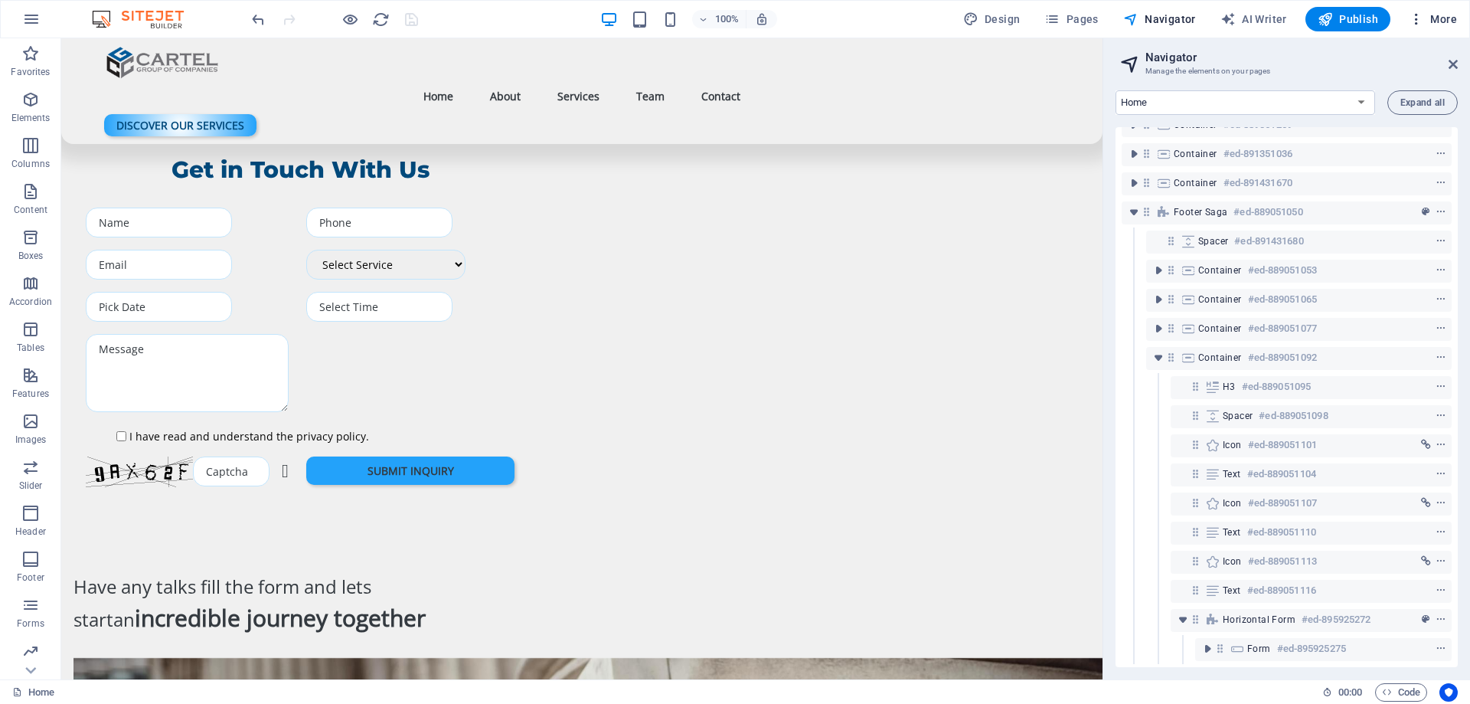
click at [1445, 23] on span "More" at bounding box center [1433, 18] width 48 height 15
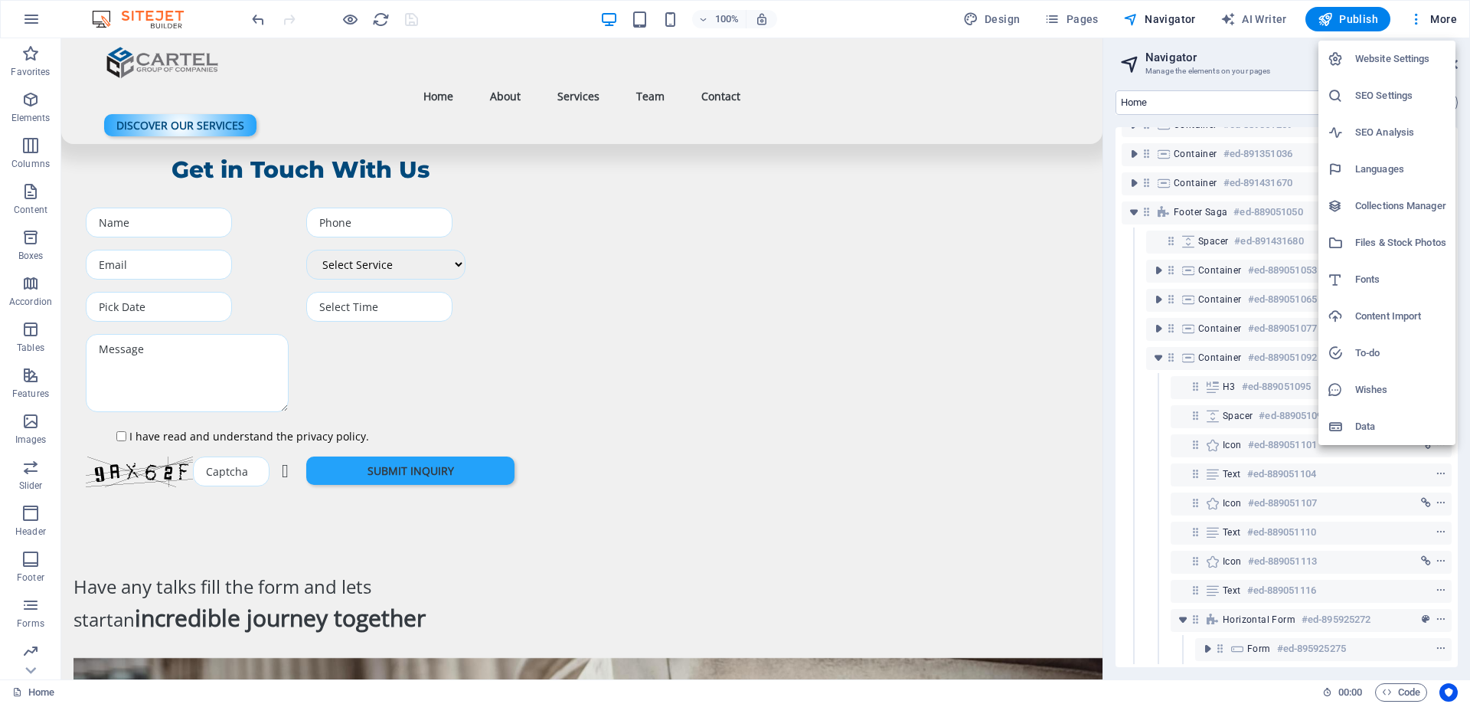
click at [1371, 60] on h6 "Website Settings" at bounding box center [1400, 59] width 91 height 18
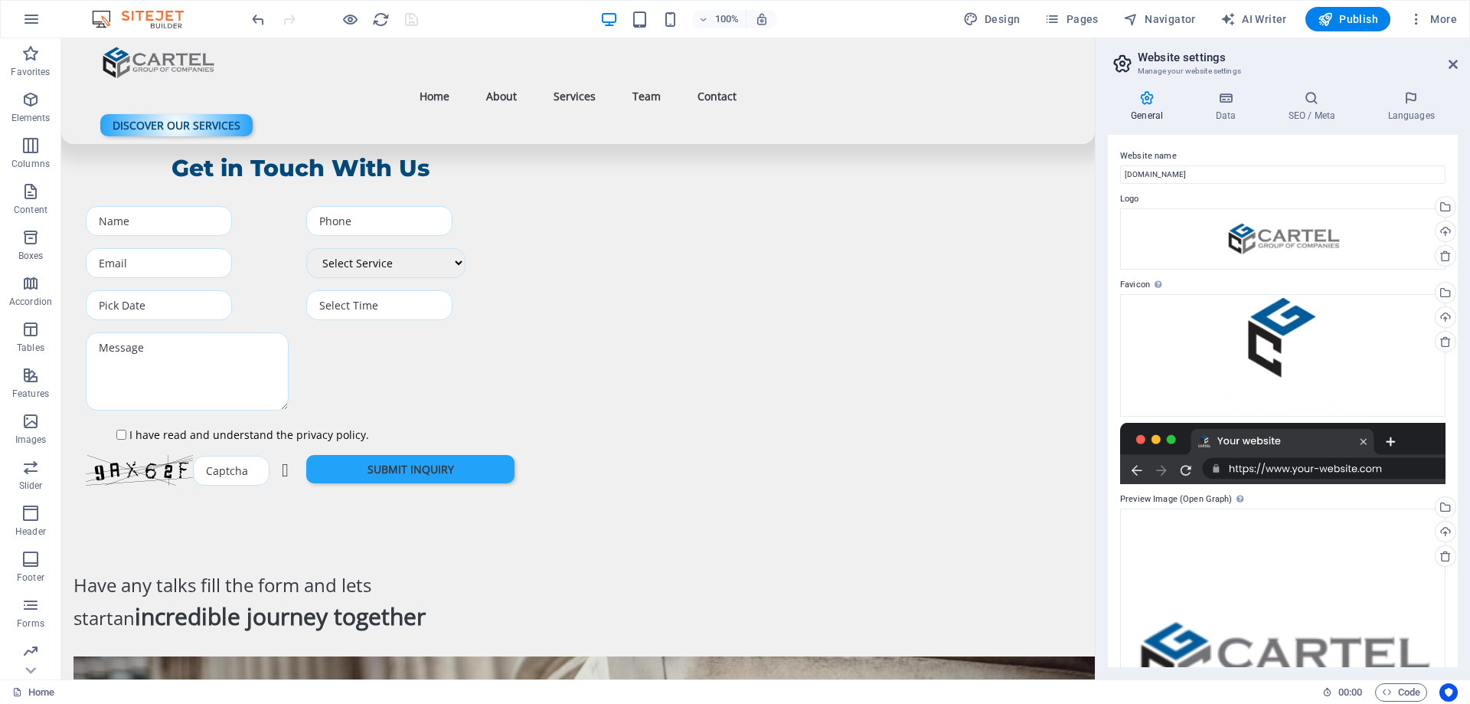
scroll to position [4396, 0]
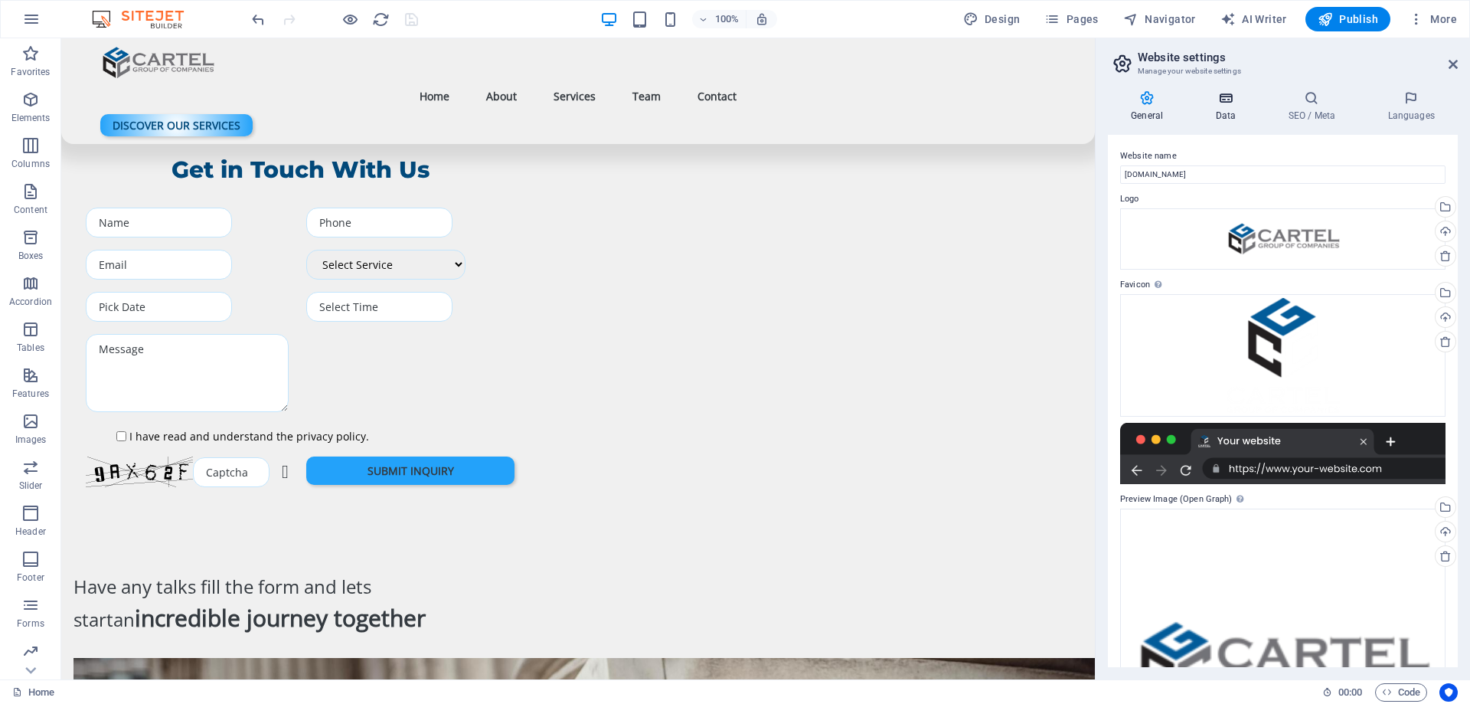
click at [1230, 102] on icon at bounding box center [1225, 97] width 67 height 15
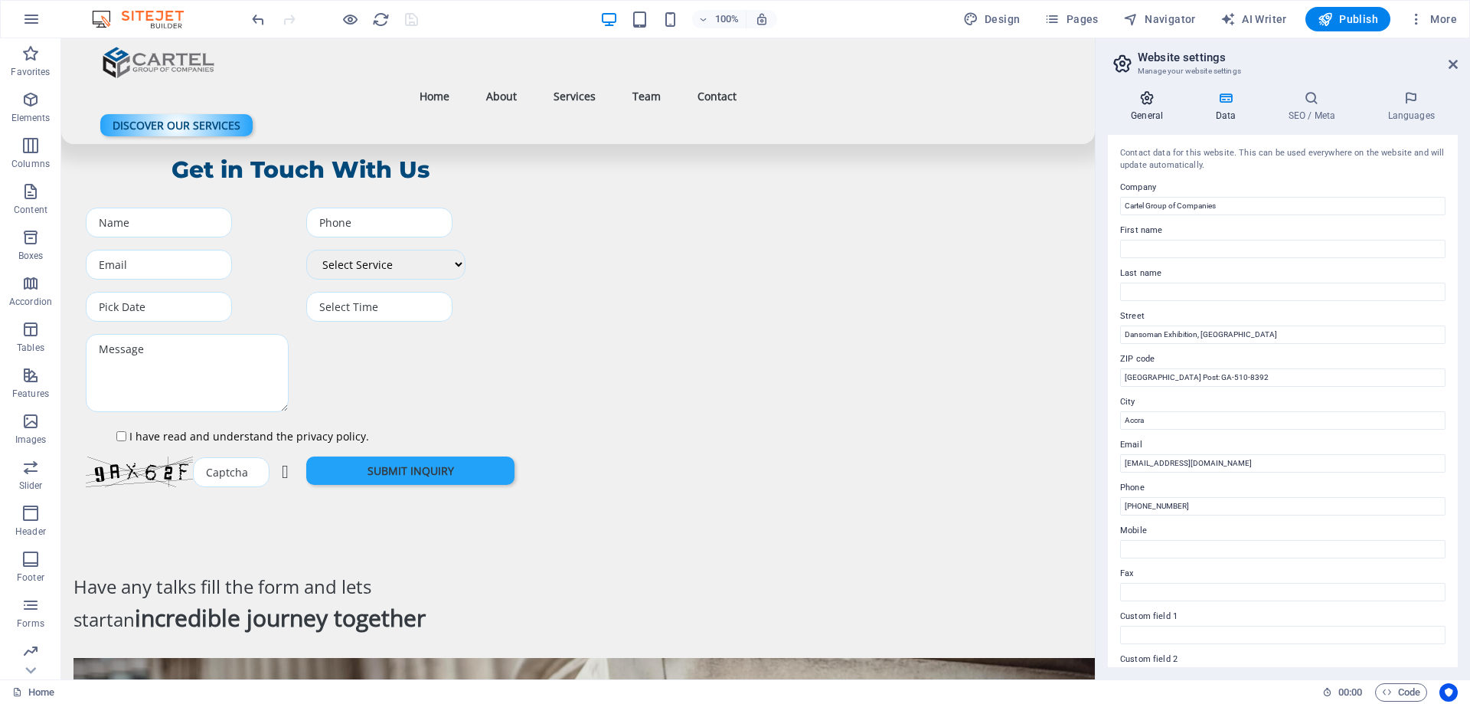
click at [1142, 104] on icon at bounding box center [1147, 97] width 78 height 15
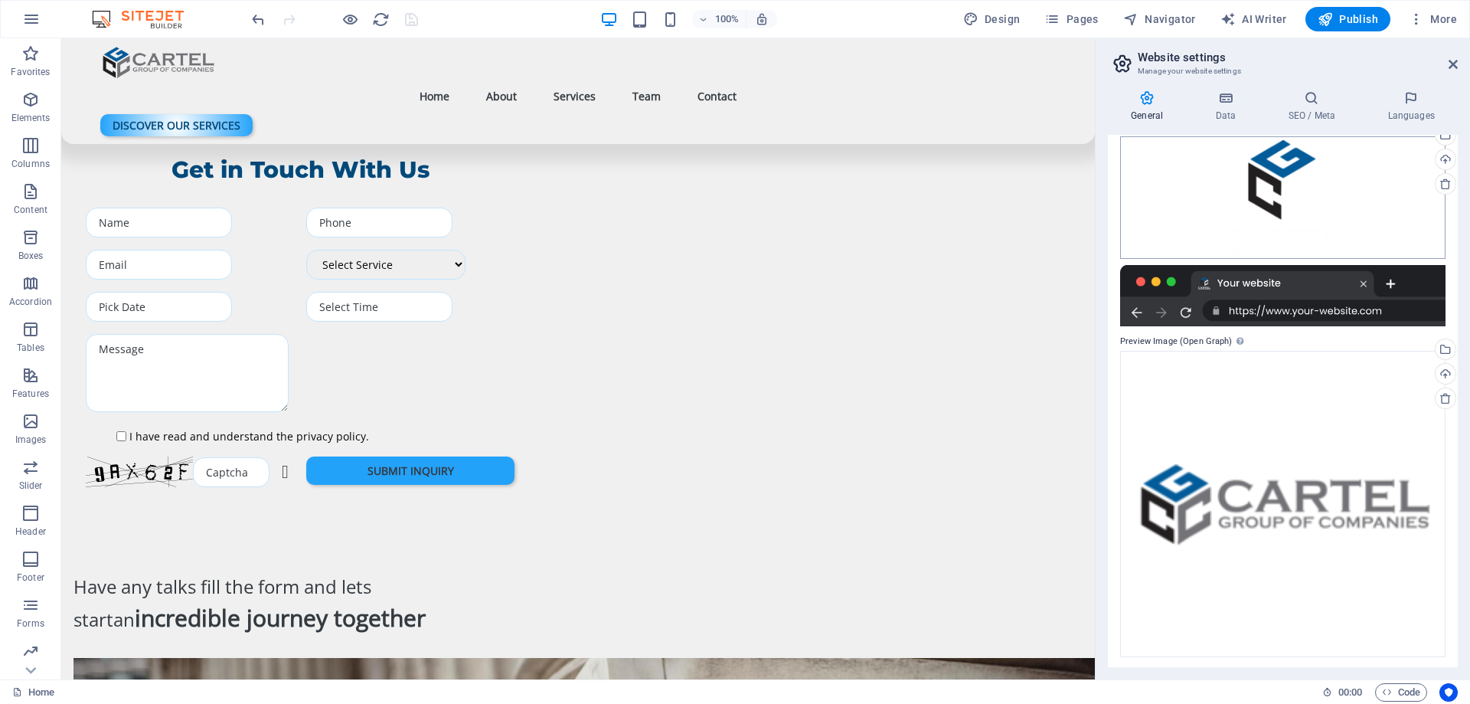
scroll to position [160, 0]
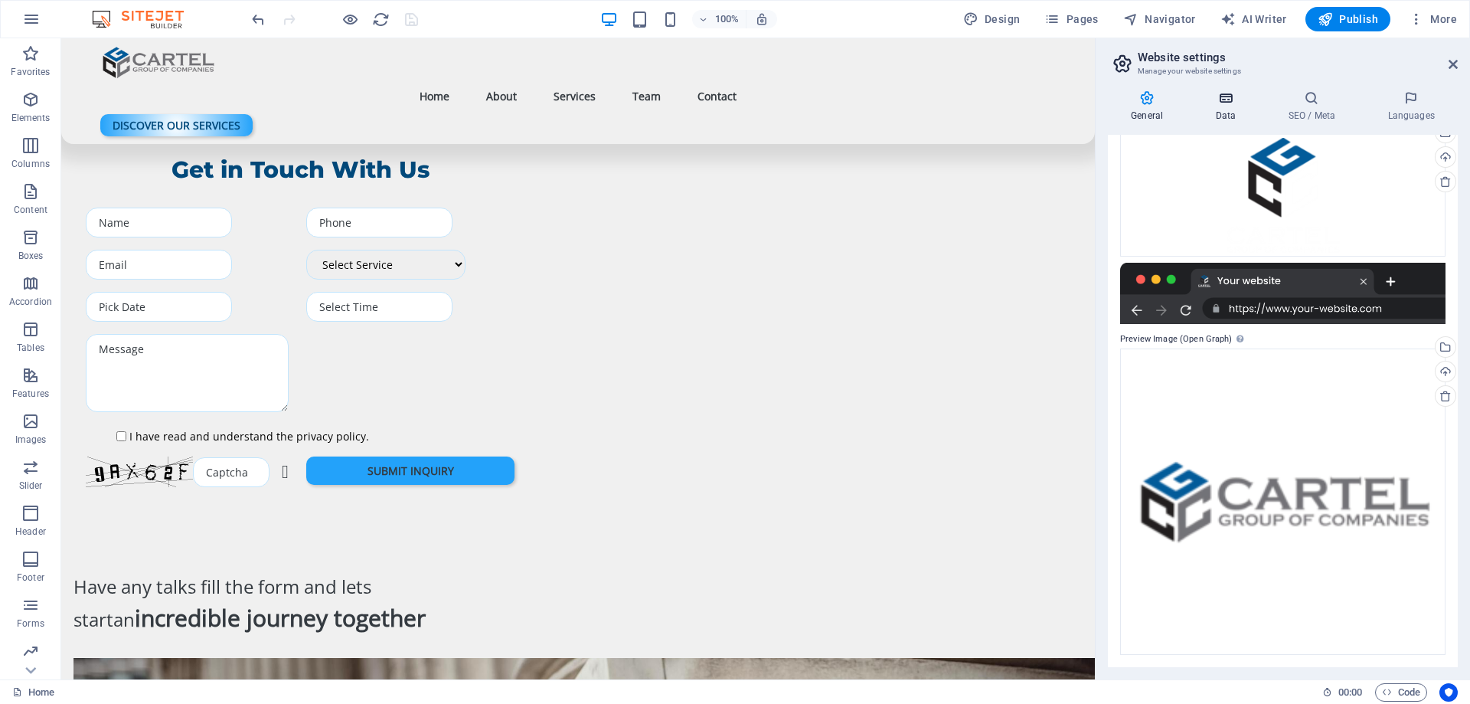
click at [1222, 109] on h4 "Data" at bounding box center [1228, 106] width 73 height 32
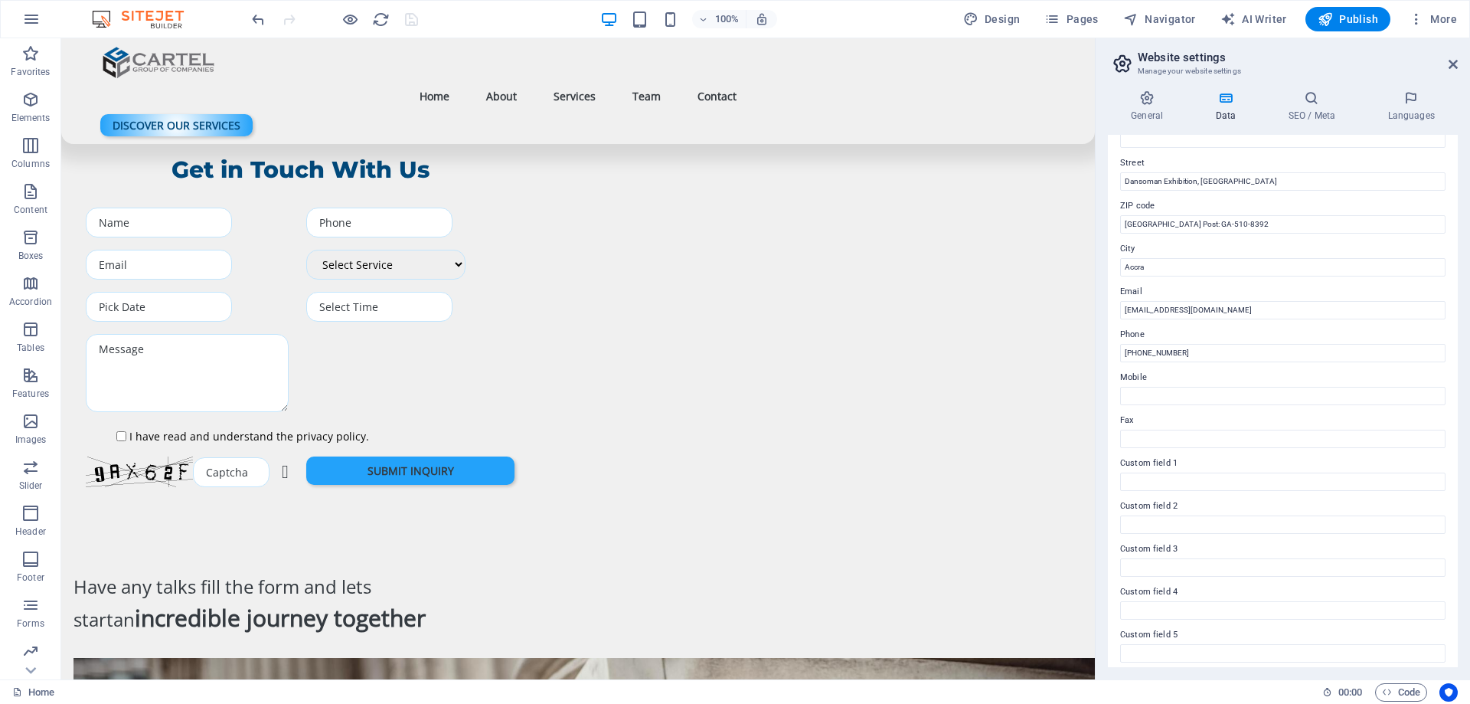
scroll to position [77, 0]
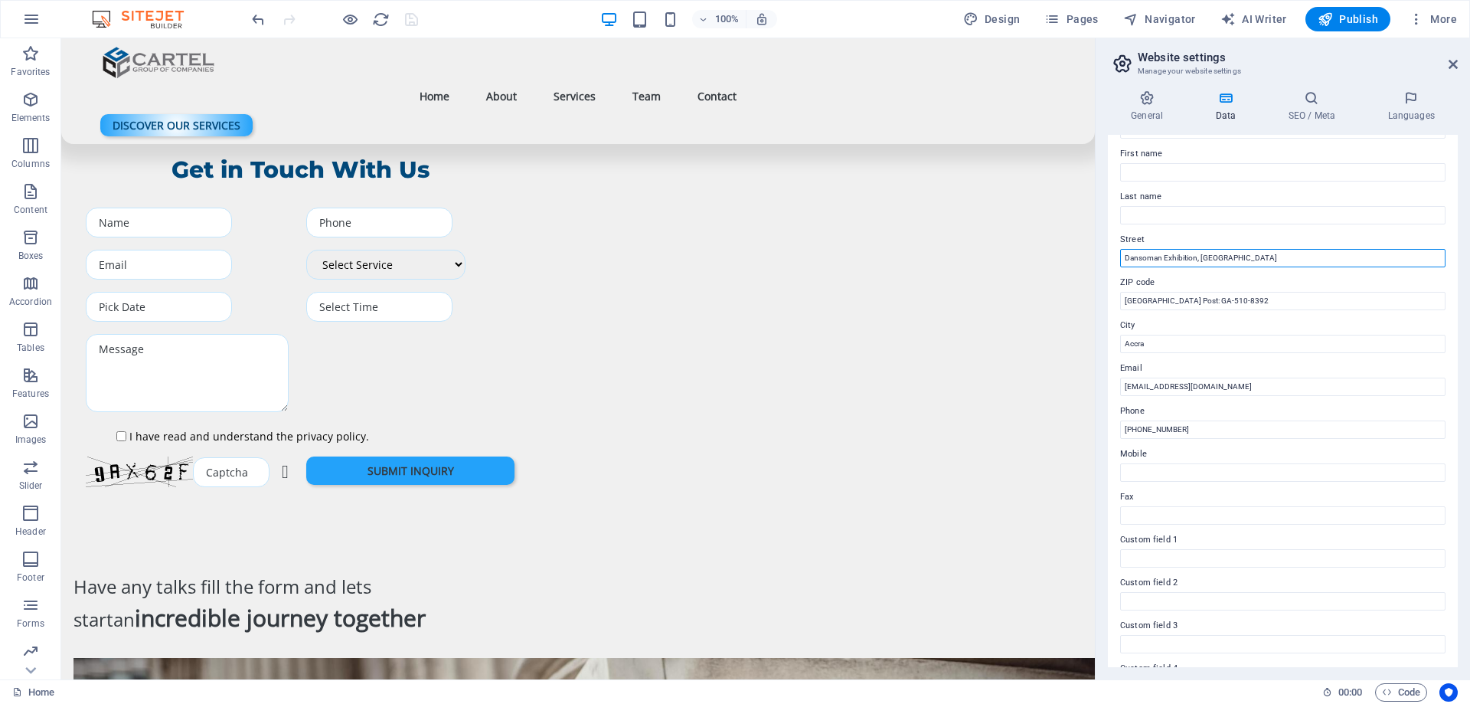
click at [1129, 261] on input "Dansoman Exhibition, Accra" at bounding box center [1282, 258] width 325 height 18
click at [1124, 261] on input "Dansoman Exhibition, Accra" at bounding box center [1282, 258] width 325 height 18
type input "Location: Dansoman Exhibition, Accra"
click at [1313, 105] on icon at bounding box center [1311, 97] width 93 height 15
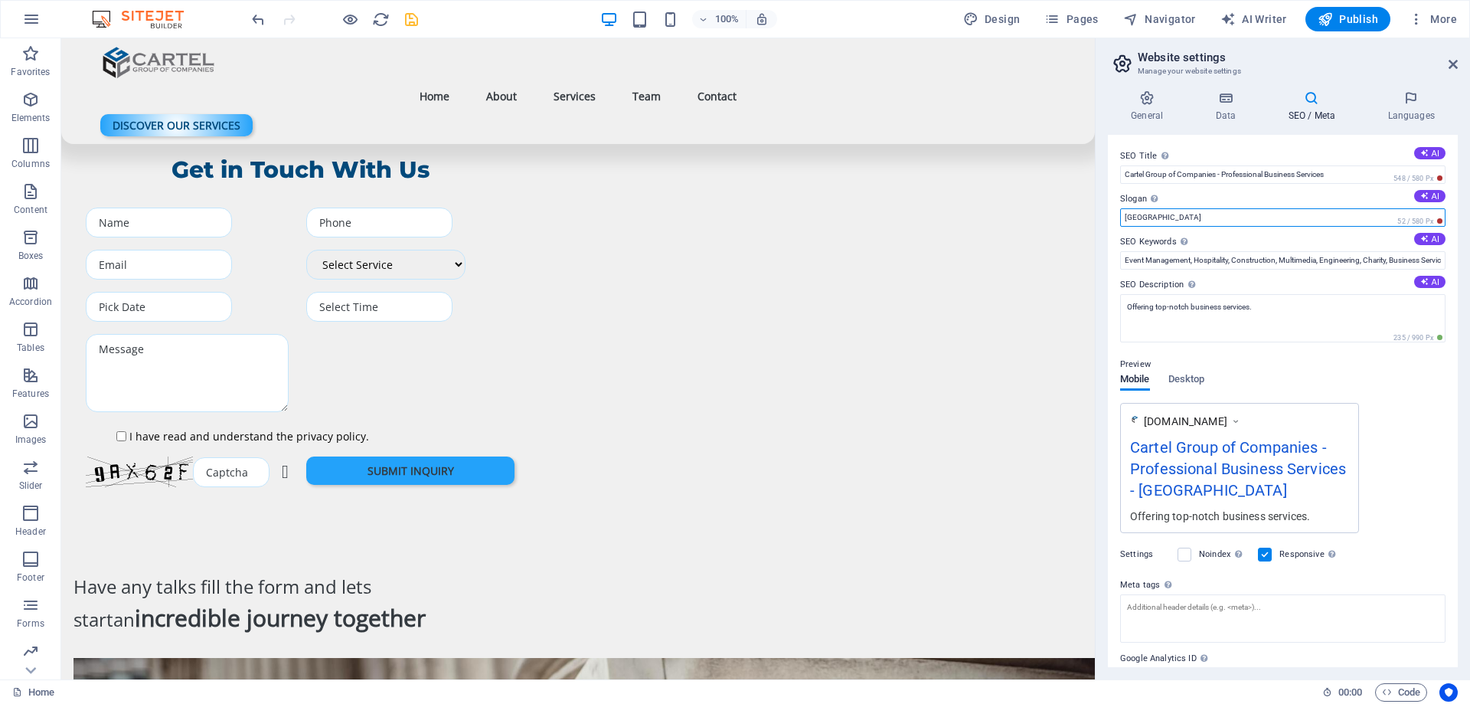
drag, startPoint x: 1158, startPoint y: 222, endPoint x: 1097, endPoint y: 222, distance: 61.3
click at [1097, 222] on aside "Website settings Manage your website settings General Data SEO / Meta Languages…" at bounding box center [1282, 358] width 375 height 641
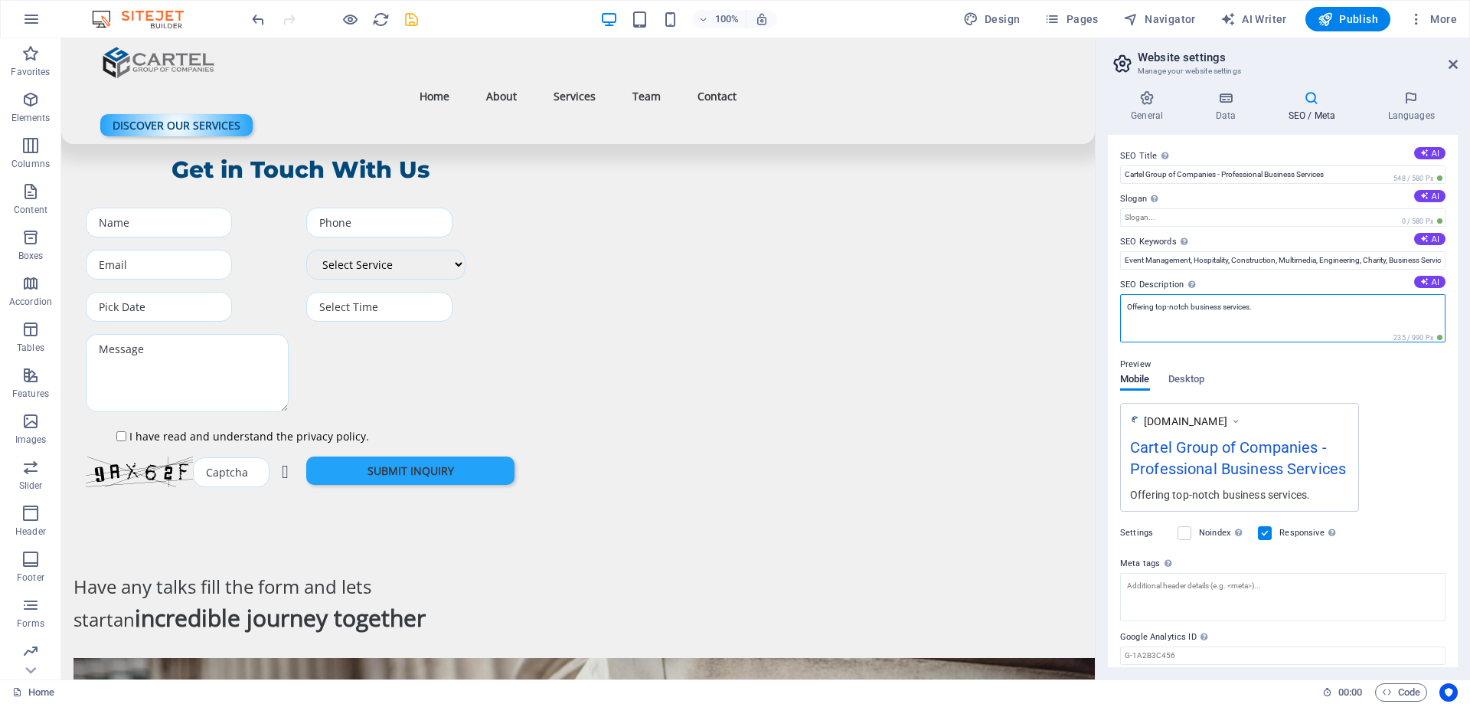
click at [1259, 305] on textarea "Offering top-notch business services." at bounding box center [1282, 318] width 325 height 48
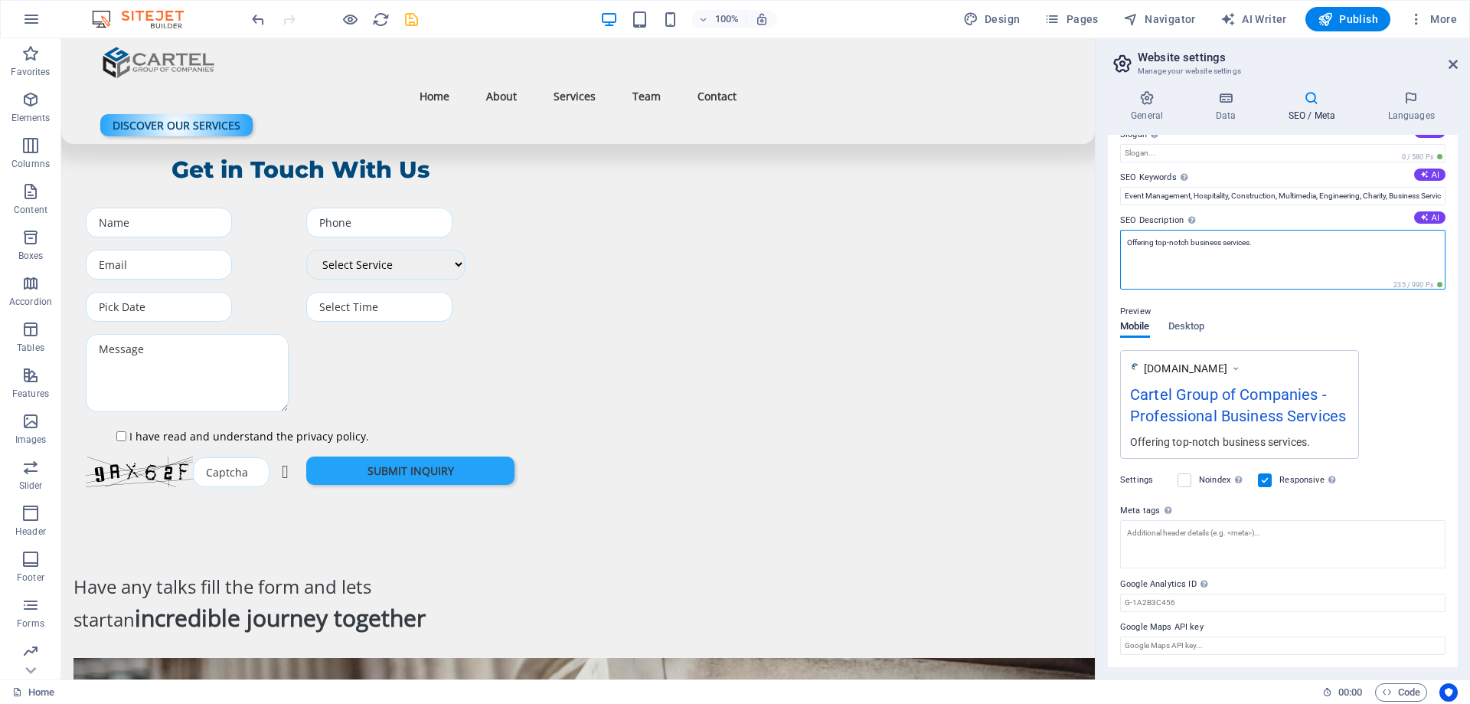
scroll to position [0, 0]
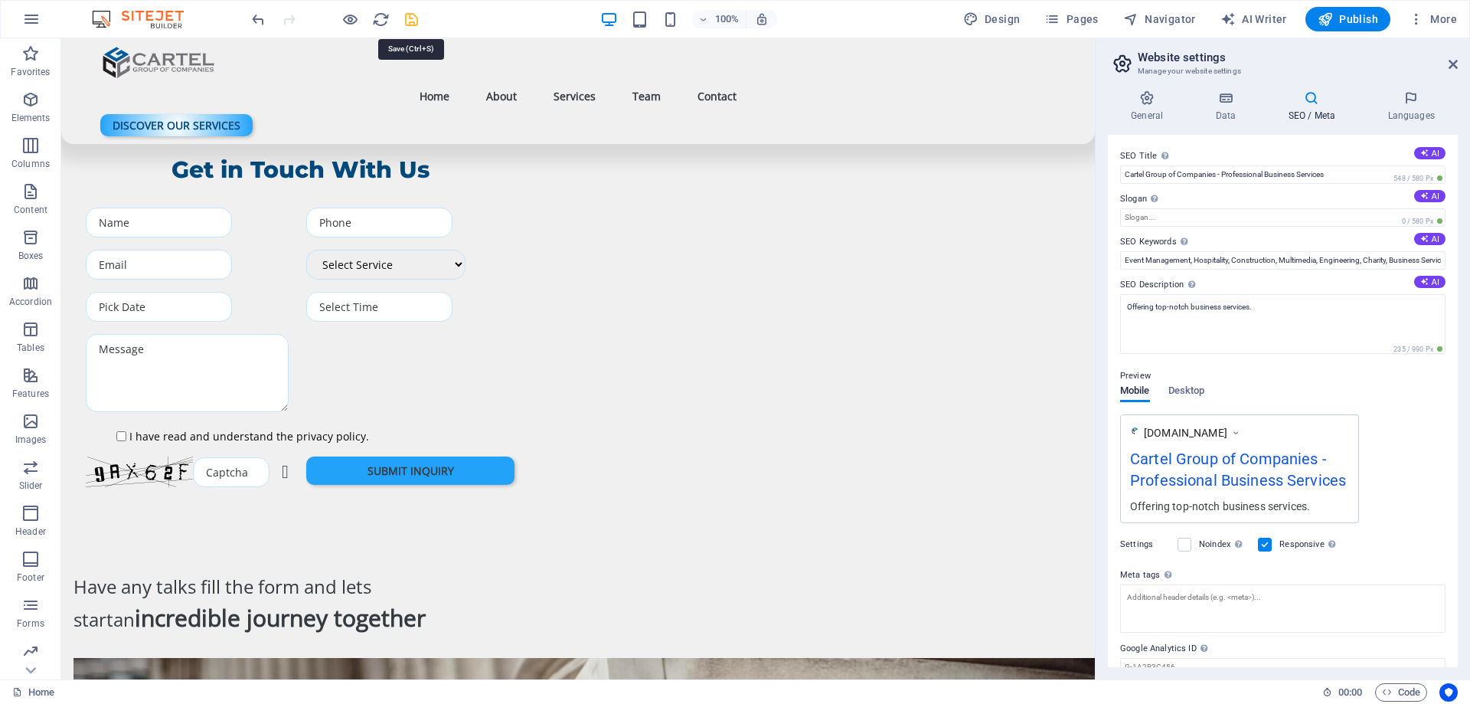
click at [410, 16] on icon "save" at bounding box center [412, 20] width 18 height 18
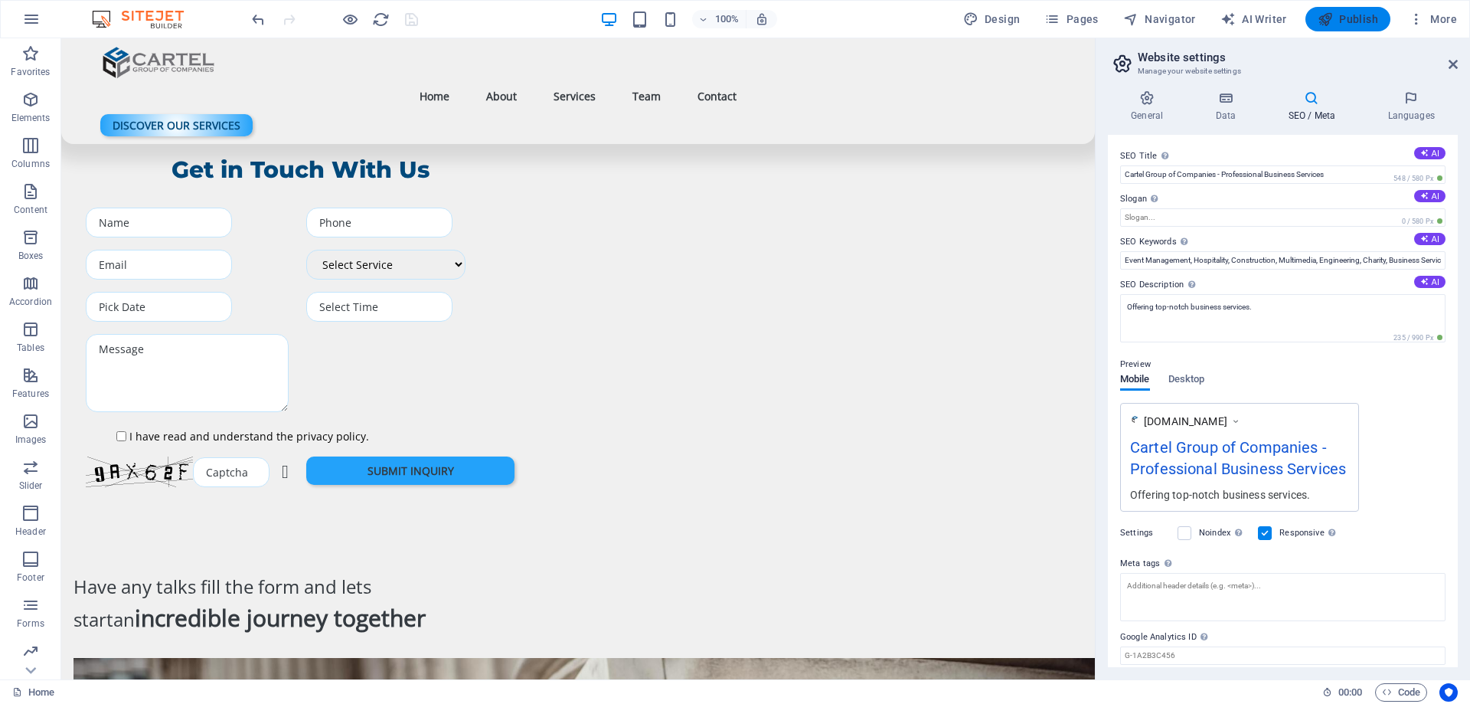
click at [1343, 19] on span "Publish" at bounding box center [1348, 18] width 60 height 15
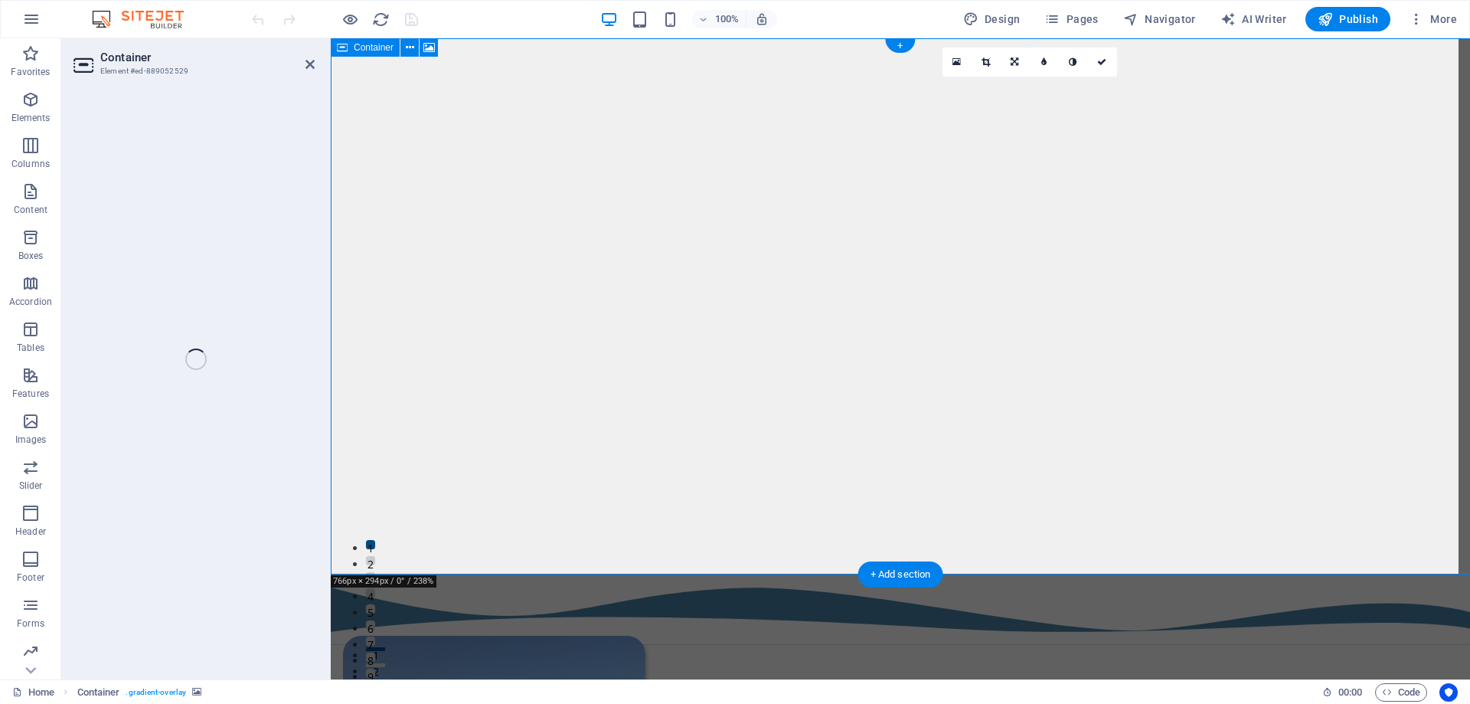
select select "px"
select select "header"
select select "multiple-waves"
select select "ms"
select select "s"
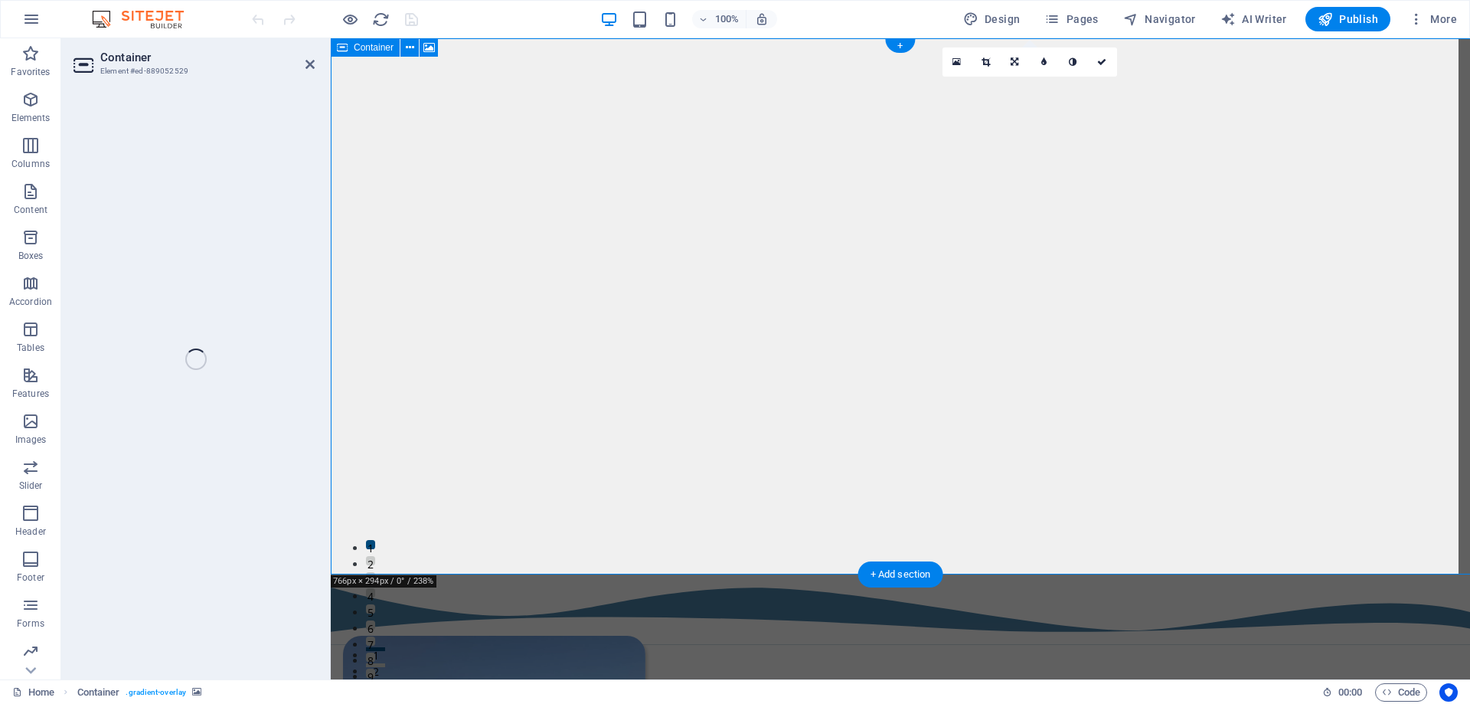
select select "progressive"
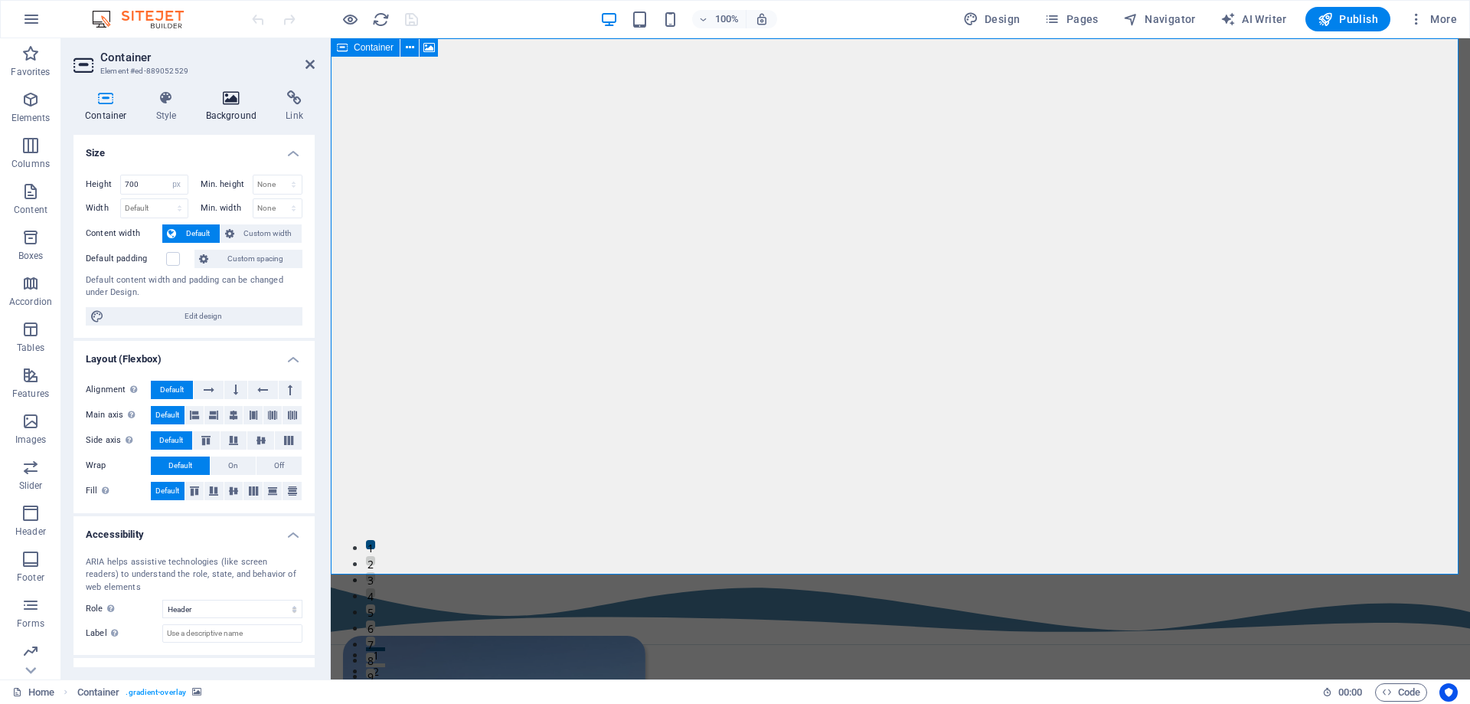
click at [230, 103] on icon at bounding box center [231, 97] width 74 height 15
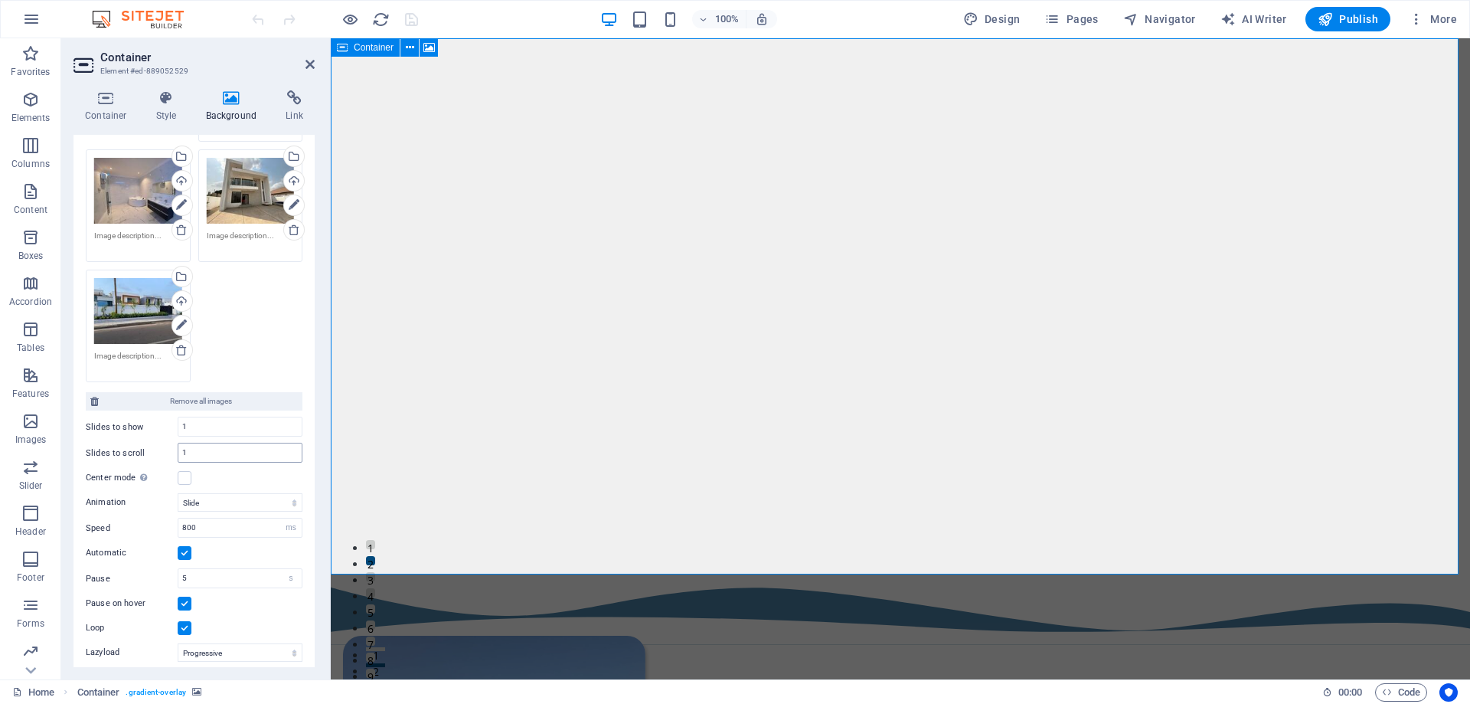
scroll to position [448, 0]
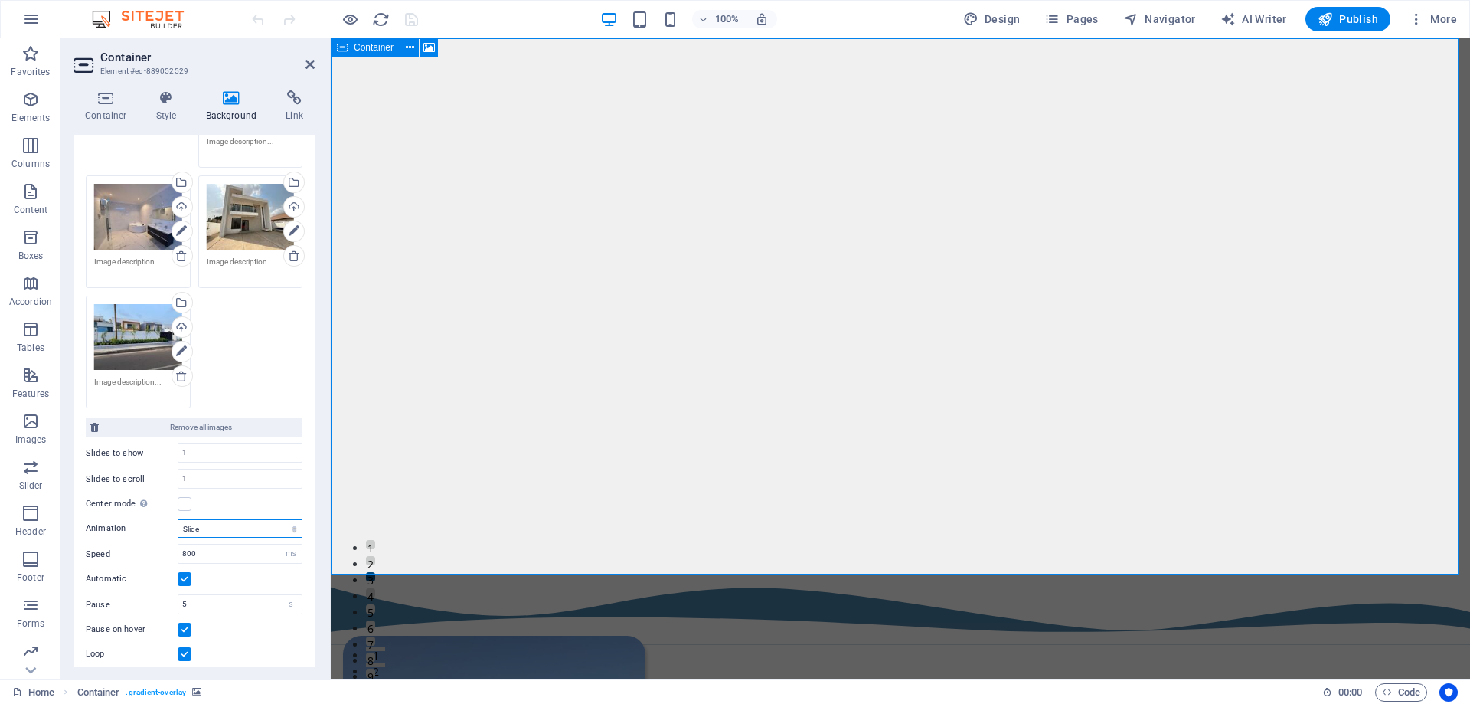
click at [224, 519] on select "Slide Fade" at bounding box center [240, 528] width 125 height 18
select select "fade"
click at [178, 519] on select "Slide Fade" at bounding box center [240, 528] width 125 height 18
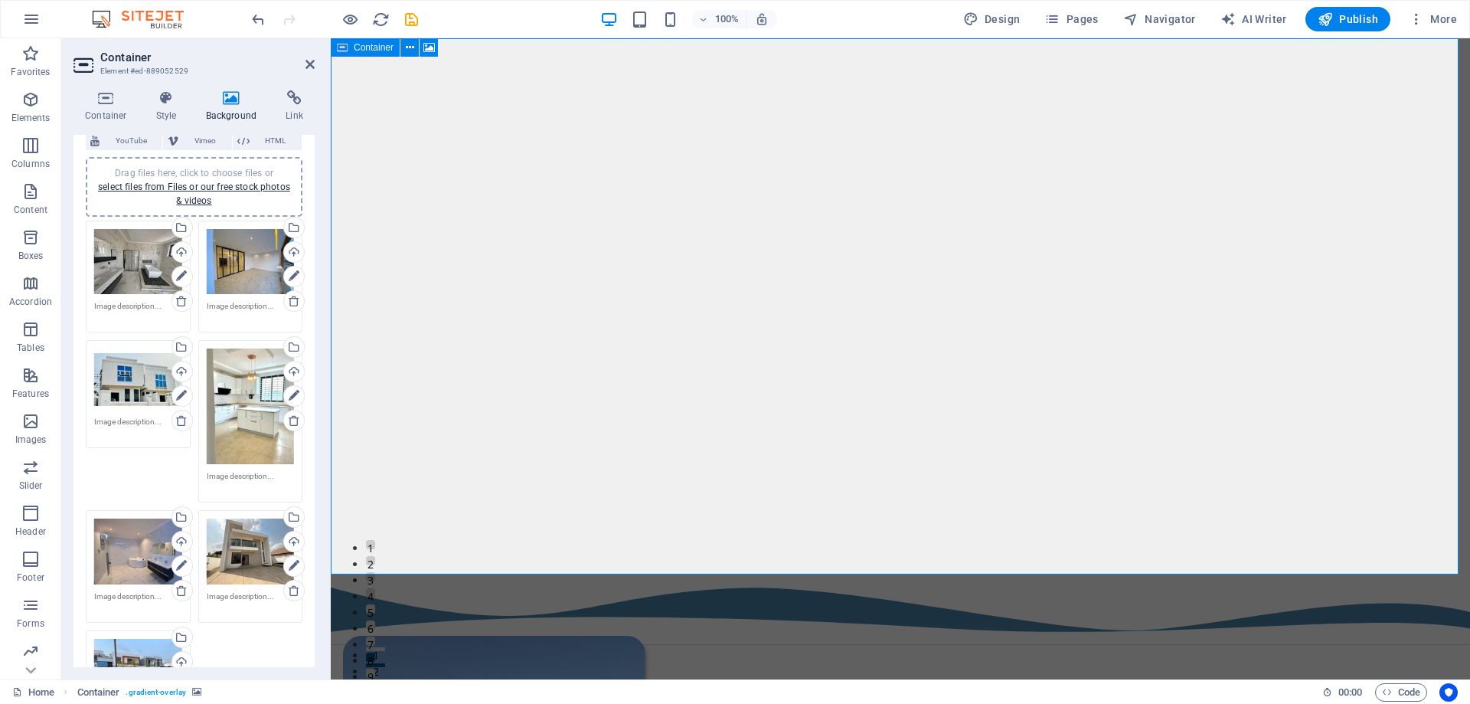
scroll to position [0, 0]
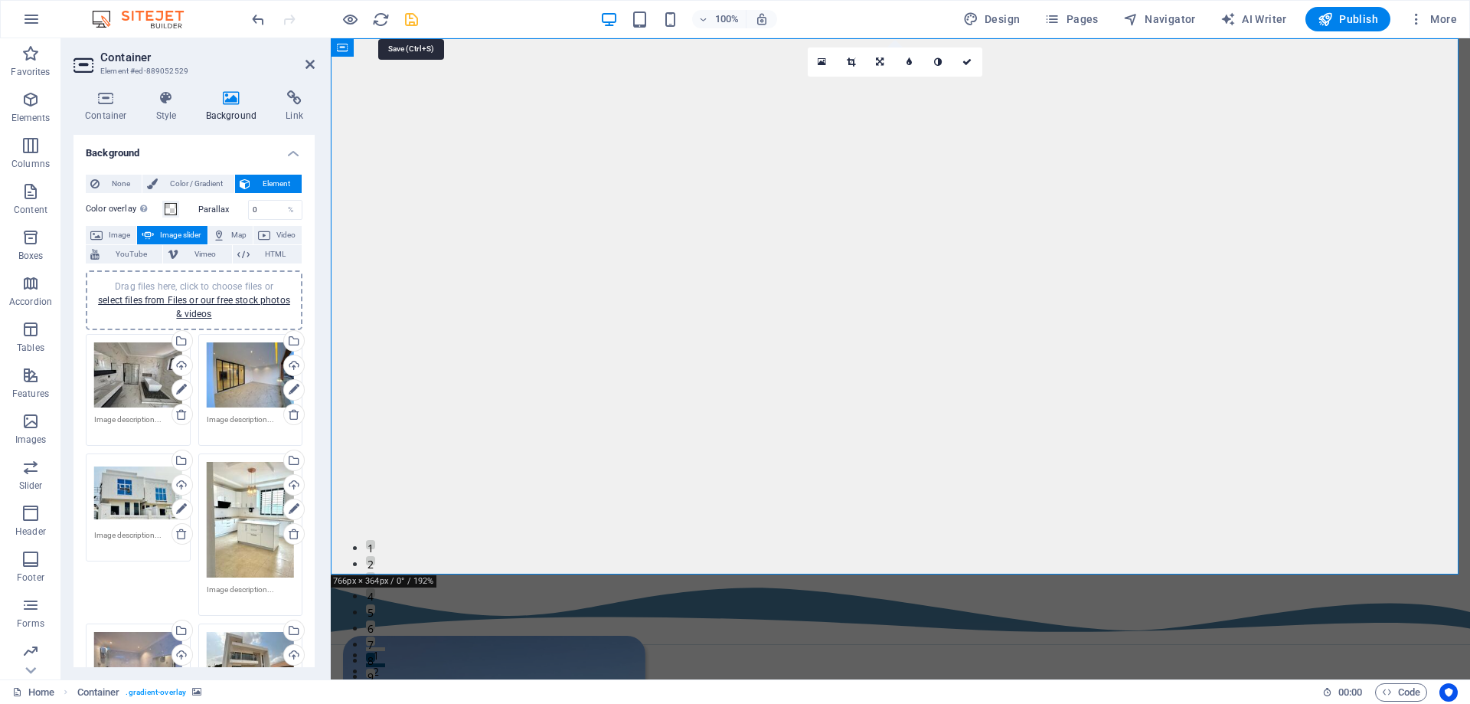
drag, startPoint x: 410, startPoint y: 17, endPoint x: 402, endPoint y: 103, distance: 86.9
click at [410, 17] on icon "save" at bounding box center [412, 20] width 18 height 18
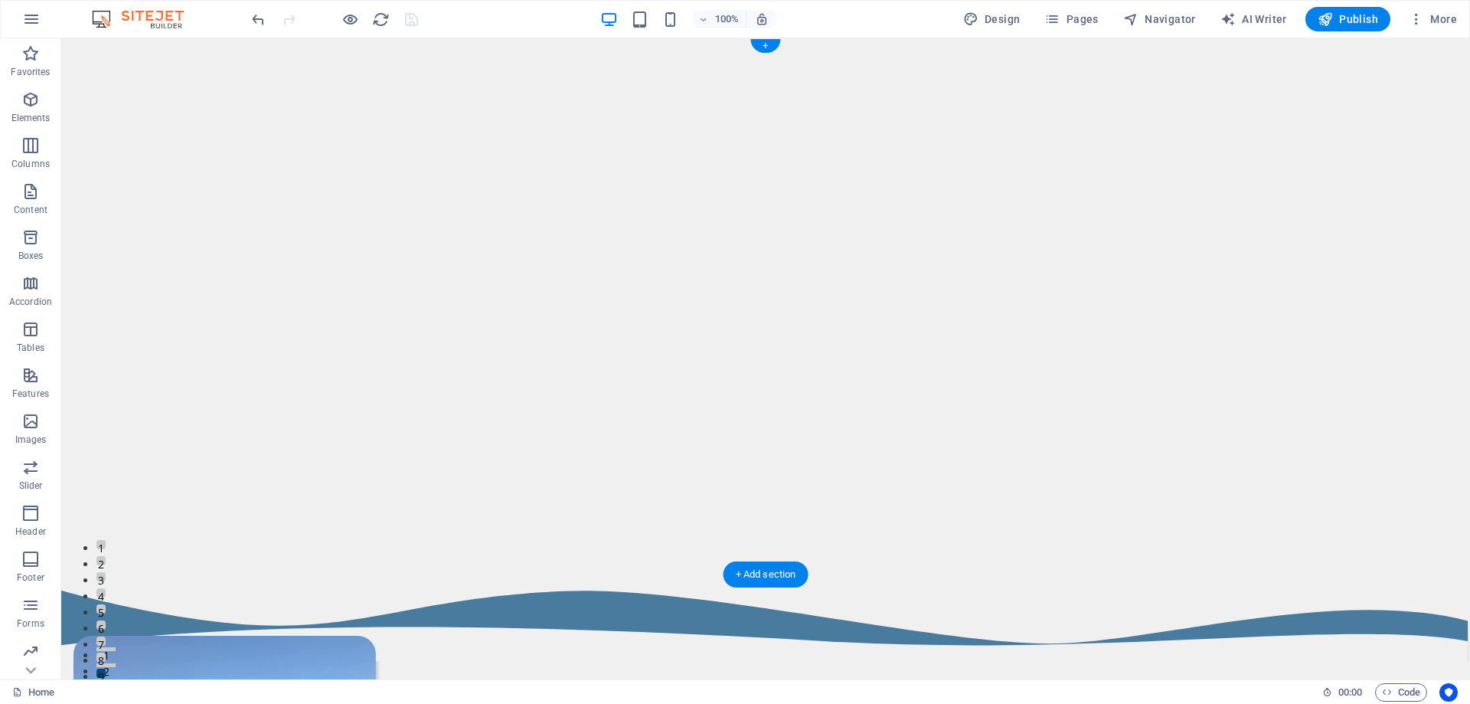
click at [287, 38] on img "1/7" at bounding box center [759, 38] width 1397 height 0
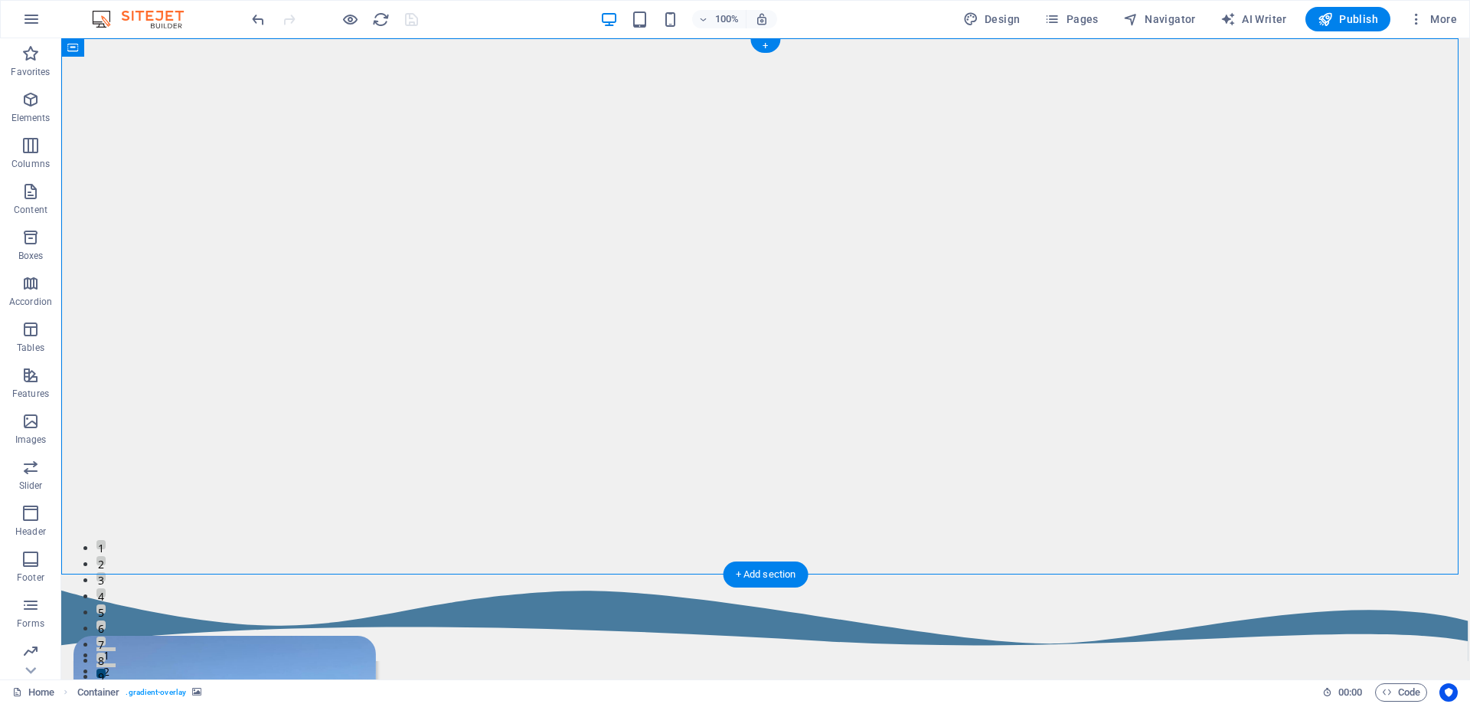
click at [292, 38] on img "1/7" at bounding box center [759, 38] width 1397 height 0
select select "fade"
select select "ms"
select select "s"
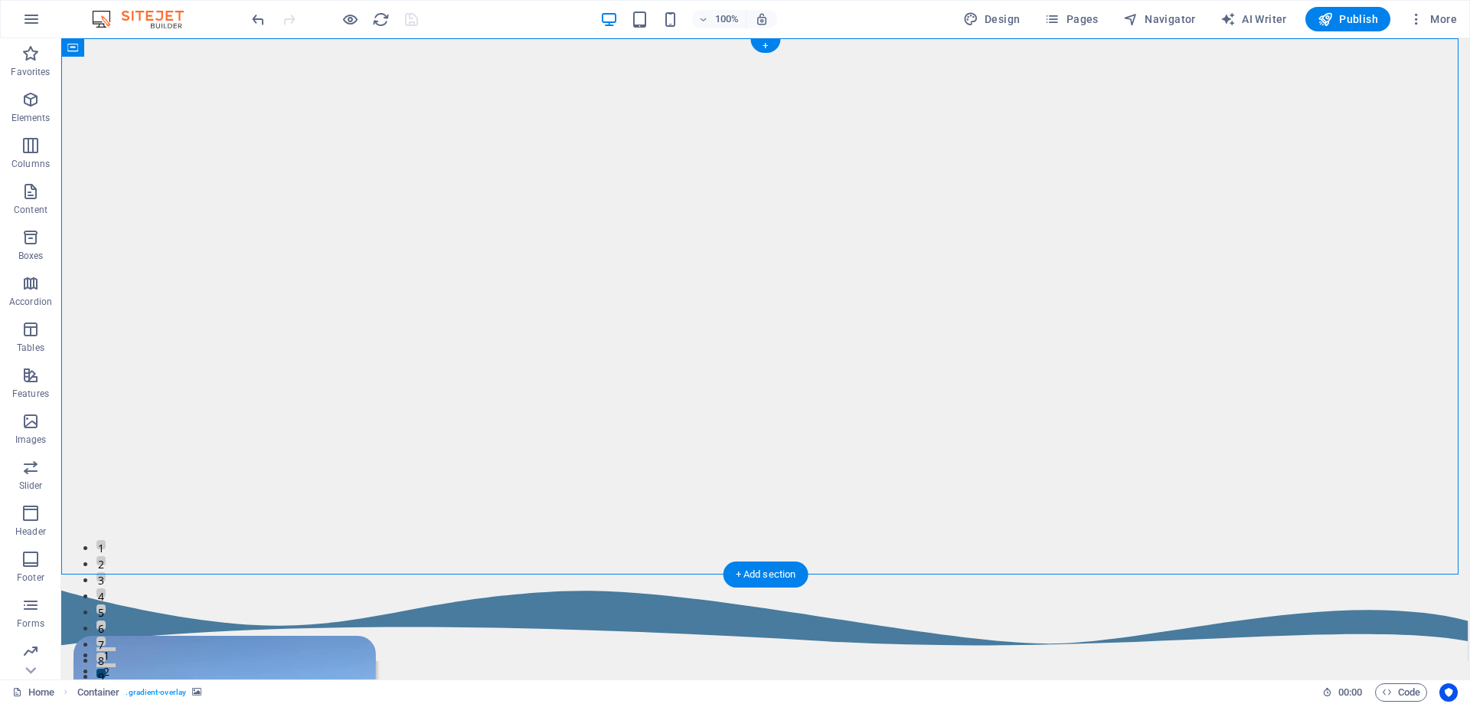
select select "progressive"
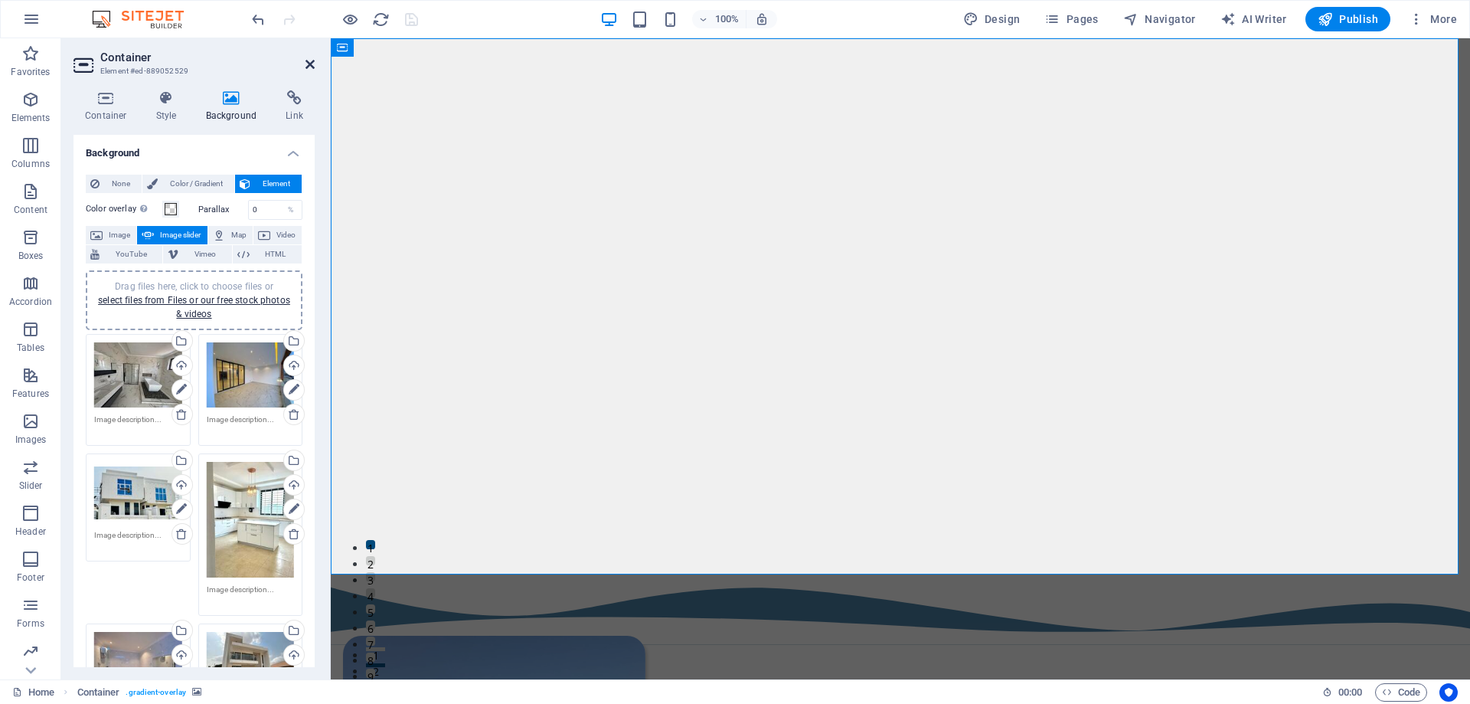
click at [311, 64] on icon at bounding box center [309, 64] width 9 height 12
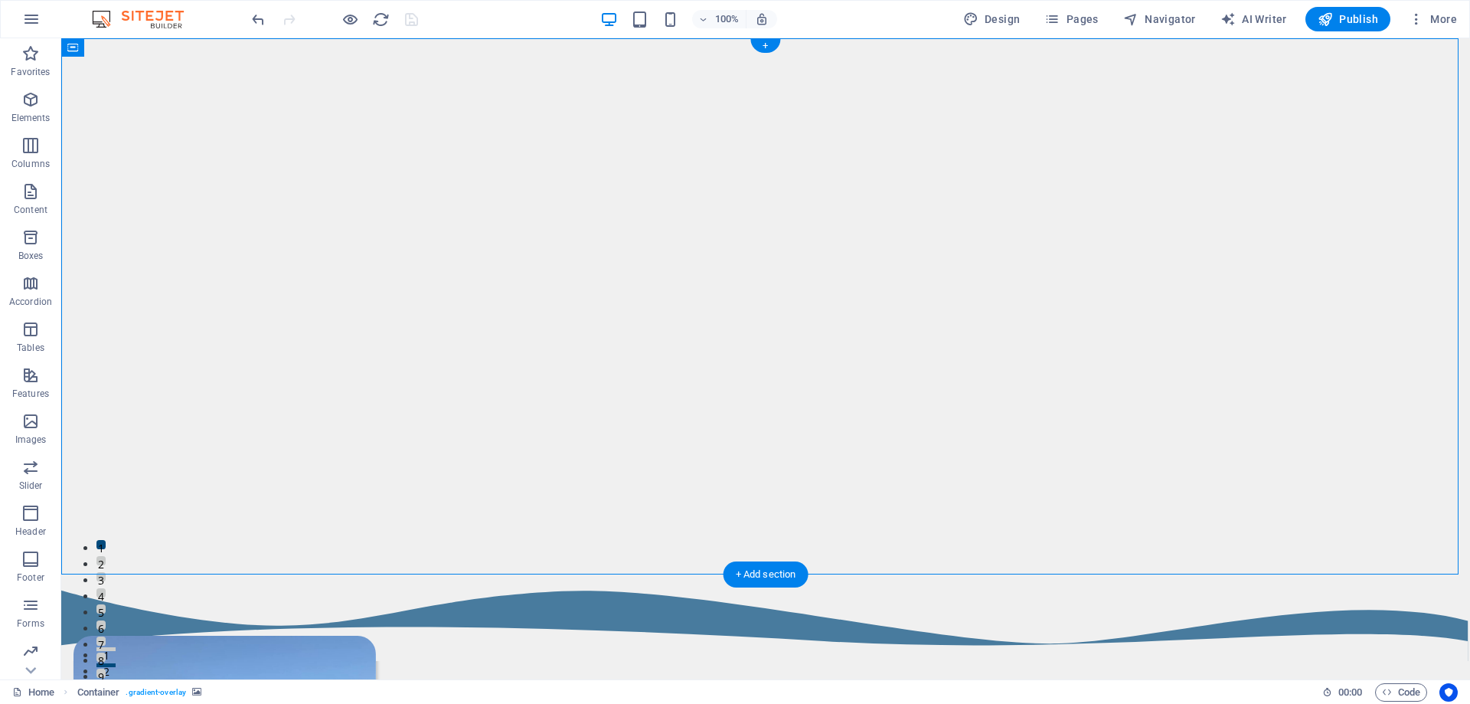
click at [315, 38] on img "1/7" at bounding box center [759, 38] width 1397 height 0
select select "fade"
select select "ms"
select select "s"
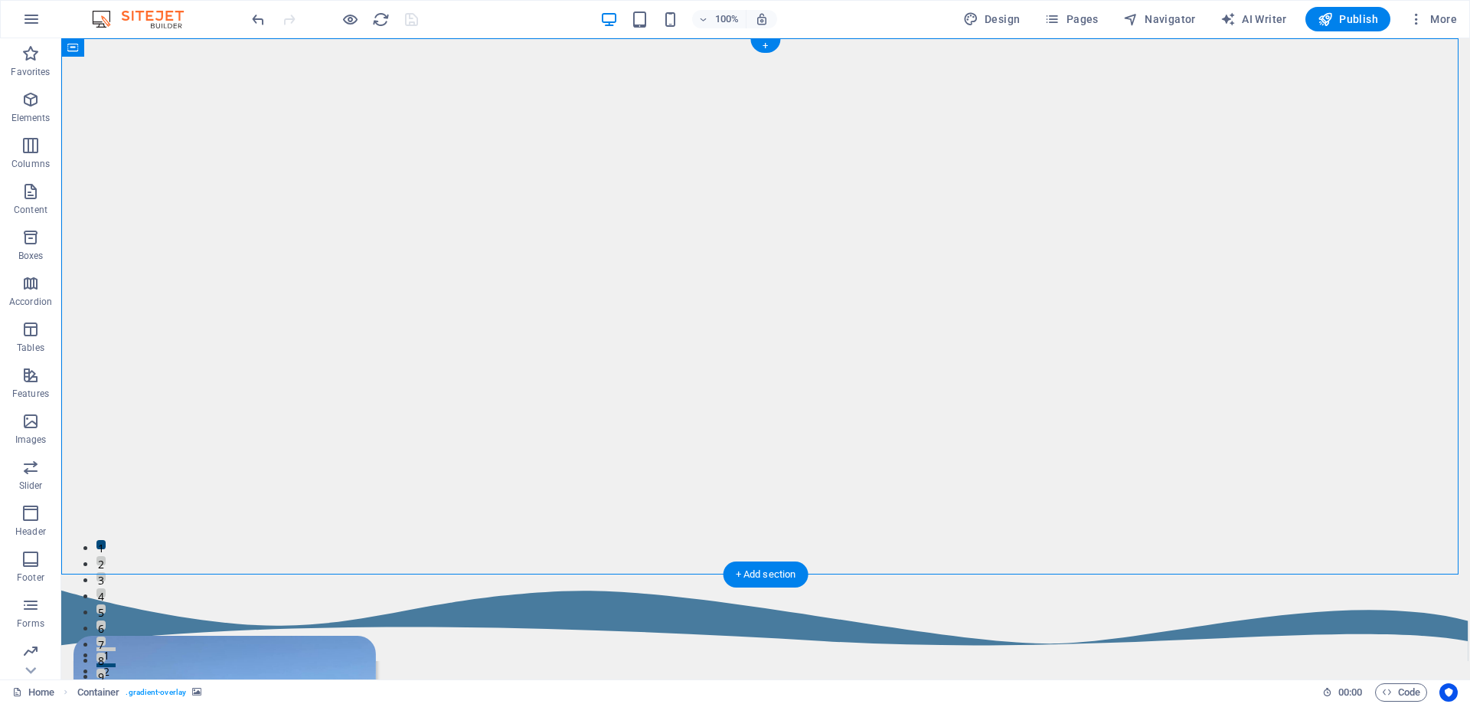
select select "progressive"
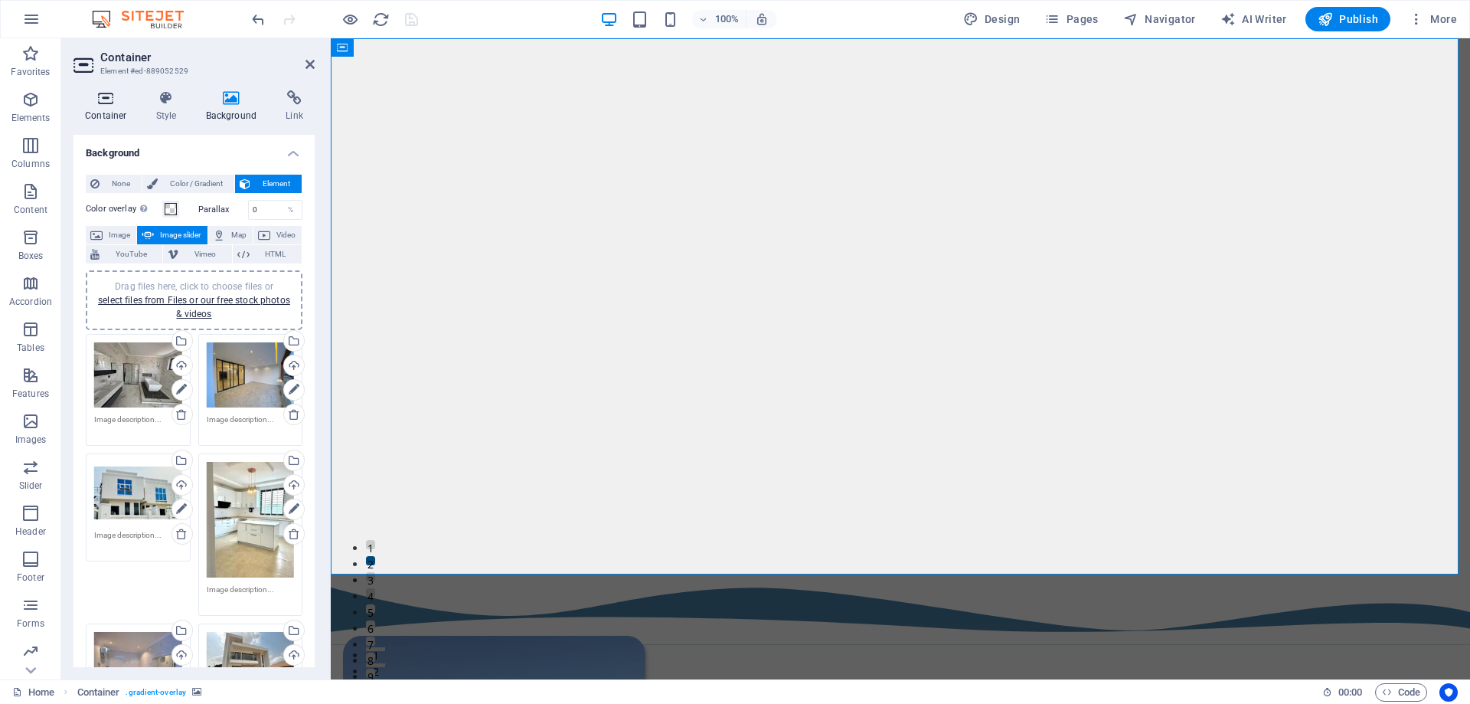
click at [119, 105] on icon at bounding box center [106, 97] width 65 height 15
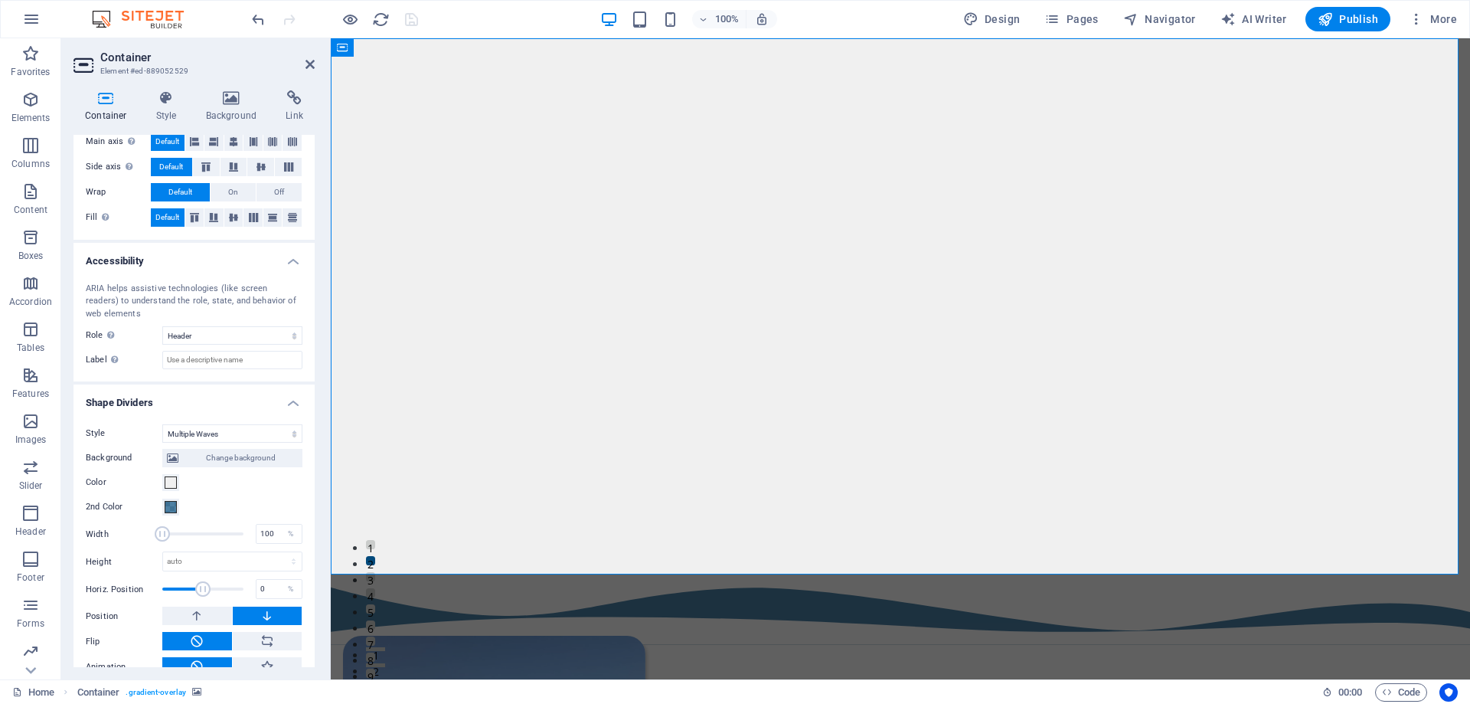
scroll to position [295, 0]
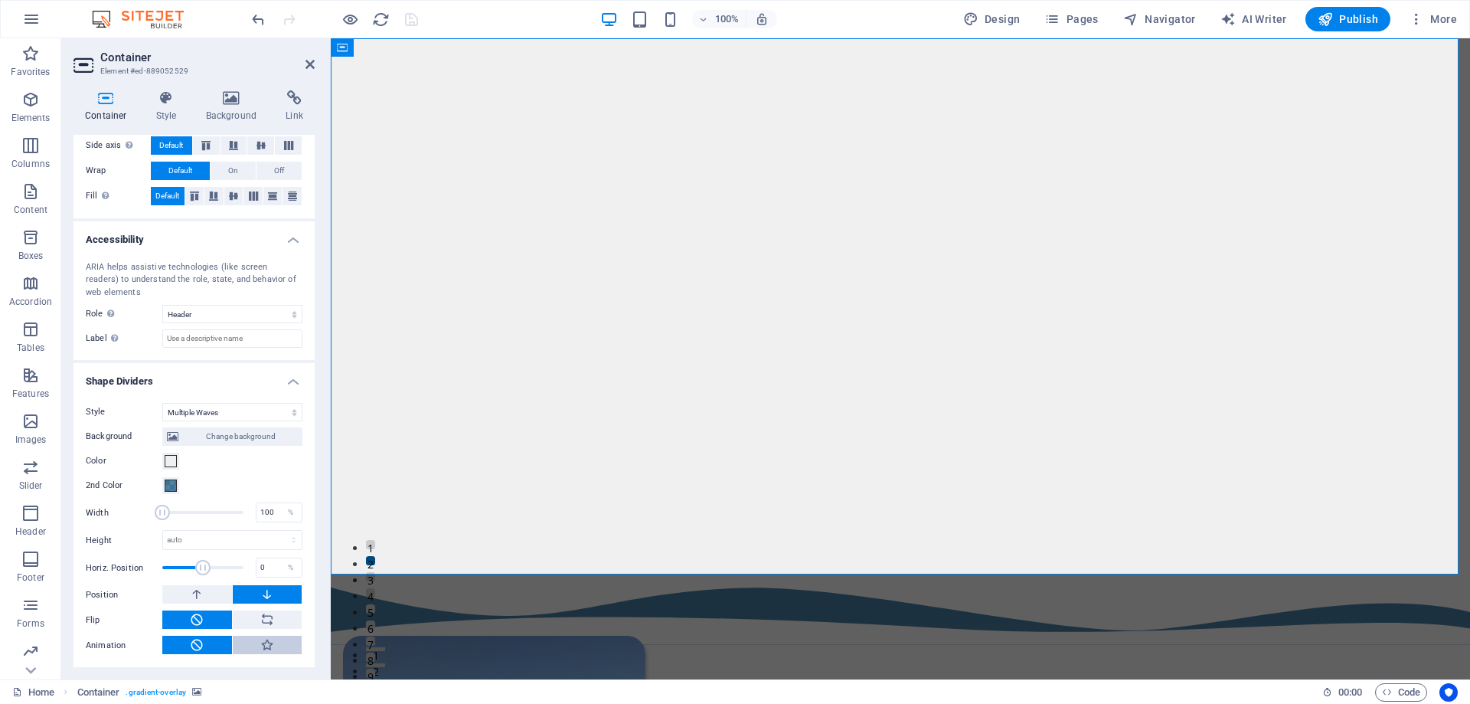
click at [268, 639] on icon at bounding box center [267, 644] width 14 height 18
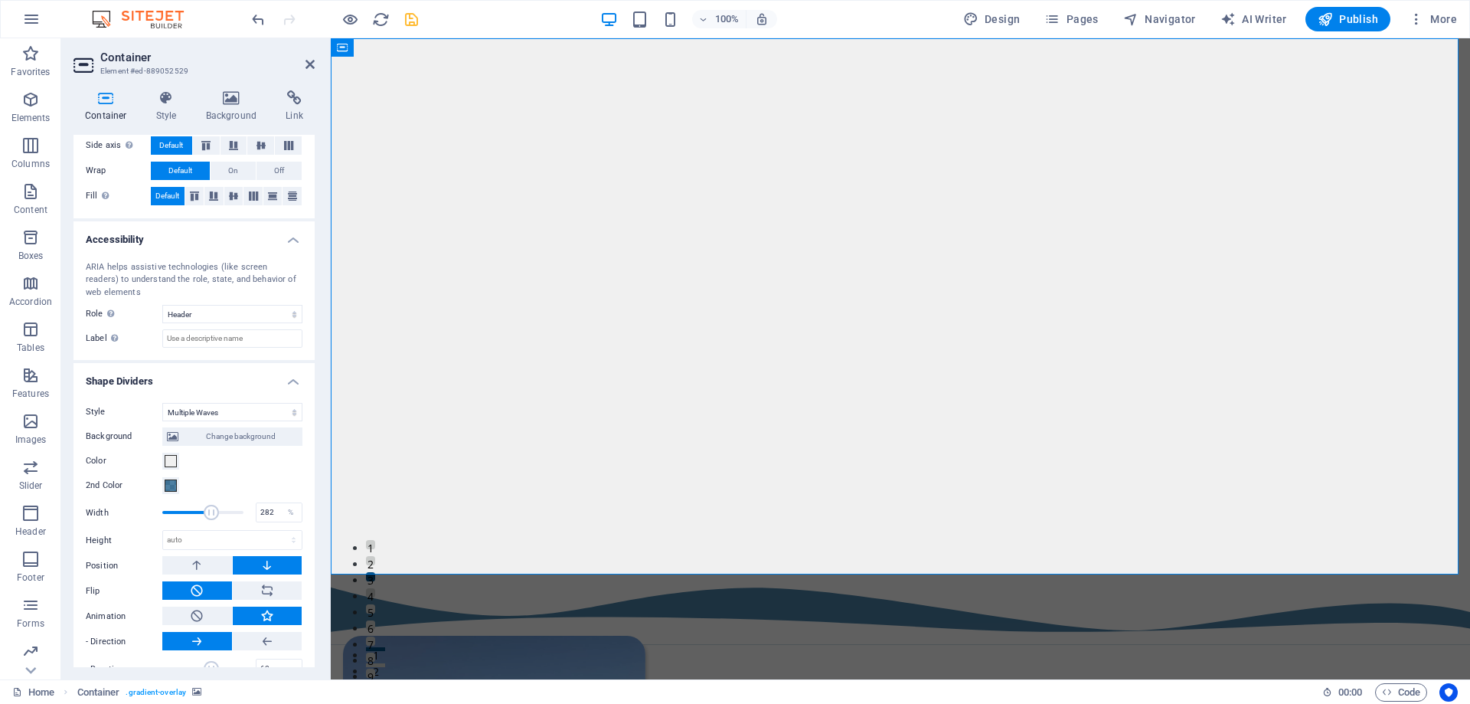
drag, startPoint x: 237, startPoint y: 512, endPoint x: 210, endPoint y: 517, distance: 27.2
click at [210, 517] on span at bounding box center [211, 512] width 15 height 15
click at [200, 516] on span at bounding box center [201, 512] width 15 height 15
type input "215"
click at [192, 515] on span at bounding box center [193, 512] width 15 height 15
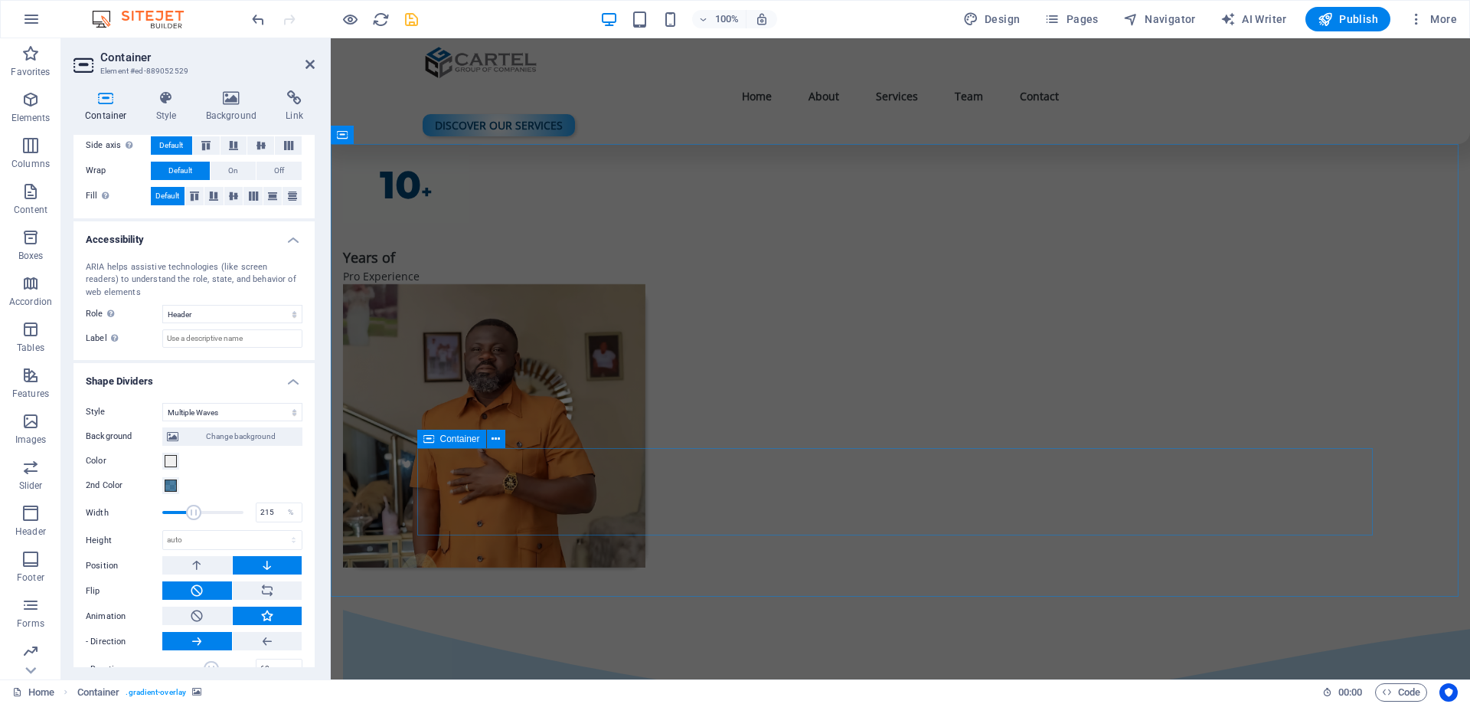
scroll to position [1608, 0]
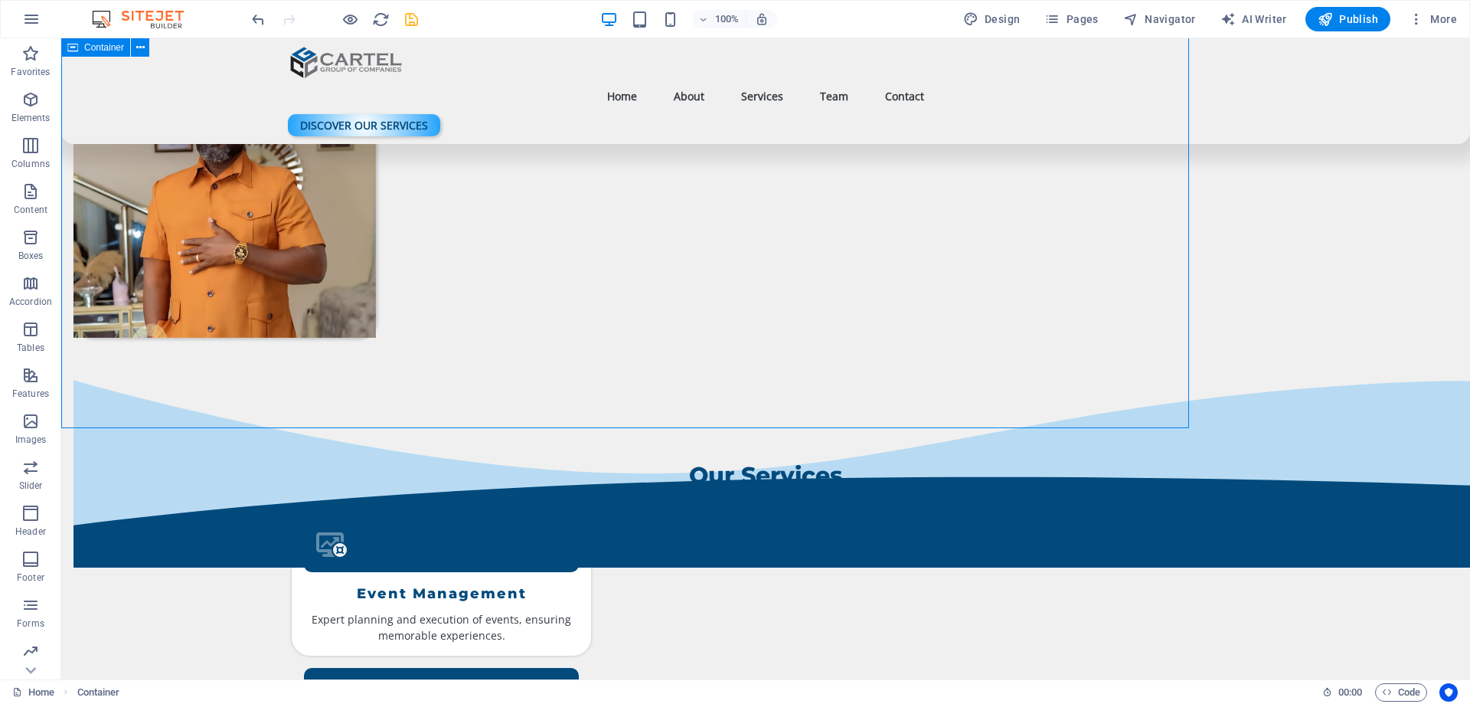
scroll to position [1589, 0]
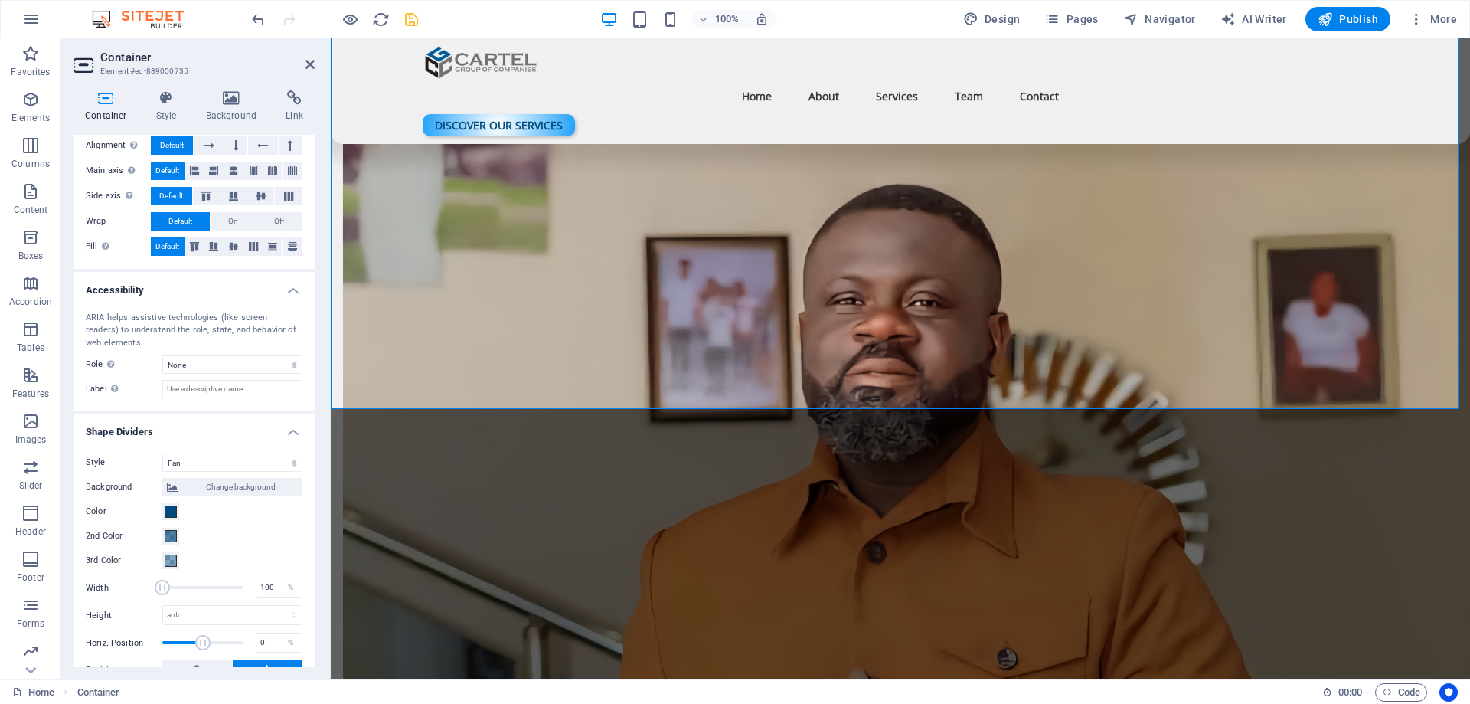
scroll to position [269, 0]
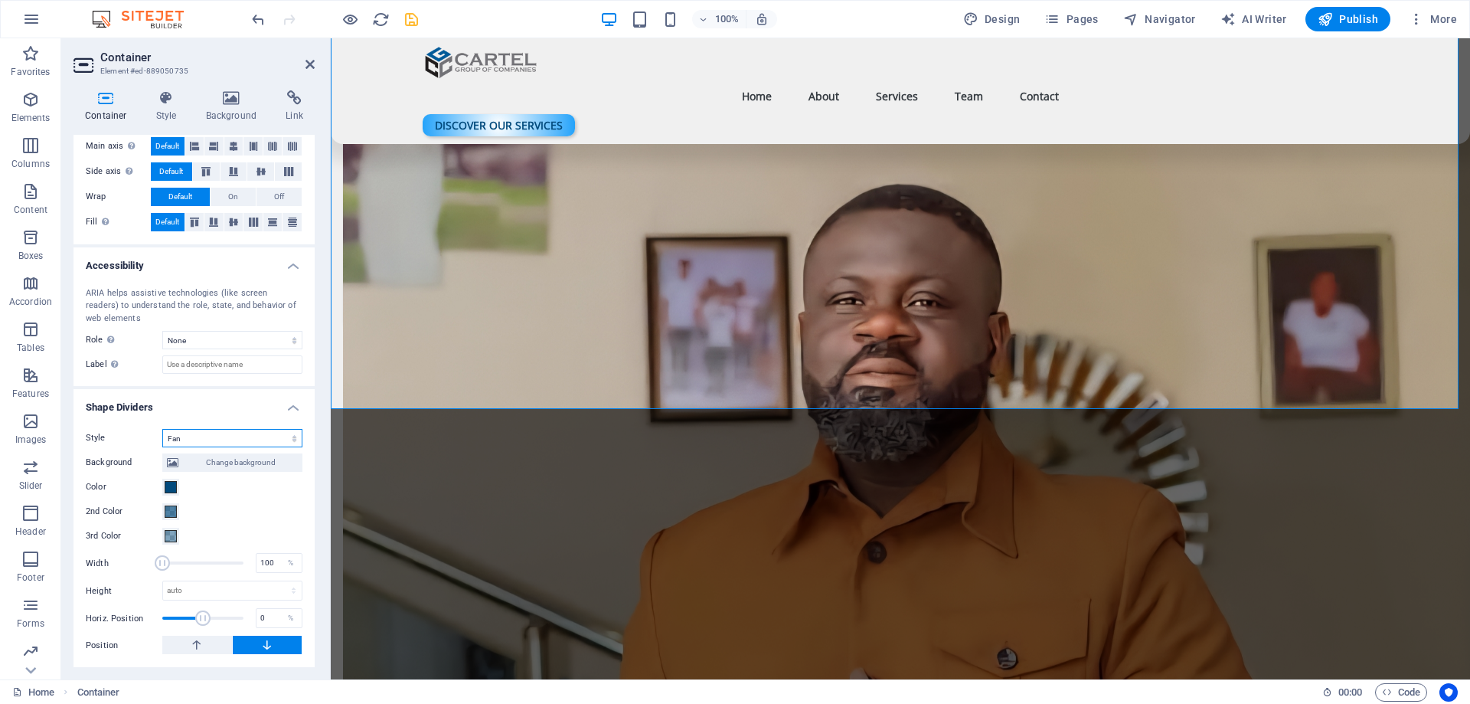
click at [239, 436] on select "None Triangle Square Diagonal Polygon 1 Polygon 2 Zigzag Multiple Zigzags Waves…" at bounding box center [232, 438] width 140 height 18
select select "multiple-clouds"
click at [162, 429] on select "None Triangle Square Diagonal Polygon 1 Polygon 2 Zigzag Multiple Zigzags Waves…" at bounding box center [232, 438] width 140 height 18
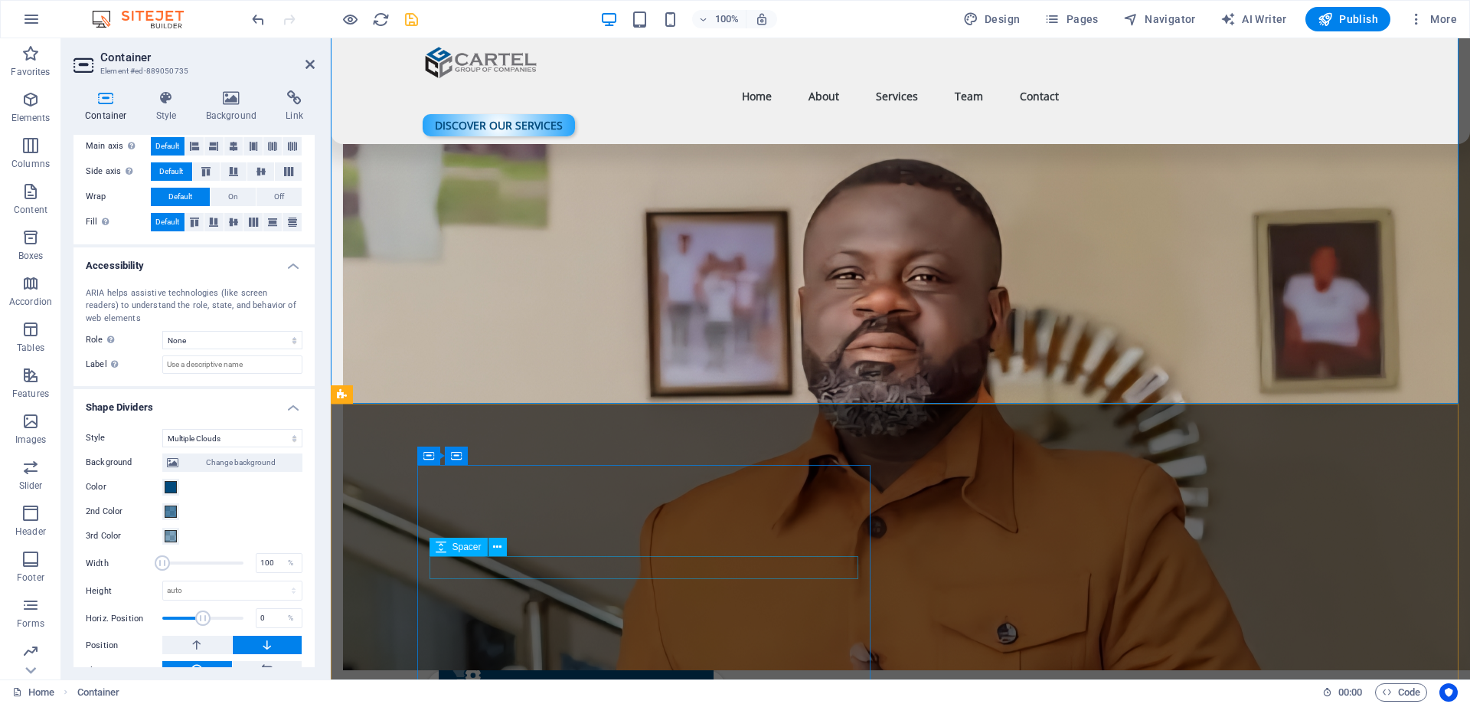
scroll to position [1613, 0]
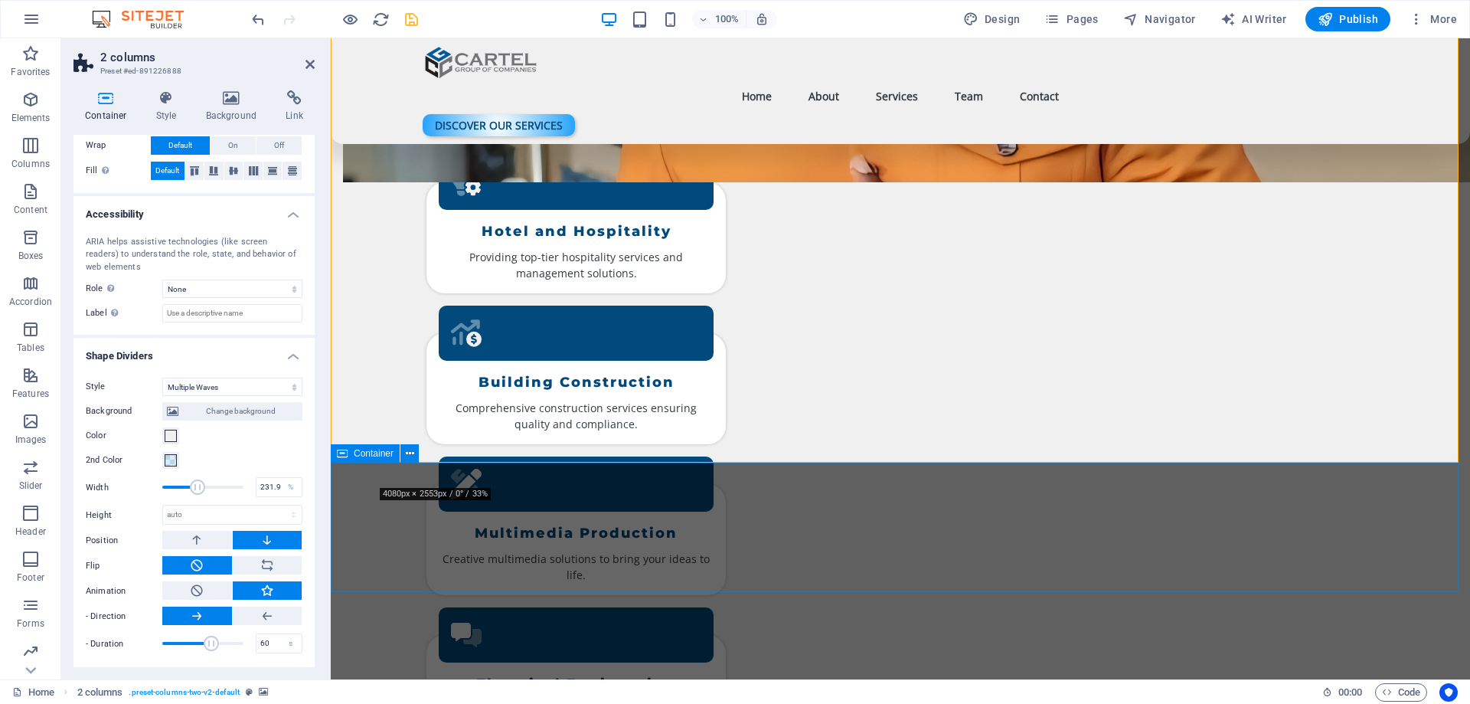
scroll to position [2149, 0]
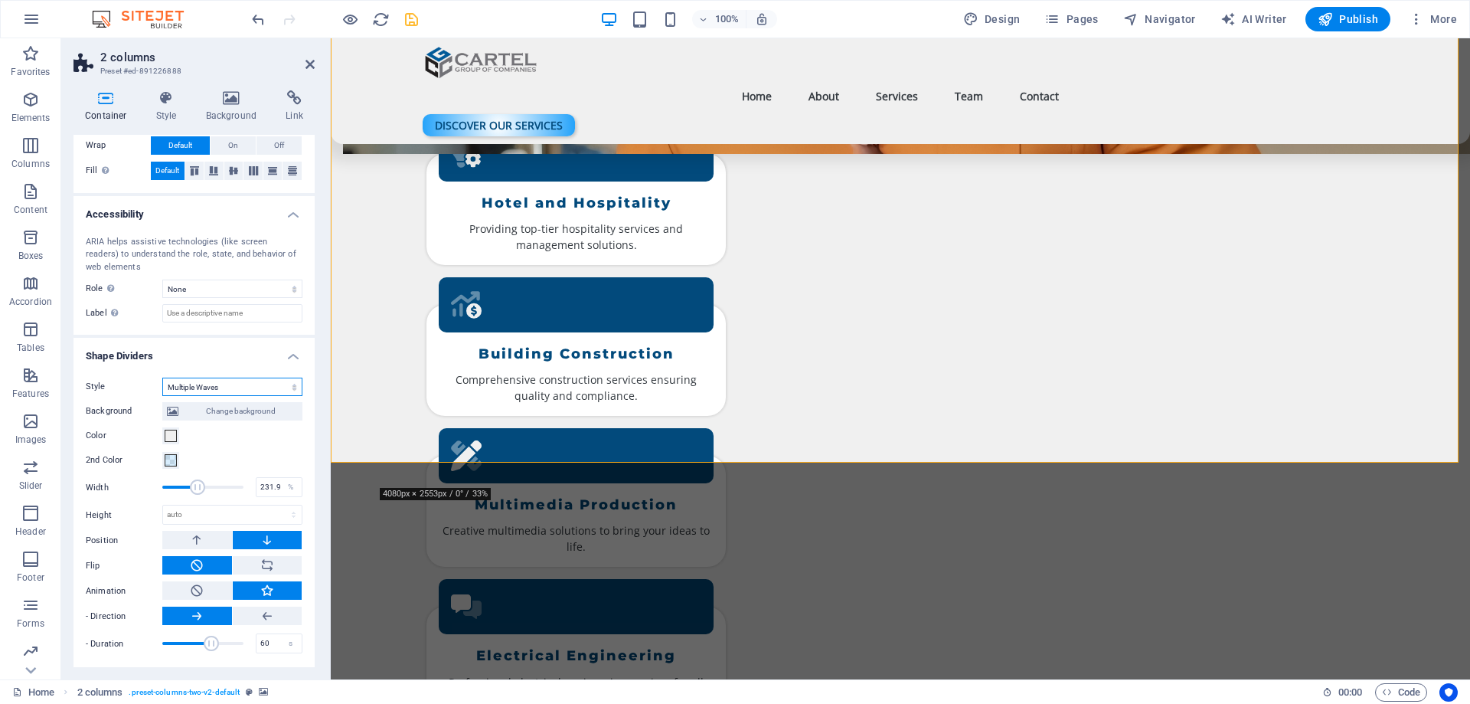
click at [197, 387] on select "None Triangle Square Diagonal Polygon 1 Polygon 2 Zigzag Multiple Zigzags Waves…" at bounding box center [232, 386] width 140 height 18
click at [162, 377] on select "None Triangle Square Diagonal Polygon 1 Polygon 2 Zigzag Multiple Zigzags Waves…" at bounding box center [232, 386] width 140 height 18
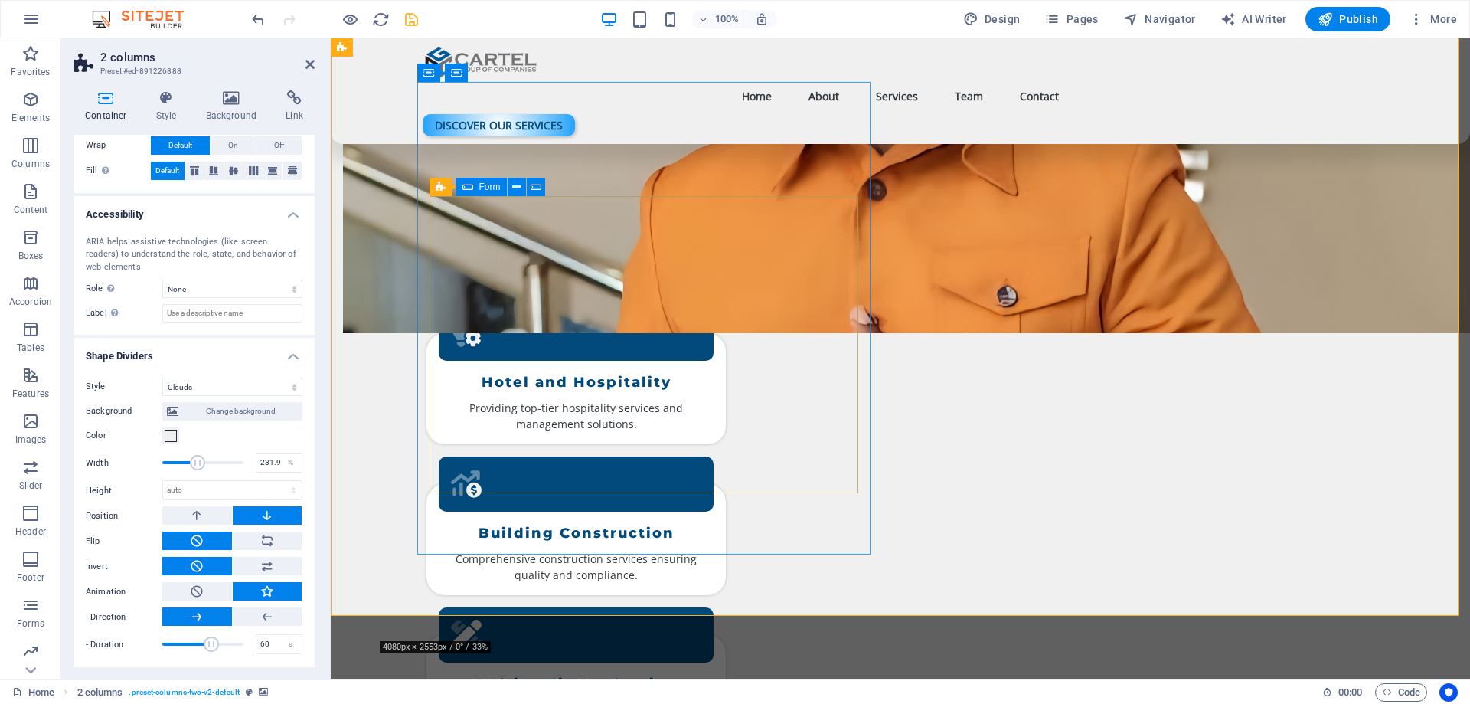
scroll to position [1996, 0]
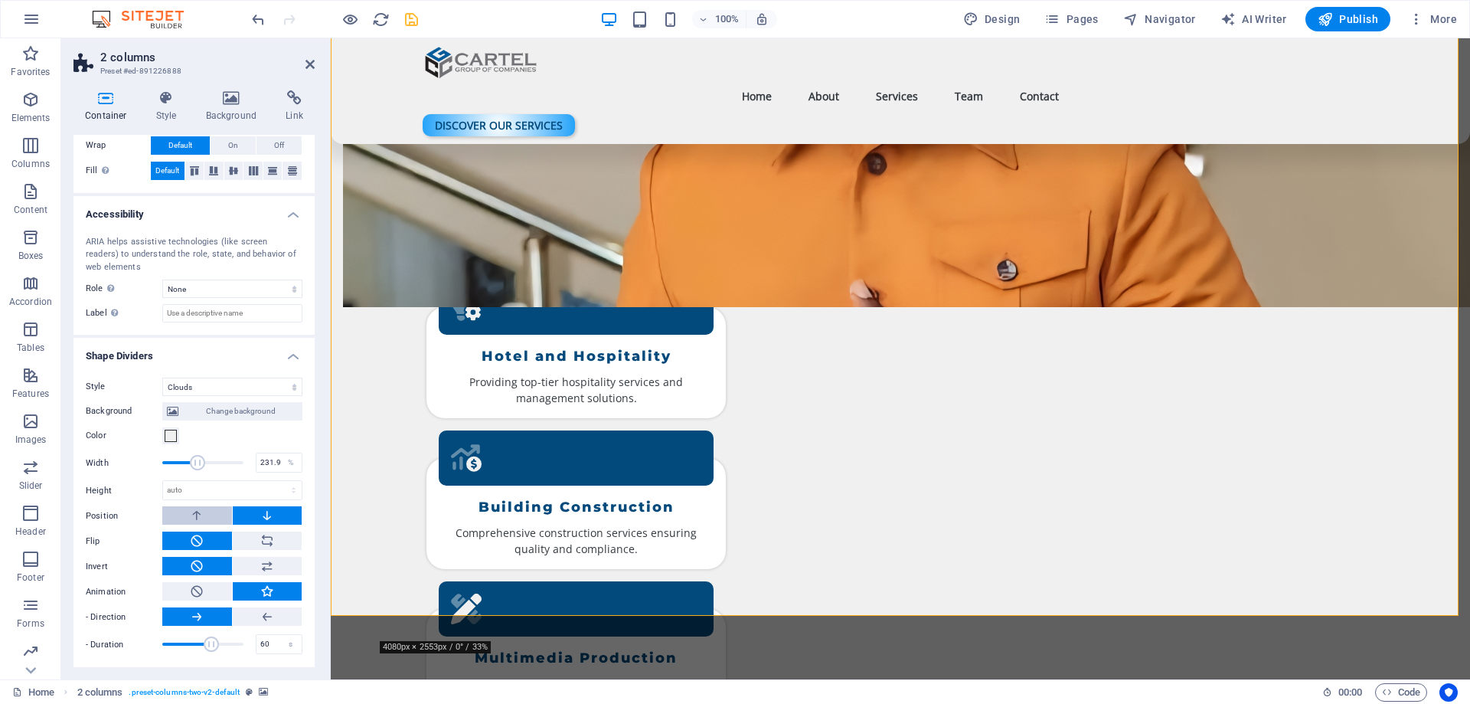
click at [205, 515] on button at bounding box center [197, 515] width 70 height 18
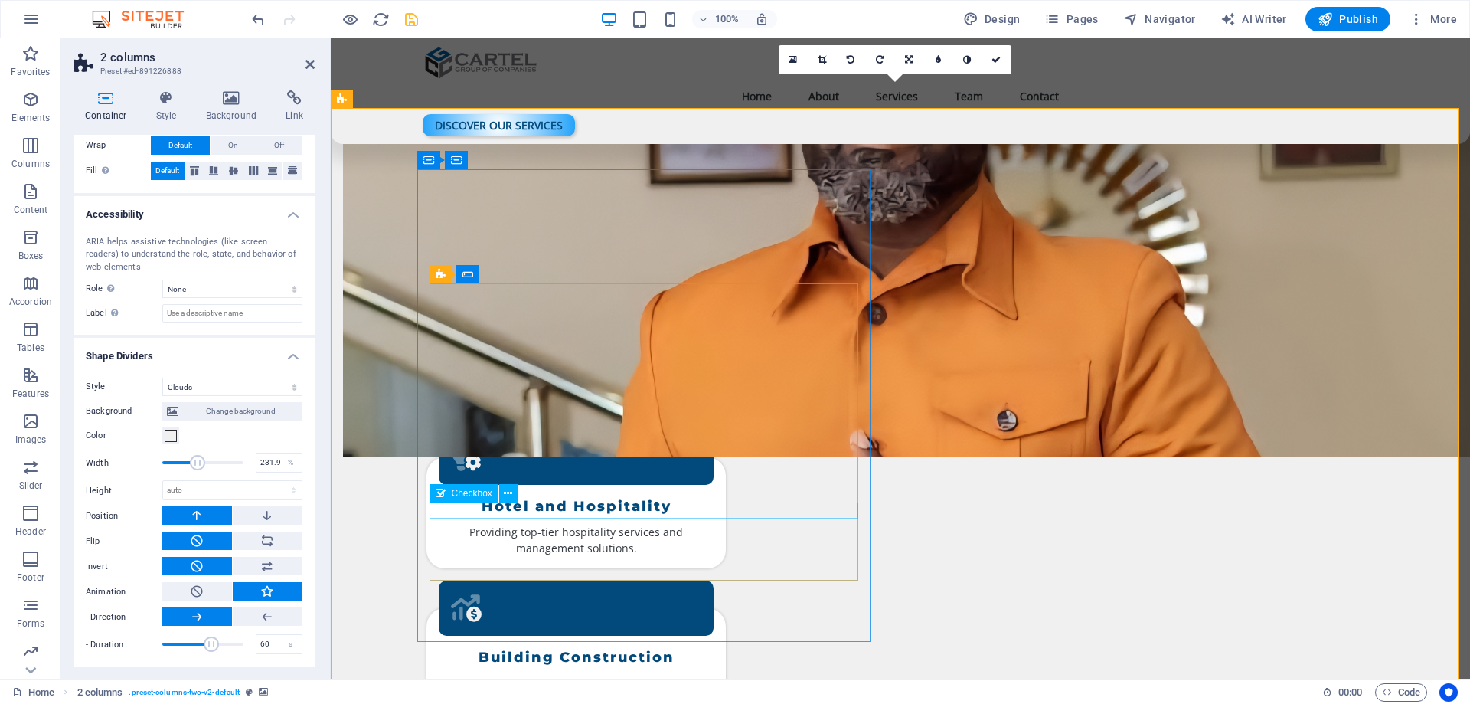
scroll to position [1919, 0]
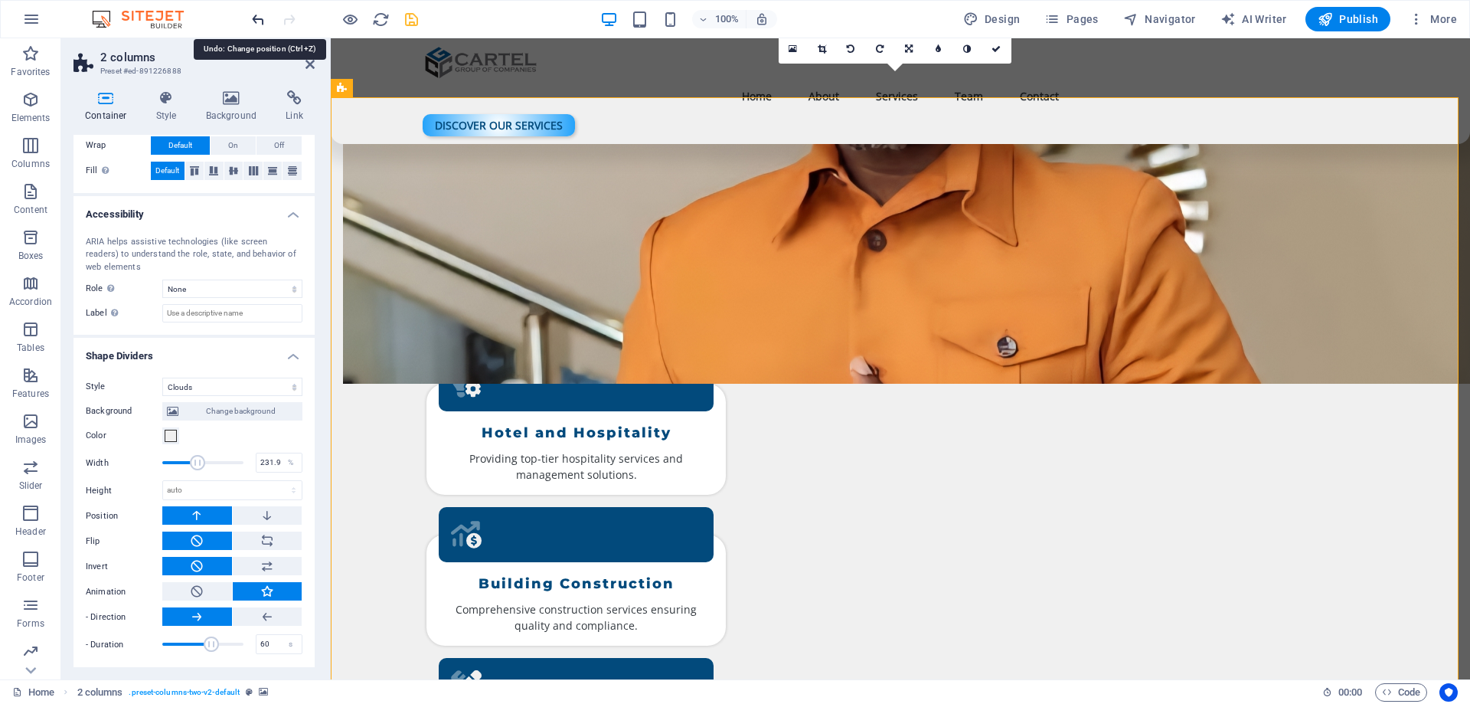
click at [255, 18] on icon "undo" at bounding box center [259, 20] width 18 height 18
select select "multiple-waves"
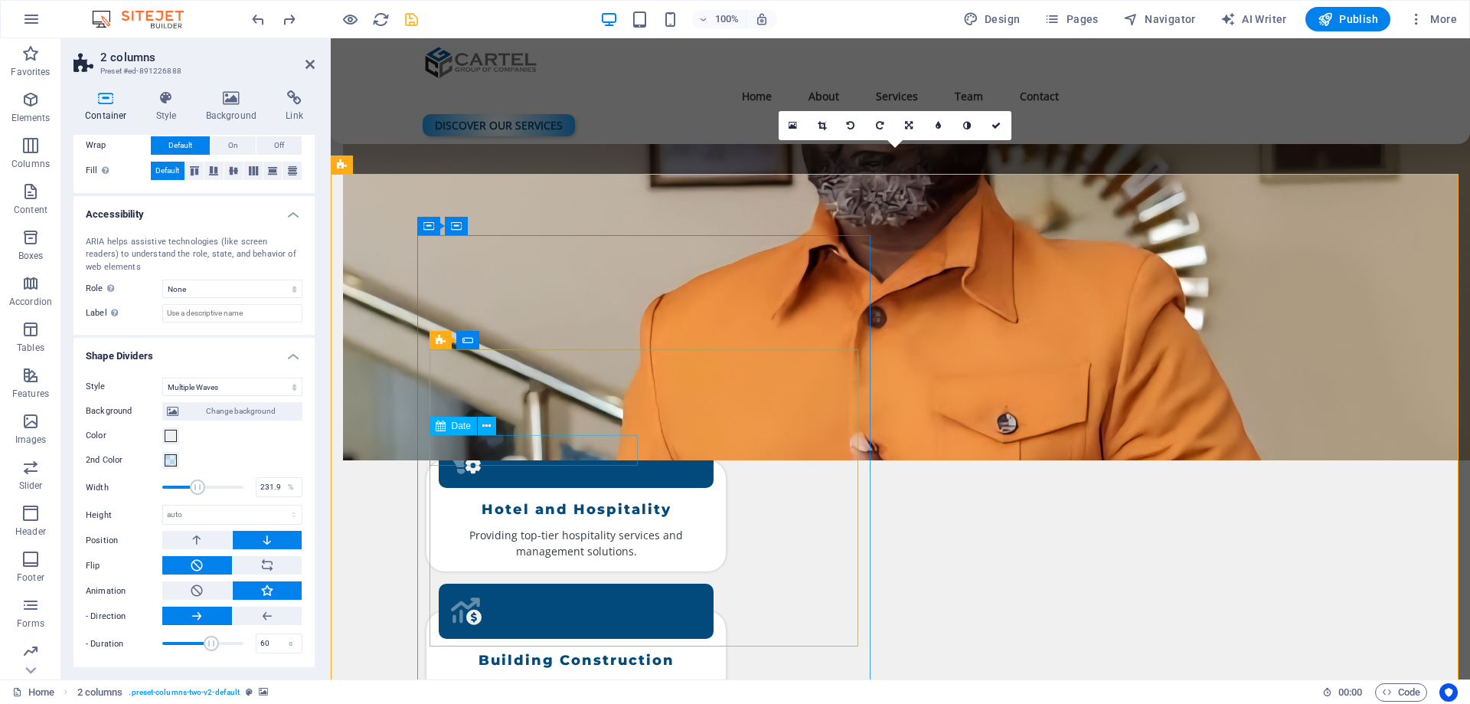
scroll to position [1613, 0]
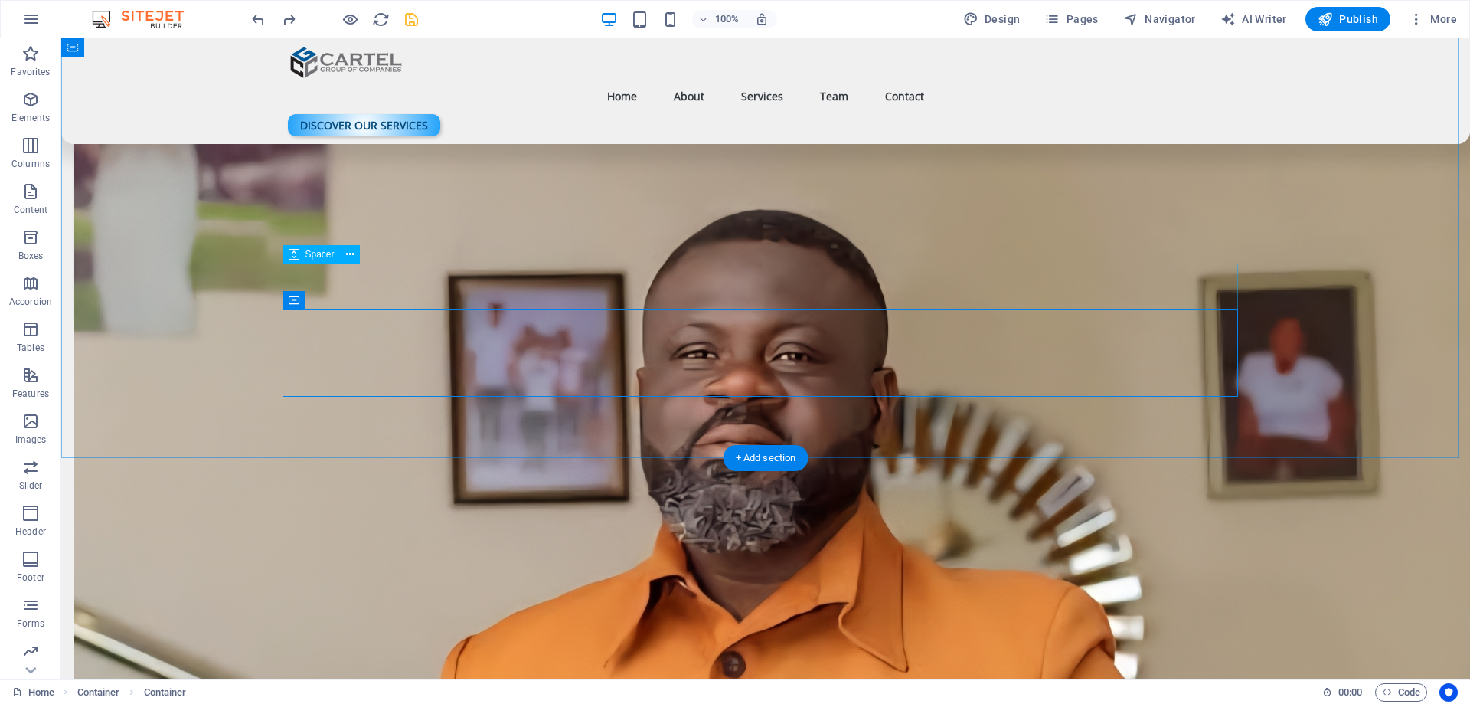
scroll to position [1559, 0]
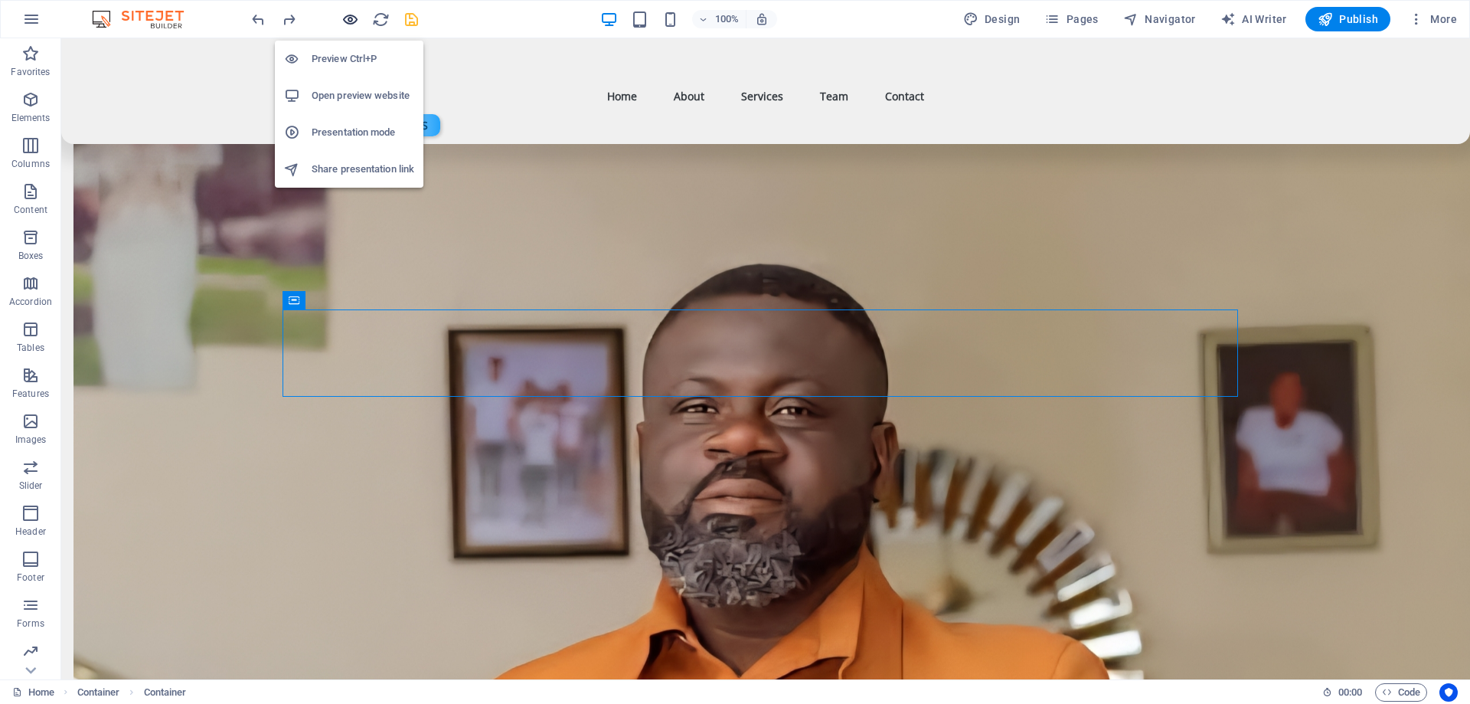
drag, startPoint x: 343, startPoint y: 18, endPoint x: 668, endPoint y: 194, distance: 369.7
click at [343, 18] on icon "button" at bounding box center [350, 20] width 18 height 18
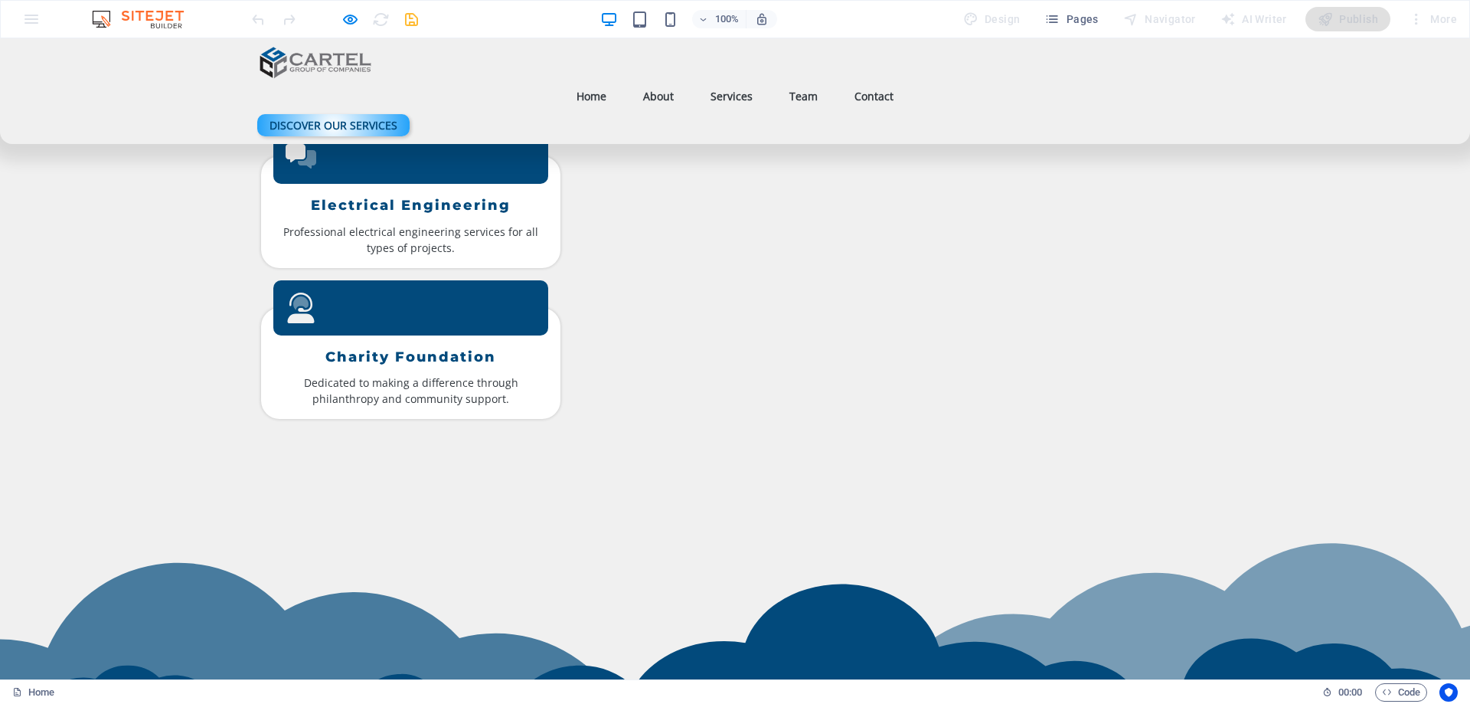
scroll to position [2618, 0]
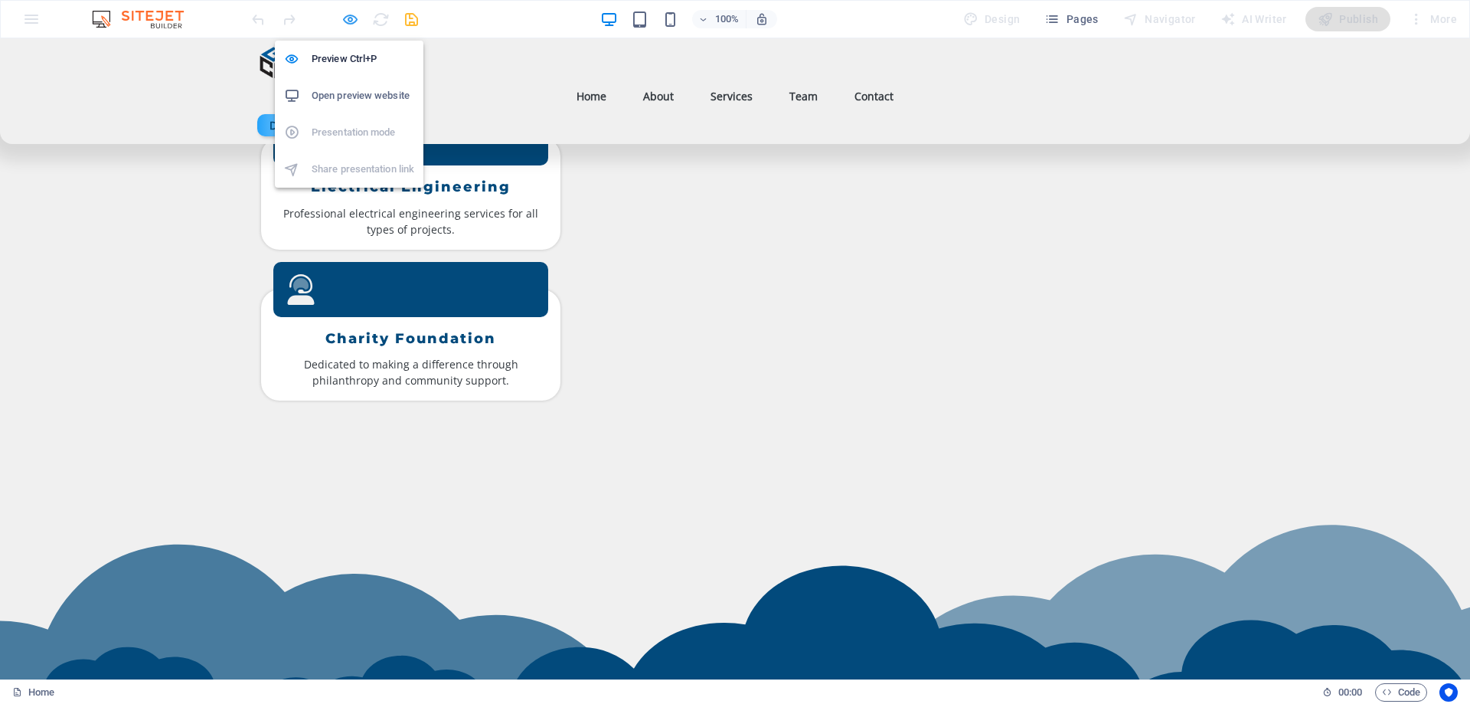
click at [348, 16] on icon "button" at bounding box center [350, 20] width 18 height 18
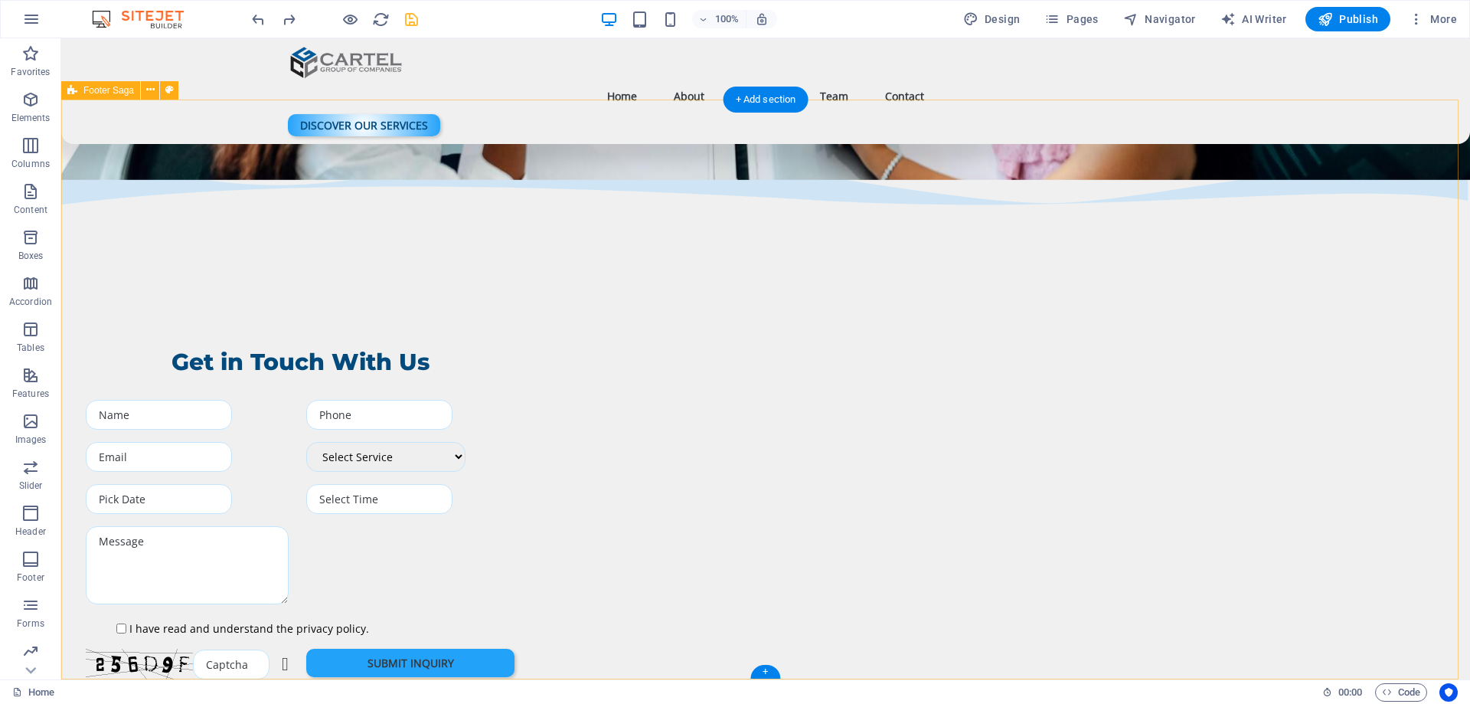
scroll to position [4455, 0]
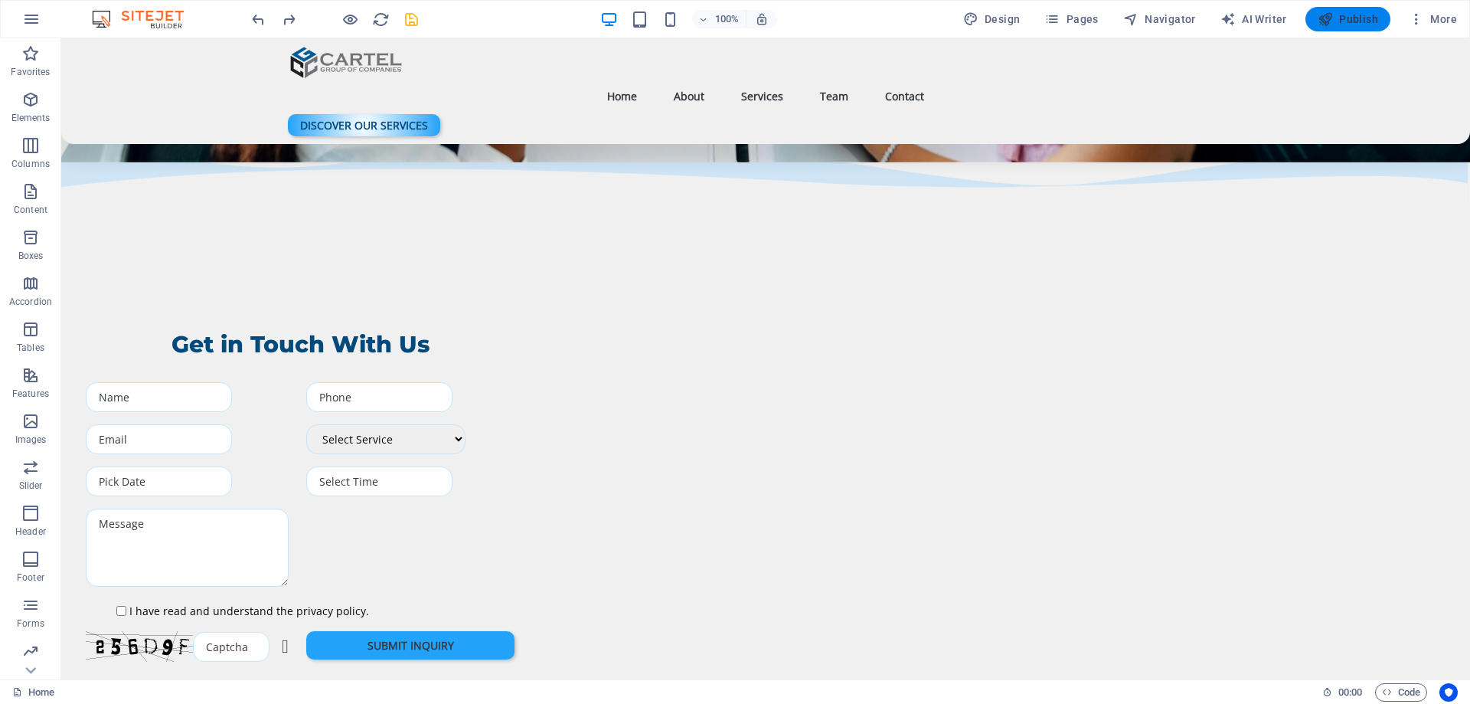
click at [1332, 19] on icon "button" at bounding box center [1325, 18] width 15 height 15
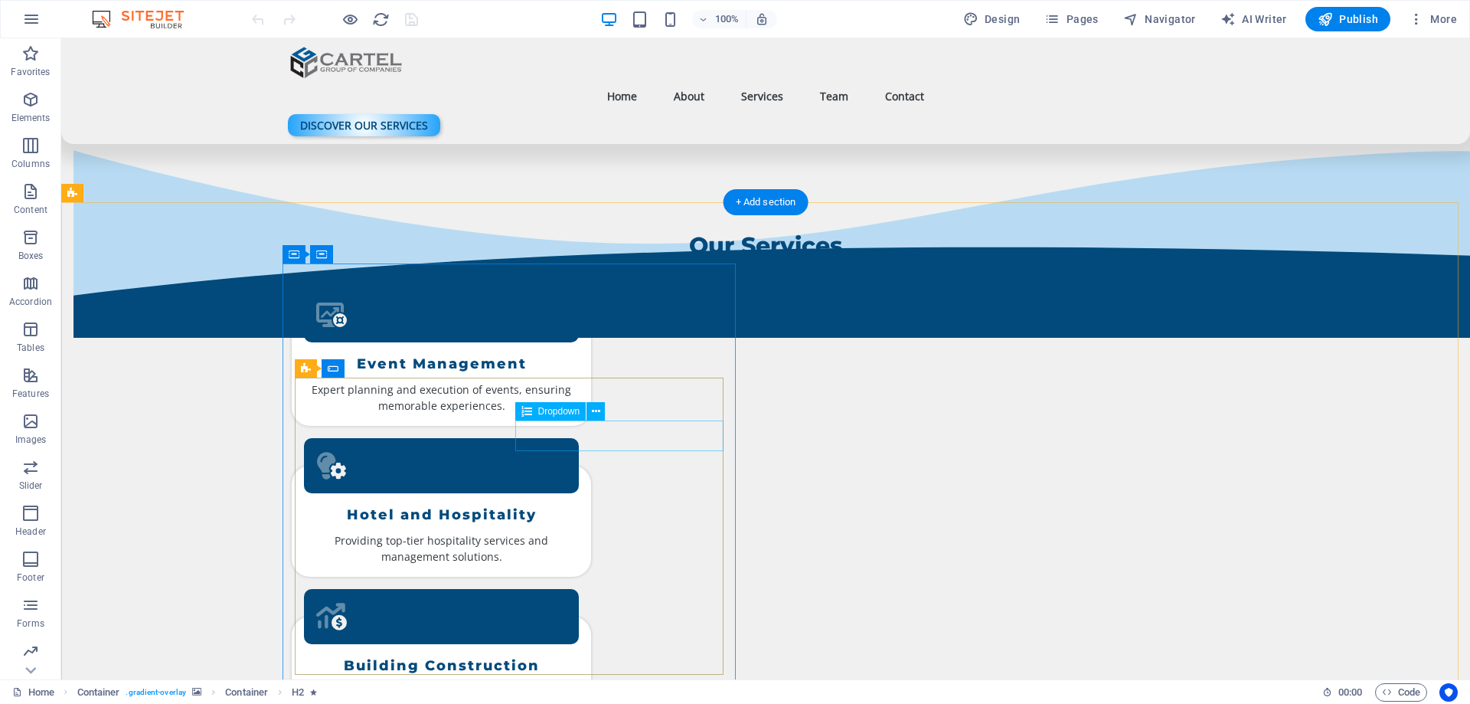
scroll to position [1531, 0]
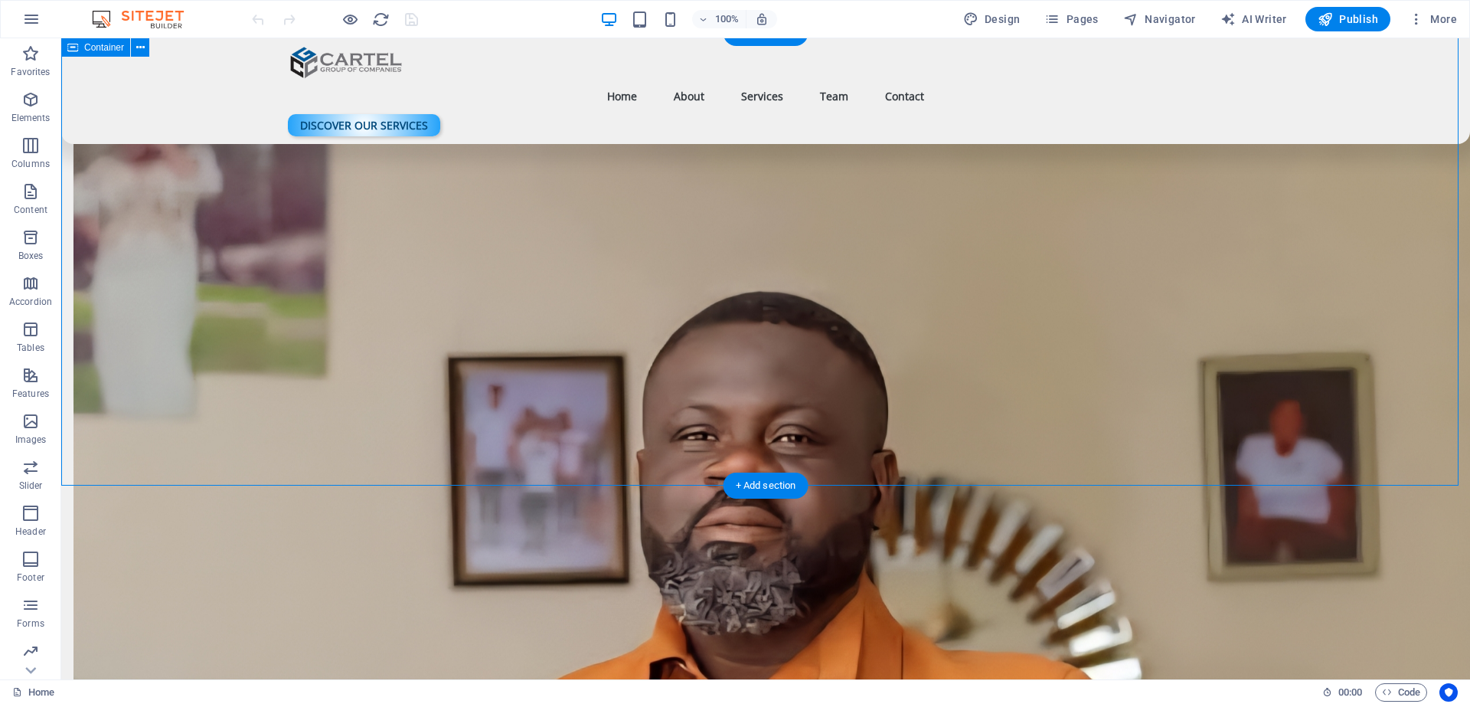
select select "multiple-clouds"
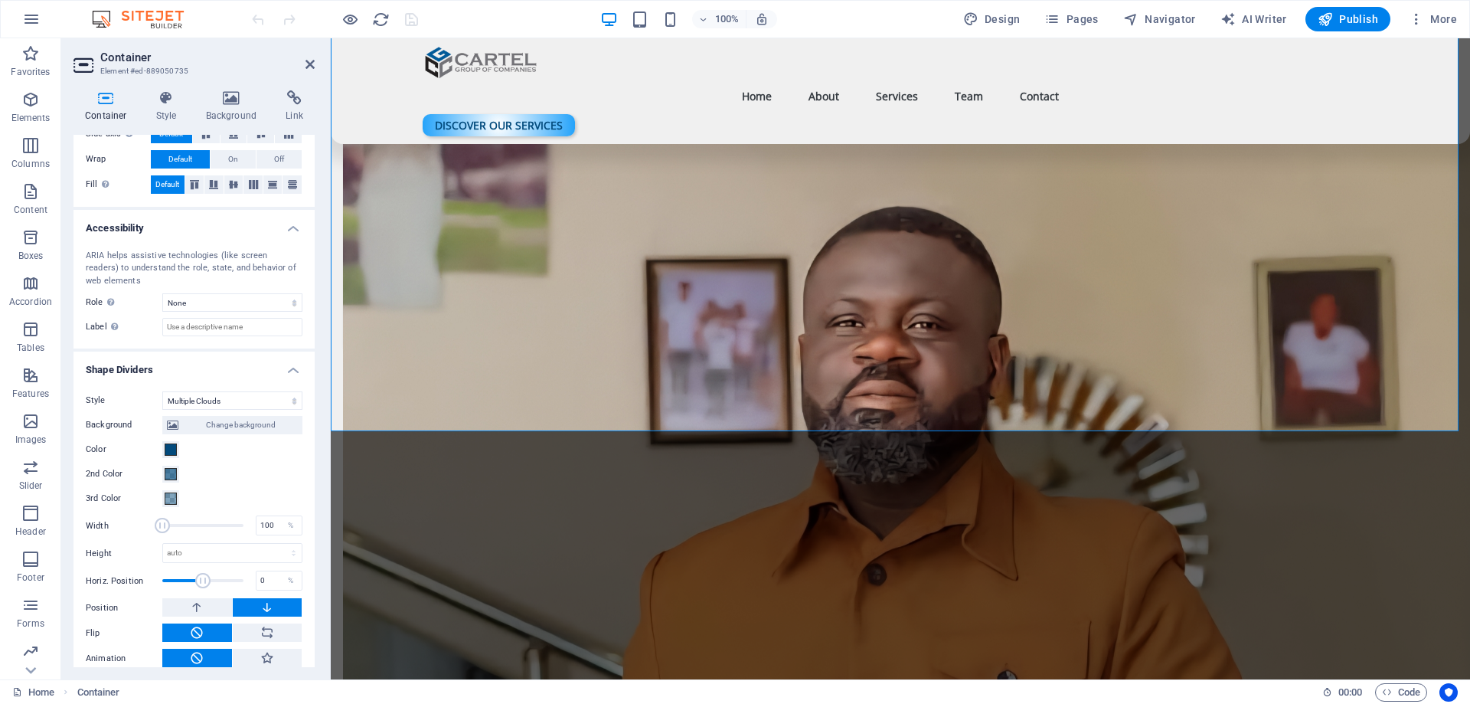
scroll to position [319, 0]
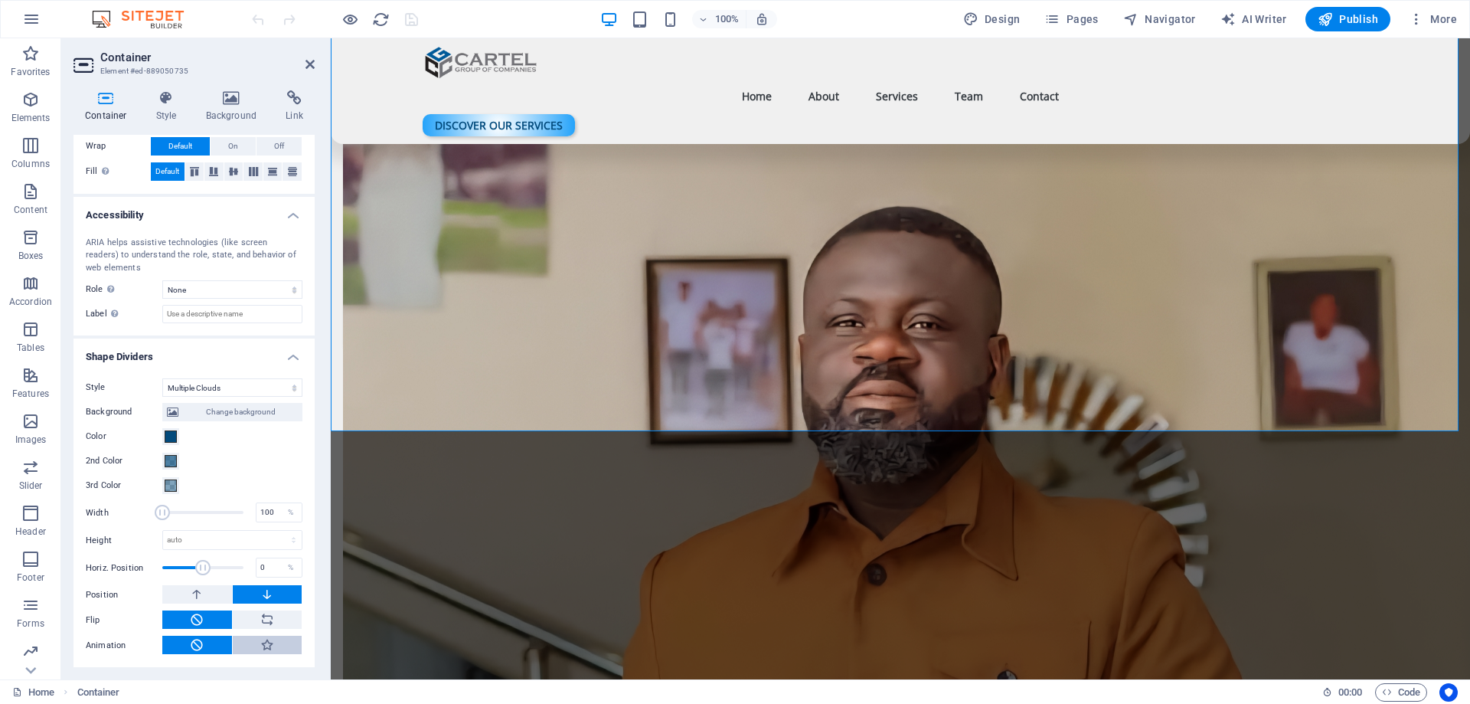
click at [266, 649] on icon at bounding box center [267, 644] width 14 height 18
drag, startPoint x: 234, startPoint y: 511, endPoint x: 201, endPoint y: 517, distance: 34.2
click at [201, 517] on span at bounding box center [201, 512] width 15 height 15
type input "171"
drag, startPoint x: 200, startPoint y: 510, endPoint x: 181, endPoint y: 515, distance: 19.9
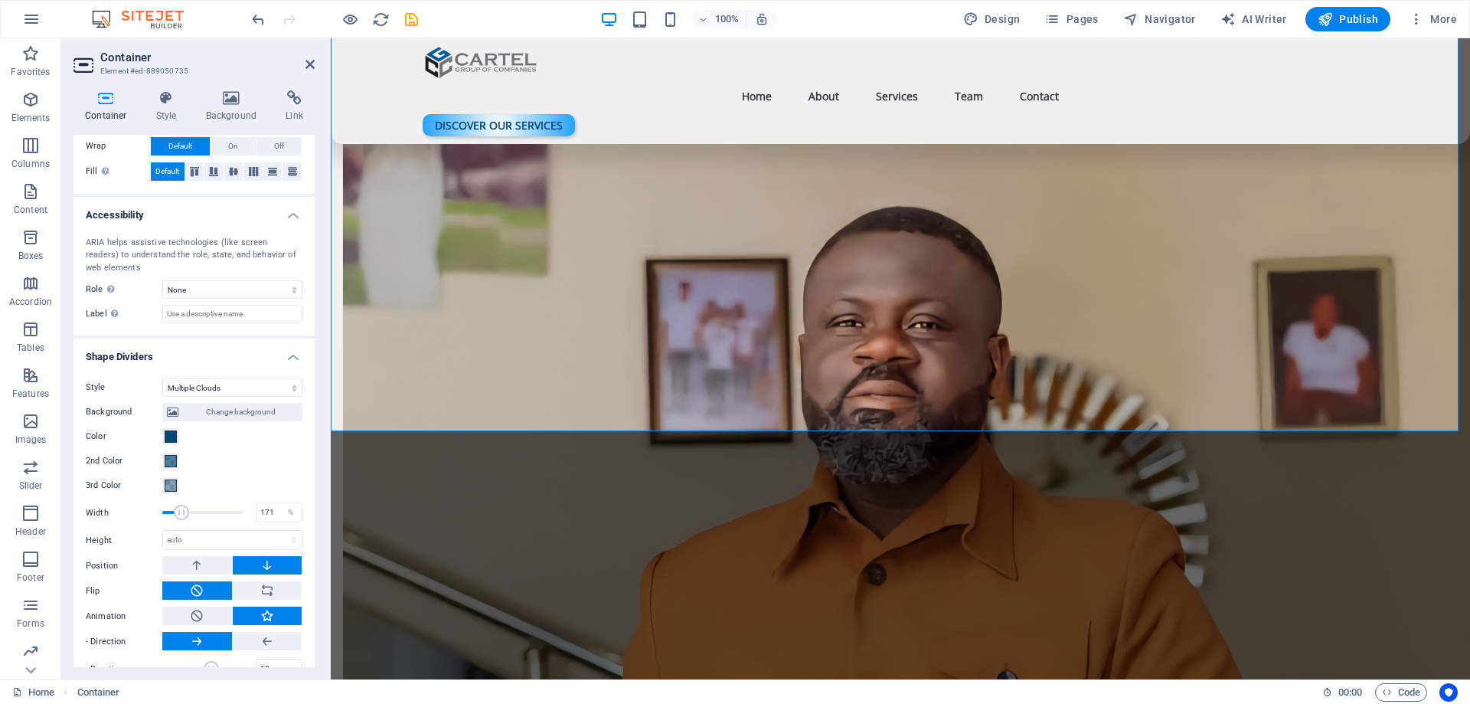
click at [181, 515] on span at bounding box center [181, 512] width 15 height 15
click at [165, 442] on span at bounding box center [171, 436] width 12 height 12
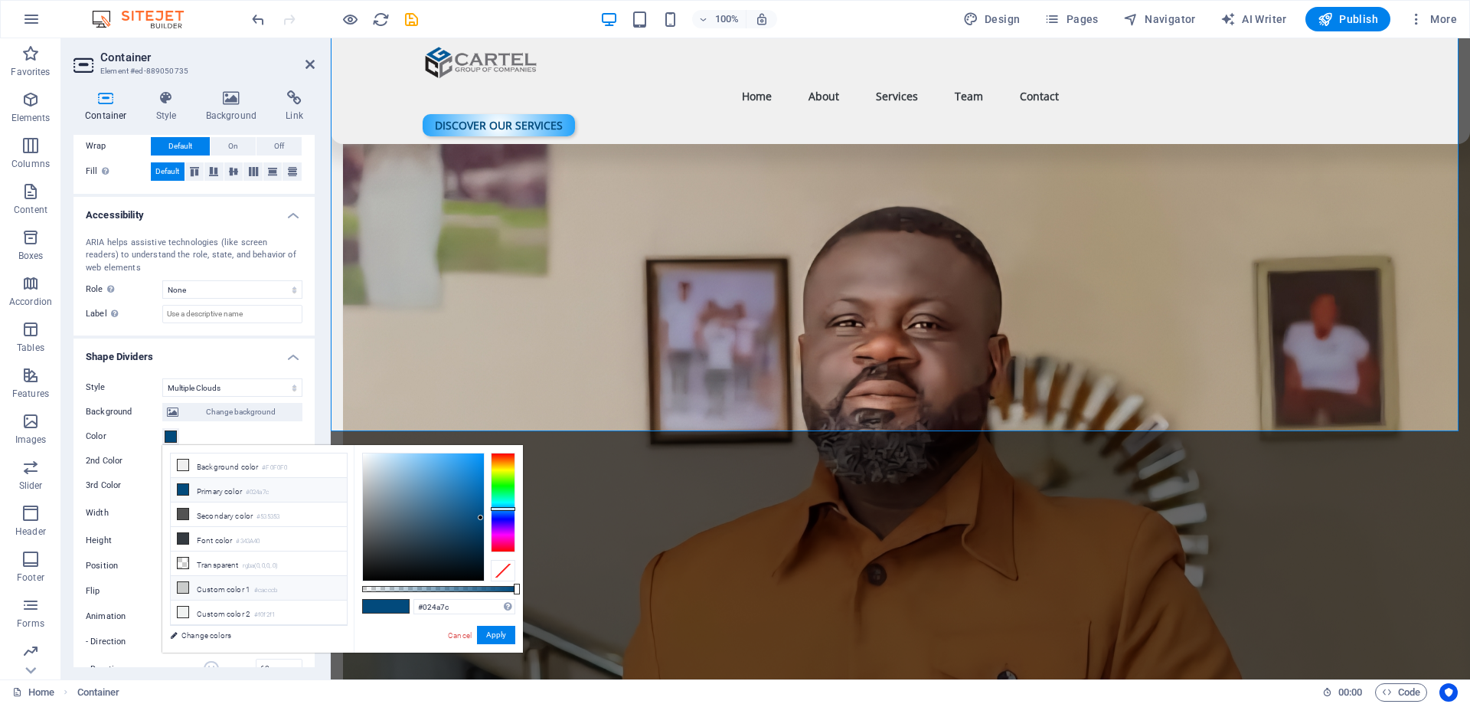
scroll to position [18, 0]
click at [264, 616] on small "#23a2fa" at bounding box center [265, 621] width 22 height 11
type input "#0a7bc9"
click at [477, 479] on div at bounding box center [423, 516] width 121 height 127
click at [462, 637] on link "Cancel" at bounding box center [459, 634] width 27 height 11
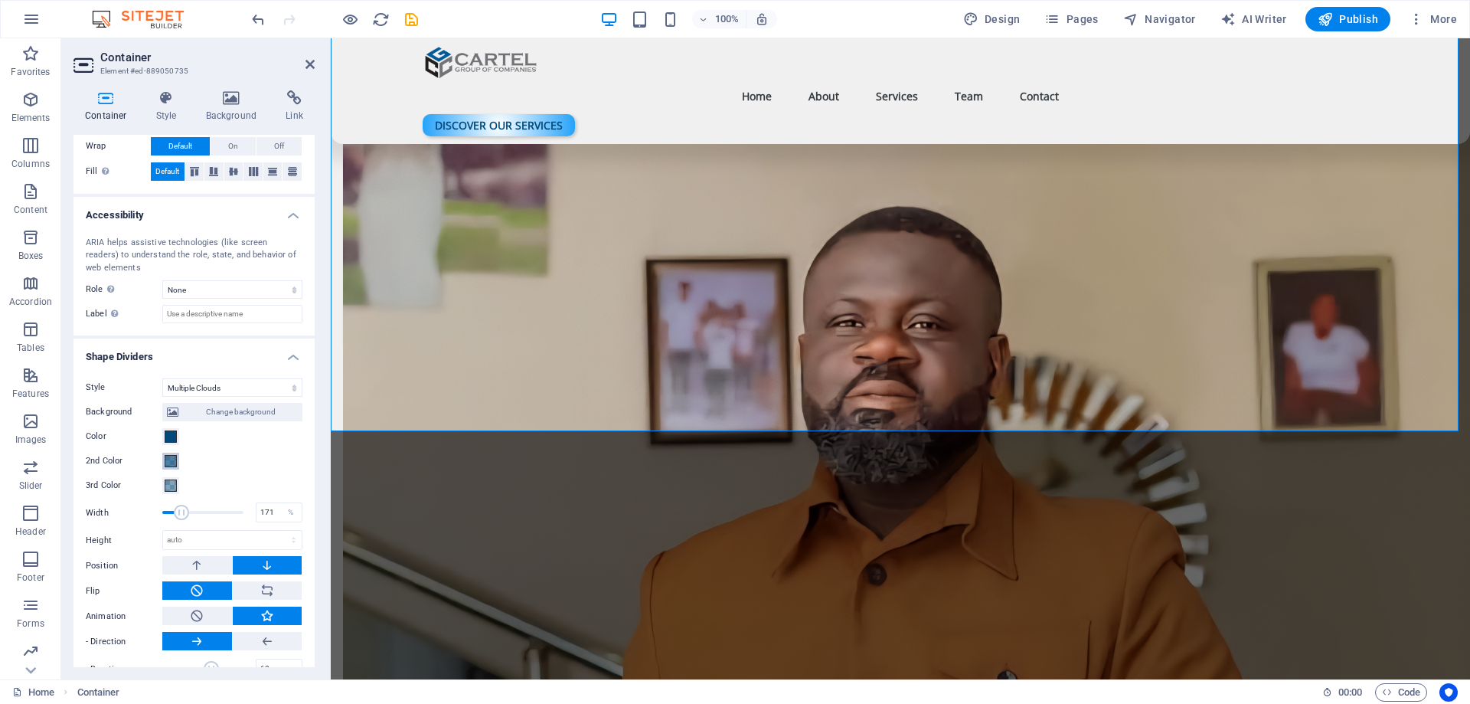
click at [175, 466] on span at bounding box center [171, 461] width 12 height 12
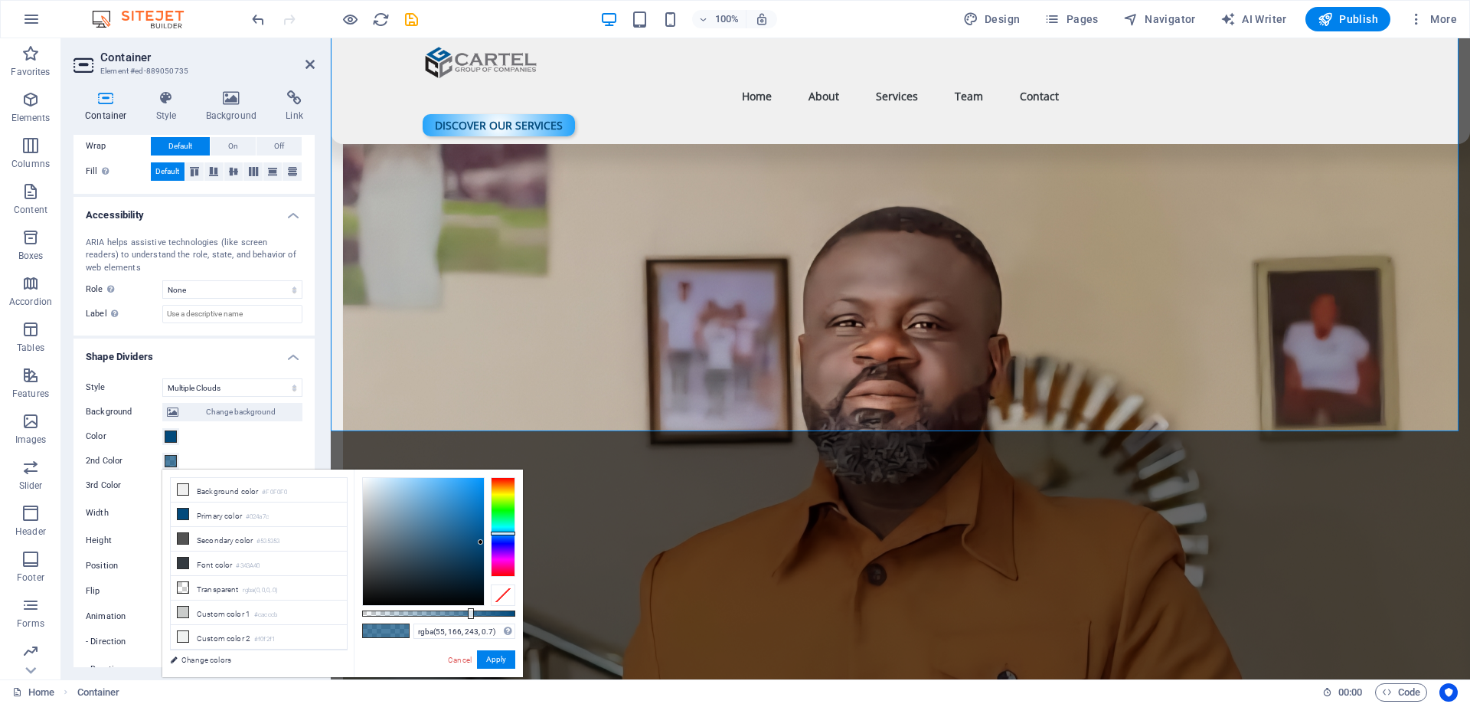
click at [456, 483] on div at bounding box center [423, 541] width 121 height 127
type input "rgba(23, 151, 240, 0.7)"
click at [472, 485] on div at bounding box center [423, 541] width 121 height 127
click at [481, 659] on button "Apply" at bounding box center [496, 659] width 38 height 18
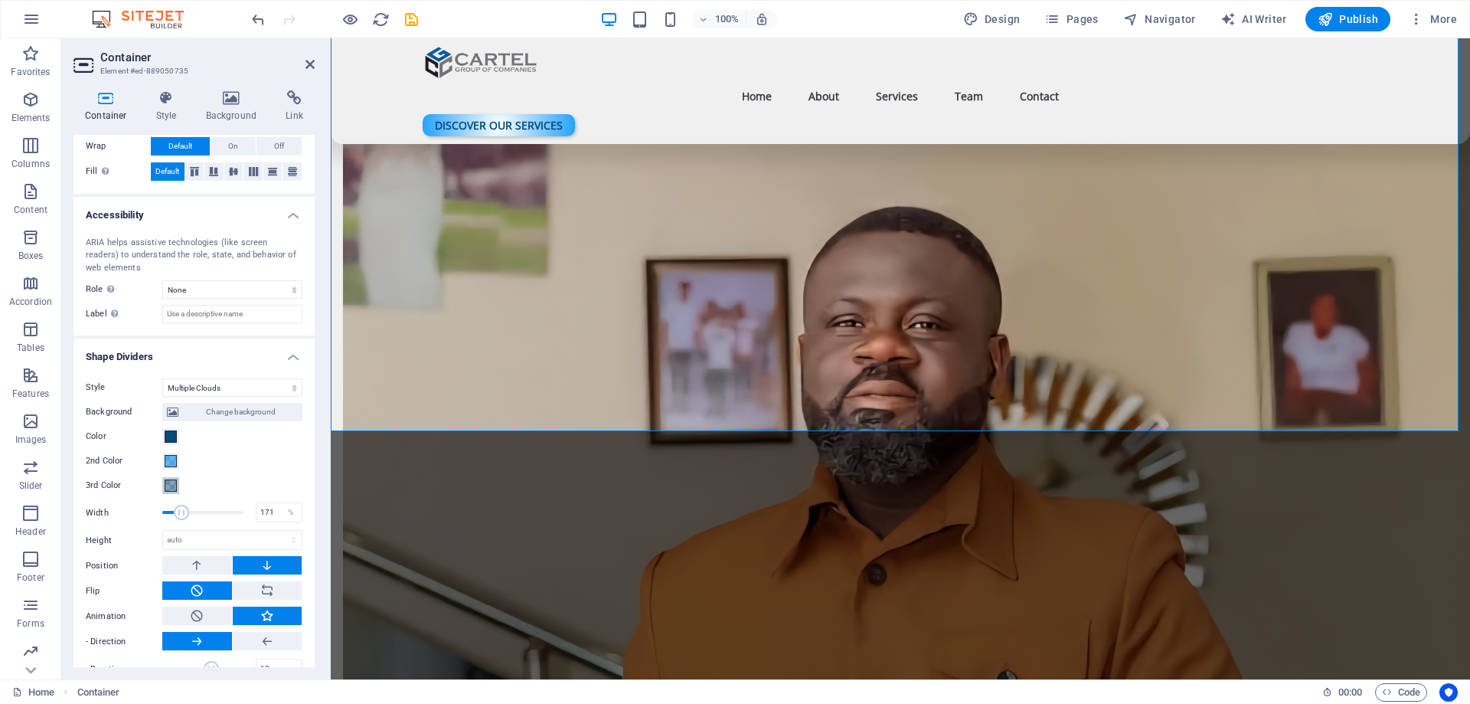
click at [168, 486] on span at bounding box center [171, 485] width 12 height 12
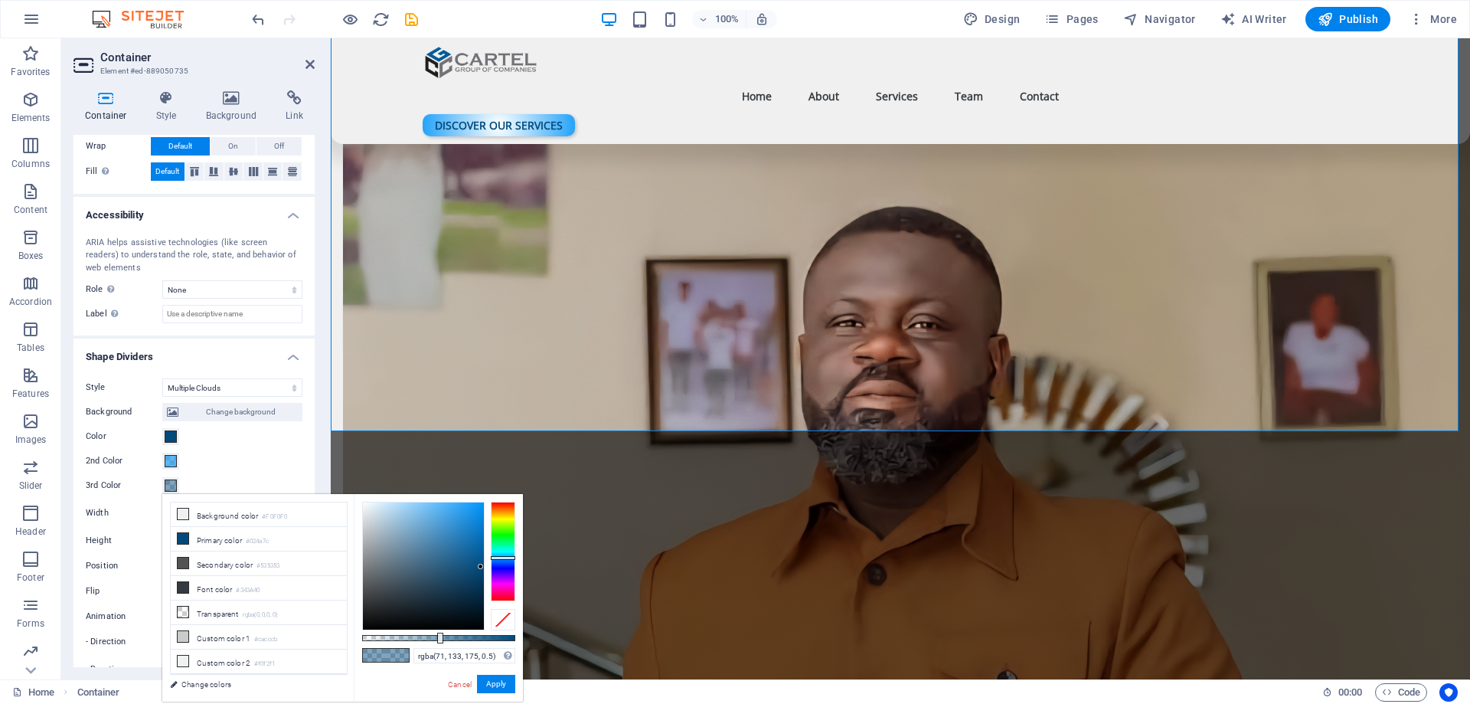
click at [434, 541] on div at bounding box center [423, 565] width 121 height 127
click at [430, 524] on div at bounding box center [423, 565] width 121 height 127
click at [459, 508] on div at bounding box center [423, 565] width 121 height 127
click at [484, 508] on div at bounding box center [423, 566] width 123 height 129
click at [441, 502] on div at bounding box center [423, 565] width 121 height 127
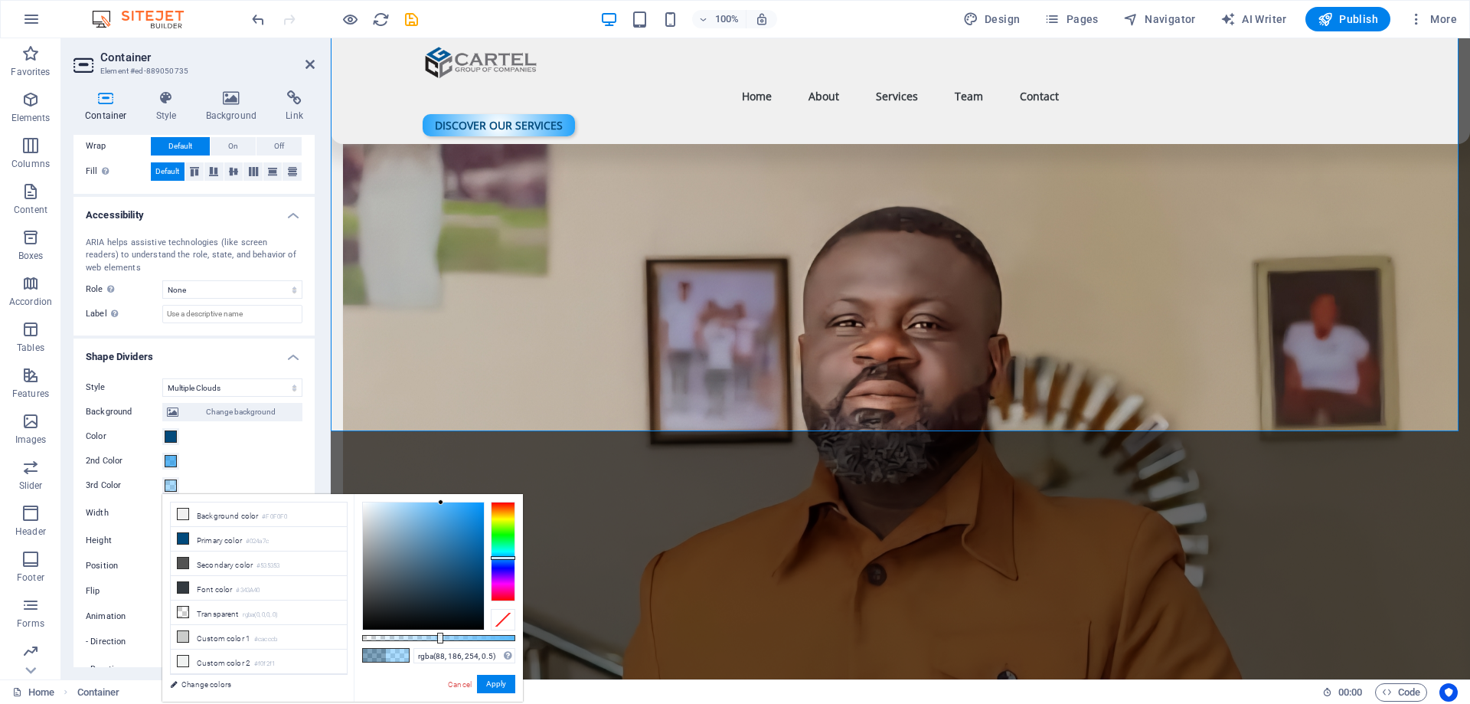
type input "rgba(54, 171, 252, 0.5)"
click at [457, 503] on div at bounding box center [423, 565] width 121 height 127
click at [502, 684] on button "Apply" at bounding box center [496, 684] width 38 height 18
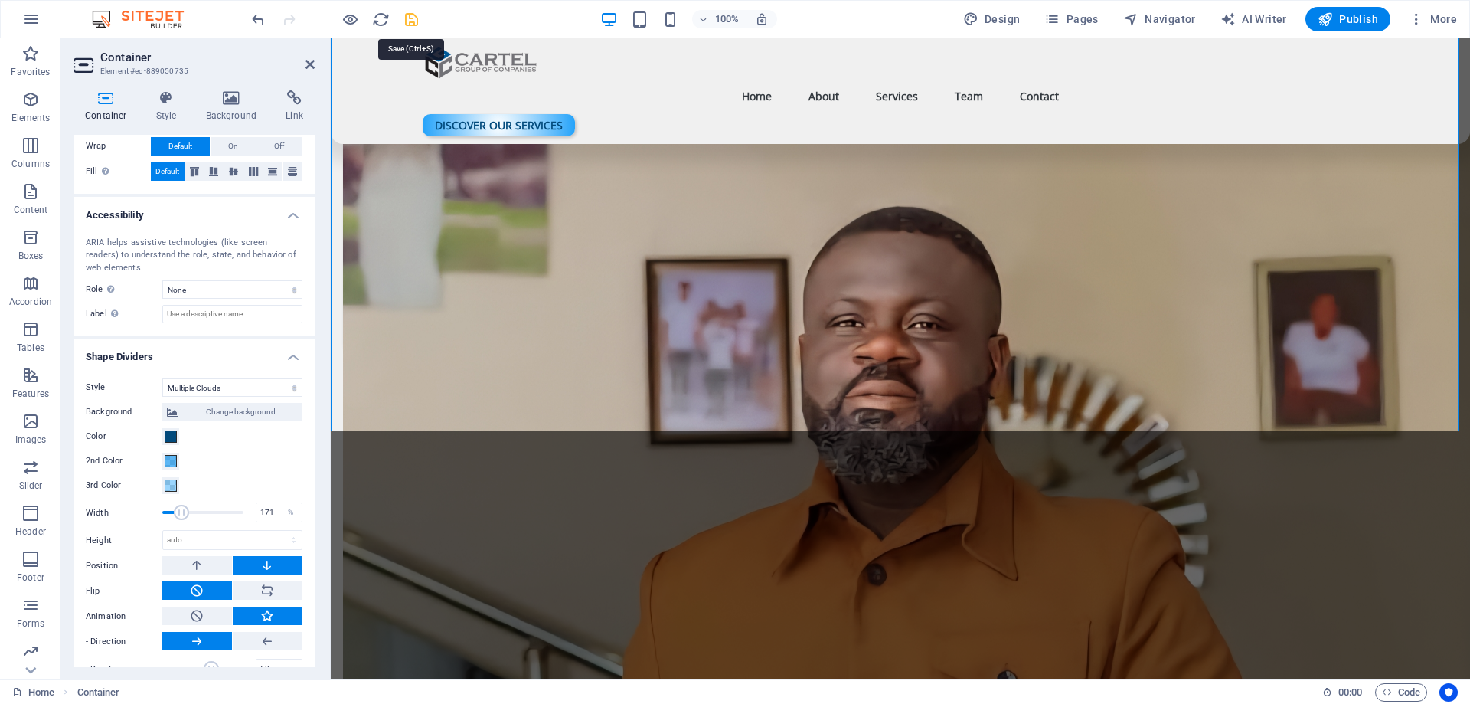
click at [417, 23] on icon "save" at bounding box center [412, 20] width 18 height 18
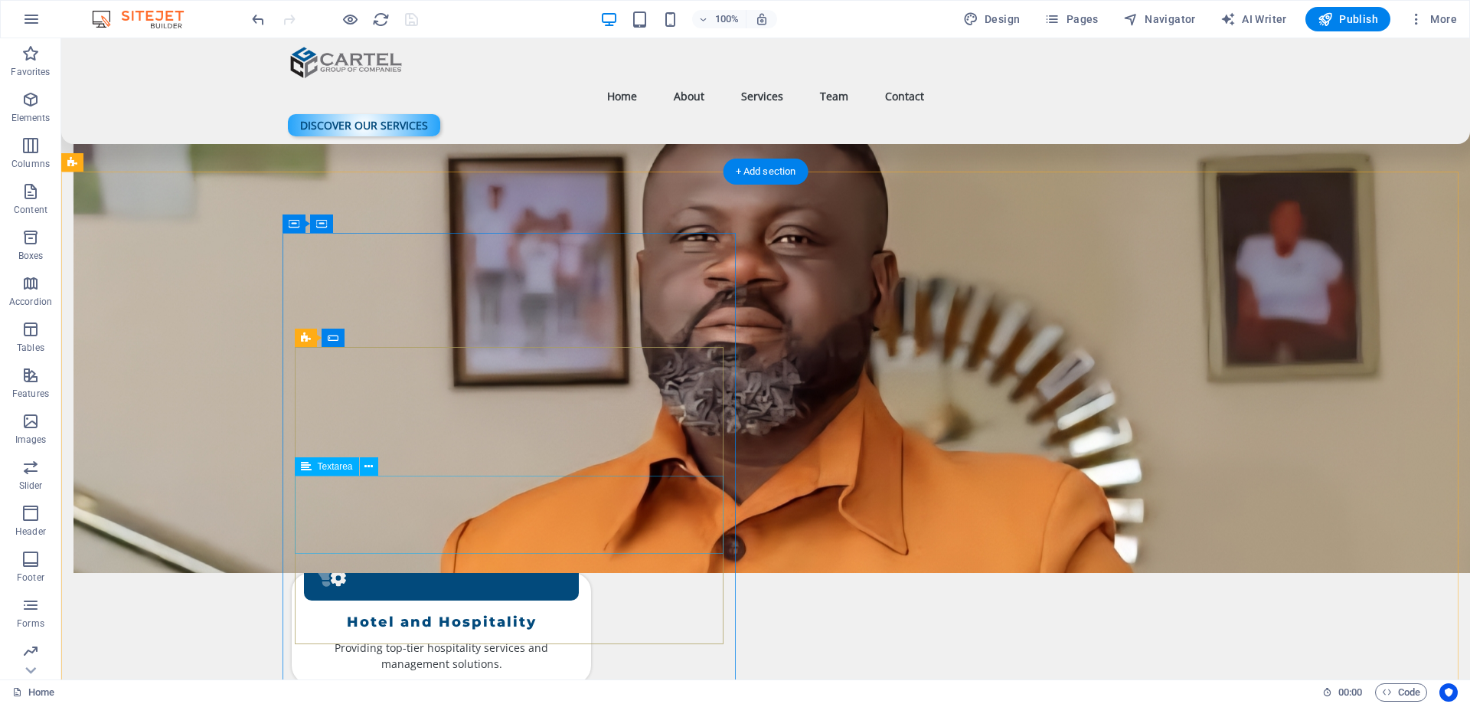
scroll to position [1914, 0]
